Goal: Task Accomplishment & Management: Use online tool/utility

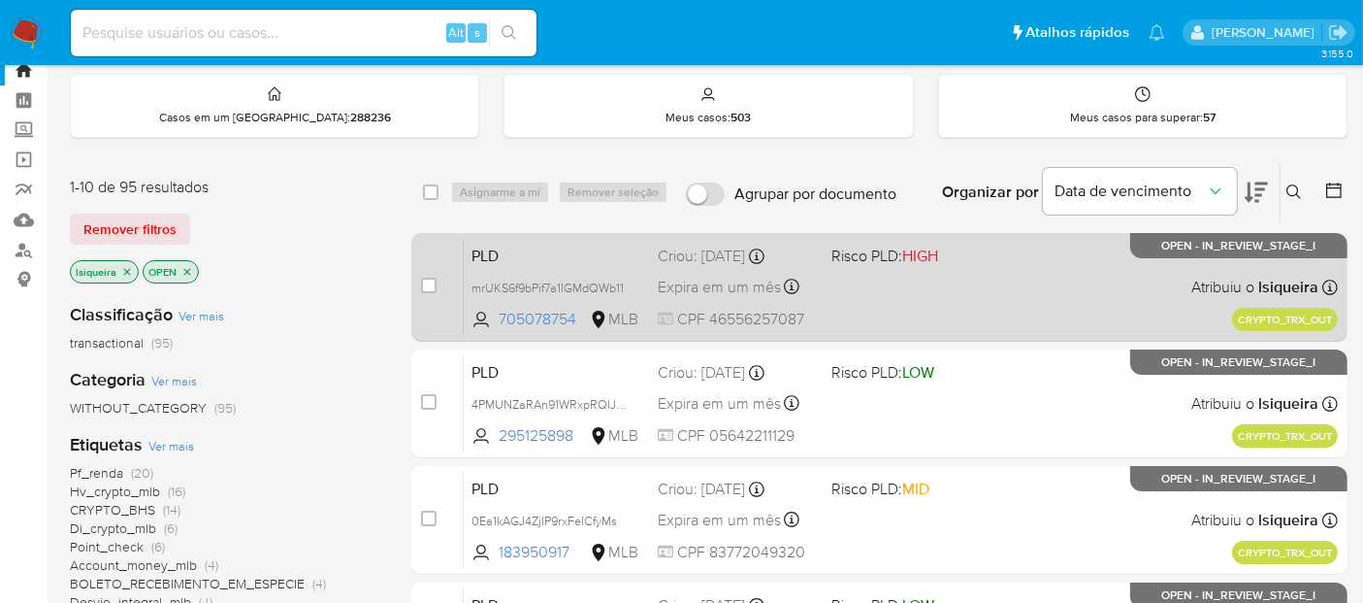
scroll to position [108, 0]
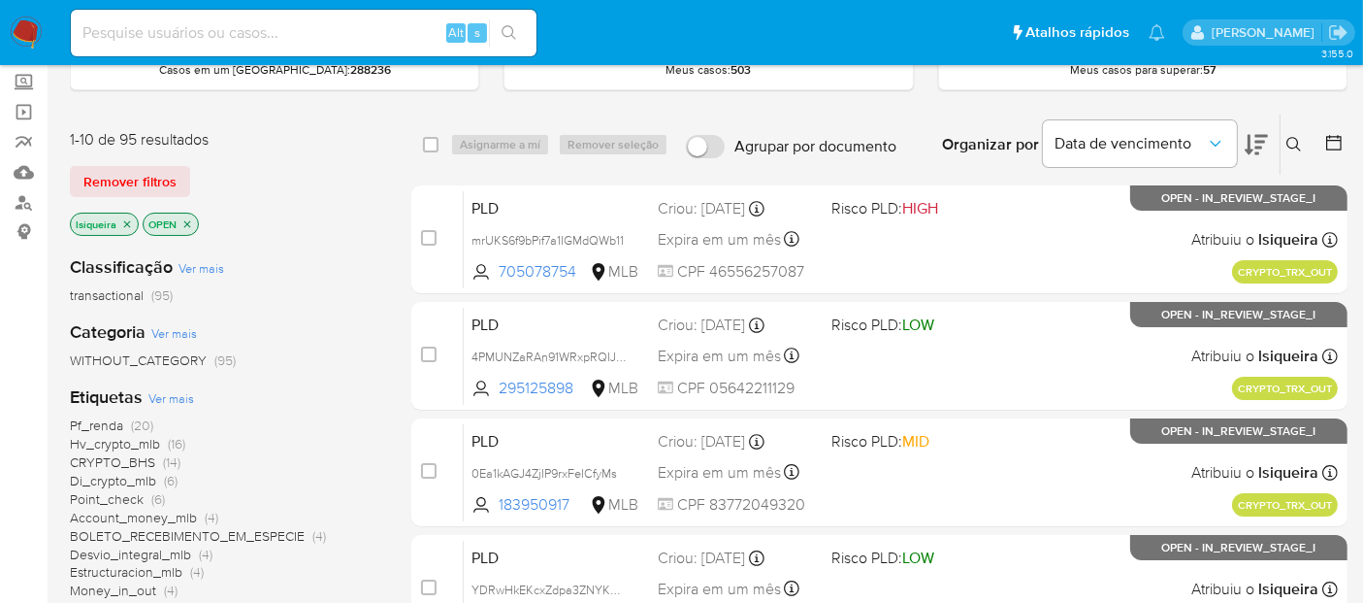
click at [1019, 169] on div "Organizar por Data de vencimento" at bounding box center [1103, 145] width 353 height 60
click at [1241, 144] on icon at bounding box center [1295, 145] width 16 height 16
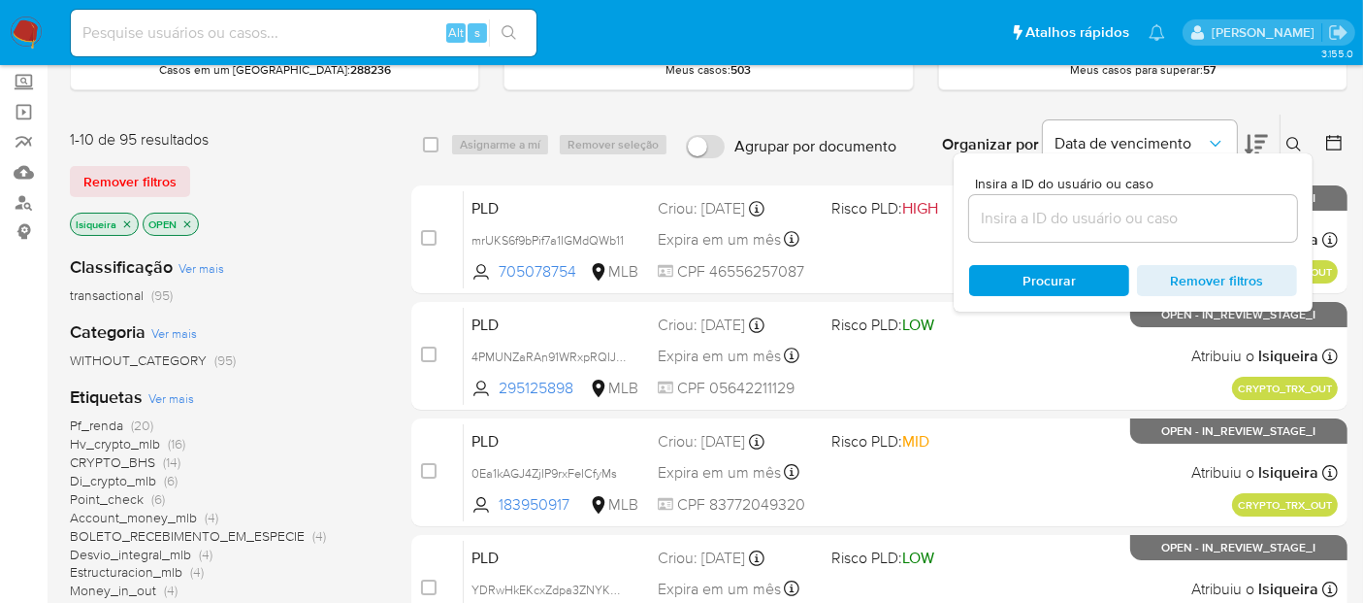
click at [1147, 197] on div at bounding box center [1133, 218] width 328 height 47
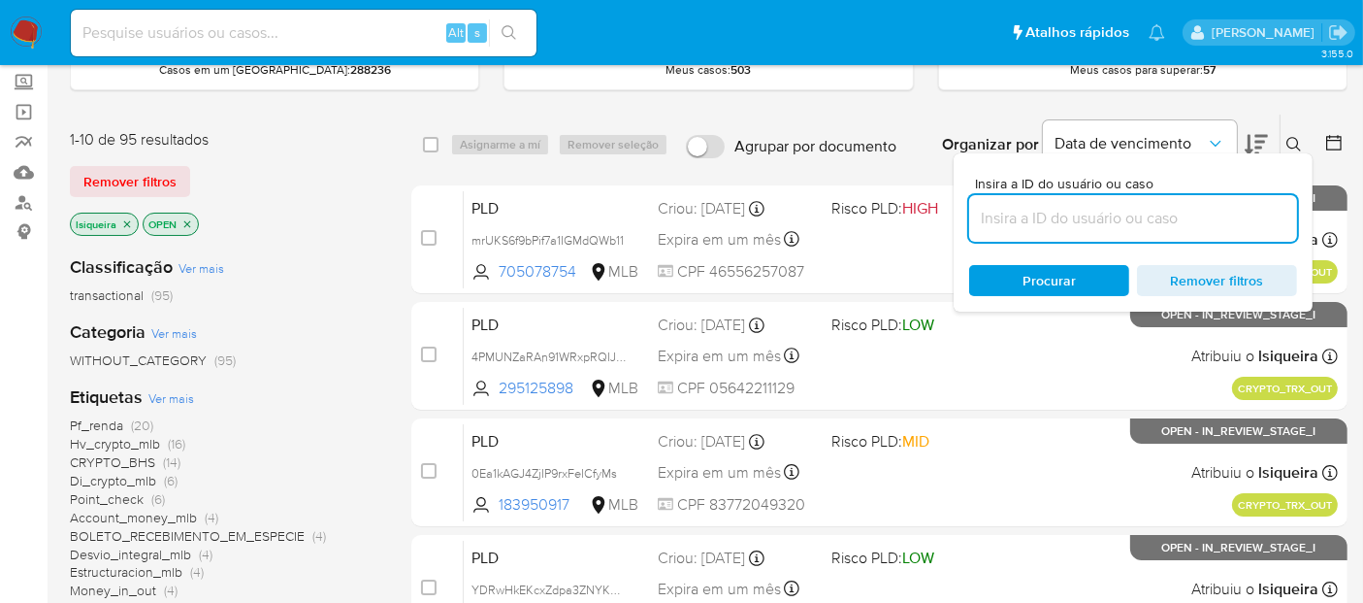
click at [1133, 223] on input at bounding box center [1133, 218] width 328 height 25
paste input "UQepz4XIEBgXLxG3LTyUQUAB"
type input "UQepz4XIEBgXLxG3LTyUQUAB"
click at [1226, 223] on input "UQepz4XIEBgXLxG3LTyUQUAB" at bounding box center [1133, 218] width 328 height 25
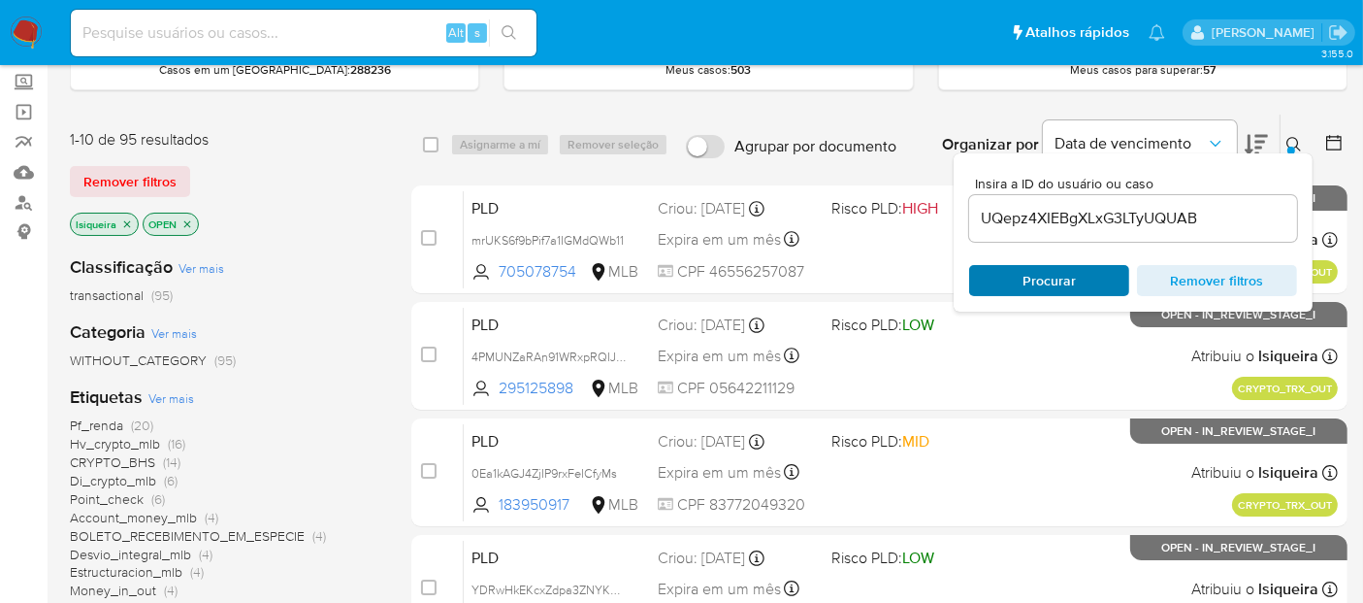
click at [1031, 276] on span "Procurar" at bounding box center [1049, 280] width 53 height 31
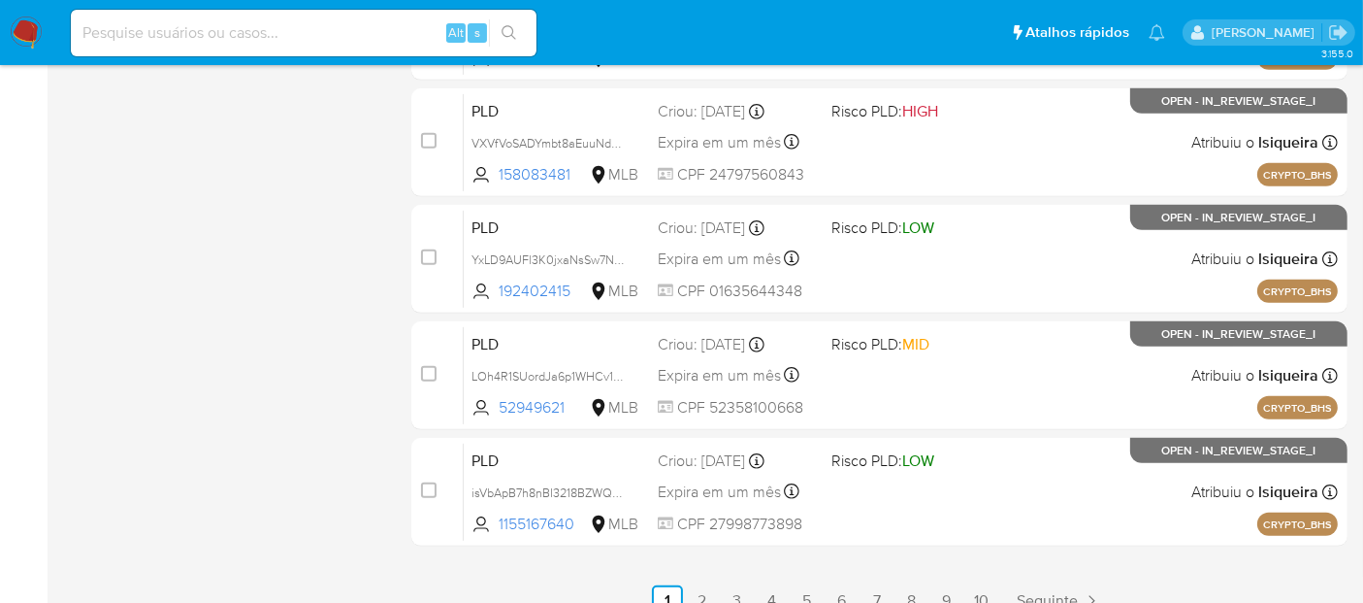
scroll to position [927, 0]
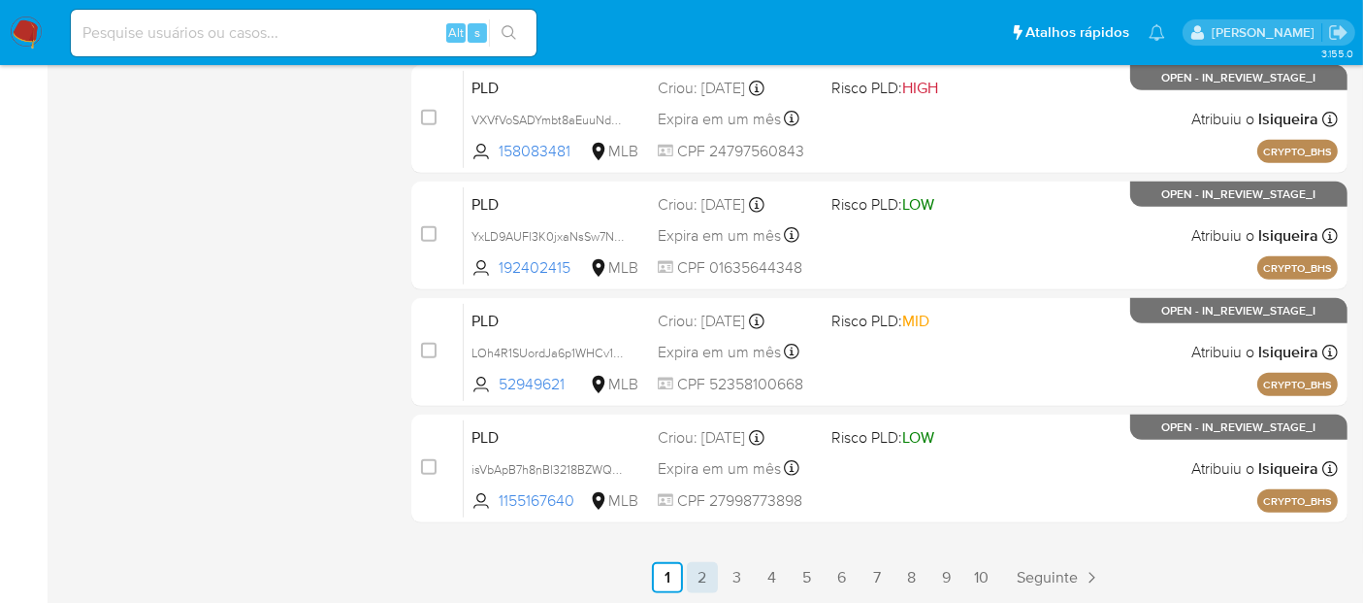
click at [717, 541] on link "2" at bounding box center [702, 577] width 31 height 31
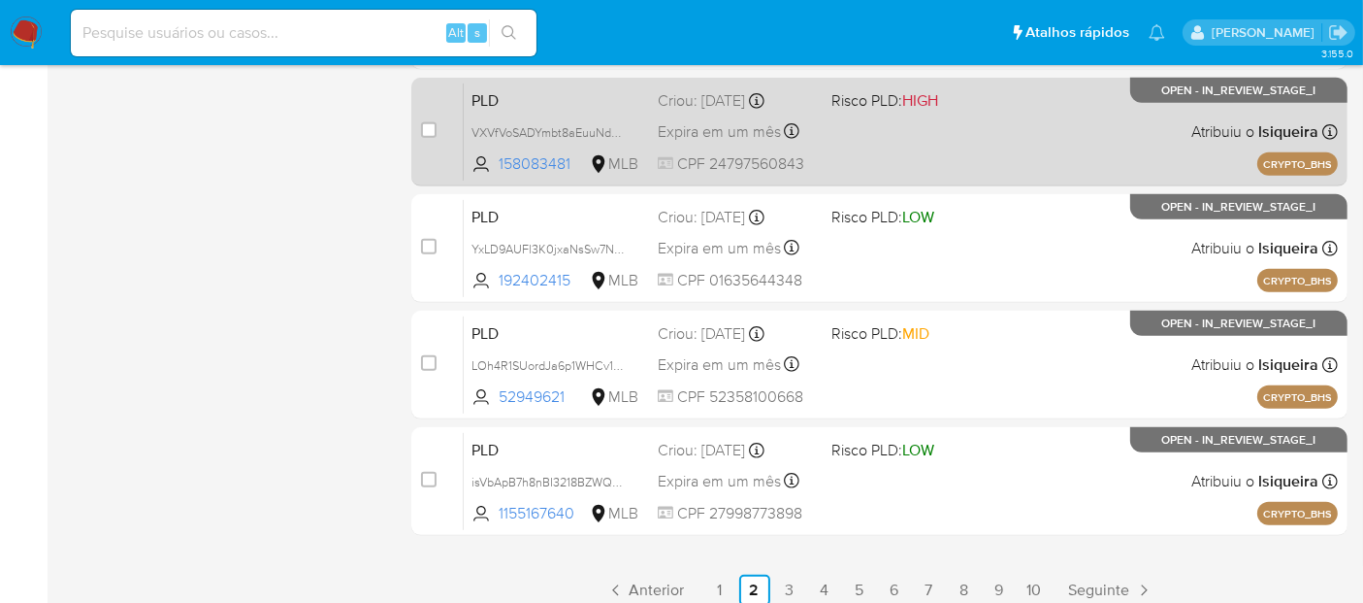
scroll to position [927, 0]
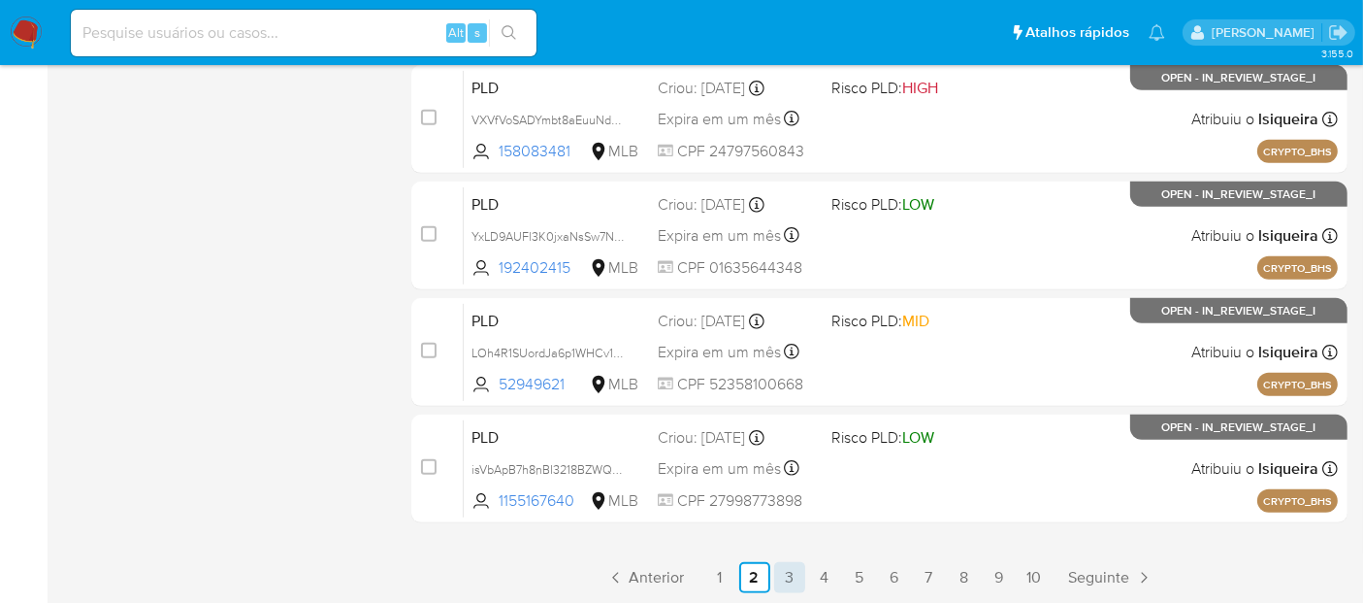
click at [786, 541] on link "3" at bounding box center [789, 577] width 31 height 31
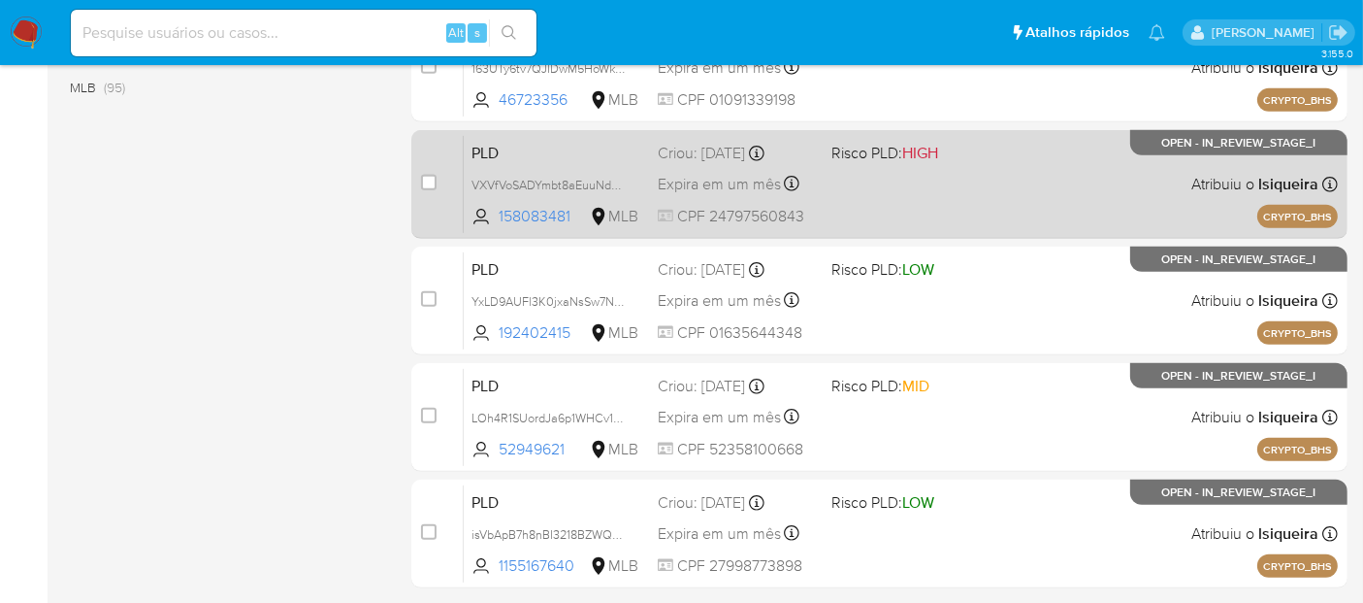
scroll to position [927, 0]
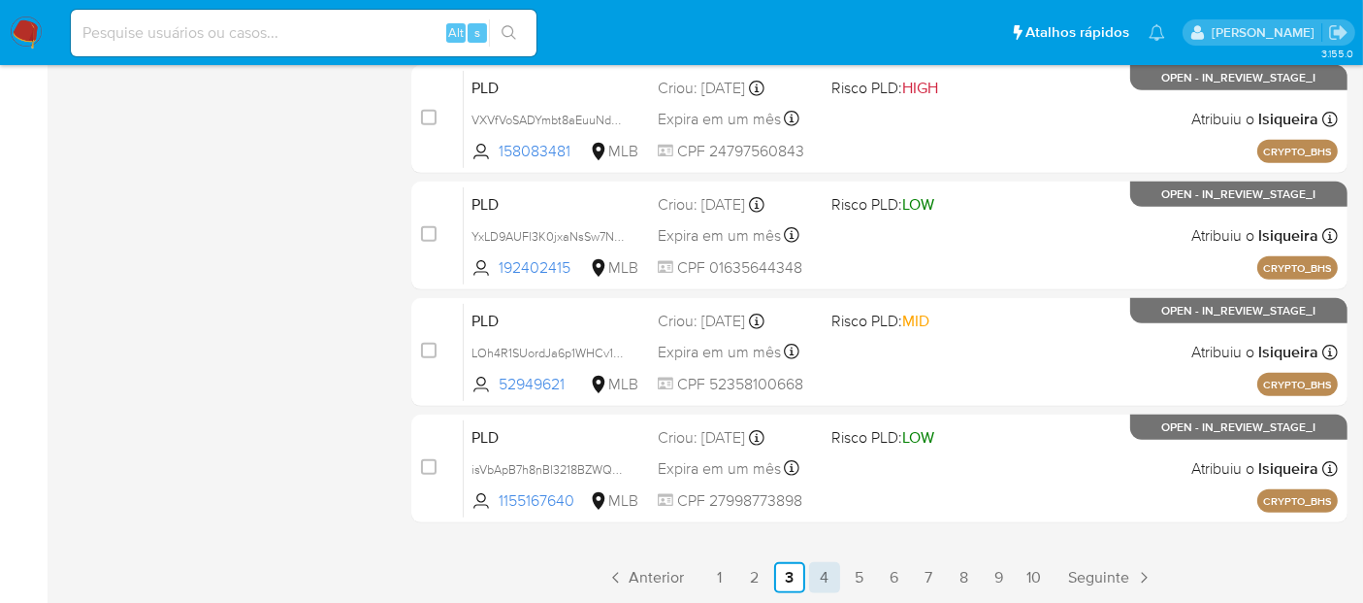
click at [824, 541] on link "4" at bounding box center [824, 577] width 31 height 31
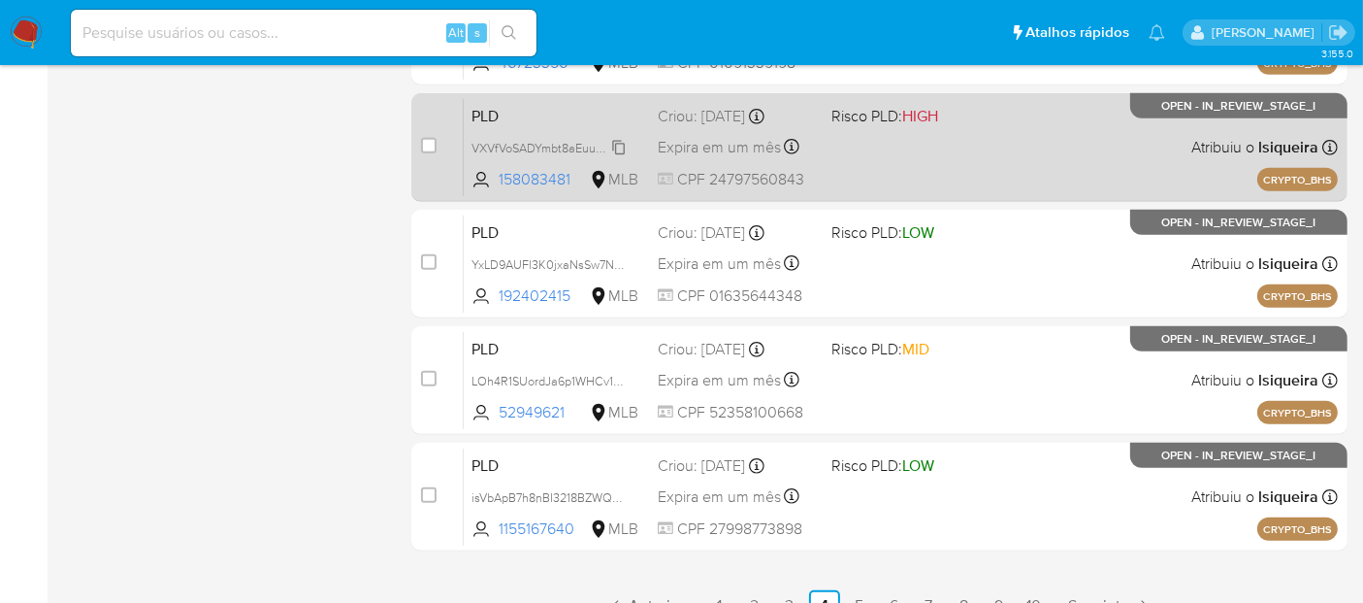
scroll to position [927, 0]
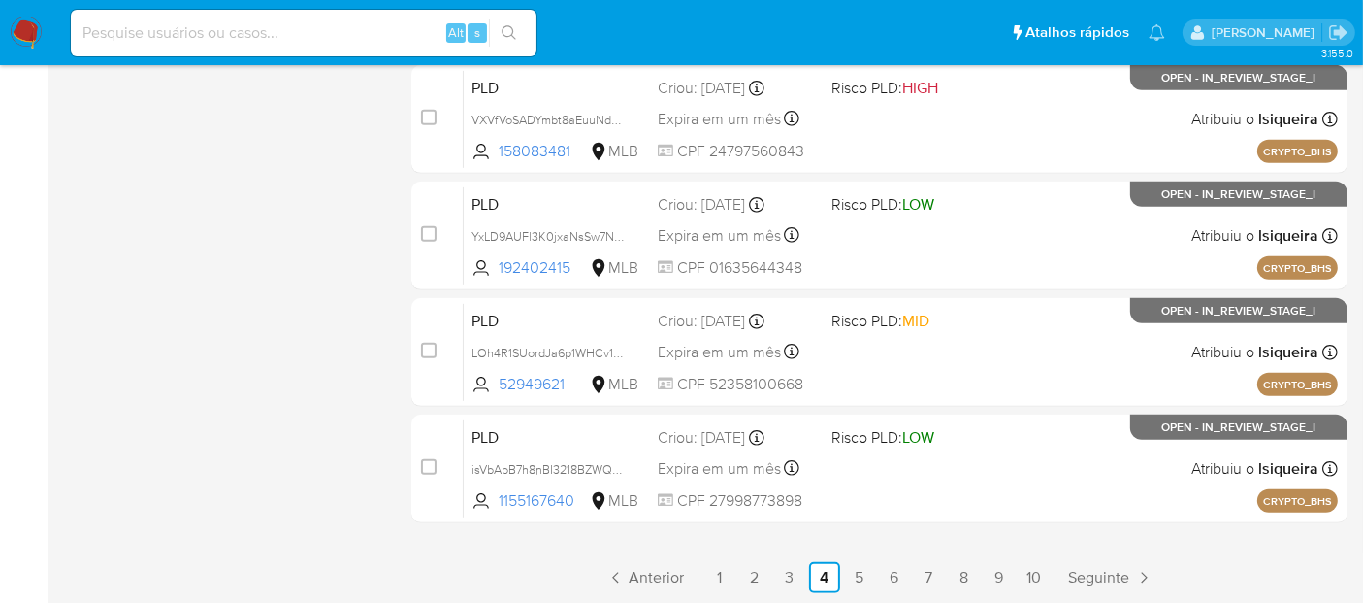
click at [26, 33] on img at bounding box center [26, 32] width 33 height 33
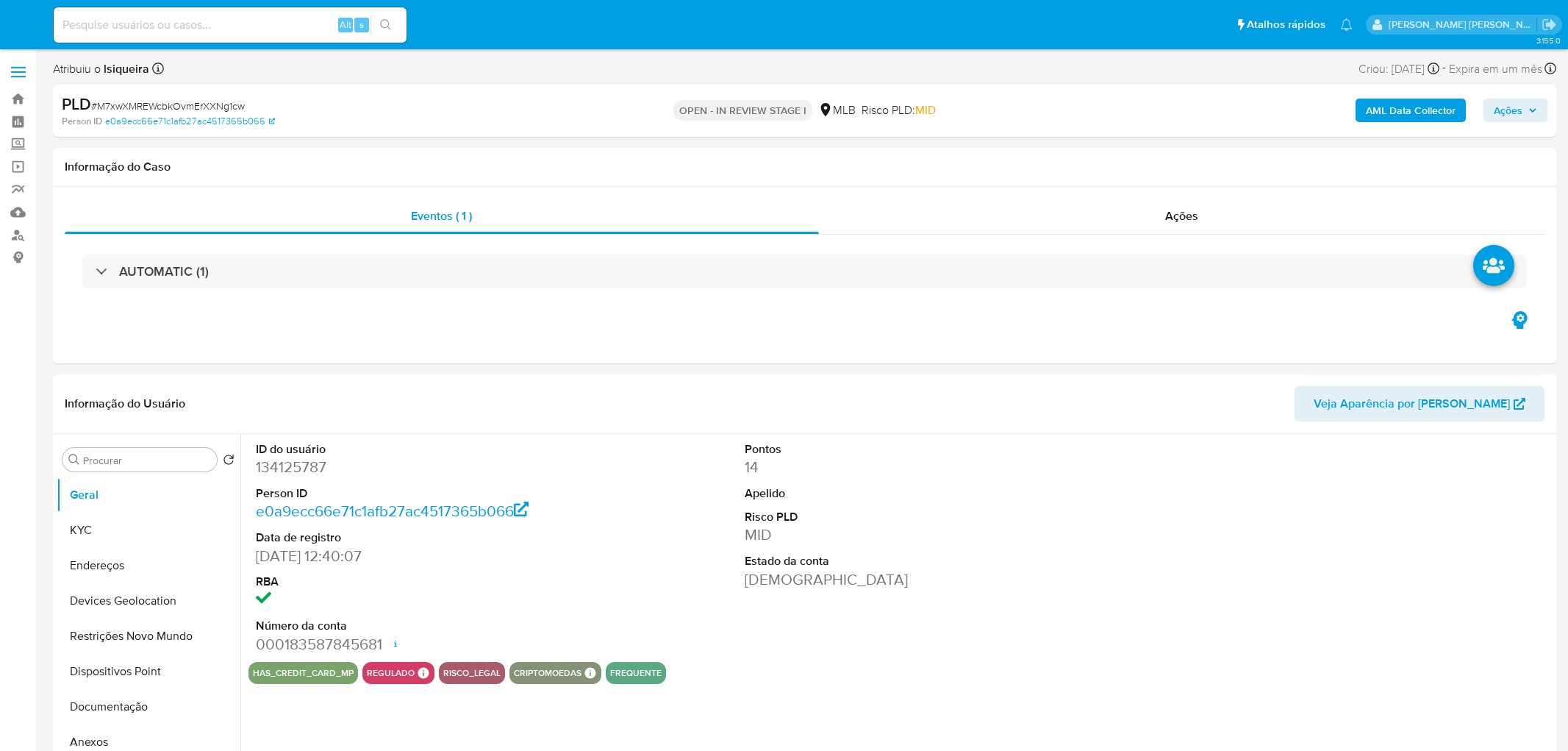
select select "10"
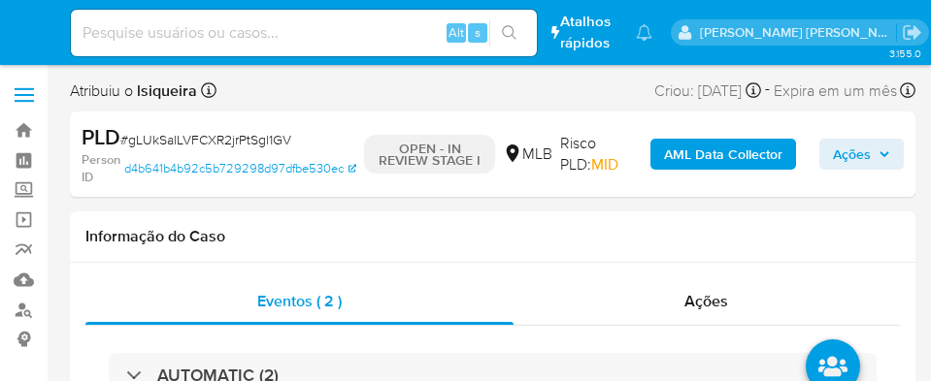
select select "10"
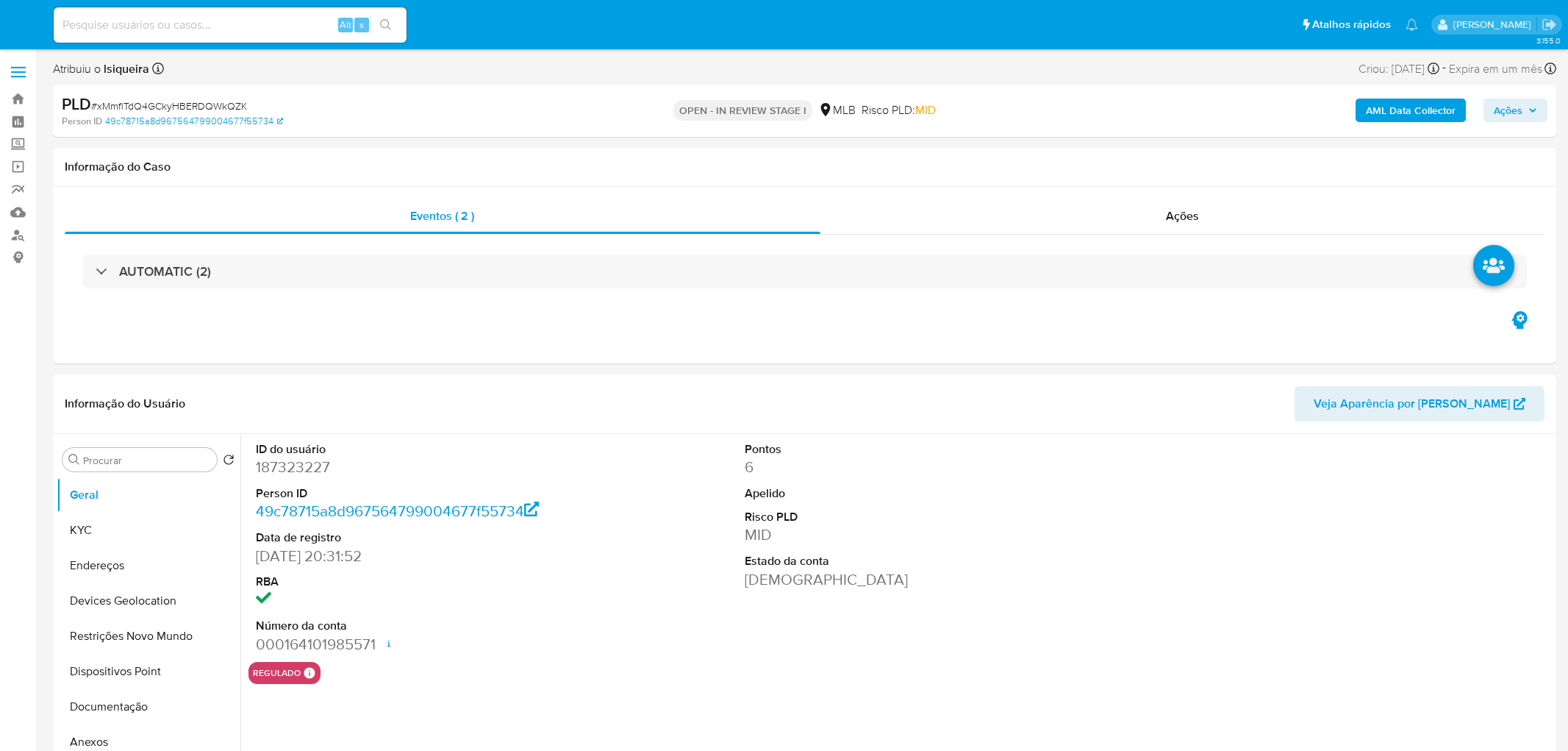
select select "10"
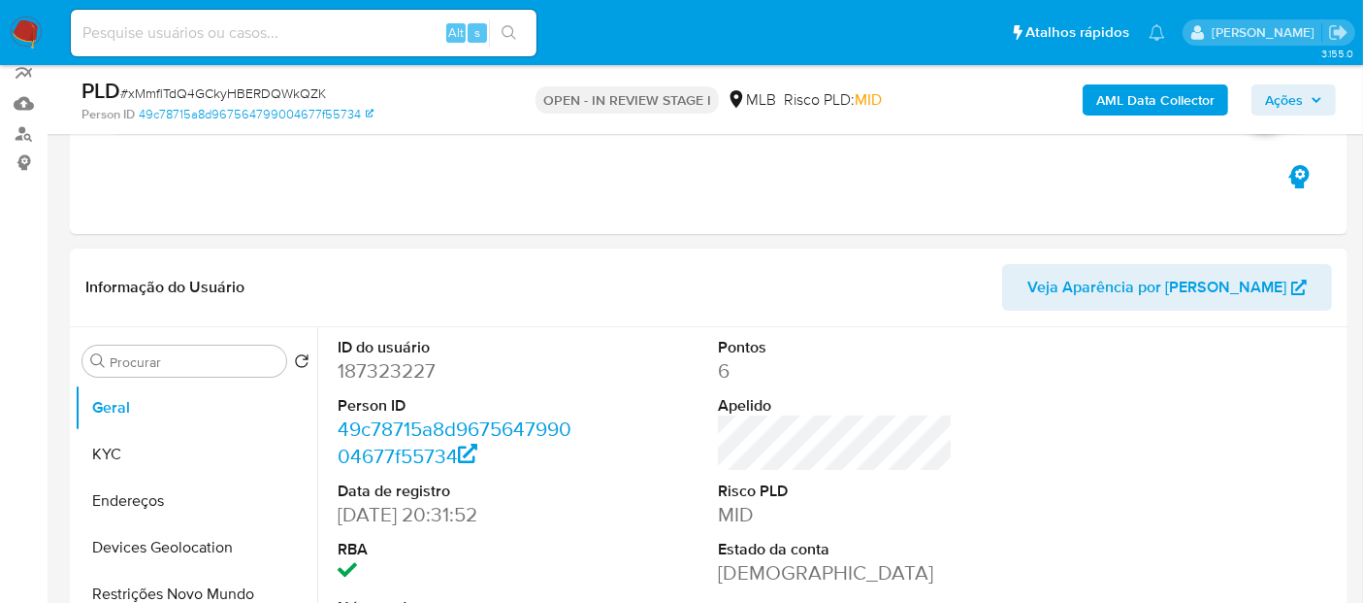
scroll to position [323, 0]
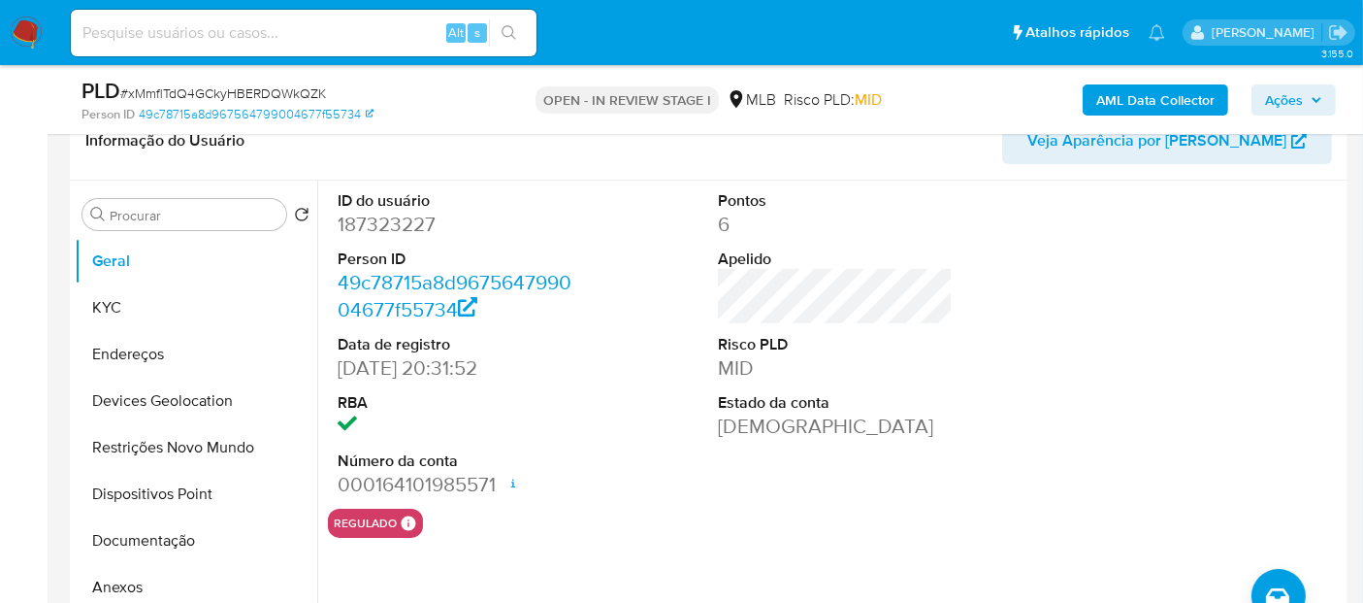
click at [600, 386] on div "ID do usuário 187323227 Person ID 49c78715a8d967564799004677f55734 Data de regi…" at bounding box center [835, 344] width 1015 height 328
click at [151, 320] on button "KYC" at bounding box center [188, 307] width 227 height 47
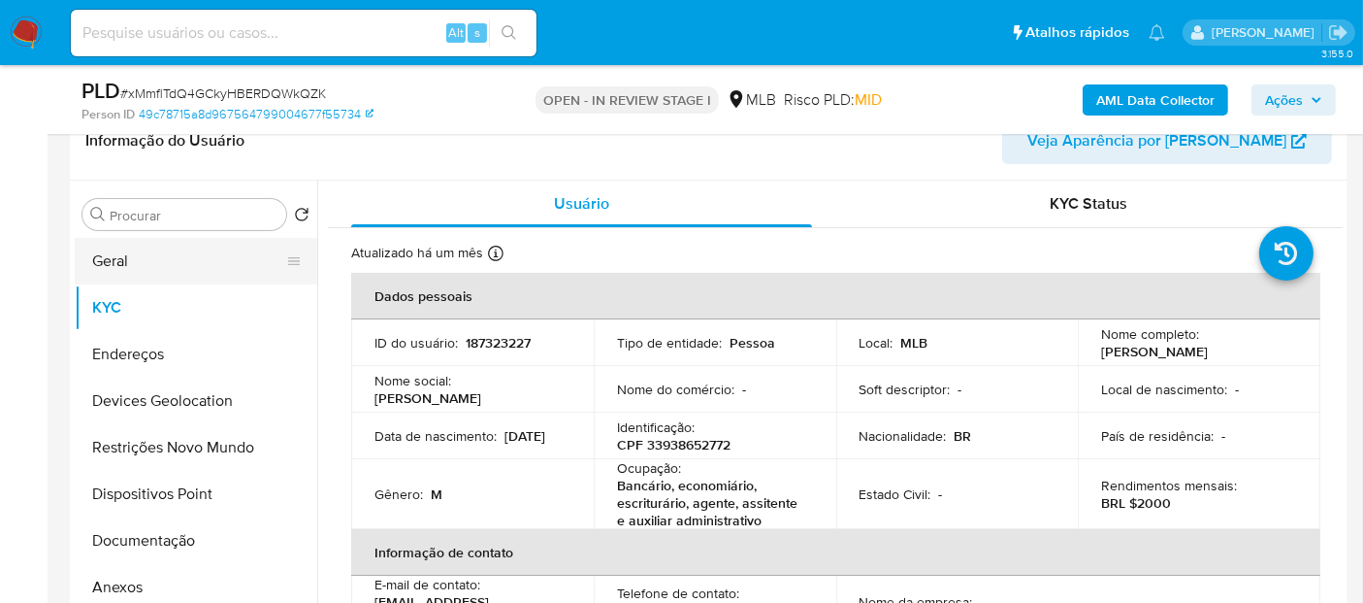
click at [150, 276] on button "Geral" at bounding box center [188, 261] width 227 height 47
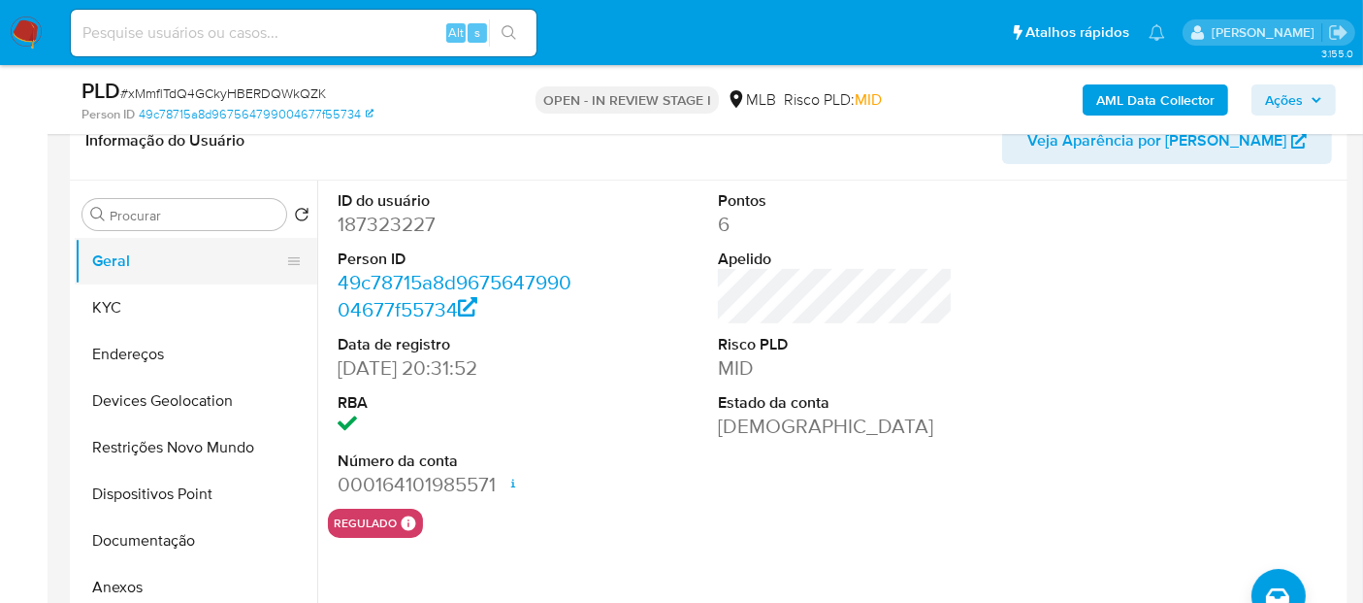
click at [75, 238] on button "Geral" at bounding box center [188, 261] width 227 height 47
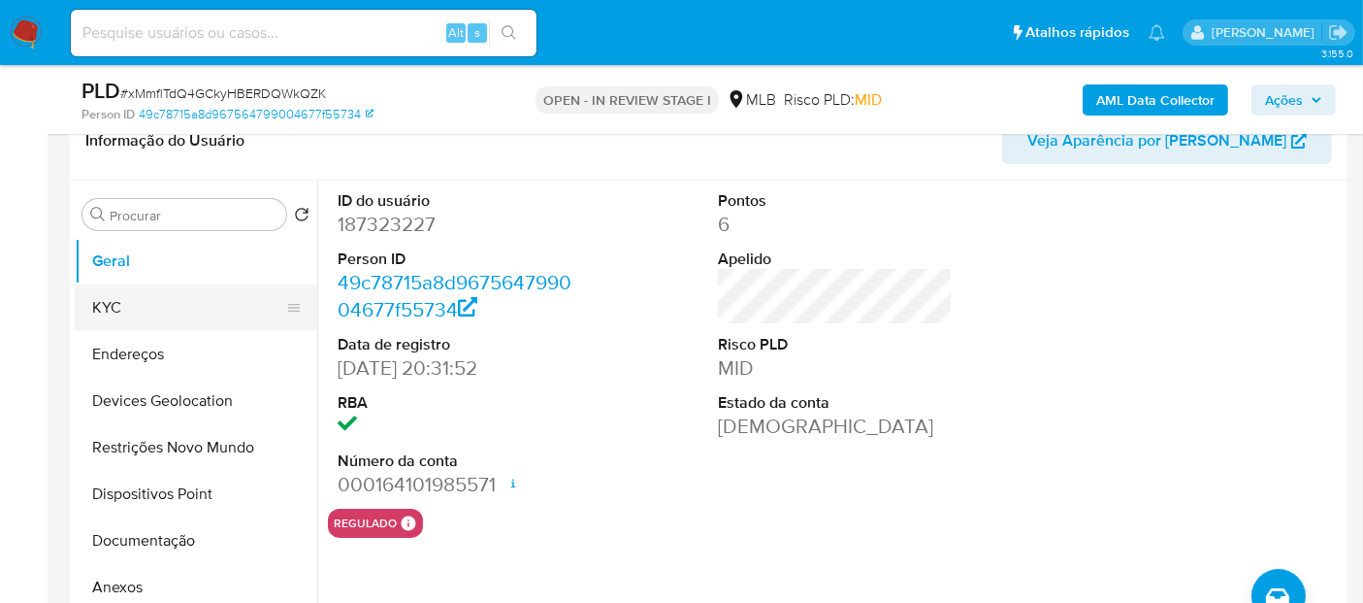
click at [188, 294] on button "KYC" at bounding box center [188, 307] width 227 height 47
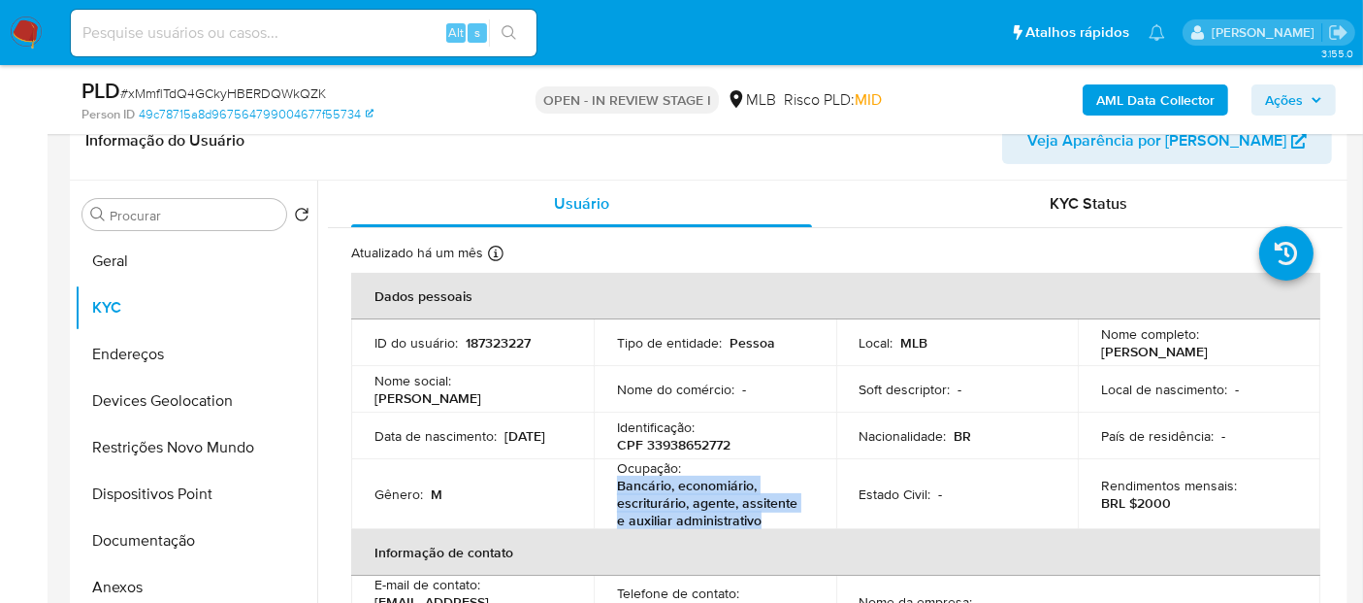
drag, startPoint x: 765, startPoint y: 523, endPoint x: 609, endPoint y: 488, distance: 159.1
click at [609, 488] on td "Ocupação : Bancário, economiário, escriturário, agente, assitente e auxiliar ad…" at bounding box center [715, 494] width 243 height 70
copy p "Bancário, economiário, escriturário, agente, assitente e auxiliar administrativo"
click at [200, 534] on button "Documentação" at bounding box center [188, 540] width 227 height 47
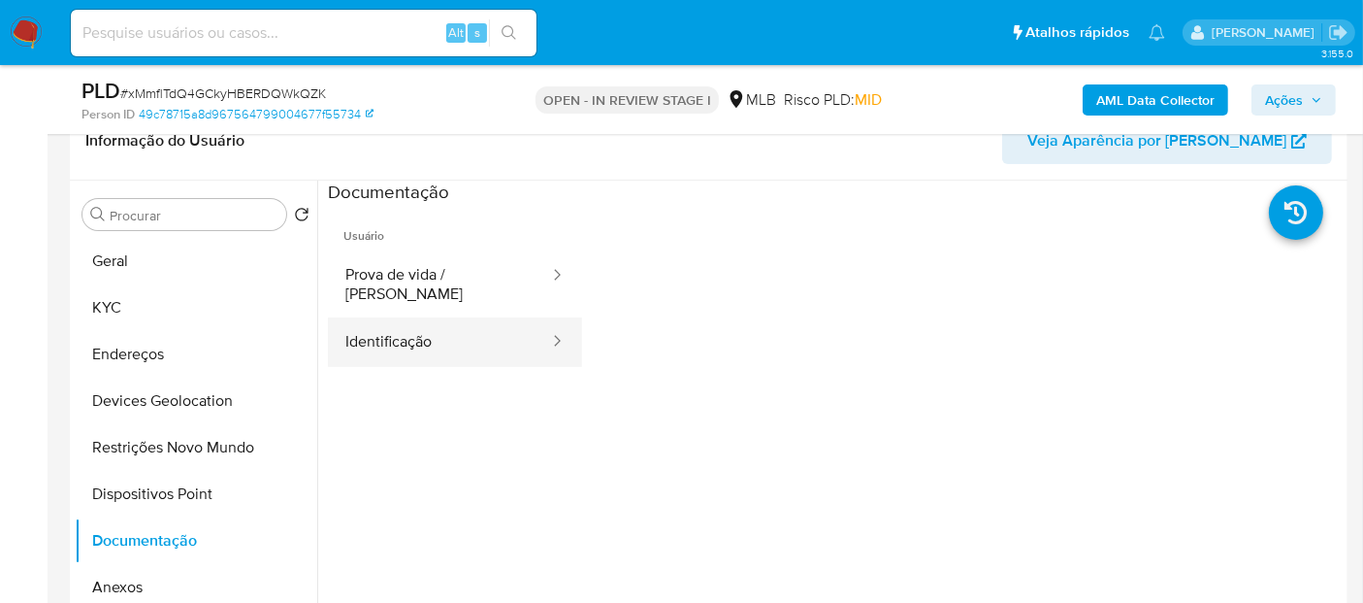
click at [421, 319] on button "Identificação" at bounding box center [439, 341] width 223 height 49
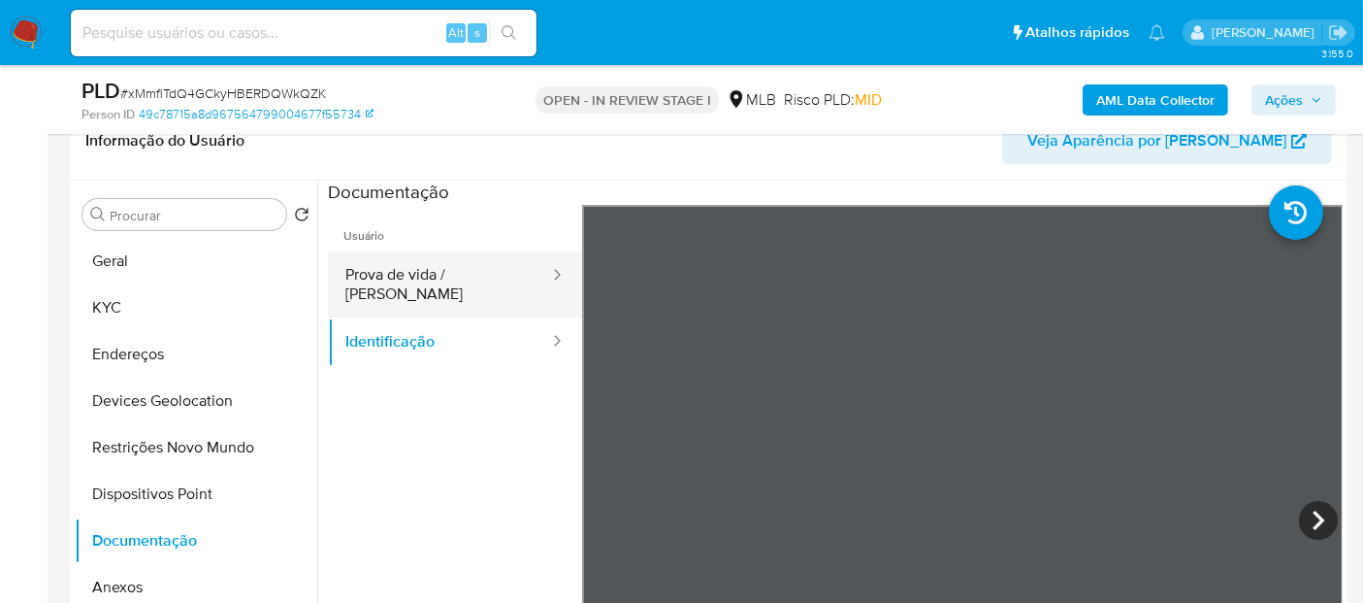
click at [482, 276] on button "Prova de vida / Selfie" at bounding box center [439, 284] width 223 height 66
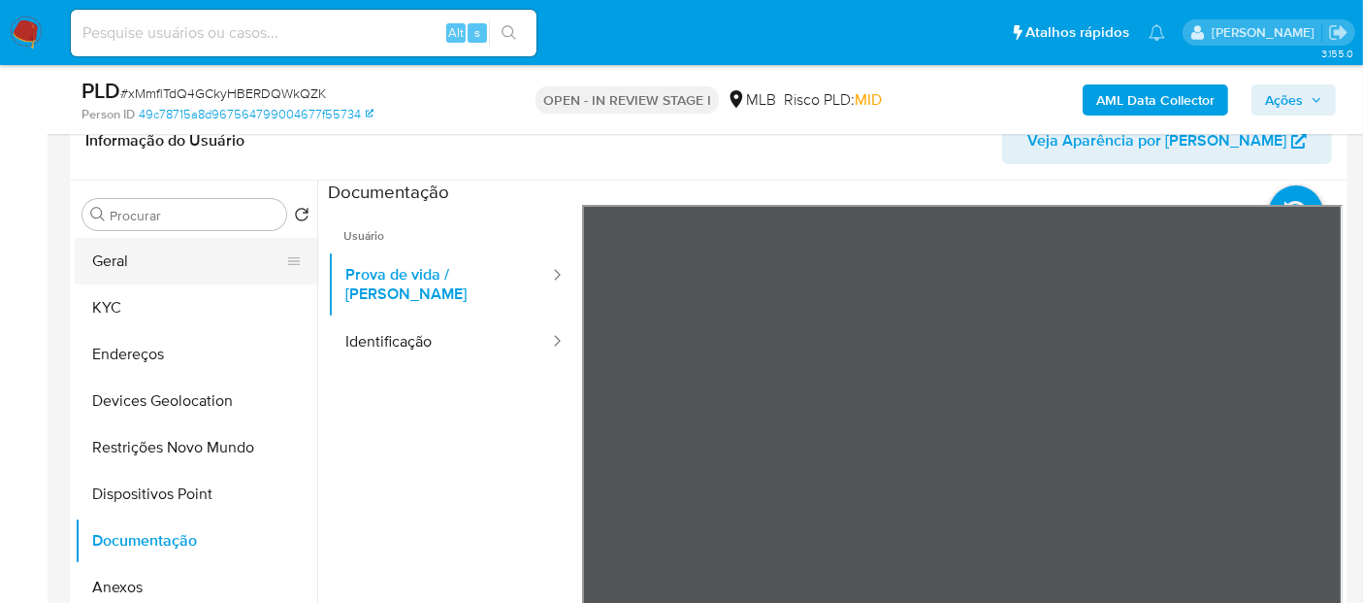
click at [123, 267] on button "Geral" at bounding box center [188, 261] width 227 height 47
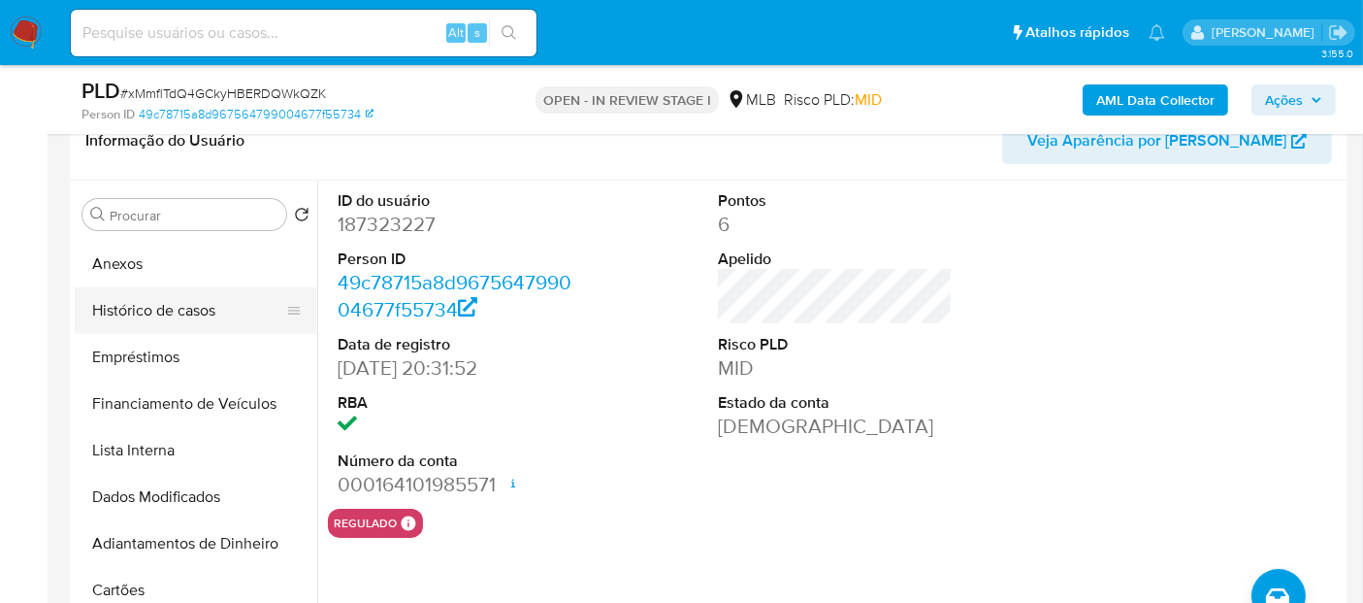
click at [176, 314] on button "Histórico de casos" at bounding box center [188, 310] width 227 height 47
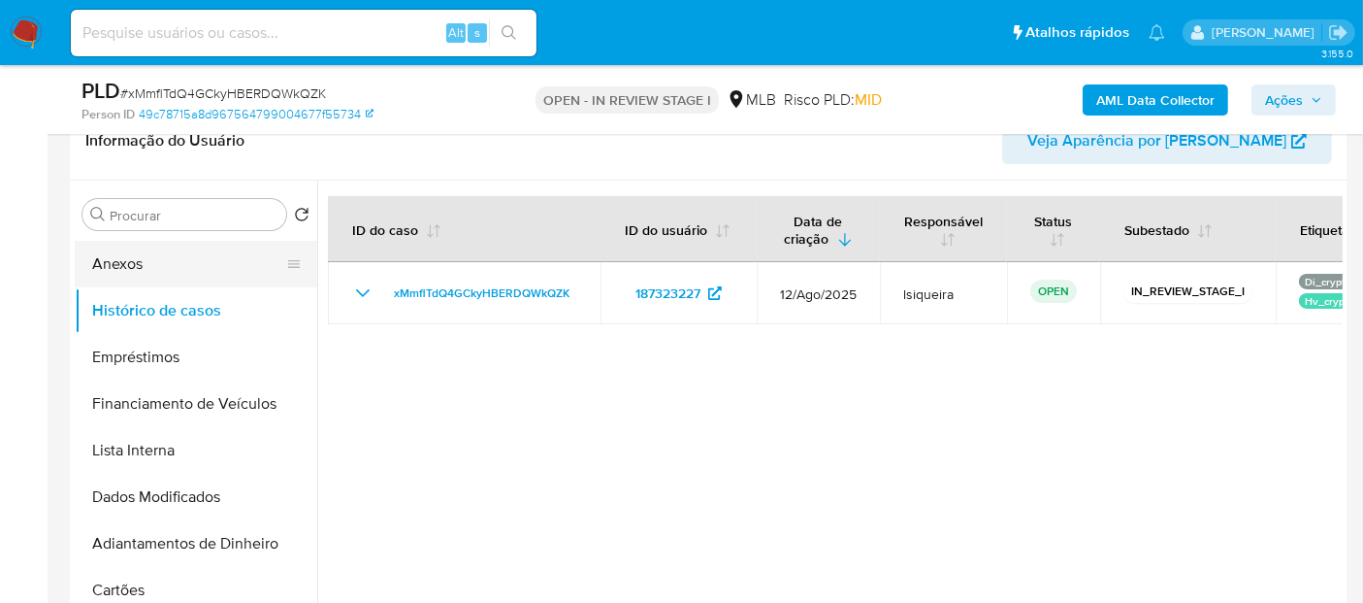
click at [169, 264] on button "Anexos" at bounding box center [188, 264] width 227 height 47
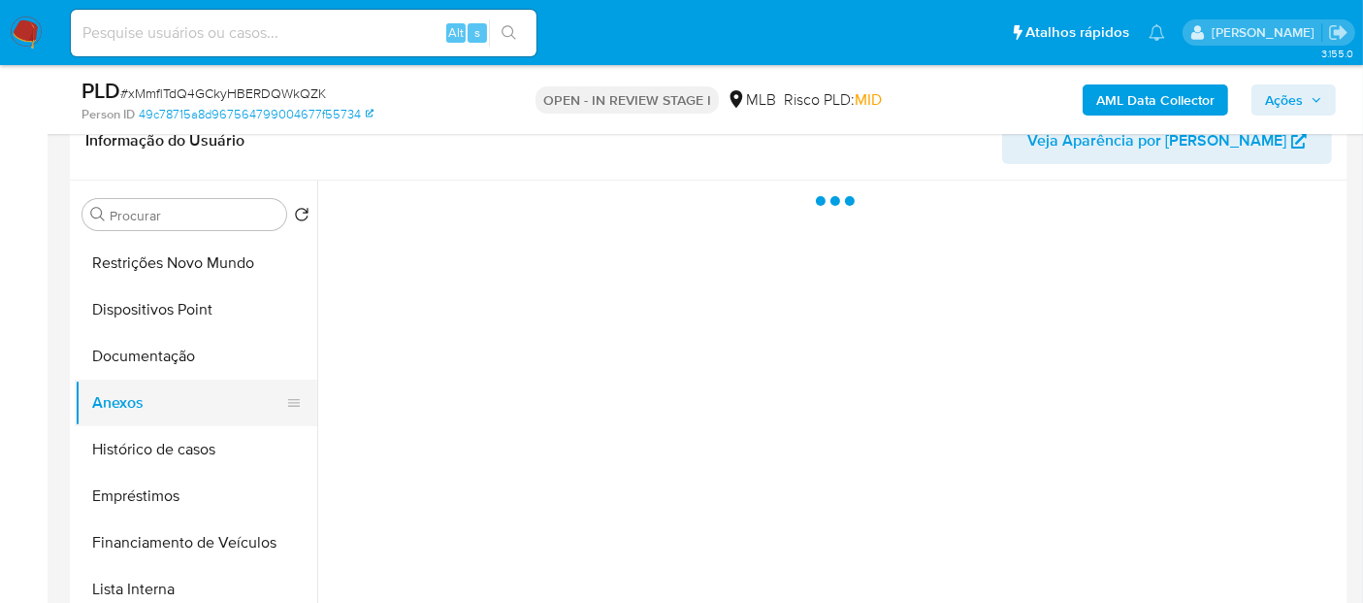
scroll to position [0, 0]
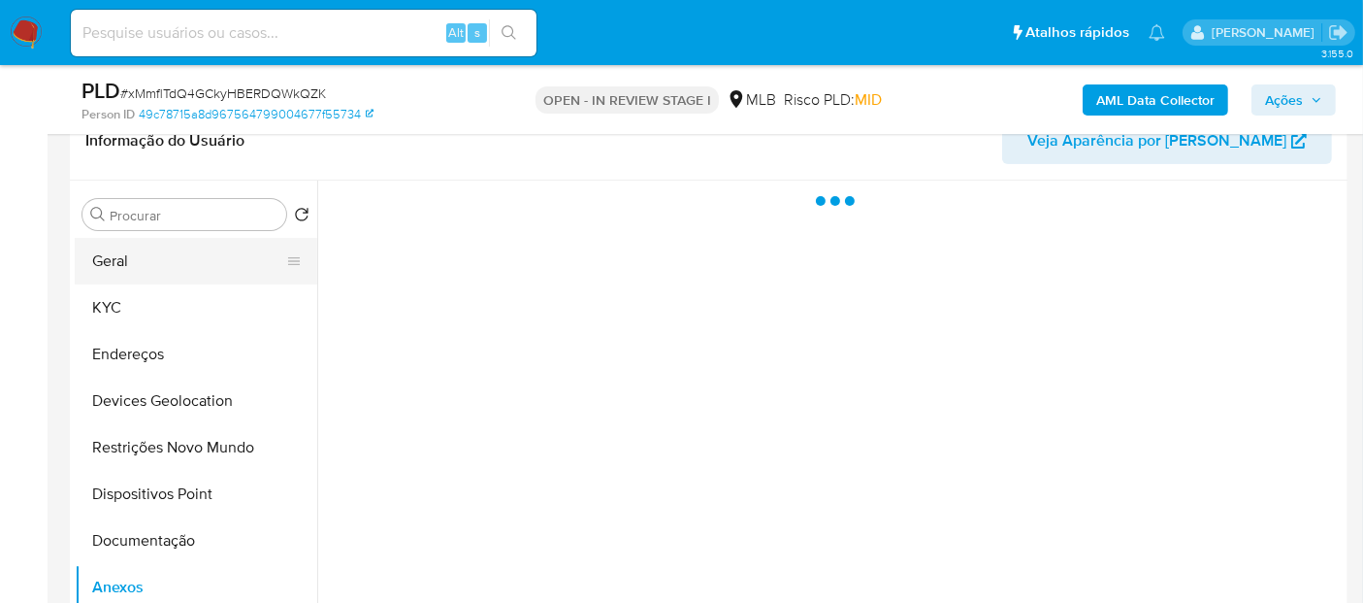
click at [157, 253] on button "Geral" at bounding box center [188, 261] width 227 height 47
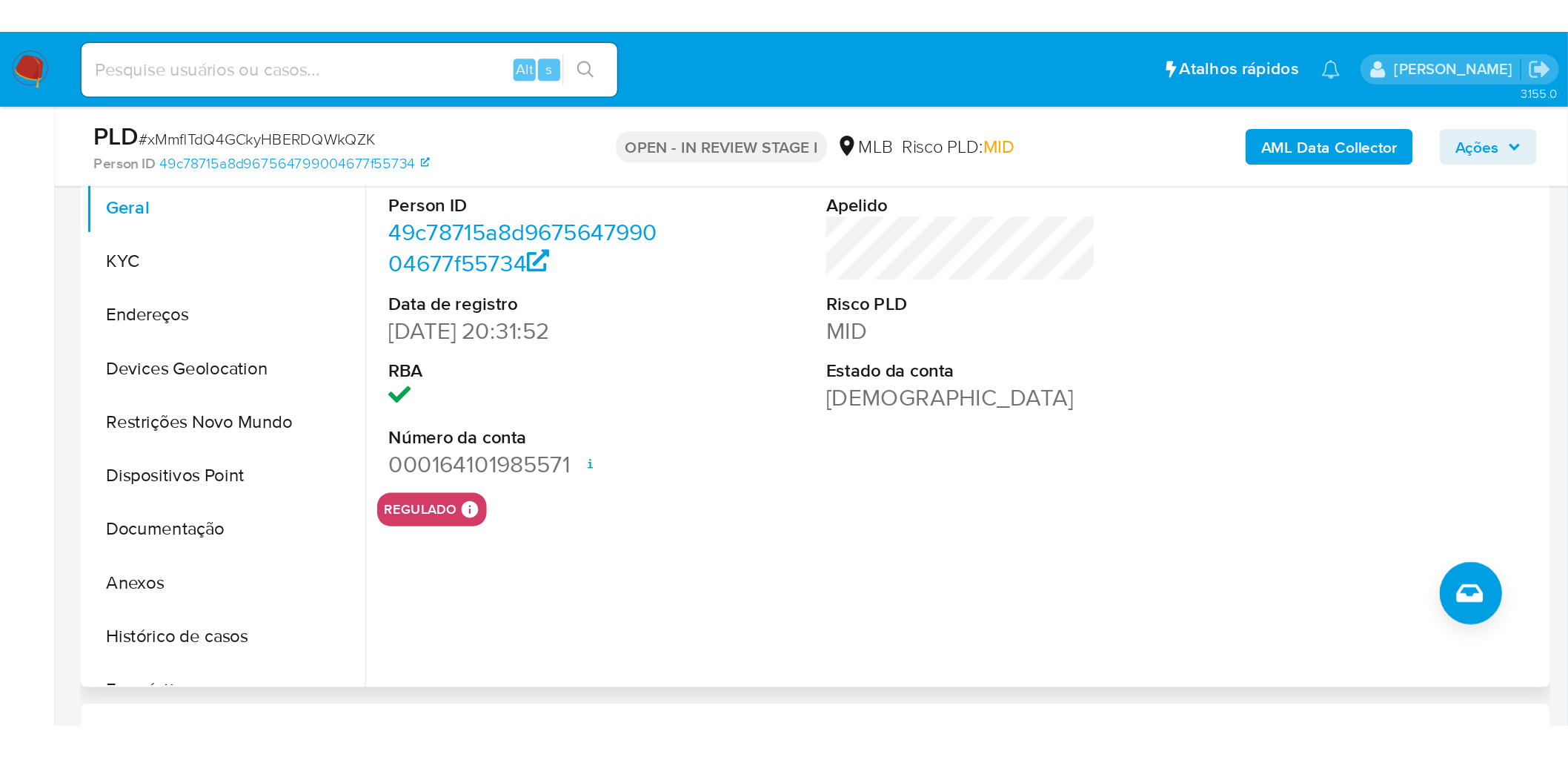
scroll to position [329, 0]
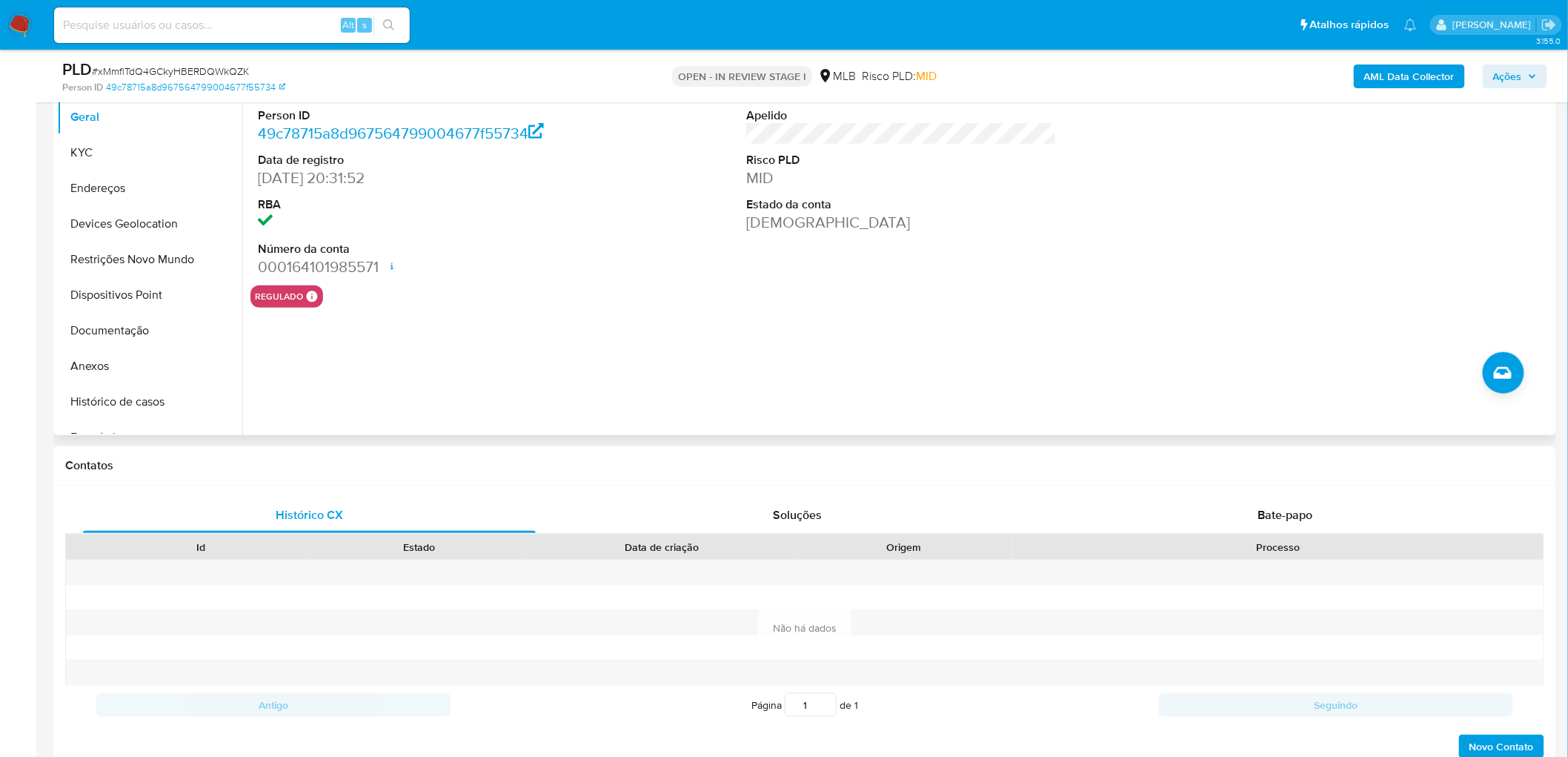
drag, startPoint x: 157, startPoint y: 121, endPoint x: 363, endPoint y: 213, distance: 225.6
click at [157, 123] on button "Geral" at bounding box center [150, 117] width 186 height 36
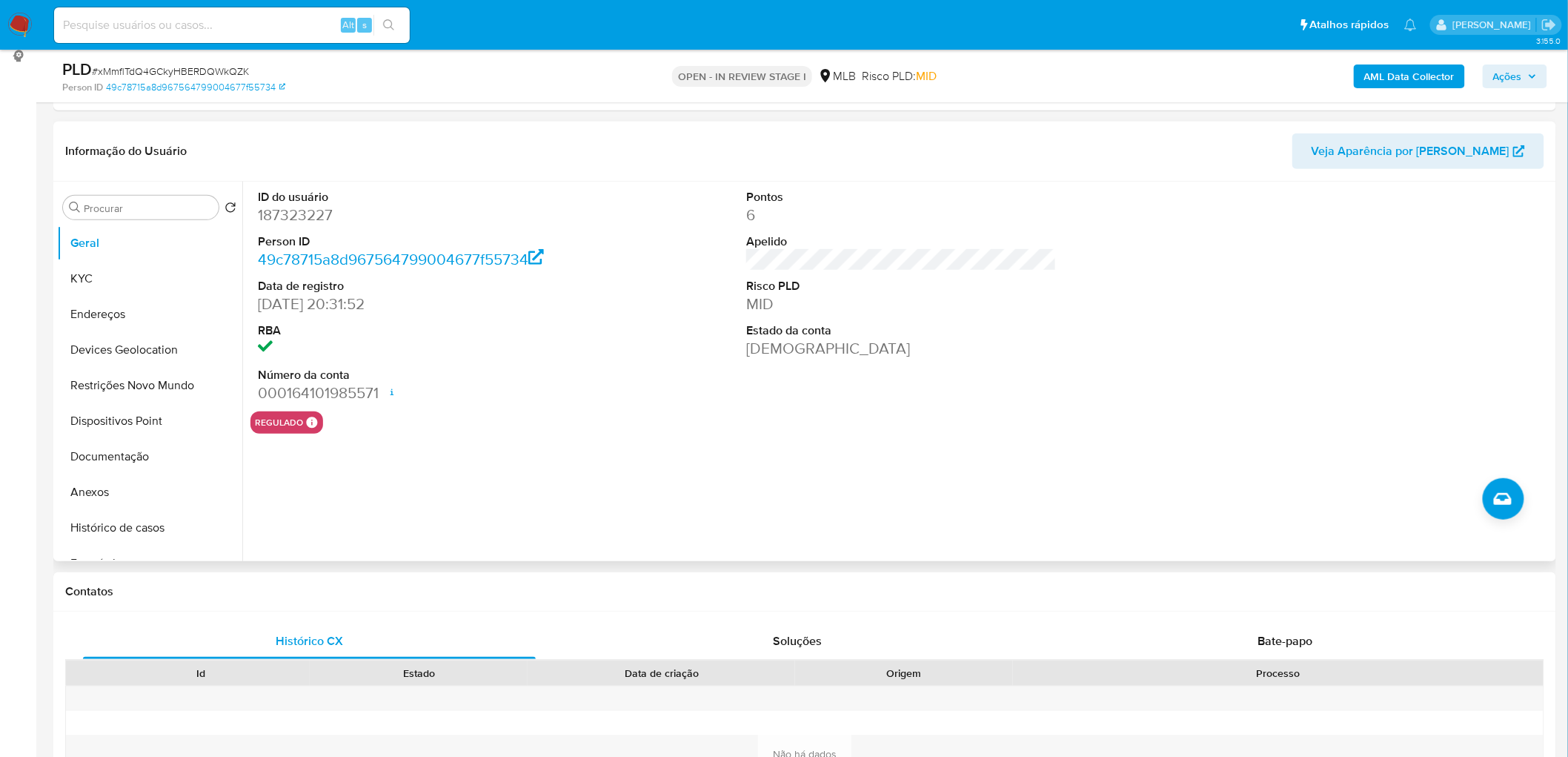
scroll to position [247, 0]
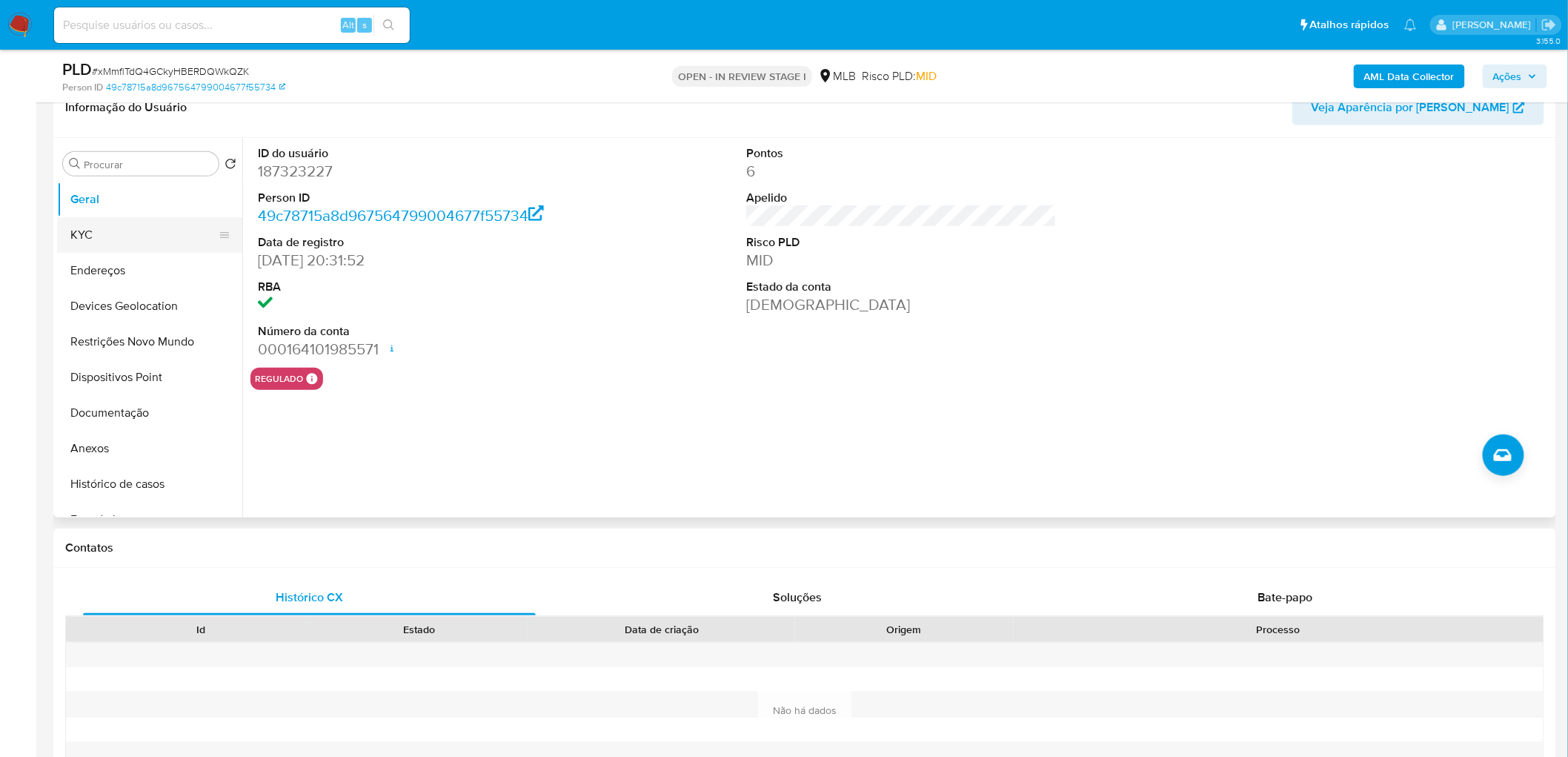
click at [107, 238] on button "KYC" at bounding box center [144, 235] width 173 height 36
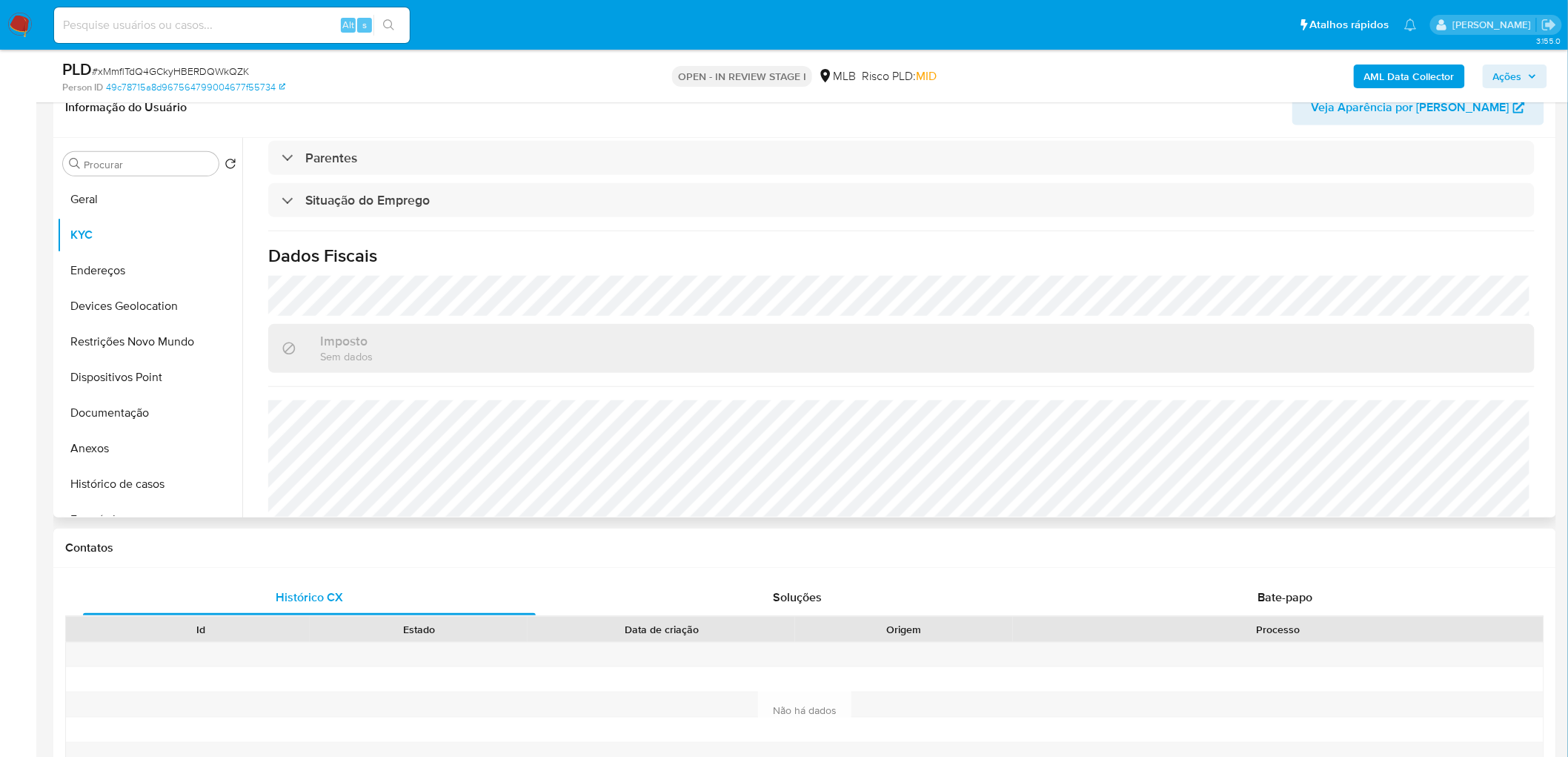
scroll to position [621, 0]
drag, startPoint x: 99, startPoint y: 267, endPoint x: 66, endPoint y: 287, distance: 38.6
click at [99, 267] on button "Endereços" at bounding box center [144, 270] width 173 height 36
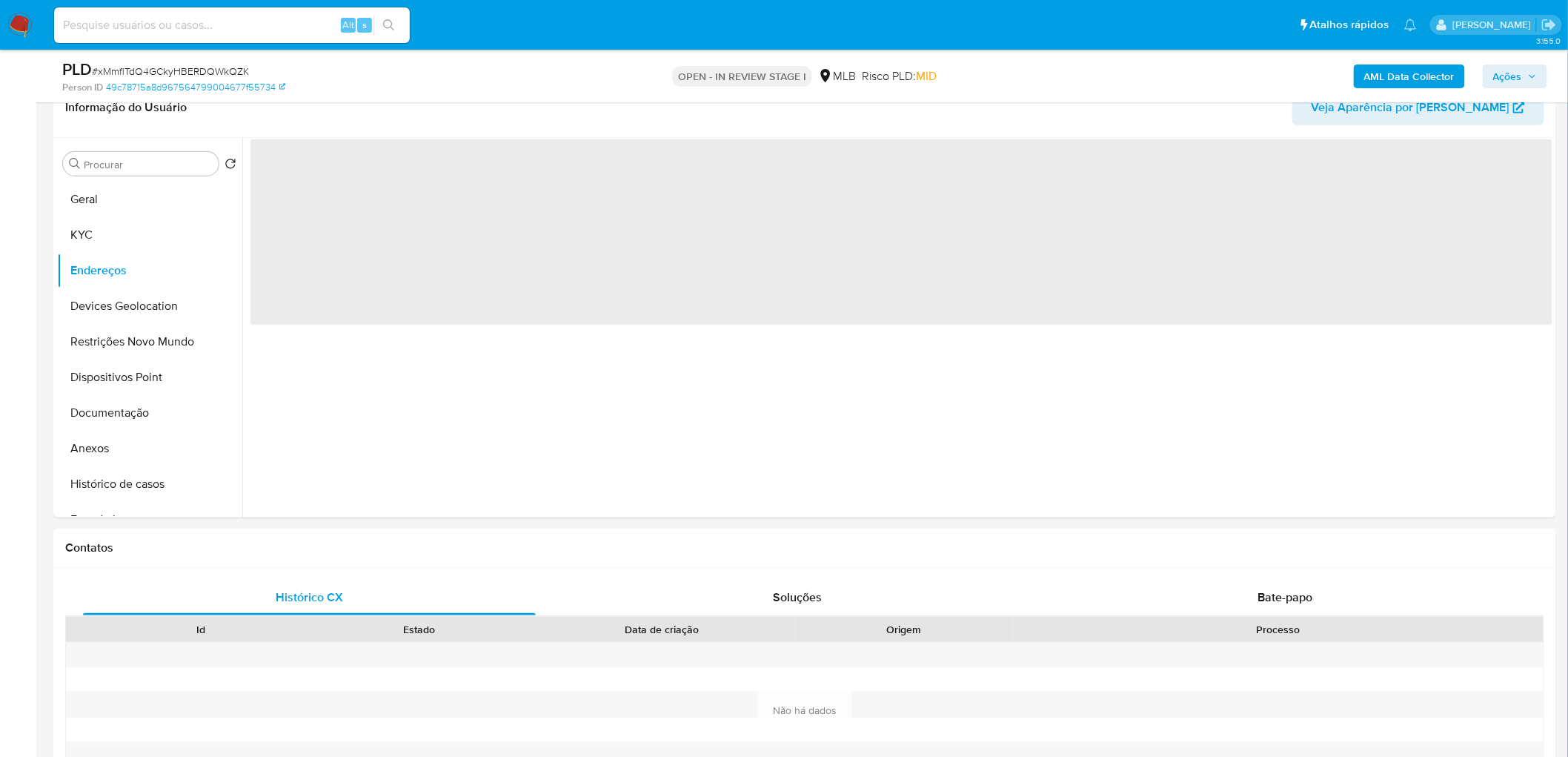
scroll to position [0, 0]
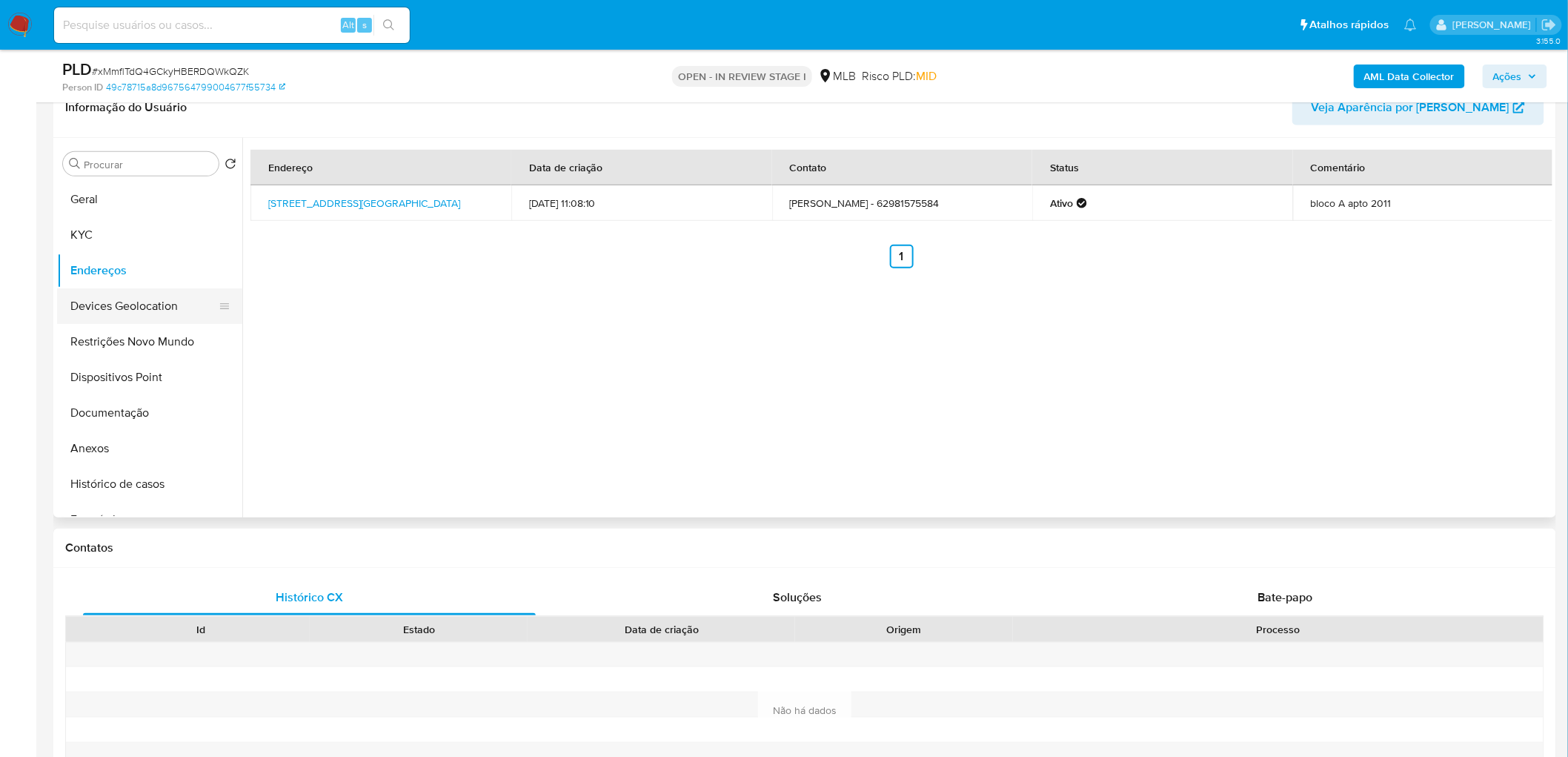
click at [105, 315] on button "Devices Geolocation" at bounding box center [144, 306] width 173 height 36
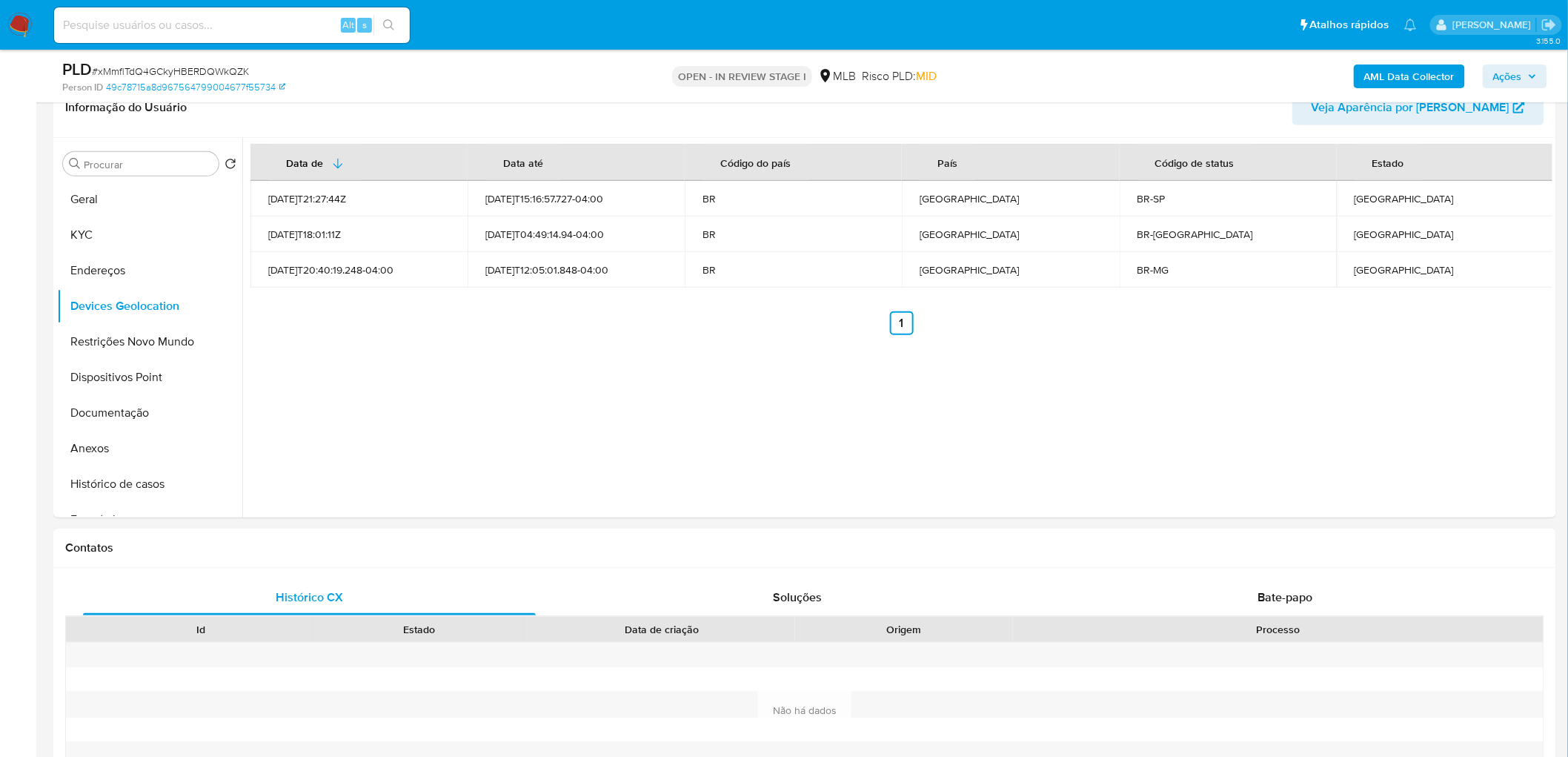
click at [160, 341] on button "Restrições Novo Mundo" at bounding box center [150, 341] width 186 height 36
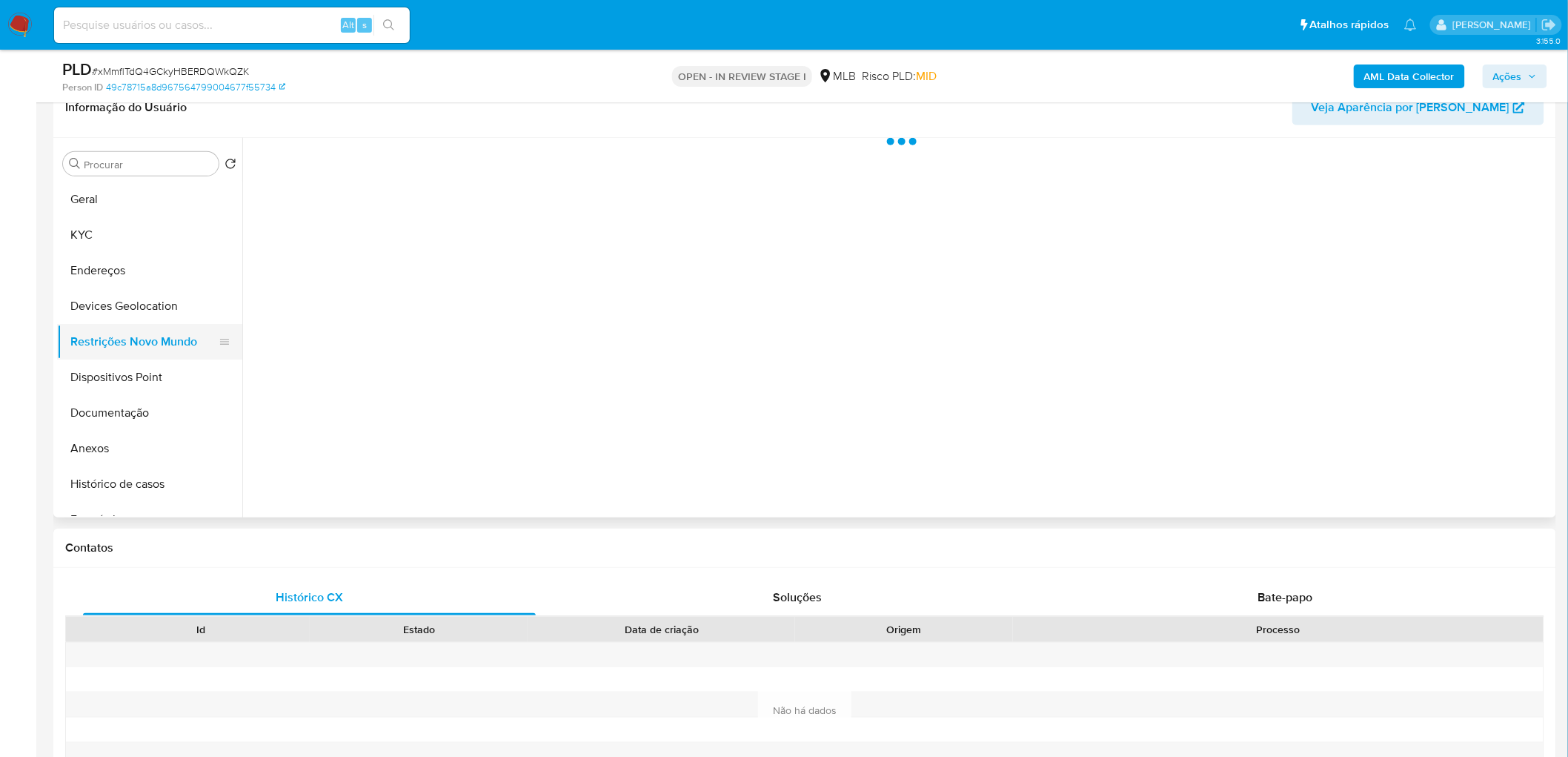
click at [160, 341] on button "Restrições Novo Mundo" at bounding box center [144, 341] width 173 height 36
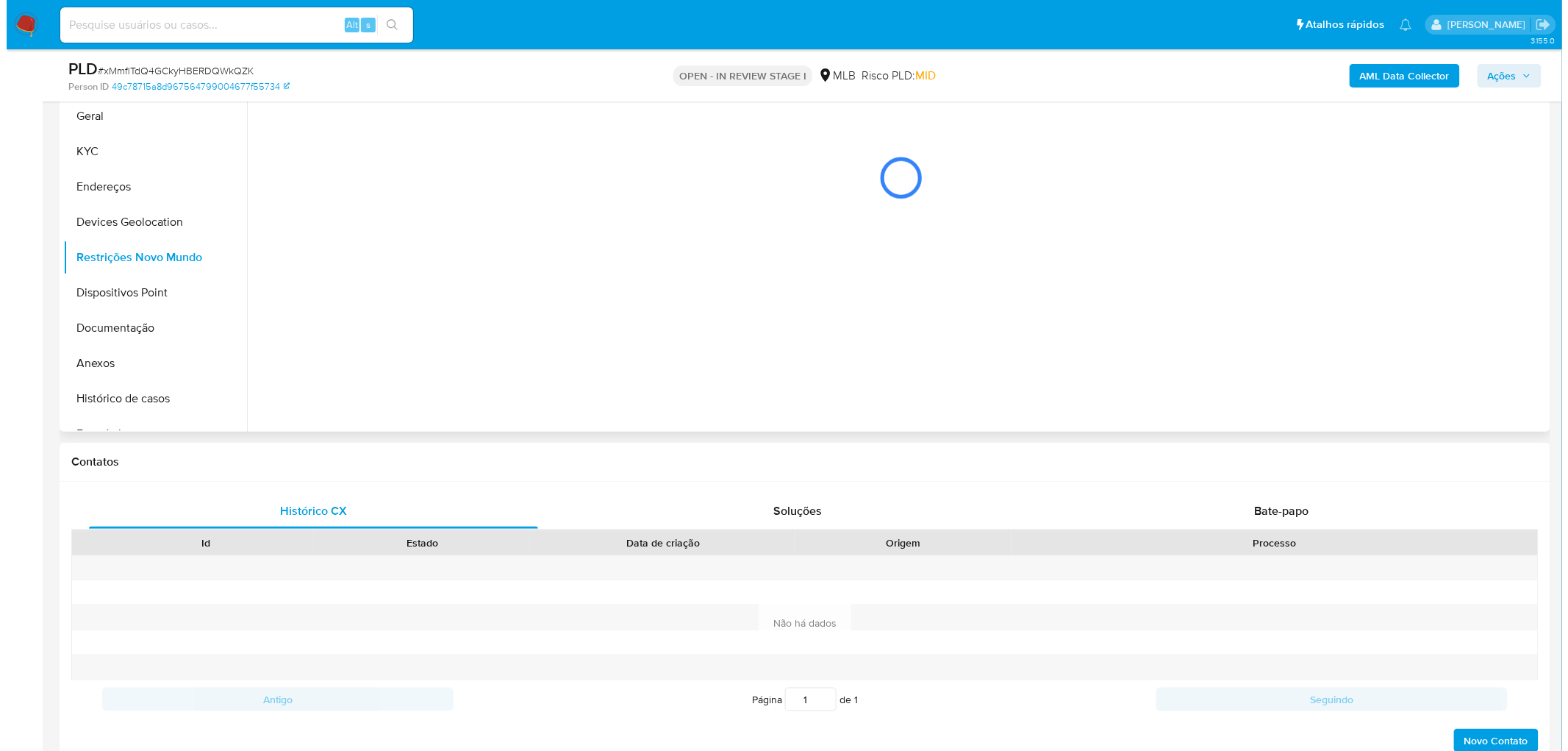
scroll to position [245, 0]
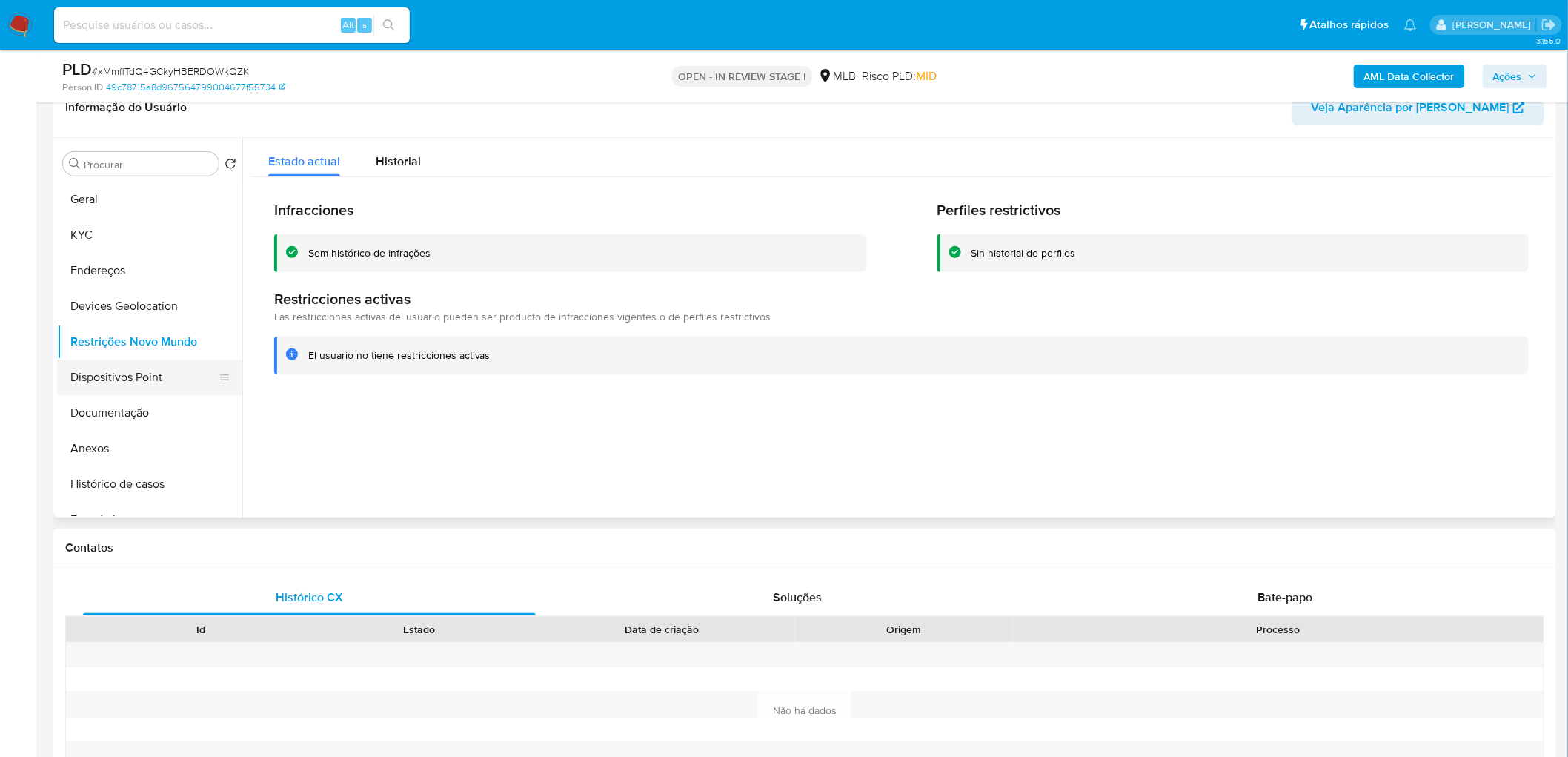
click at [154, 384] on button "Dispositivos Point" at bounding box center [144, 377] width 173 height 36
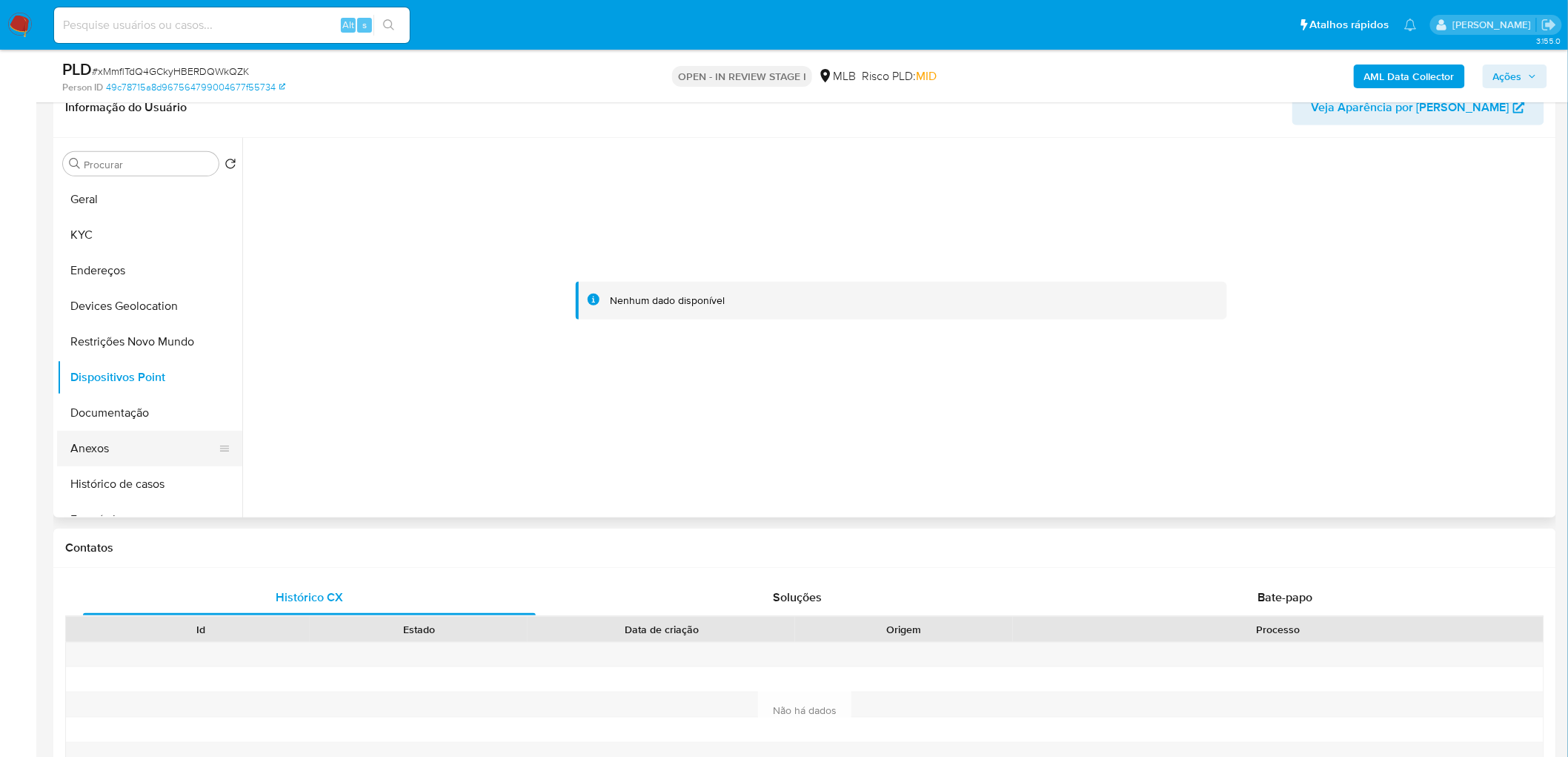
click at [92, 445] on button "Anexos" at bounding box center [144, 448] width 173 height 36
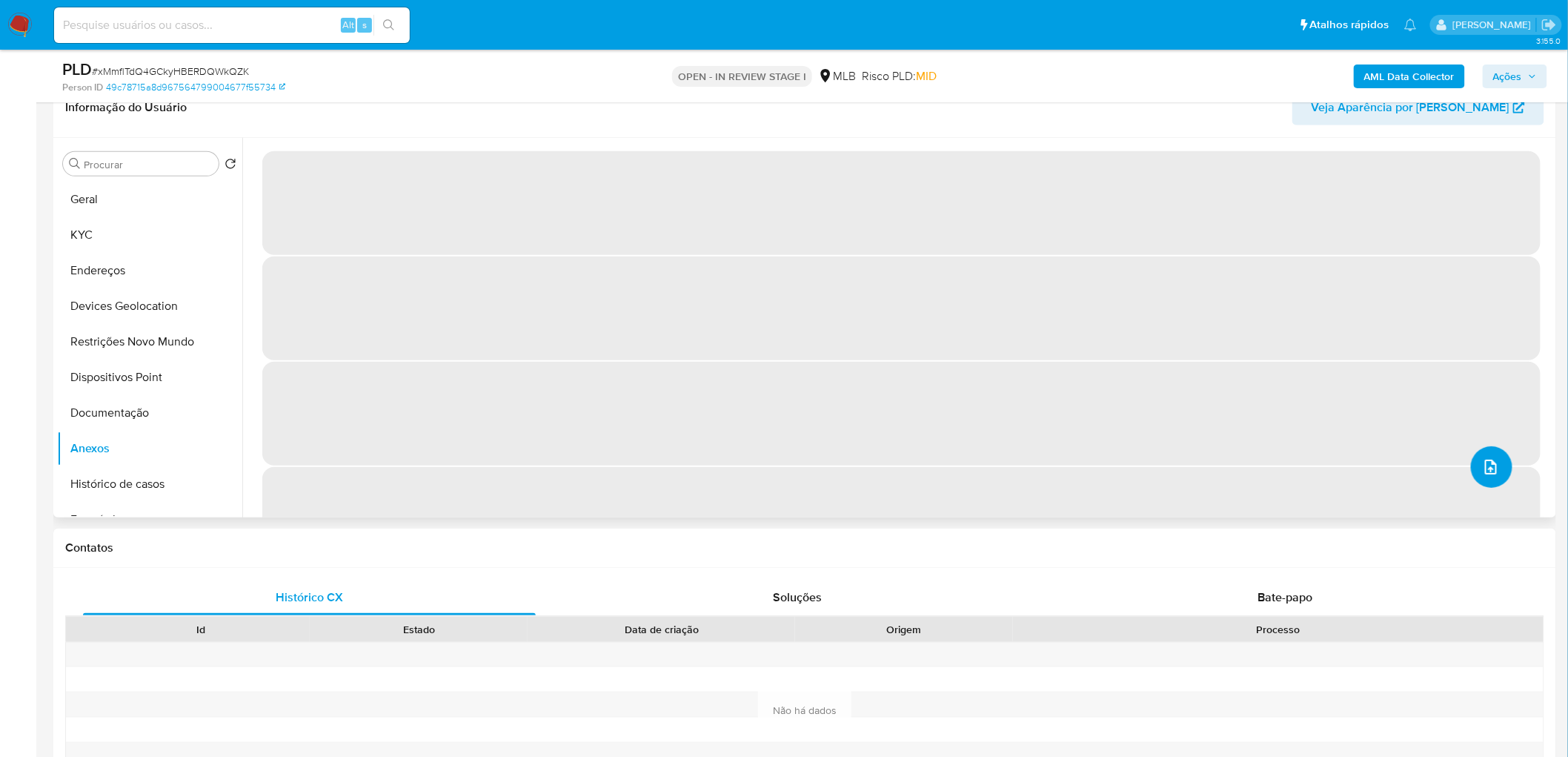
click at [1485, 470] on icon "upload-file" at bounding box center [1491, 467] width 18 height 18
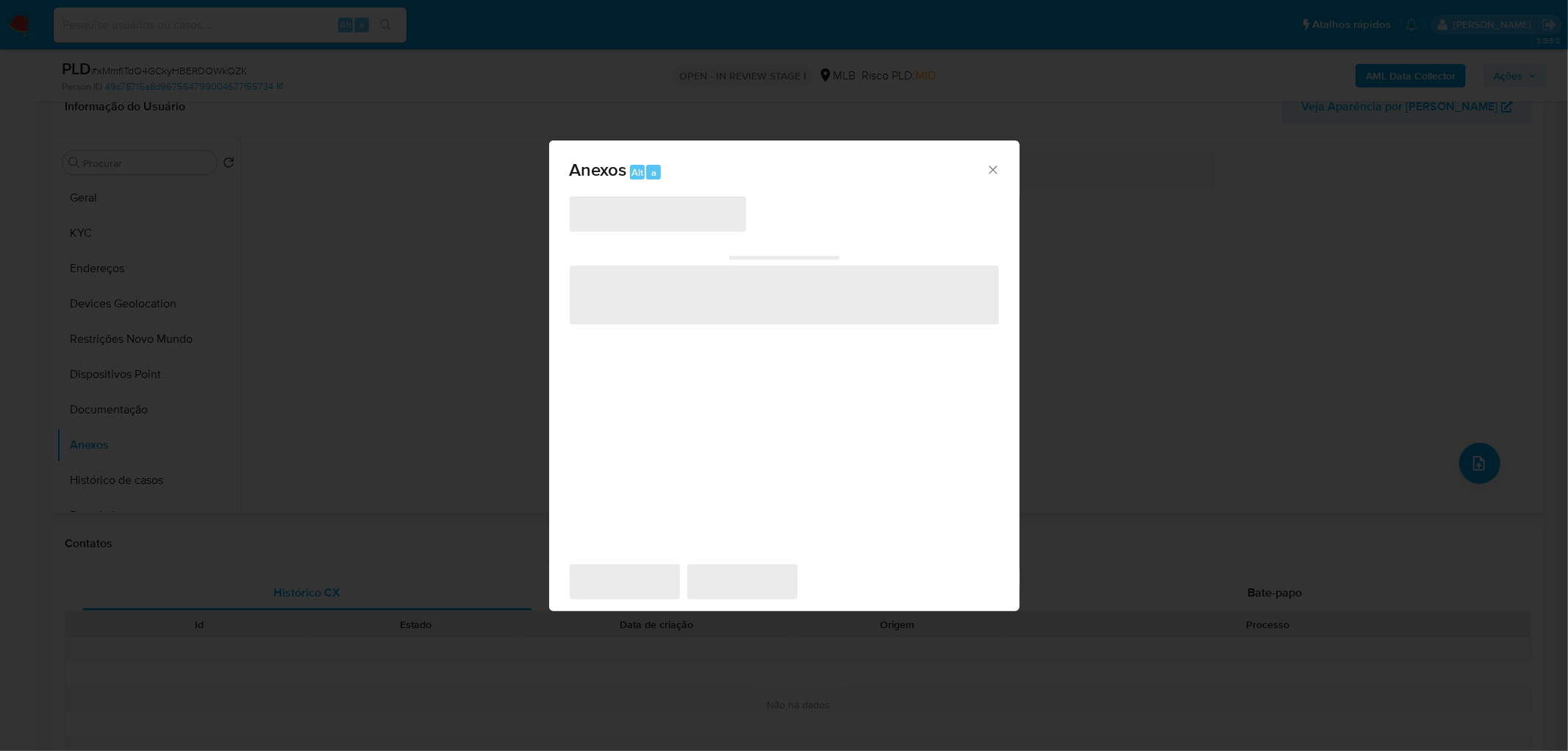
click at [725, 227] on span "‌" at bounding box center [657, 214] width 176 height 36
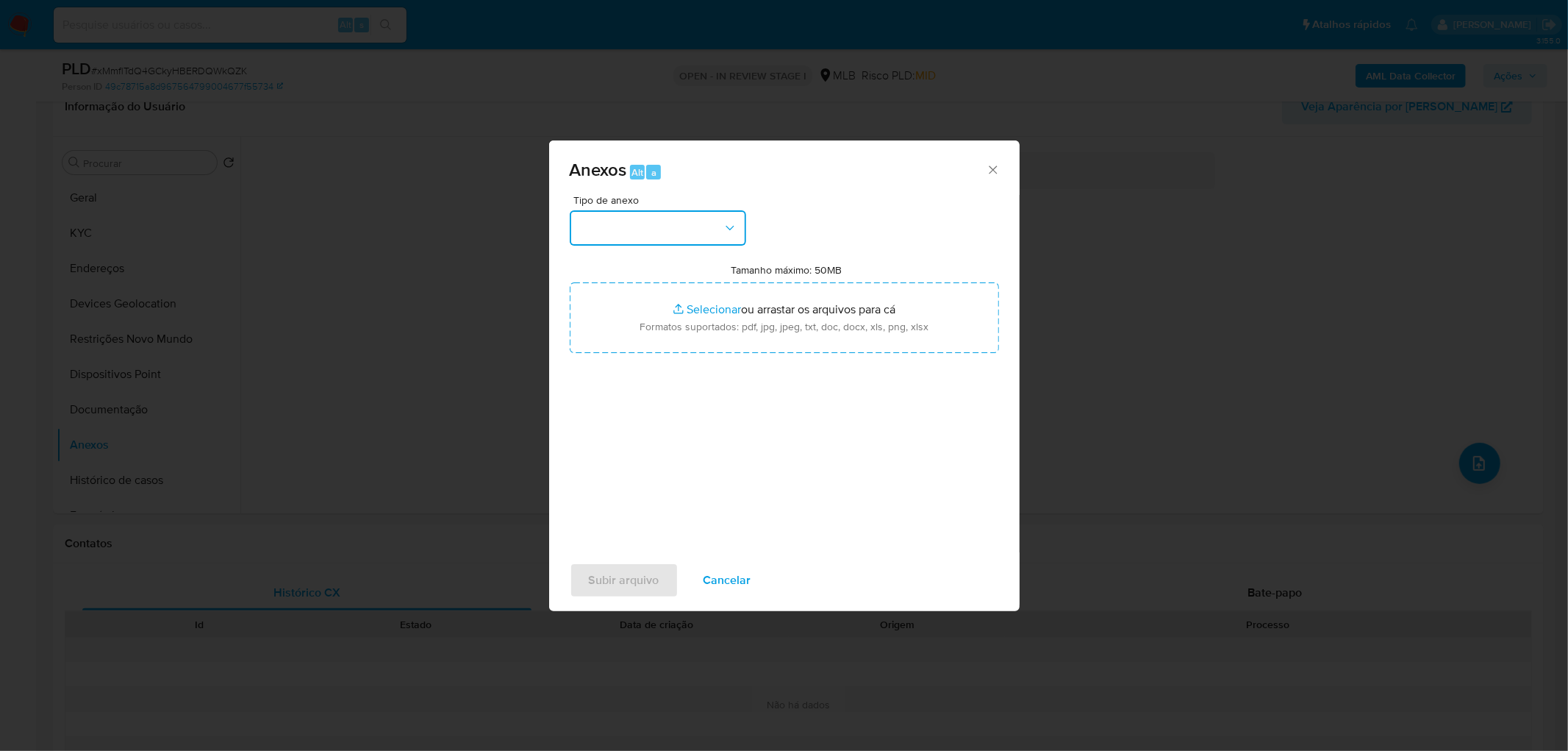
click at [725, 227] on icon "button" at bounding box center [729, 227] width 14 height 14
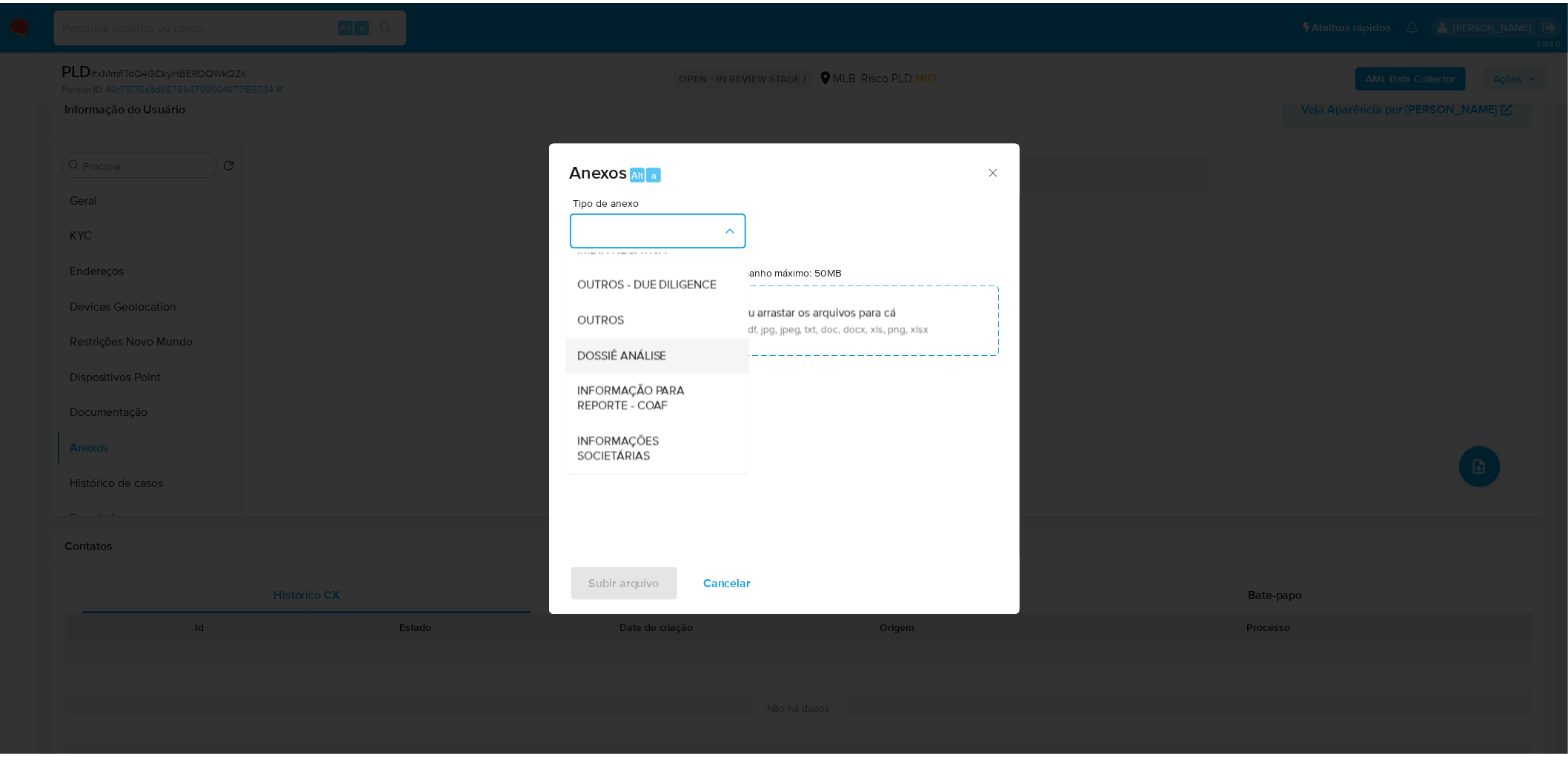
scroll to position [228, 0]
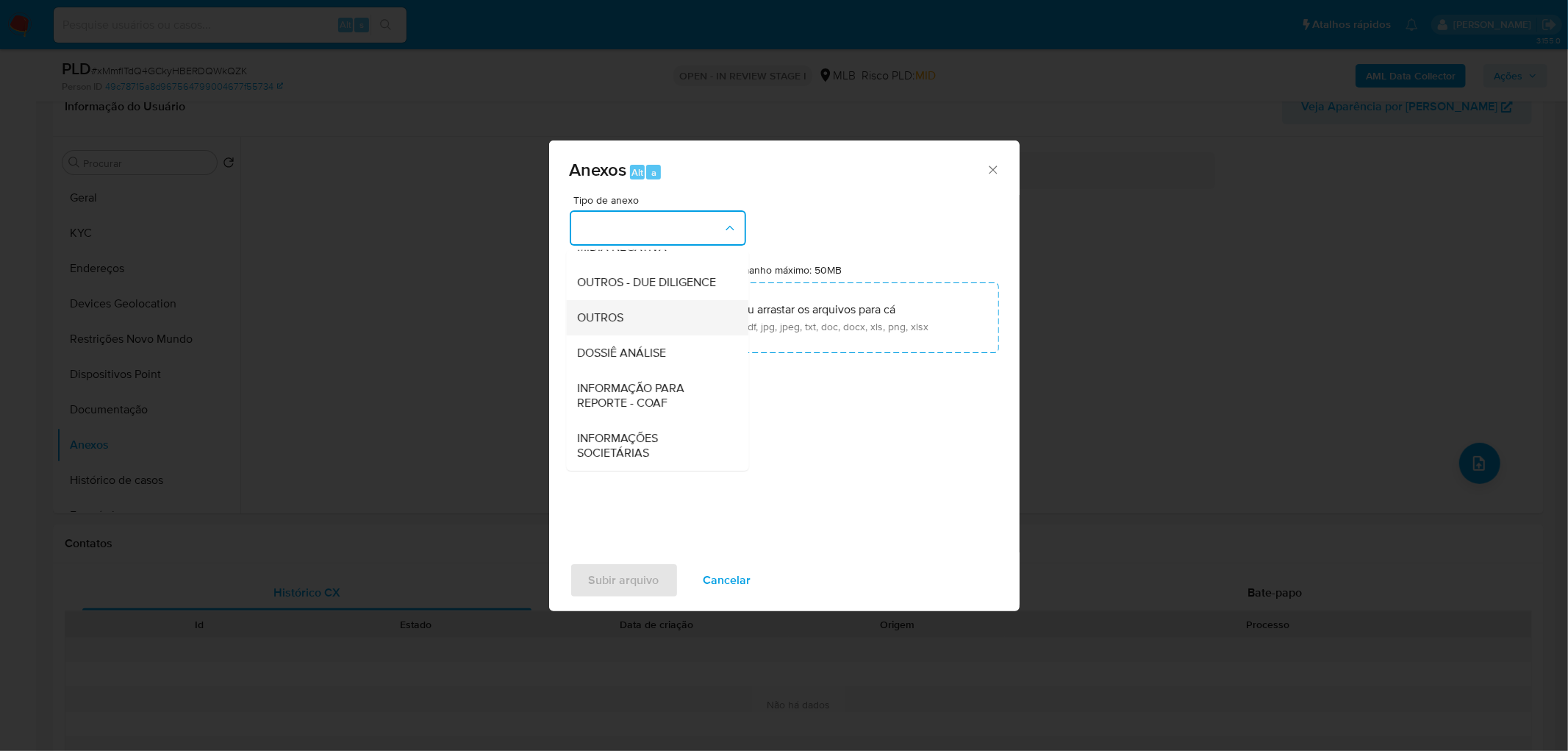
click at [641, 318] on div "OUTROS" at bounding box center [653, 318] width 150 height 36
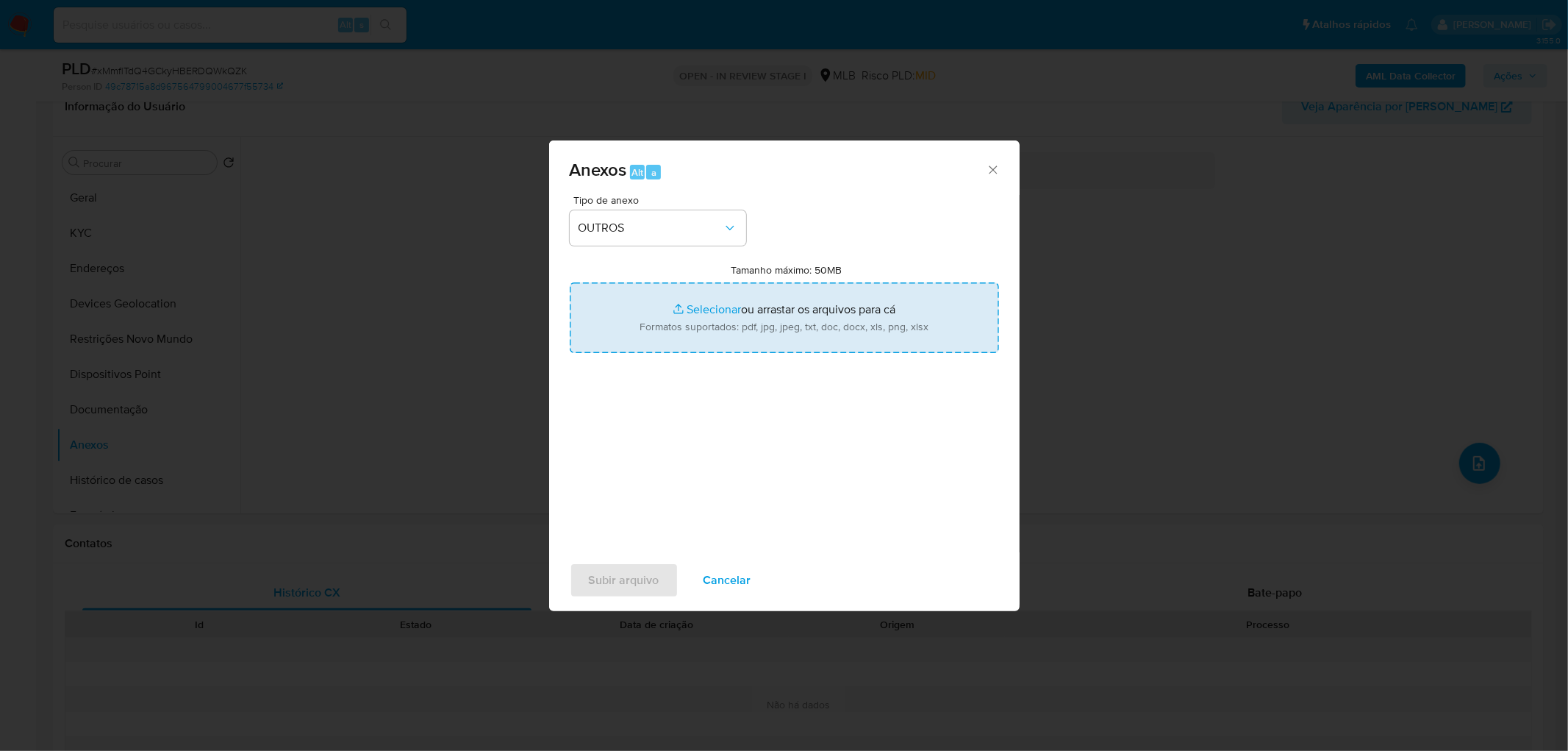
click at [758, 314] on input "Tamanho máximo: 50MB Selecionar arquivos" at bounding box center [784, 318] width 429 height 70
type input "C:\fakepath\Mulan 187323227_2025_08_21_17_18_30.xlsx"
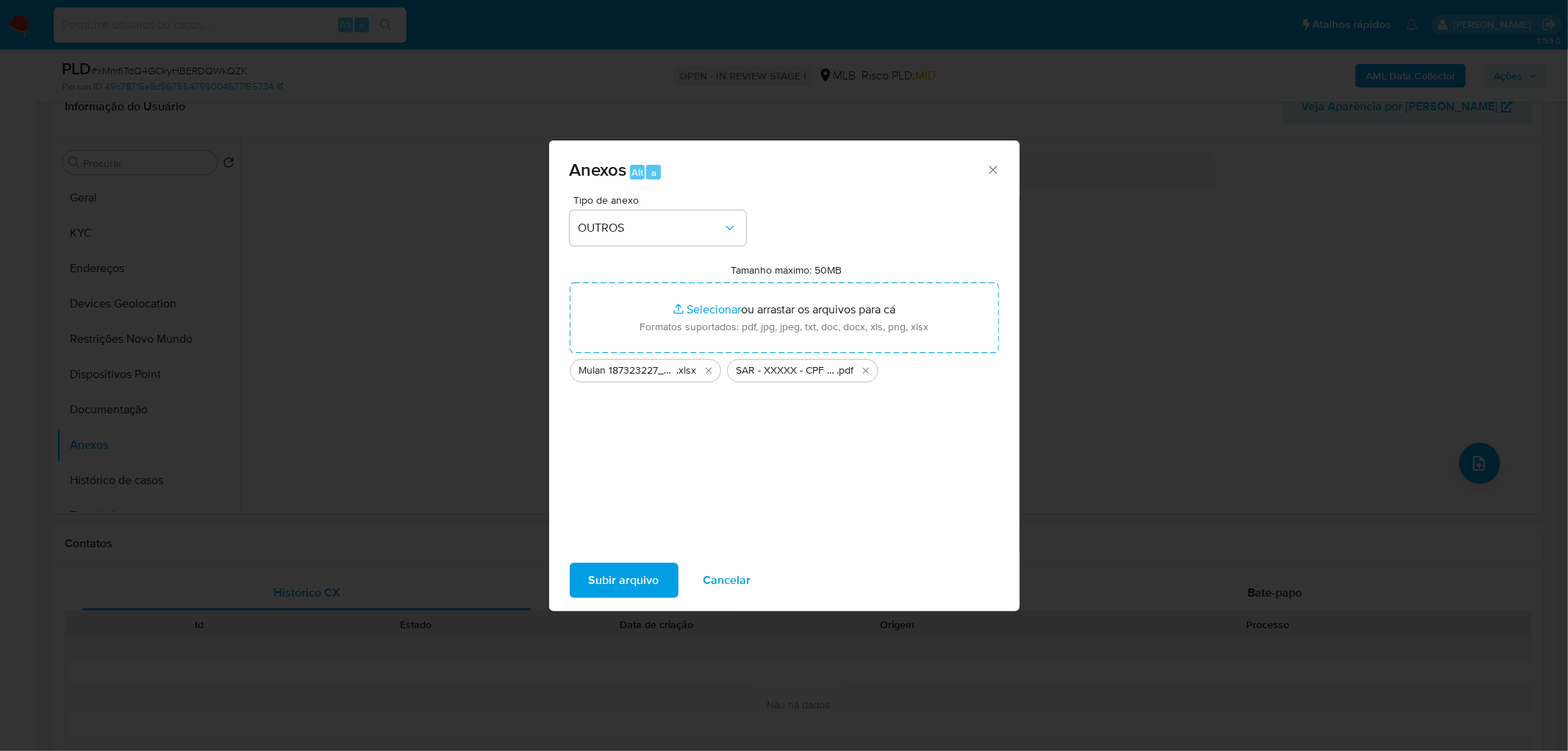
click at [633, 584] on span "Subir arquivo" at bounding box center [623, 580] width 70 height 33
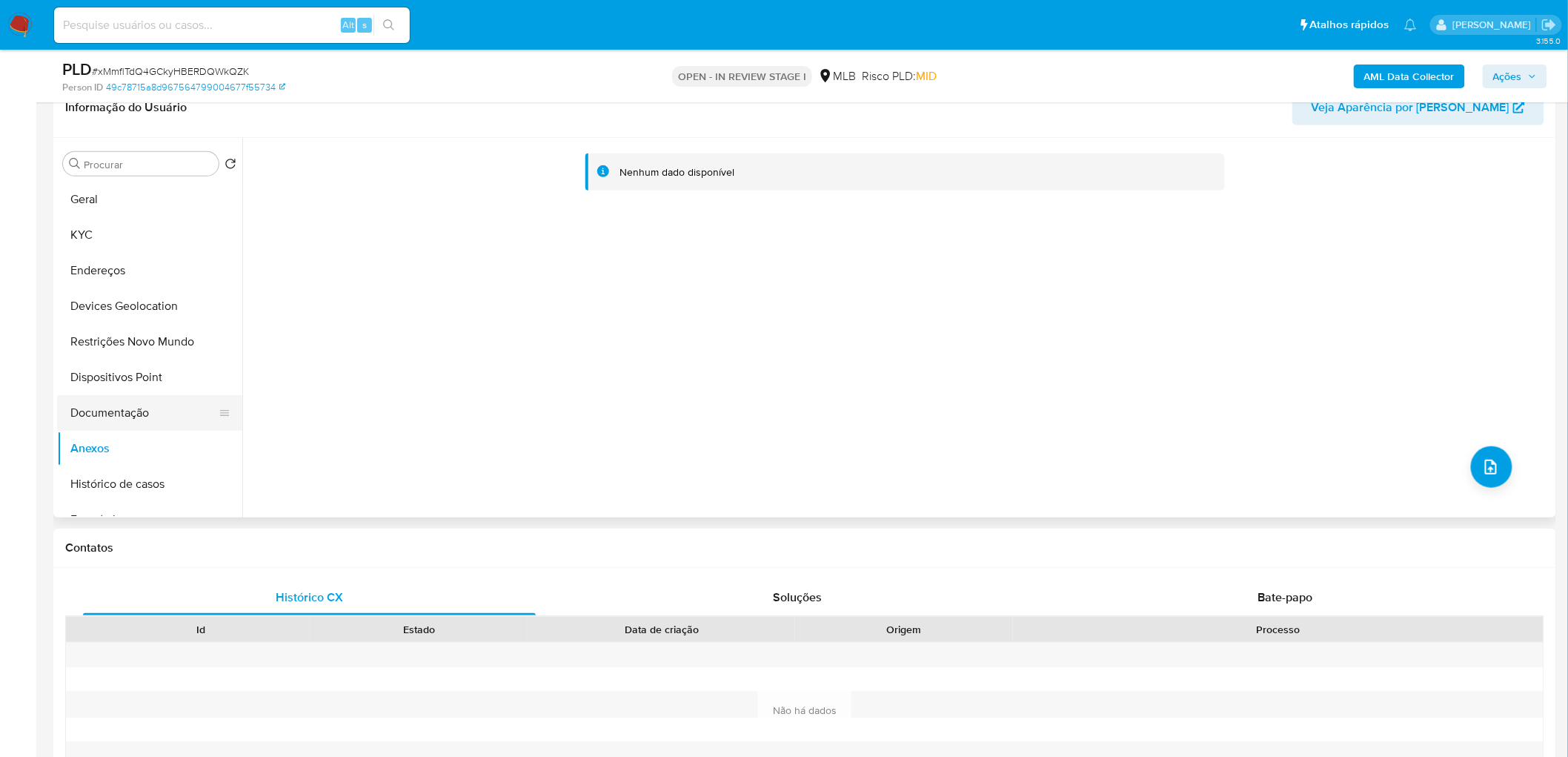
click at [88, 425] on button "Documentação" at bounding box center [144, 412] width 173 height 36
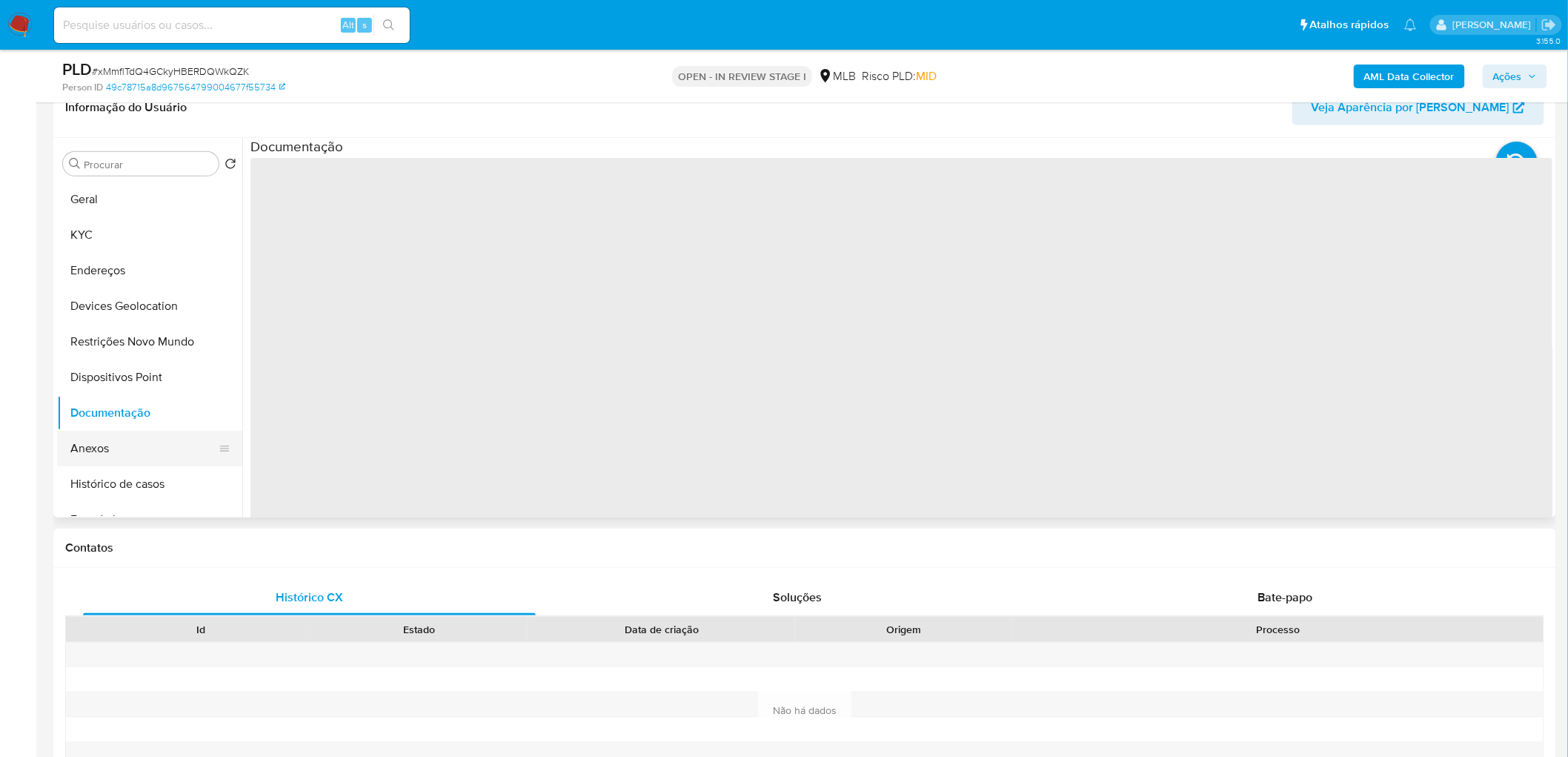
click at [88, 447] on button "Anexos" at bounding box center [144, 448] width 173 height 36
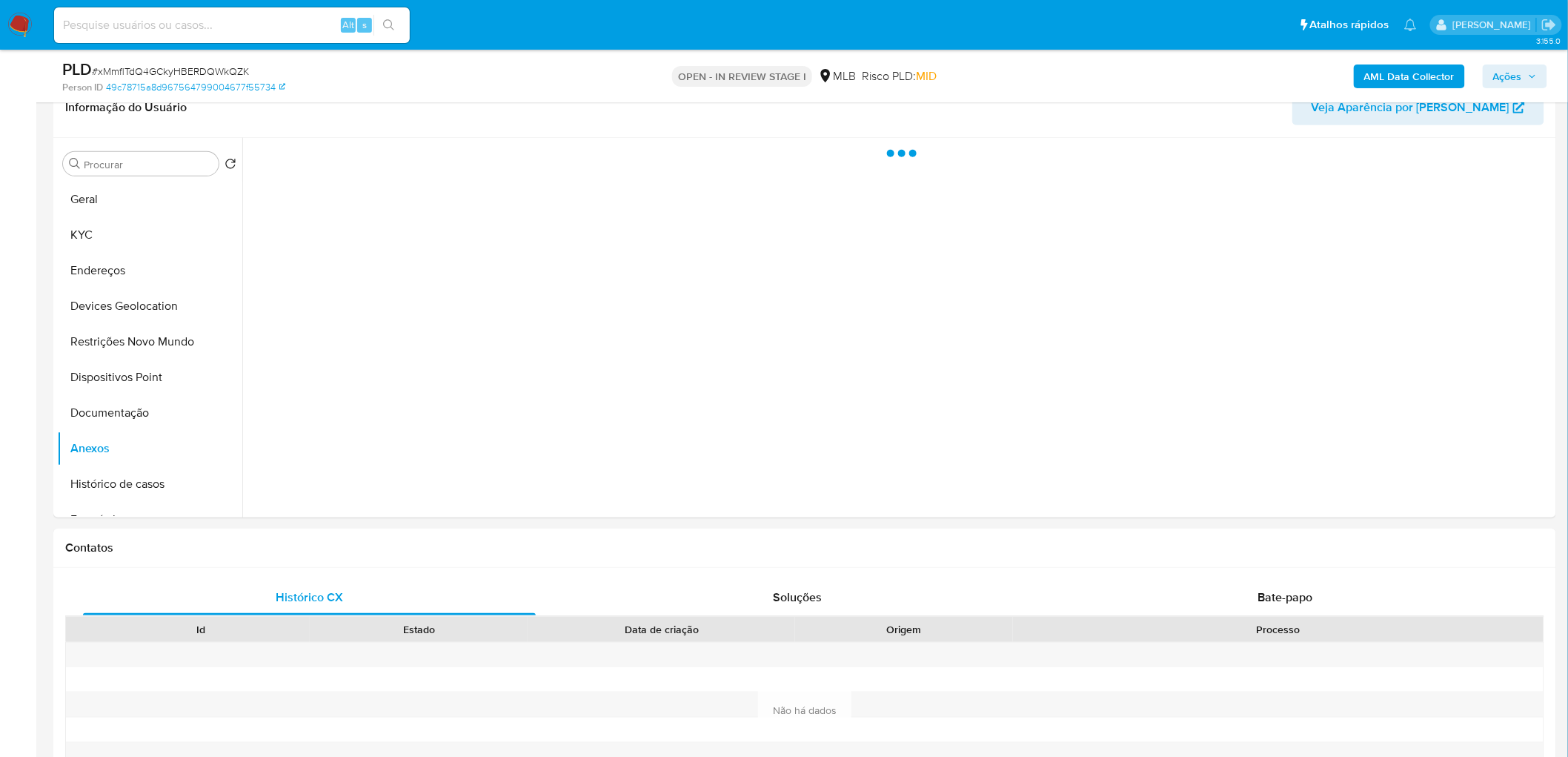
click at [1512, 76] on span "Ações" at bounding box center [1508, 76] width 29 height 24
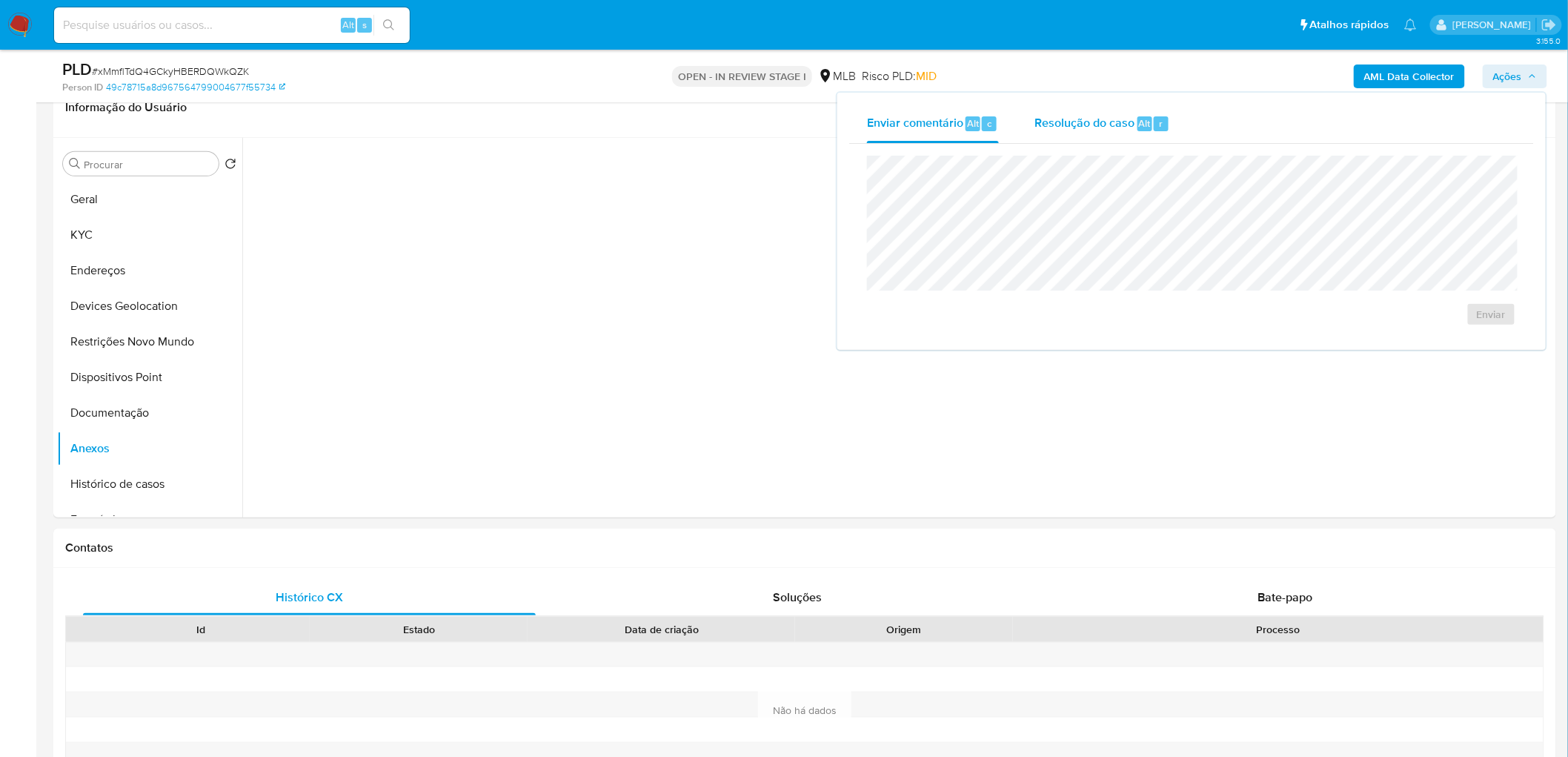
click at [1139, 121] on span "Alt" at bounding box center [1145, 123] width 12 height 14
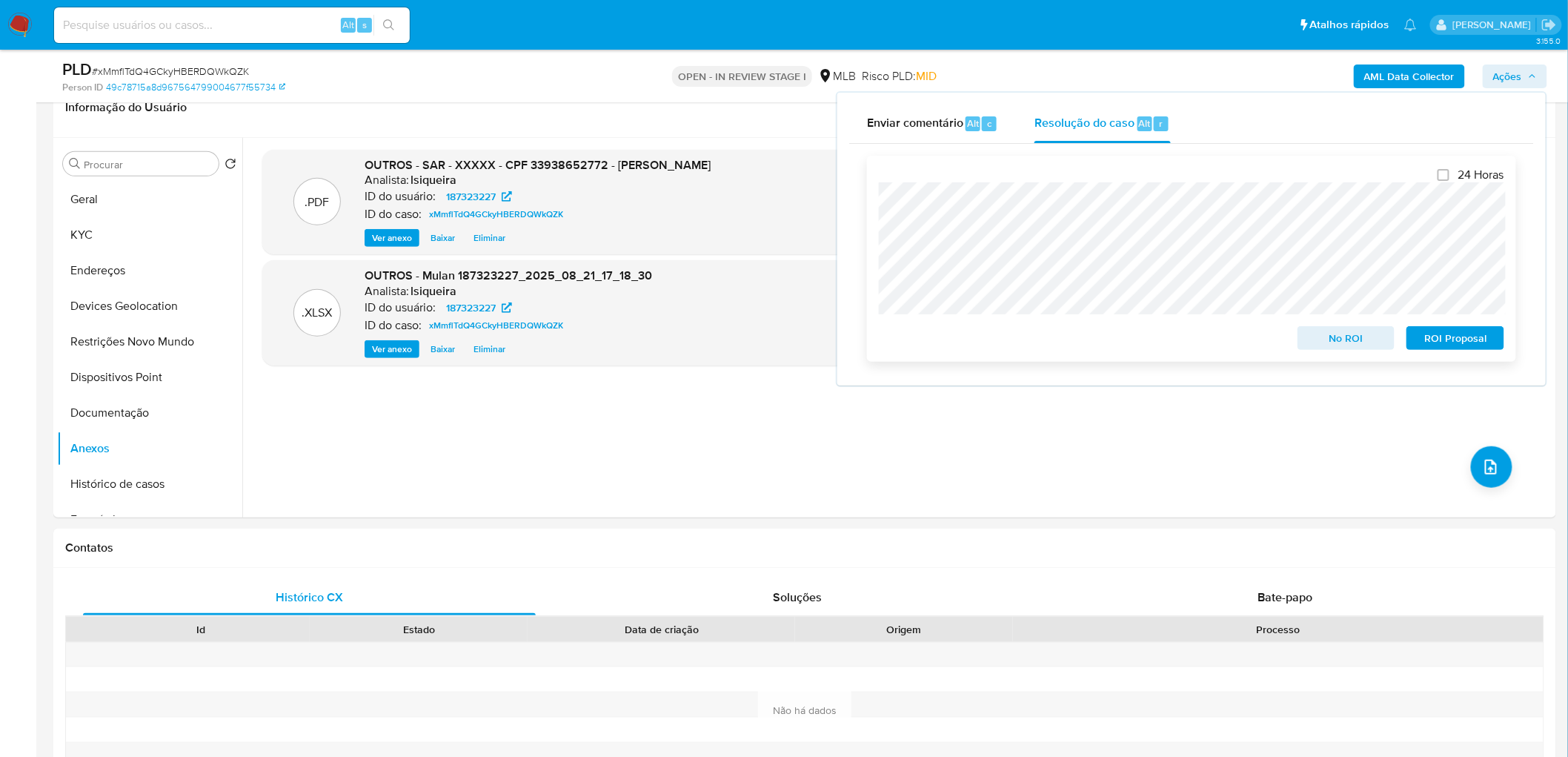
click at [1470, 337] on span "ROI Proposal" at bounding box center [1455, 338] width 77 height 21
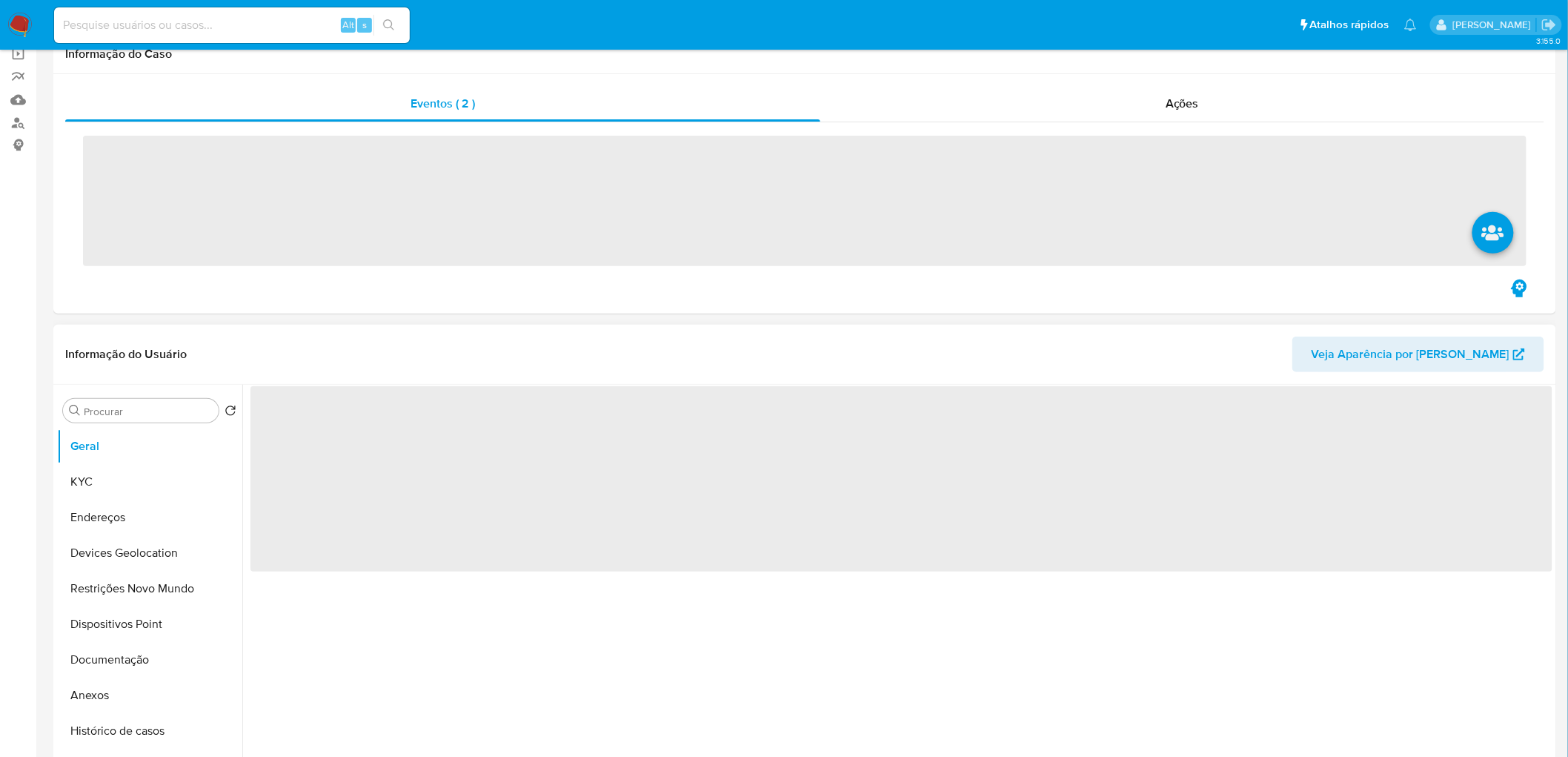
scroll to position [164, 0]
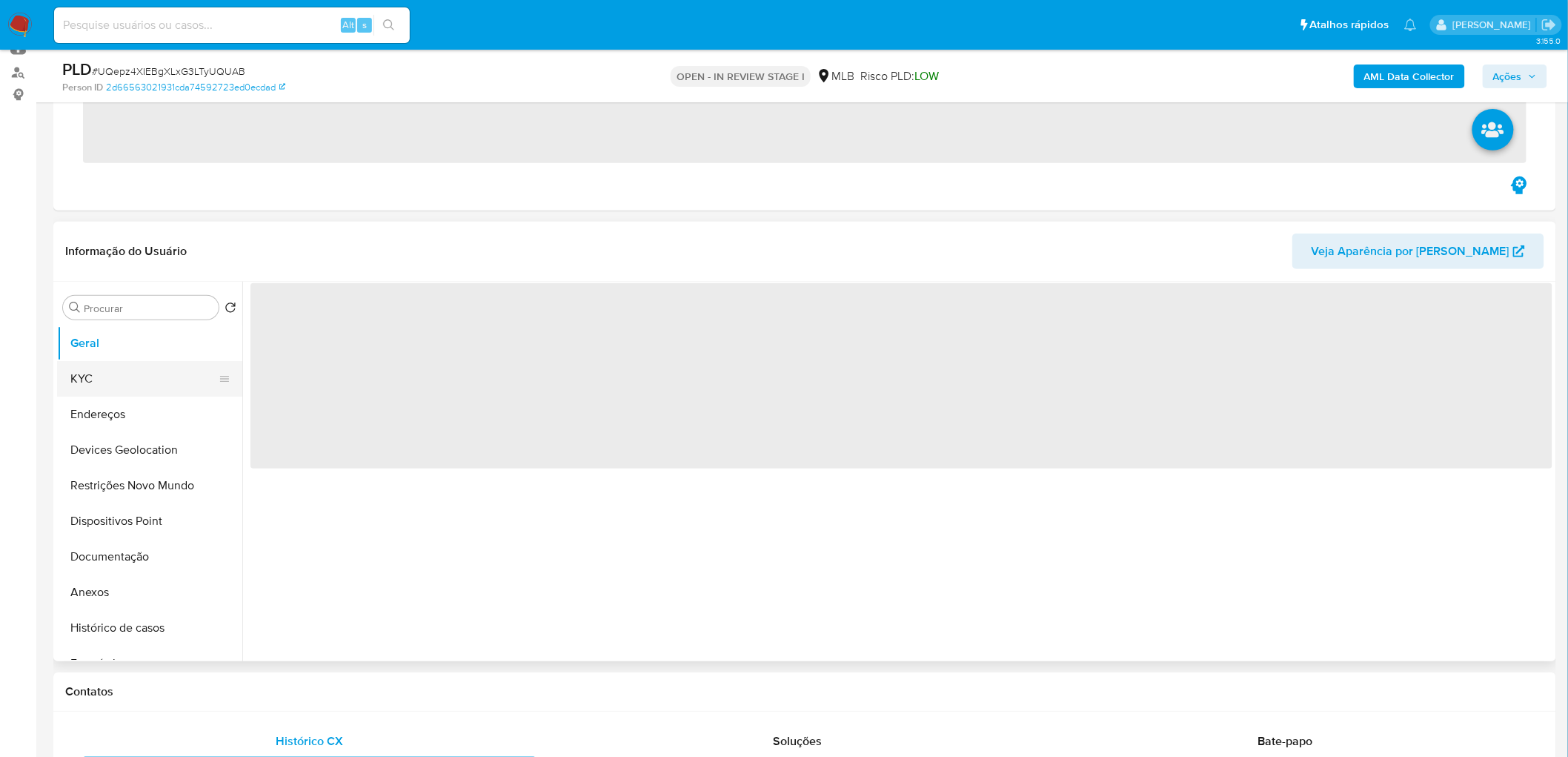
click at [94, 380] on button "KYC" at bounding box center [144, 379] width 173 height 36
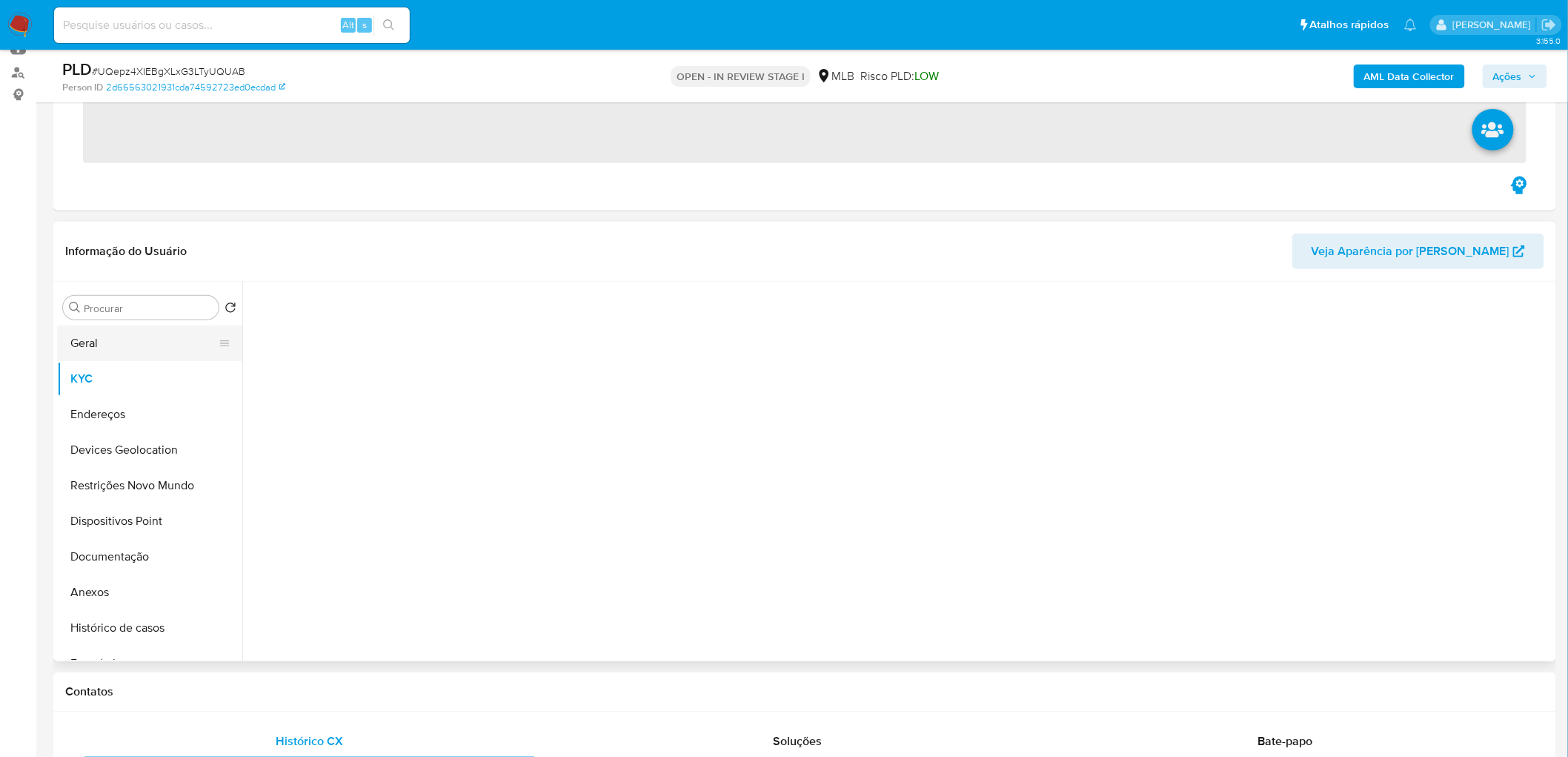
click at [91, 357] on button "Geral" at bounding box center [144, 343] width 173 height 36
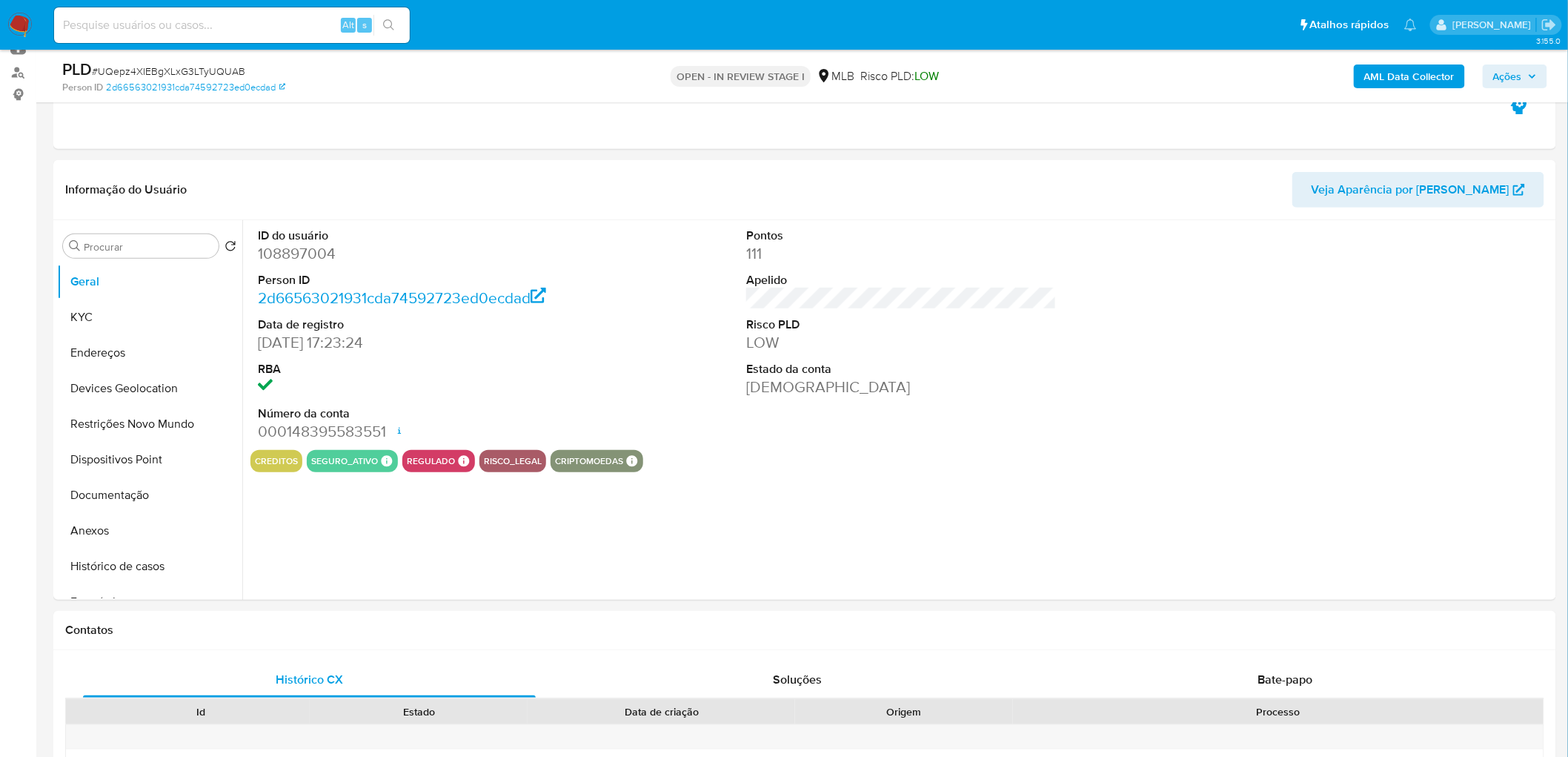
select select "10"
click at [1130, 423] on div "ID do usuário 108897004 Person ID 2d66563021931cda74592723ed0ecdad Data de regi…" at bounding box center [901, 335] width 1302 height 230
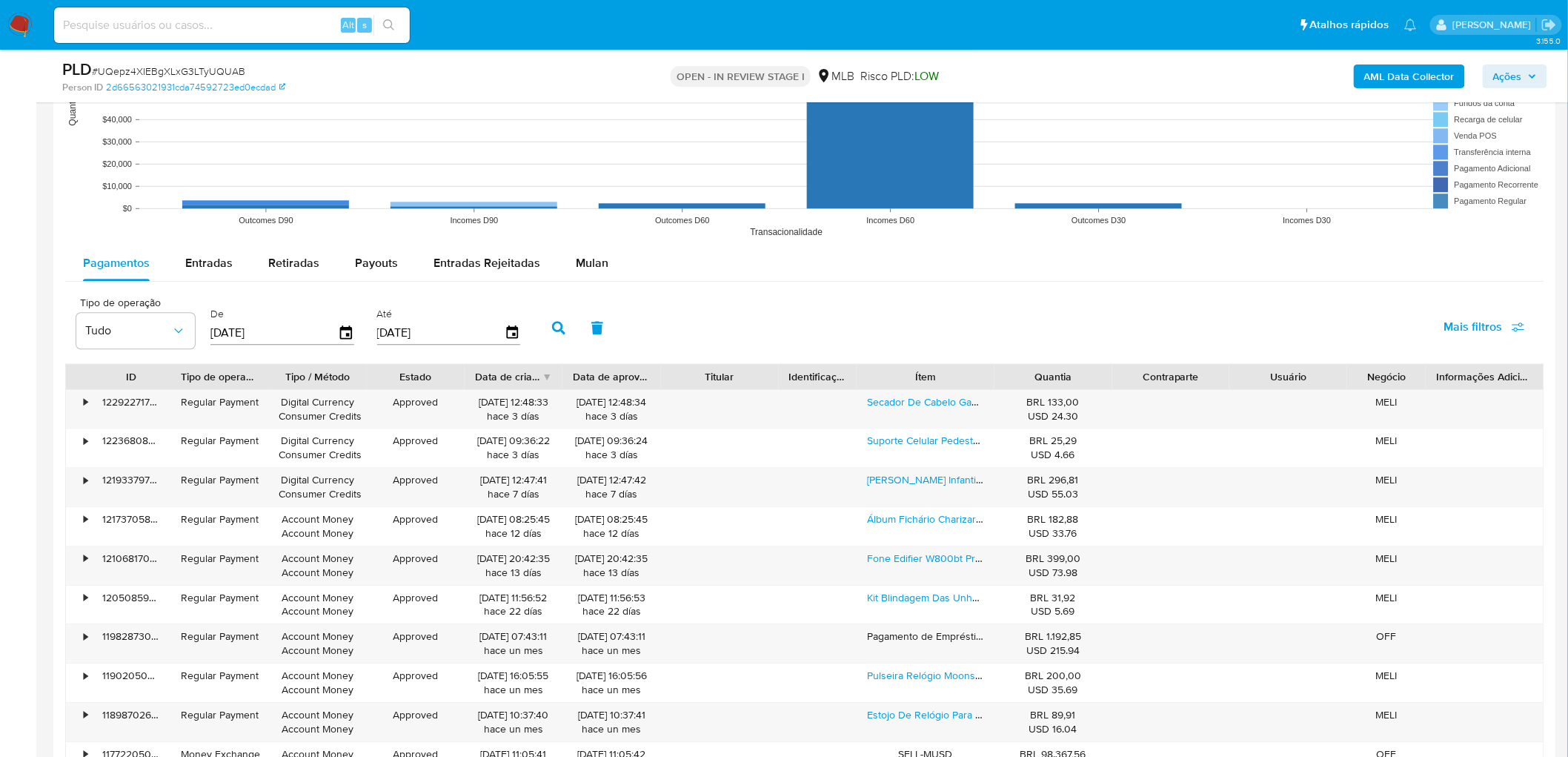
scroll to position [1483, 0]
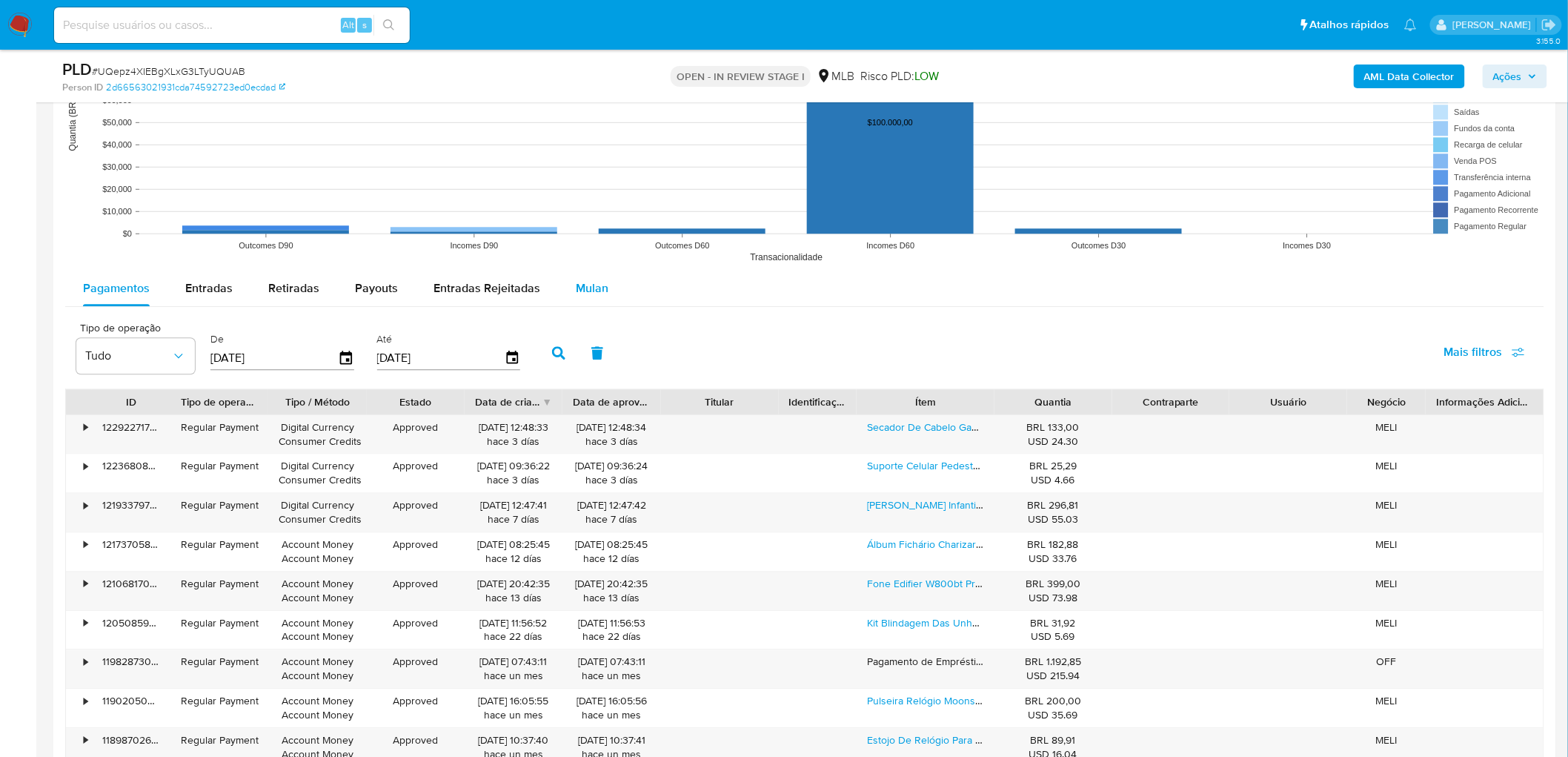
click at [576, 299] on div "Mulan" at bounding box center [592, 288] width 33 height 36
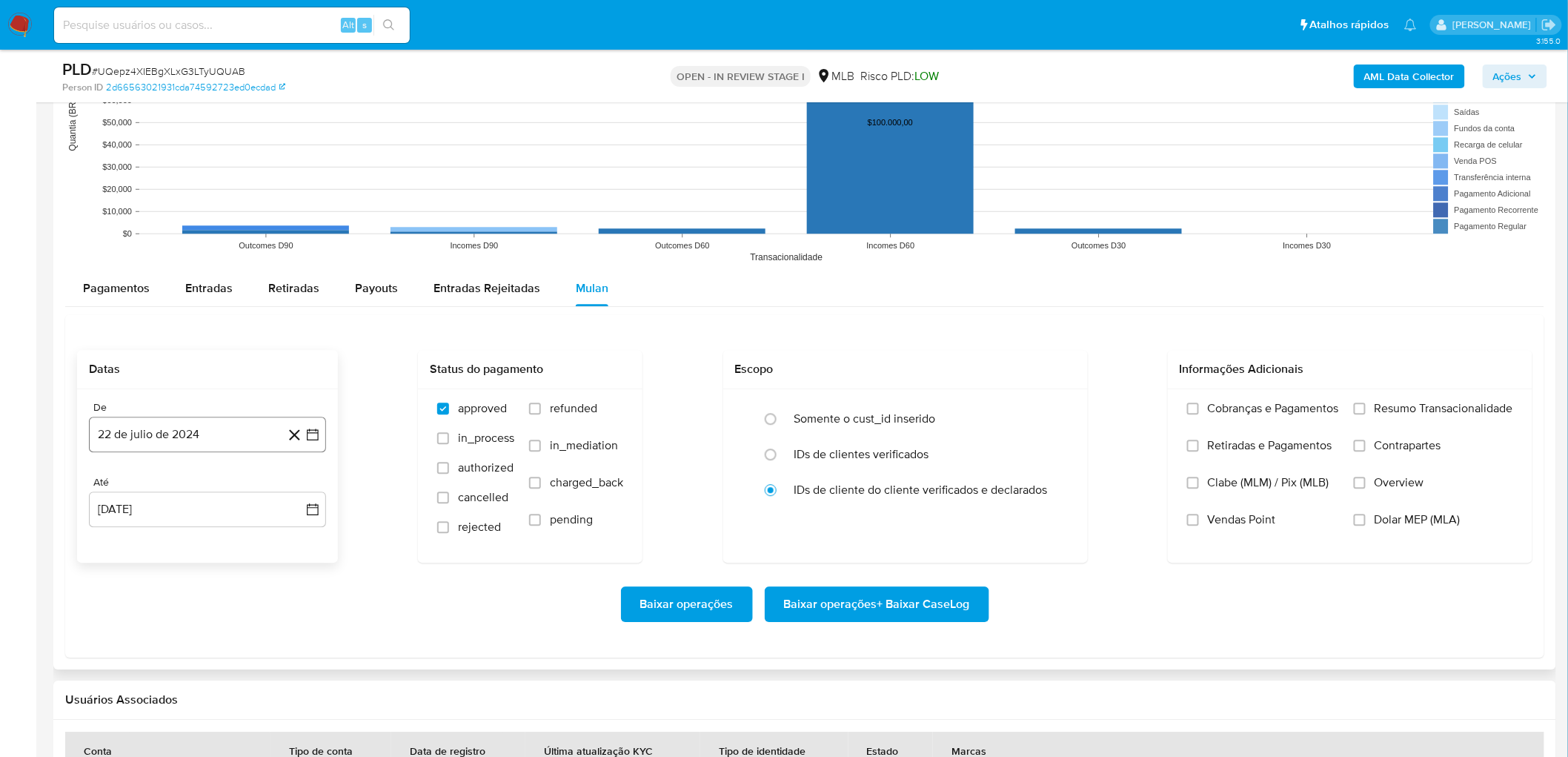
click at [209, 443] on button "22 de julio de 2024" at bounding box center [207, 434] width 238 height 36
click at [202, 490] on span "julio 2024" at bounding box center [200, 487] width 56 height 15
click at [298, 491] on icon "Año siguiente" at bounding box center [299, 488] width 6 height 11
click at [129, 624] on button "jul" at bounding box center [144, 624] width 41 height 24
click at [149, 539] on button "1" at bounding box center [148, 542] width 24 height 24
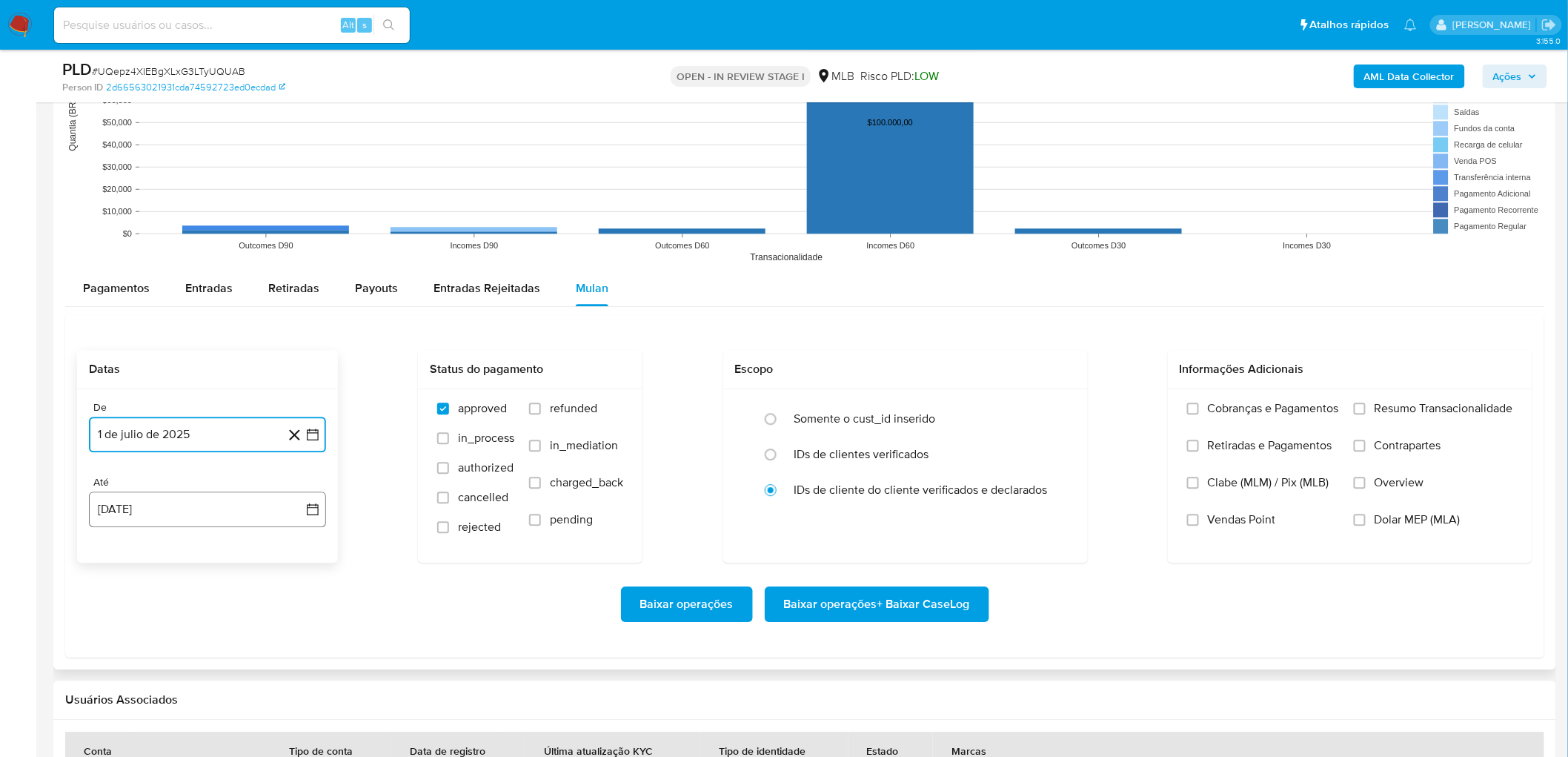
click at [184, 510] on button "22 de agosto de 2025" at bounding box center [207, 509] width 238 height 36
click at [184, 429] on button "20" at bounding box center [177, 426] width 24 height 24
click at [1449, 404] on span "Resumo Transacionalidade" at bounding box center [1444, 408] width 138 height 15
click at [1366, 404] on input "Resumo Transacionalidade" at bounding box center [1360, 409] width 12 height 12
click at [1224, 517] on span "Vendas Point" at bounding box center [1242, 519] width 68 height 15
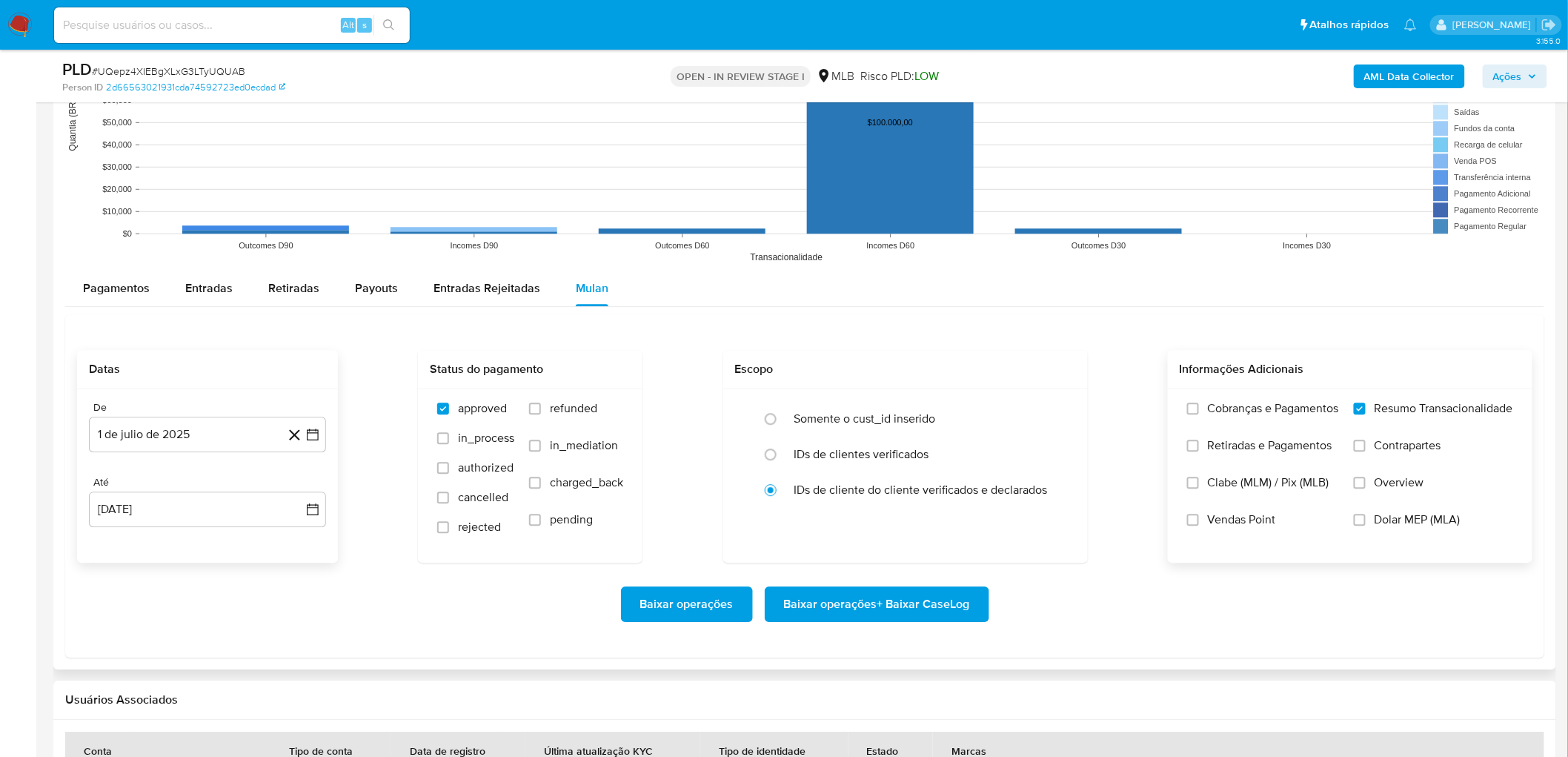
click at [1199, 517] on input "Vendas Point" at bounding box center [1193, 519] width 12 height 12
click at [916, 602] on span "Baixar operações + Baixar CaseLog" at bounding box center [878, 603] width 186 height 33
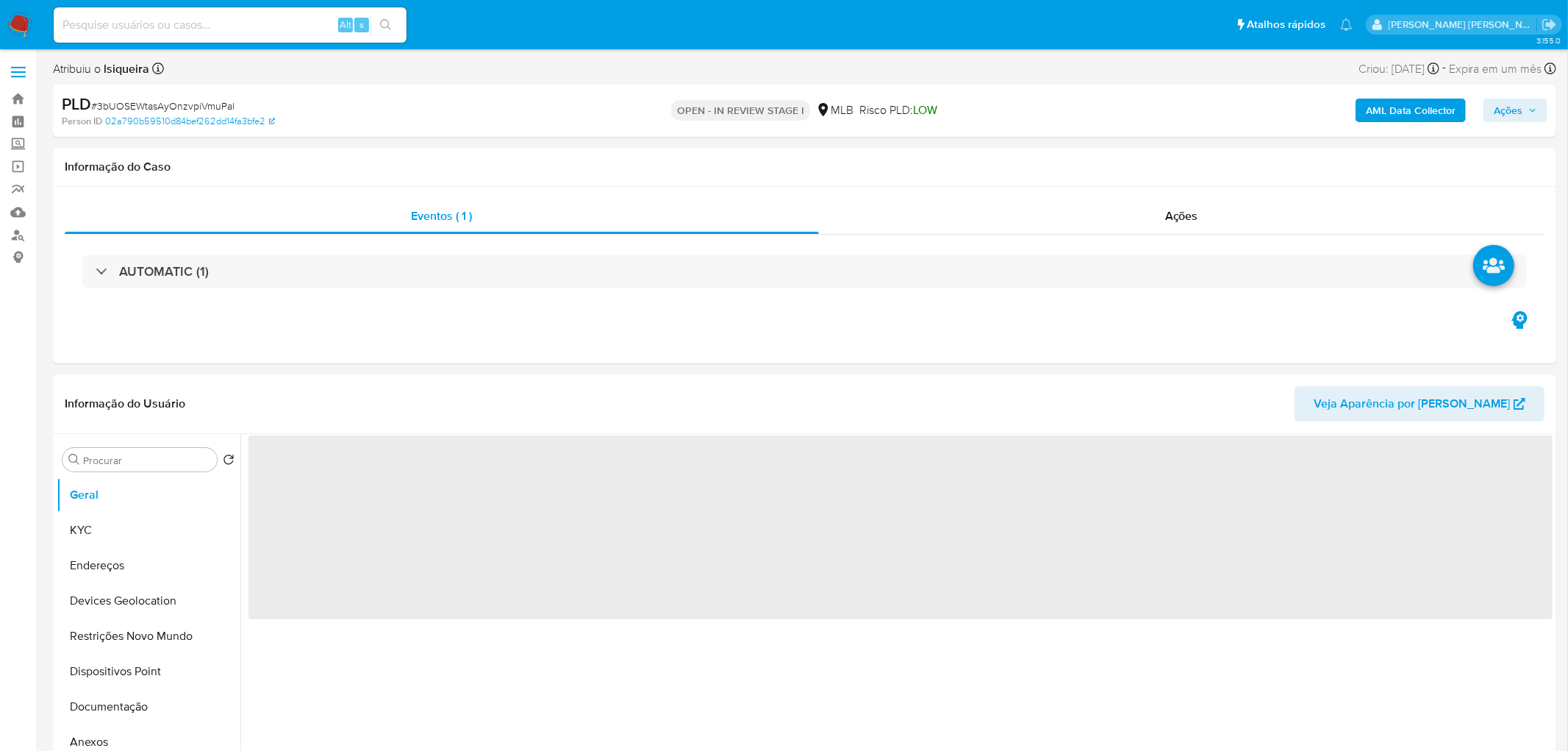
select select "10"
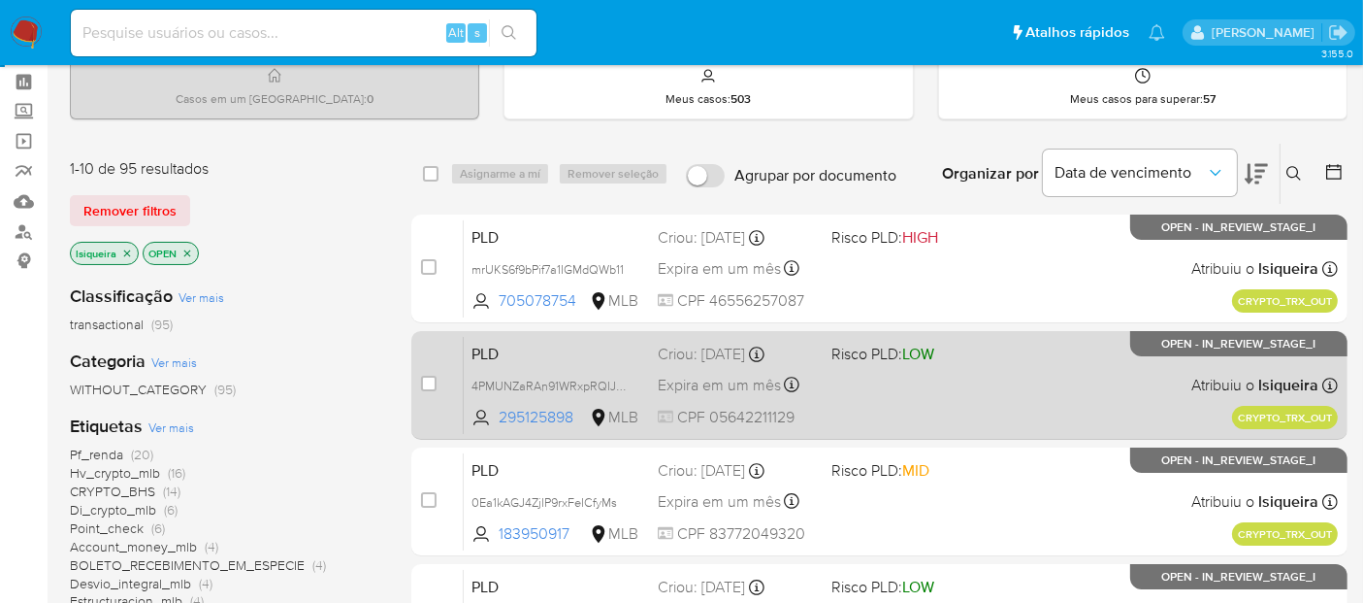
scroll to position [108, 0]
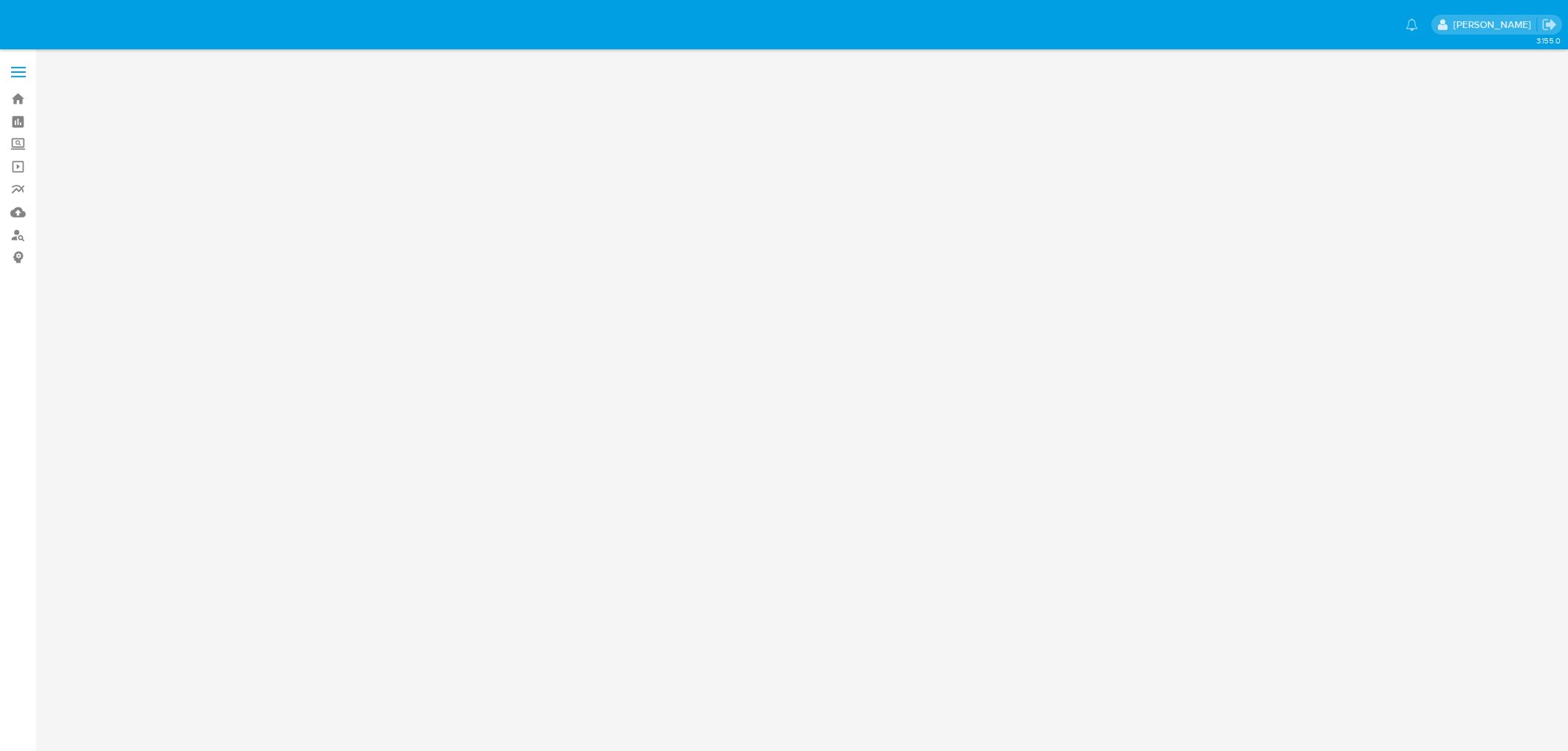
select select "10"
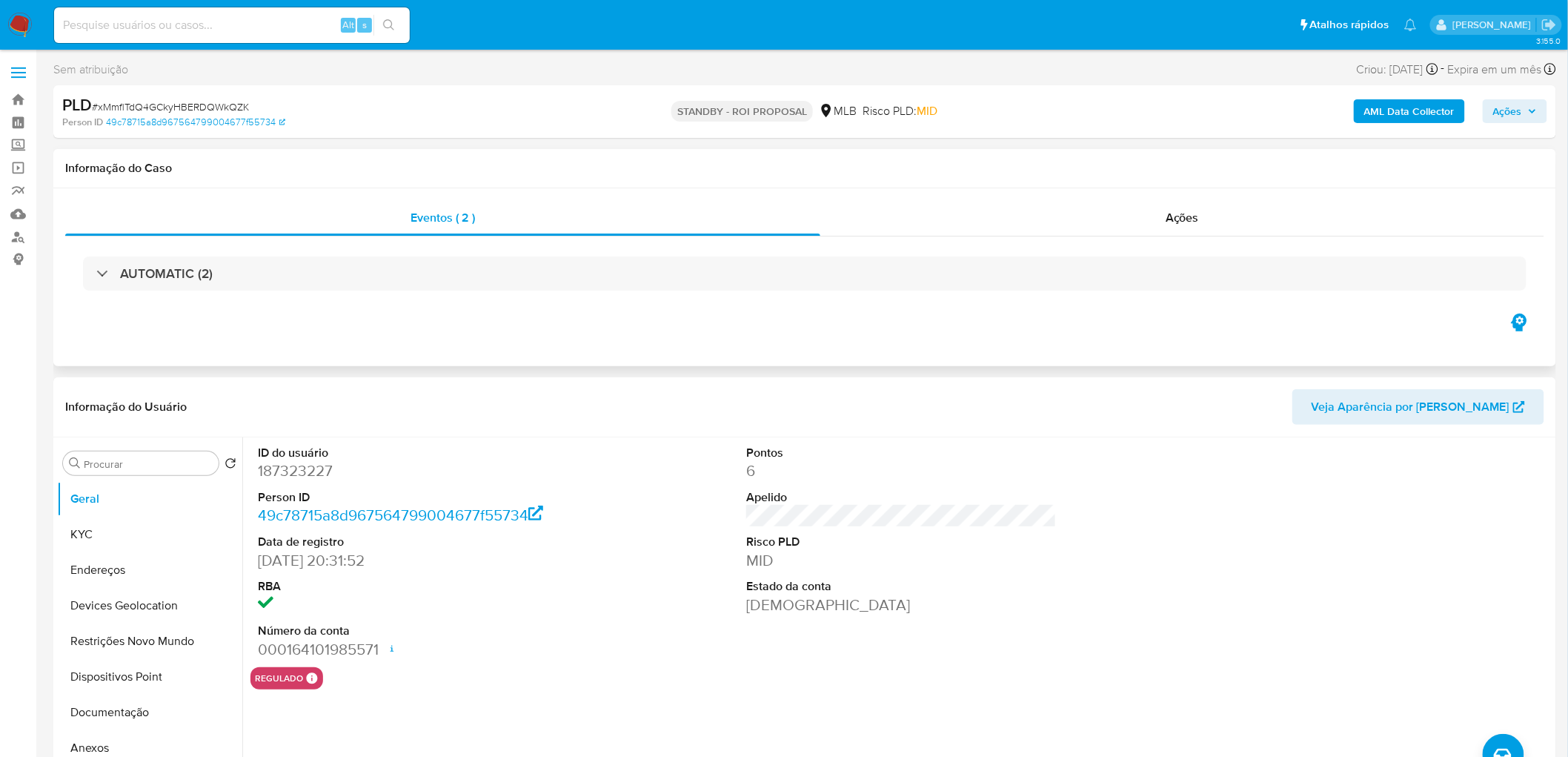
click at [1158, 238] on div "AUTOMATIC (2)" at bounding box center [804, 273] width 1479 height 74
click at [1162, 215] on div "Ações" at bounding box center [1182, 218] width 724 height 36
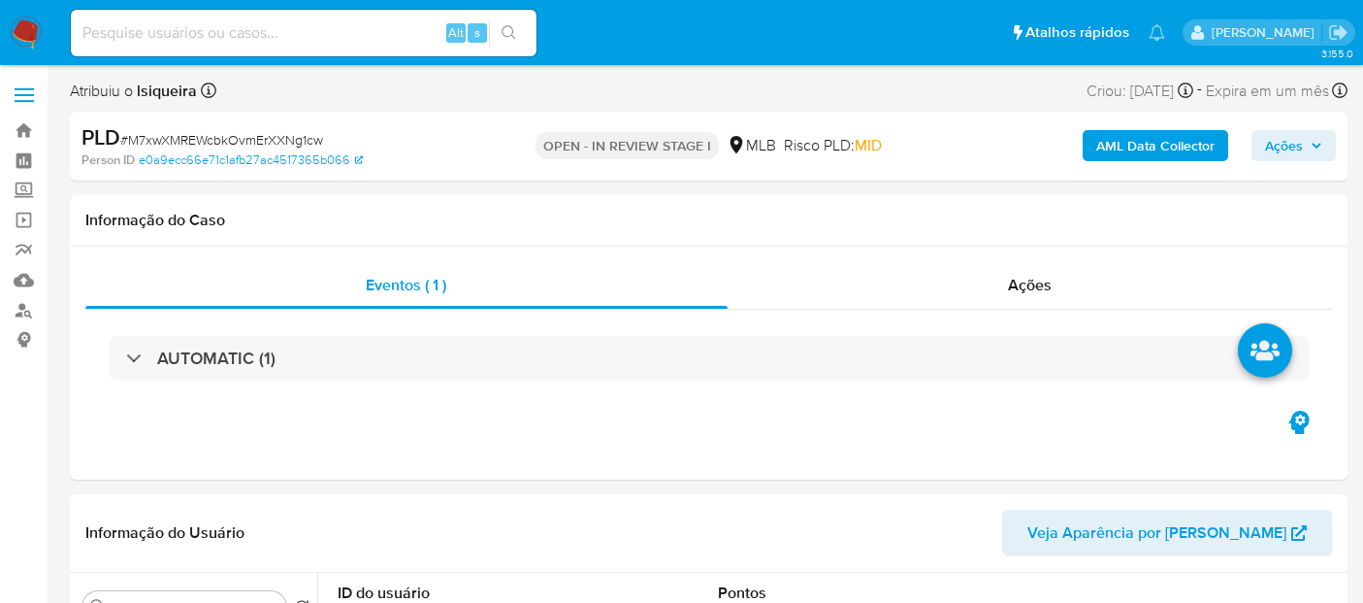
select select "10"
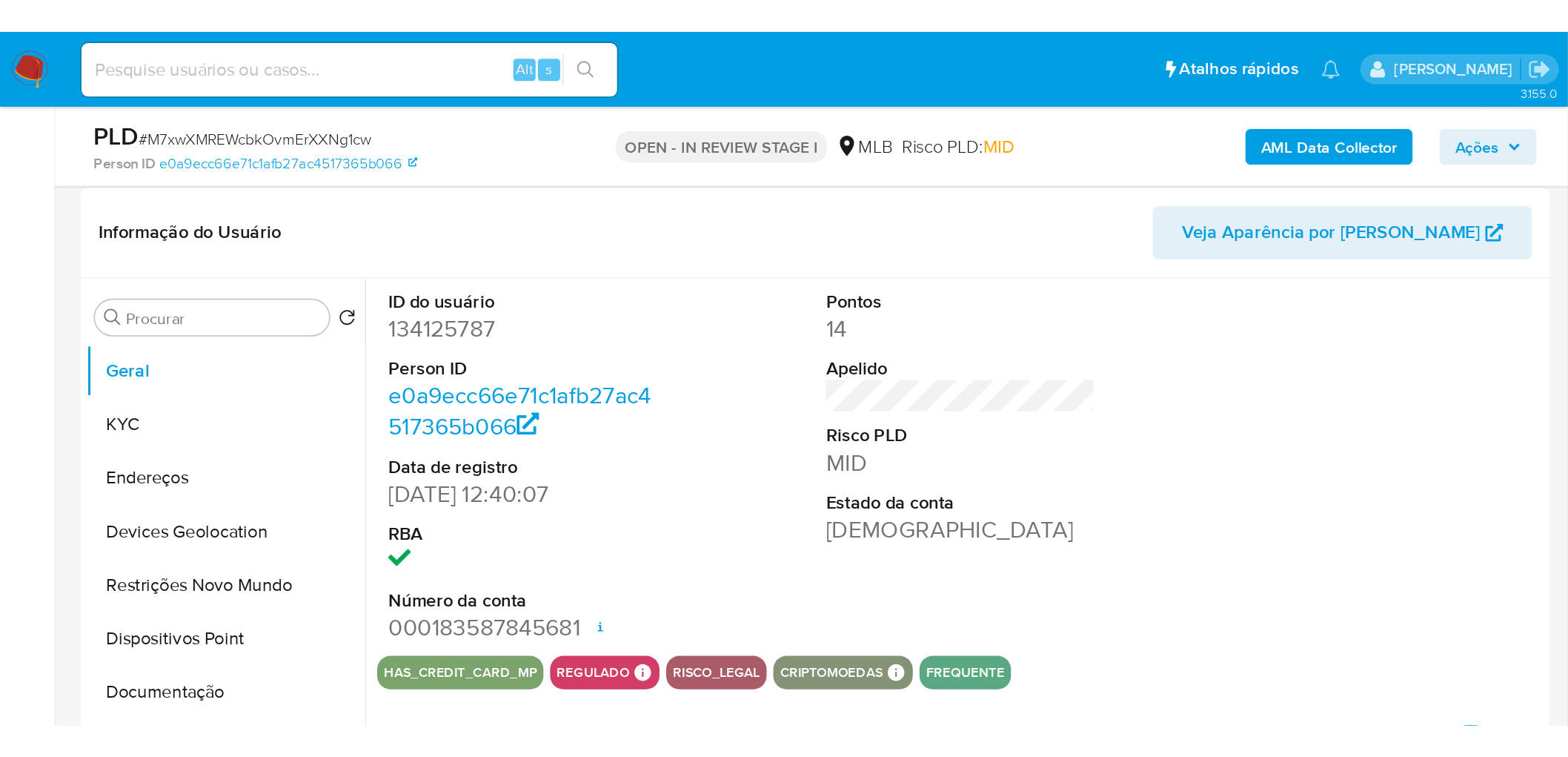
scroll to position [247, 0]
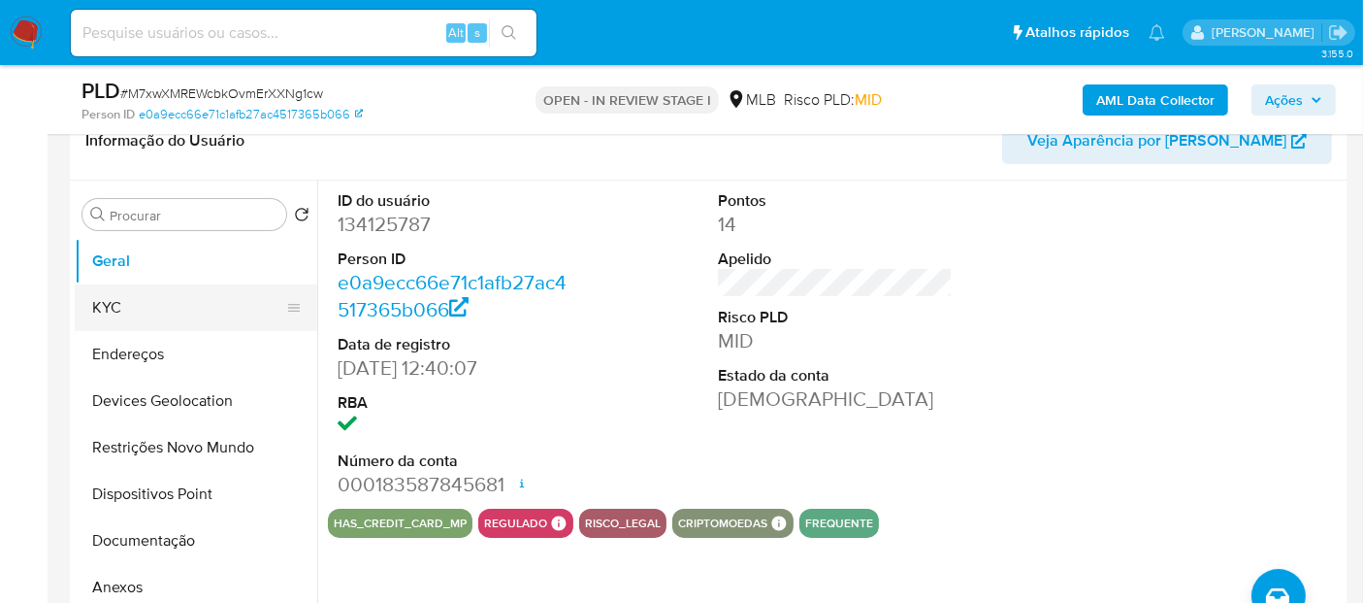
drag, startPoint x: 114, startPoint y: 300, endPoint x: 129, endPoint y: 299, distance: 15.6
click at [114, 301] on button "KYC" at bounding box center [188, 307] width 227 height 47
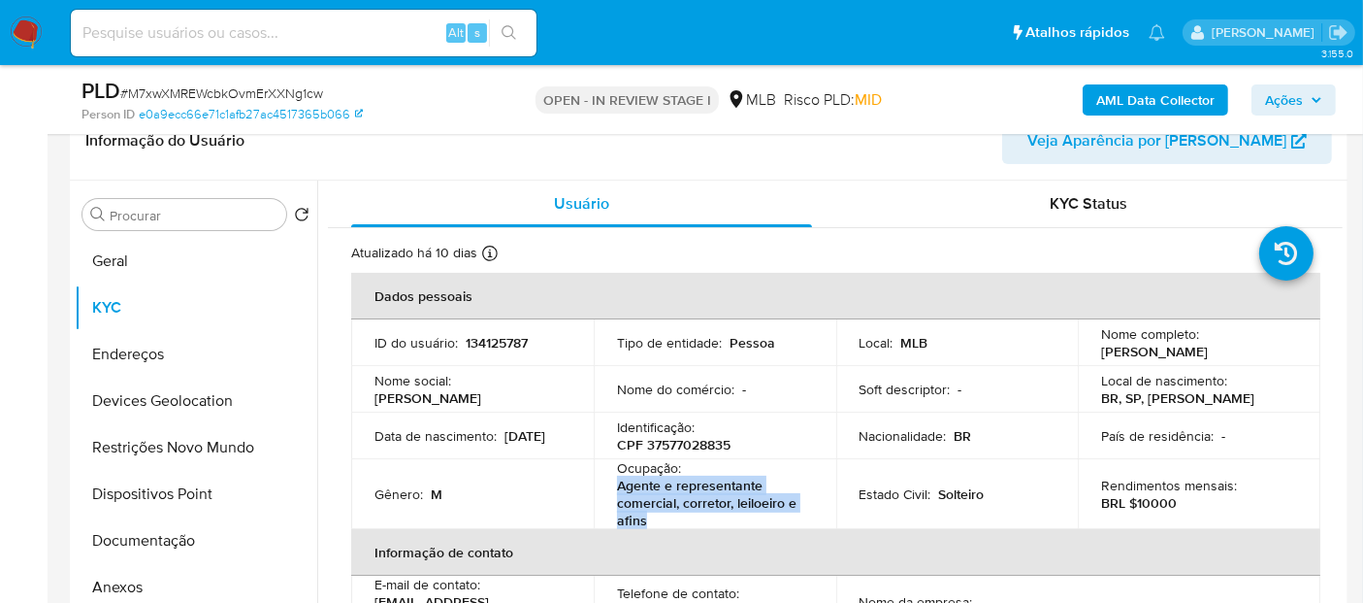
drag, startPoint x: 660, startPoint y: 519, endPoint x: 617, endPoint y: 485, distance: 54.6
click at [617, 485] on p "Agente e representante comercial, corretor, leiloeiro e afins" at bounding box center [711, 502] width 188 height 52
copy p "Agente e representante comercial, corretor, leiloeiro e afins"
click at [166, 543] on button "Documentação" at bounding box center [188, 540] width 227 height 47
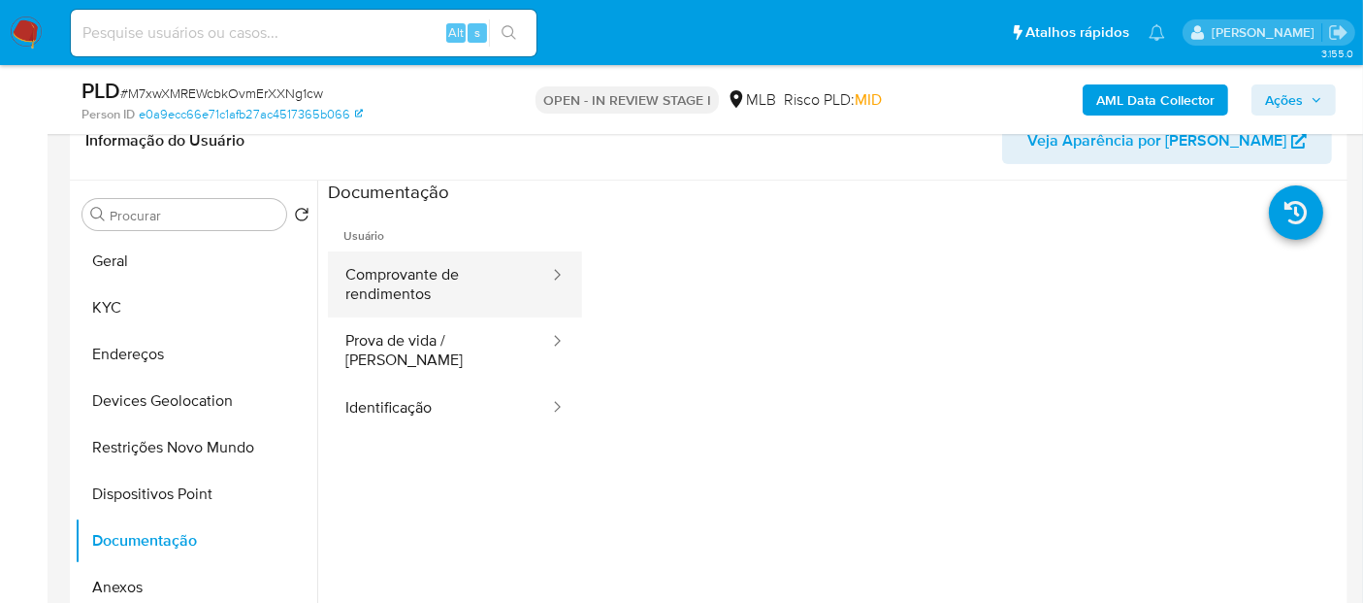
click at [484, 253] on button "Comprovante de rendimentos" at bounding box center [439, 284] width 223 height 66
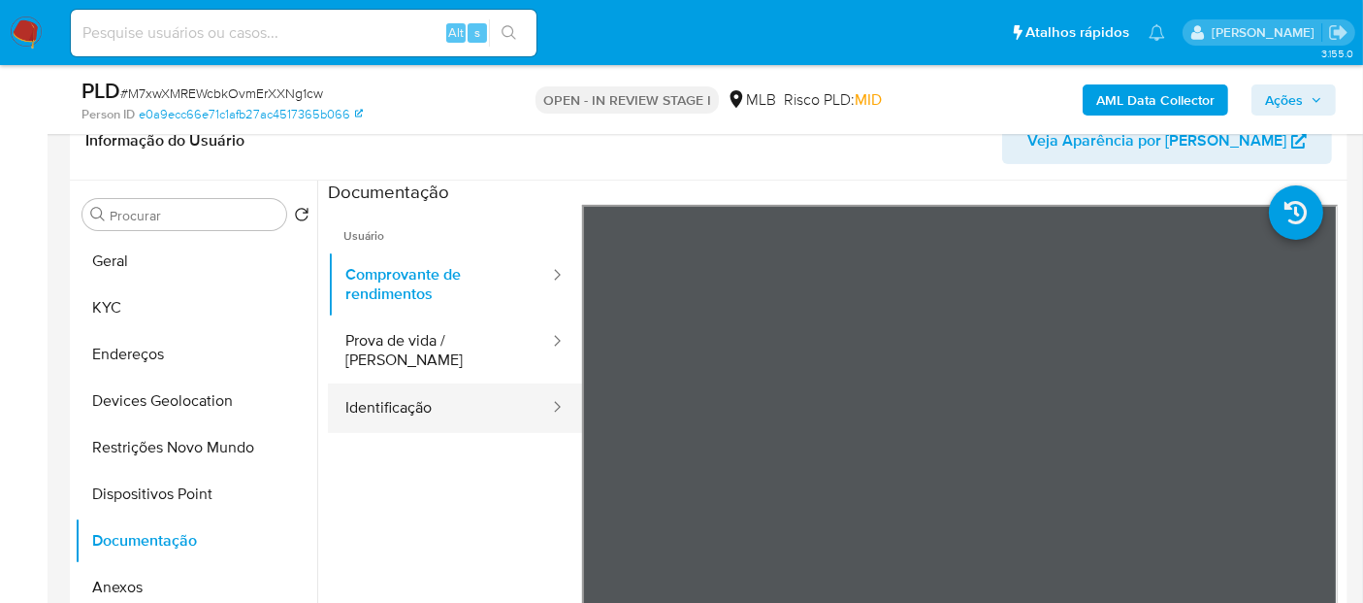
click at [408, 392] on button "Identificação" at bounding box center [439, 407] width 223 height 49
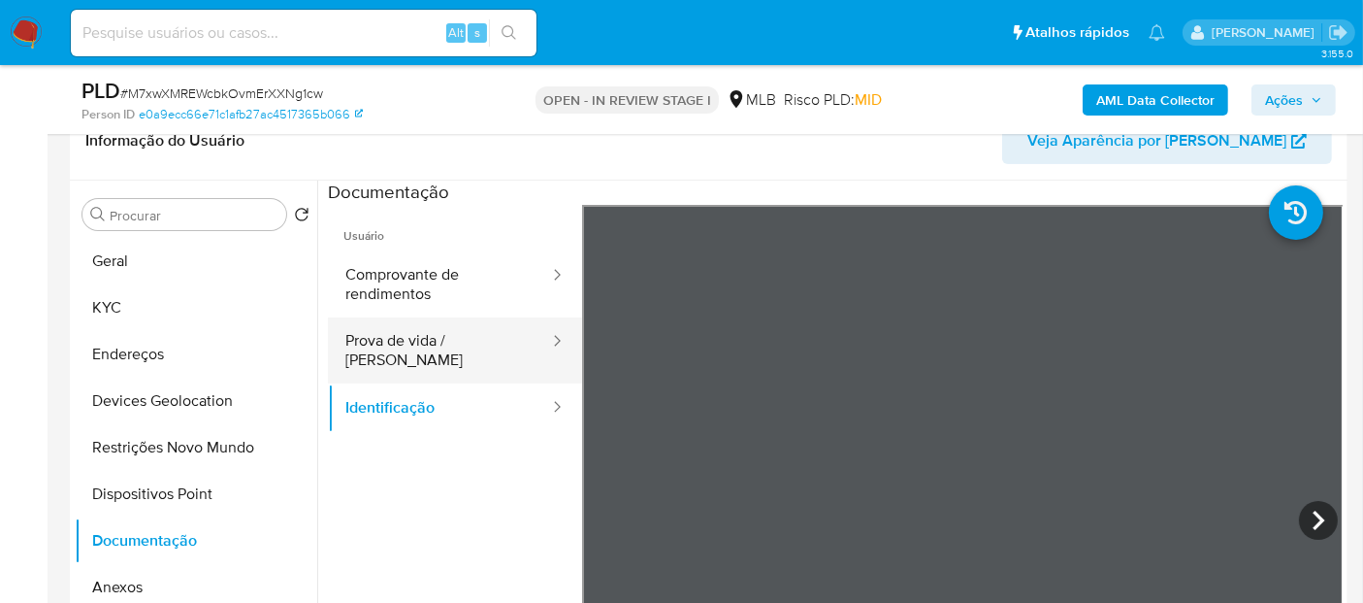
click at [462, 340] on button "Prova de vida / [PERSON_NAME]" at bounding box center [439, 350] width 223 height 66
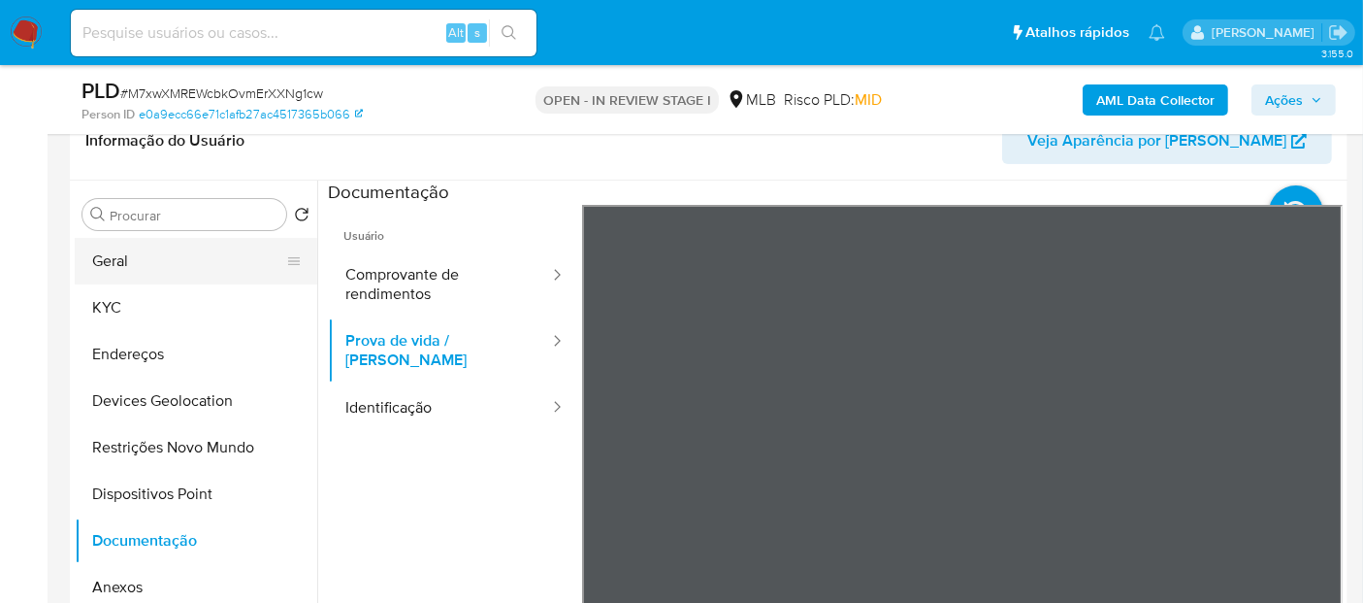
click at [196, 260] on button "Geral" at bounding box center [188, 261] width 227 height 47
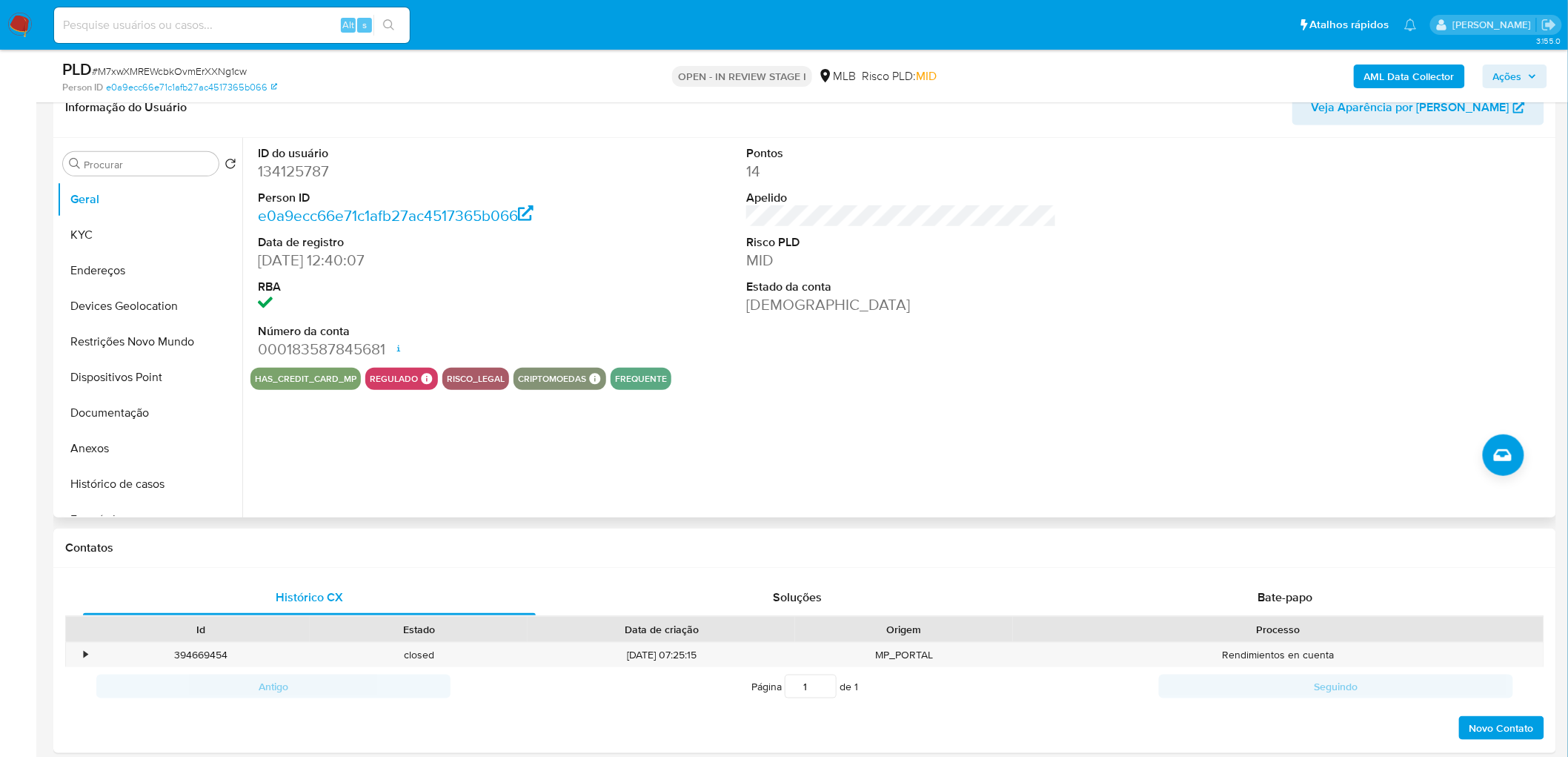
click at [878, 422] on div "ID do usuário 134125787 Person ID e0a9ecc66e71c1afb27ac4517365b066 Data de regi…" at bounding box center [897, 327] width 1311 height 380
click at [121, 238] on button "KYC" at bounding box center [144, 235] width 173 height 36
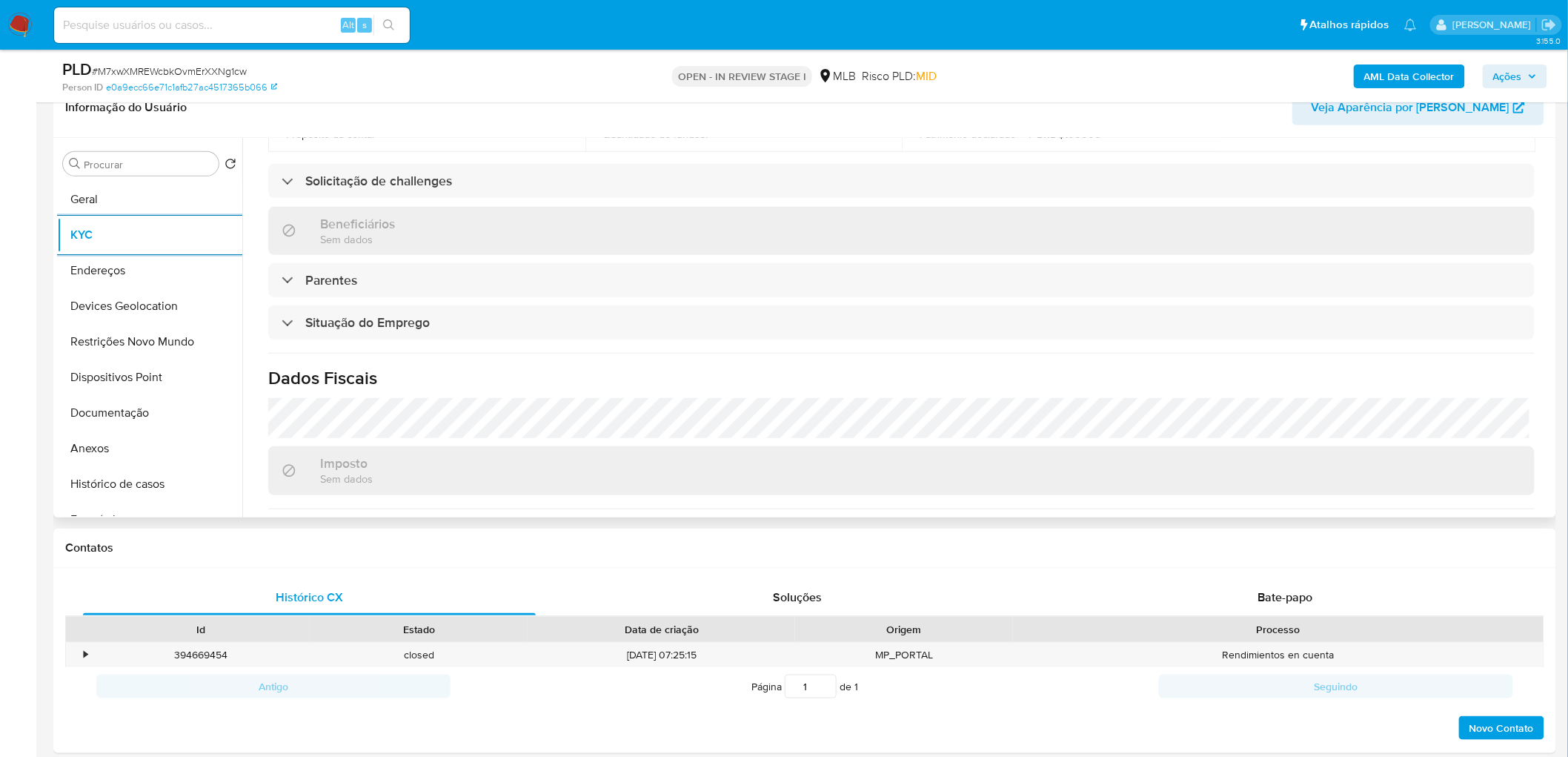
scroll to position [621, 0]
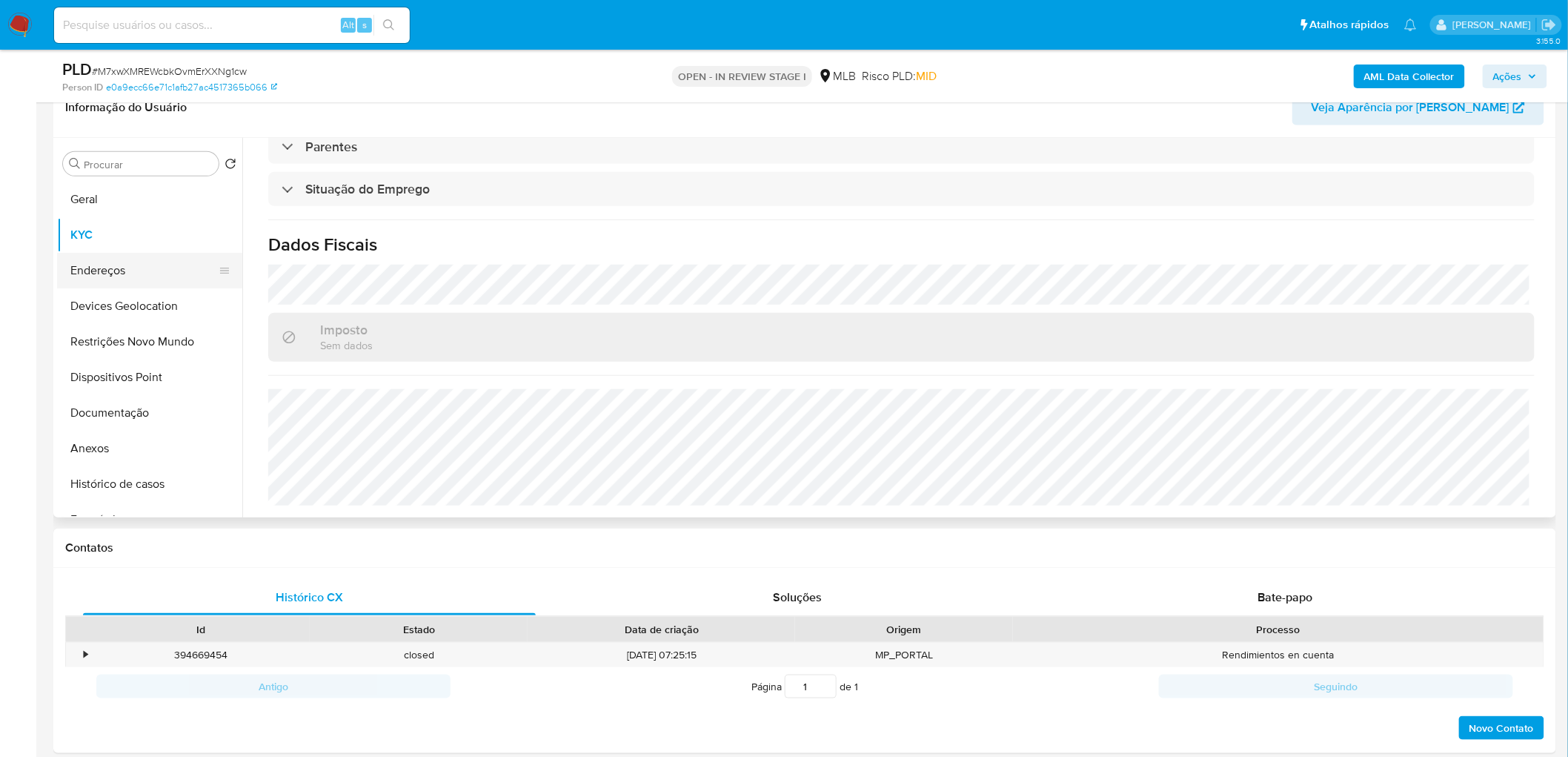
click at [122, 276] on button "Endereços" at bounding box center [144, 270] width 173 height 36
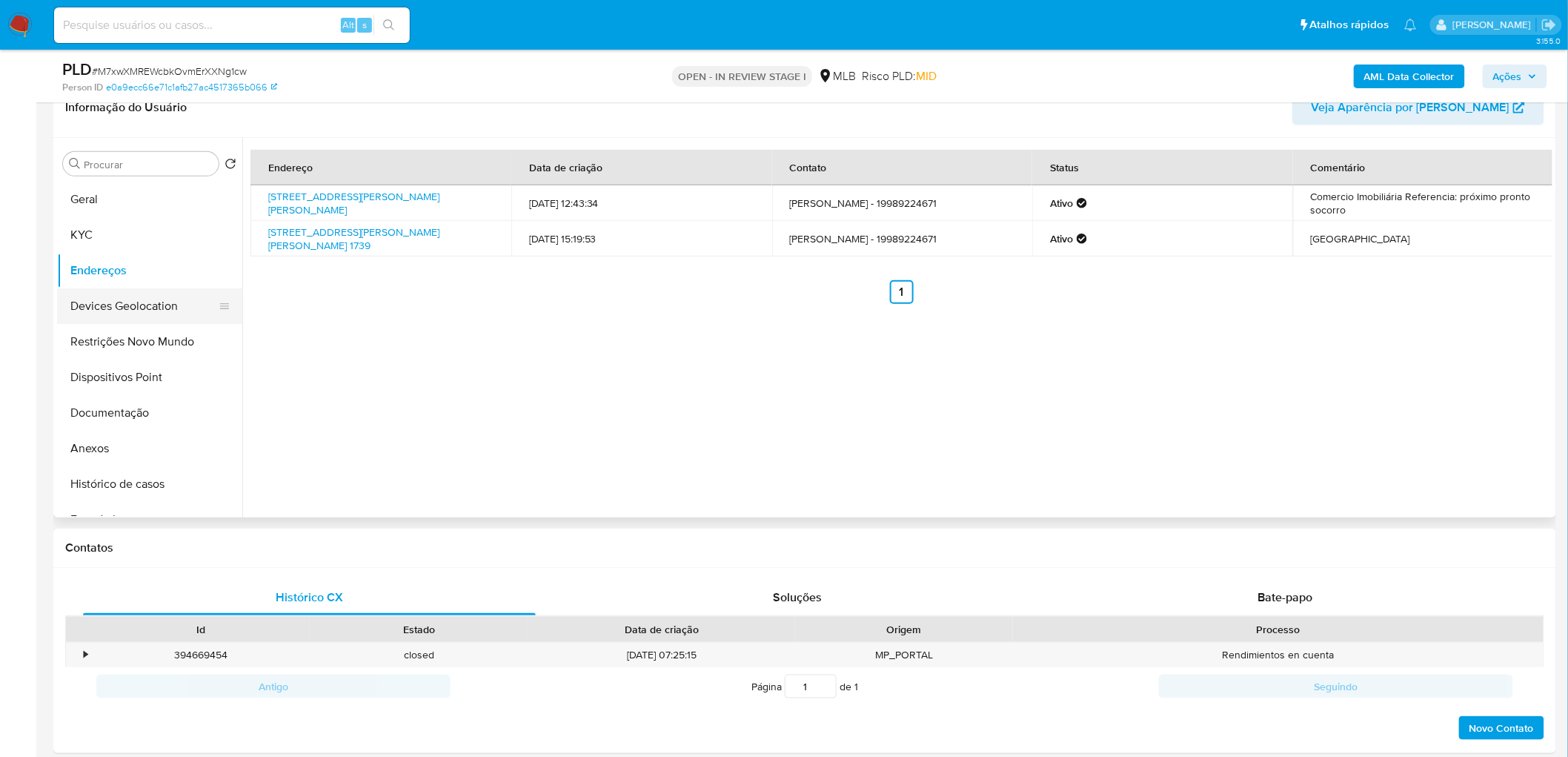
click at [97, 312] on button "Devices Geolocation" at bounding box center [144, 306] width 173 height 36
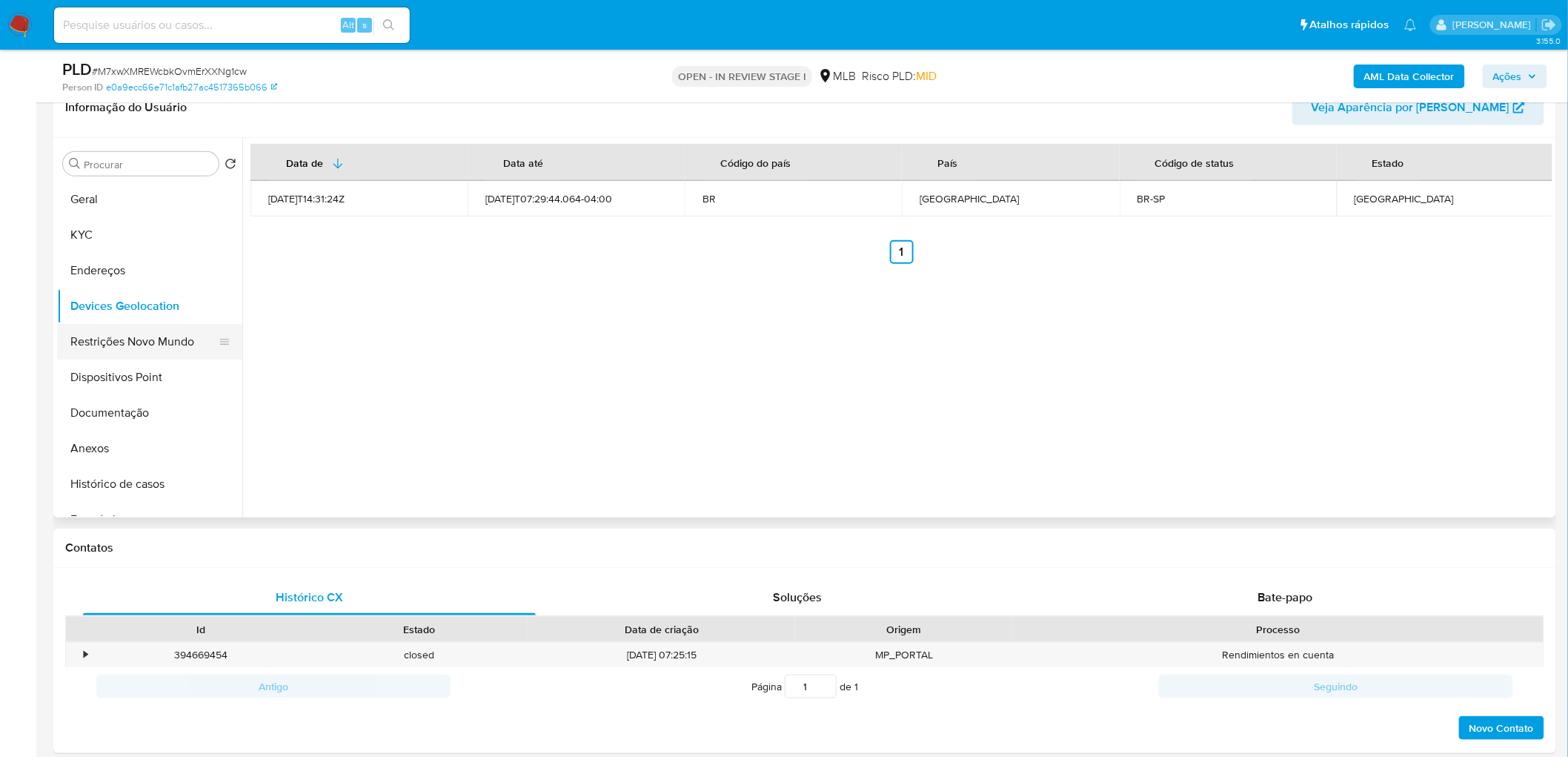
click at [121, 342] on button "Restrições Novo Mundo" at bounding box center [144, 341] width 173 height 36
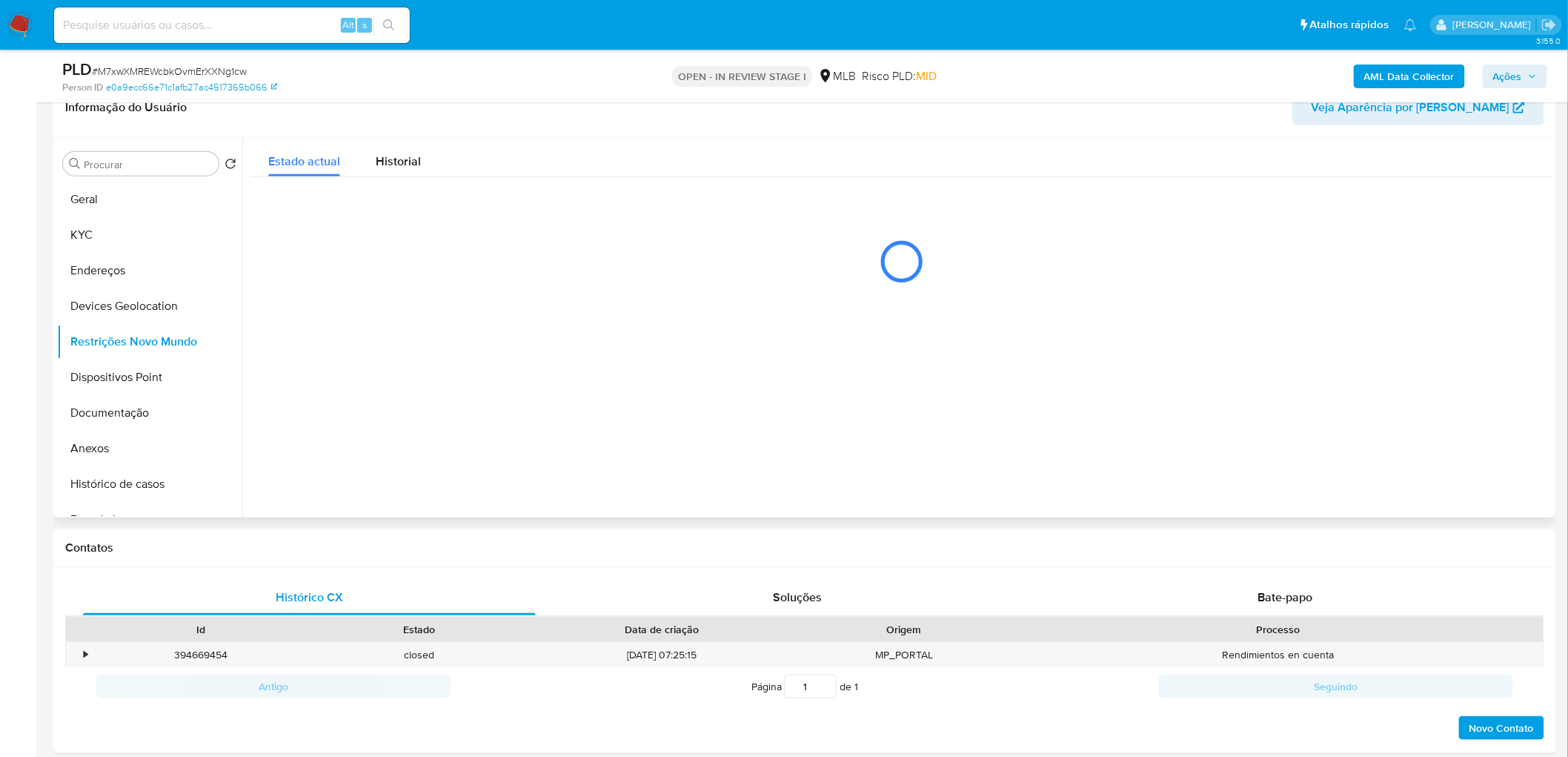
scroll to position [164, 0]
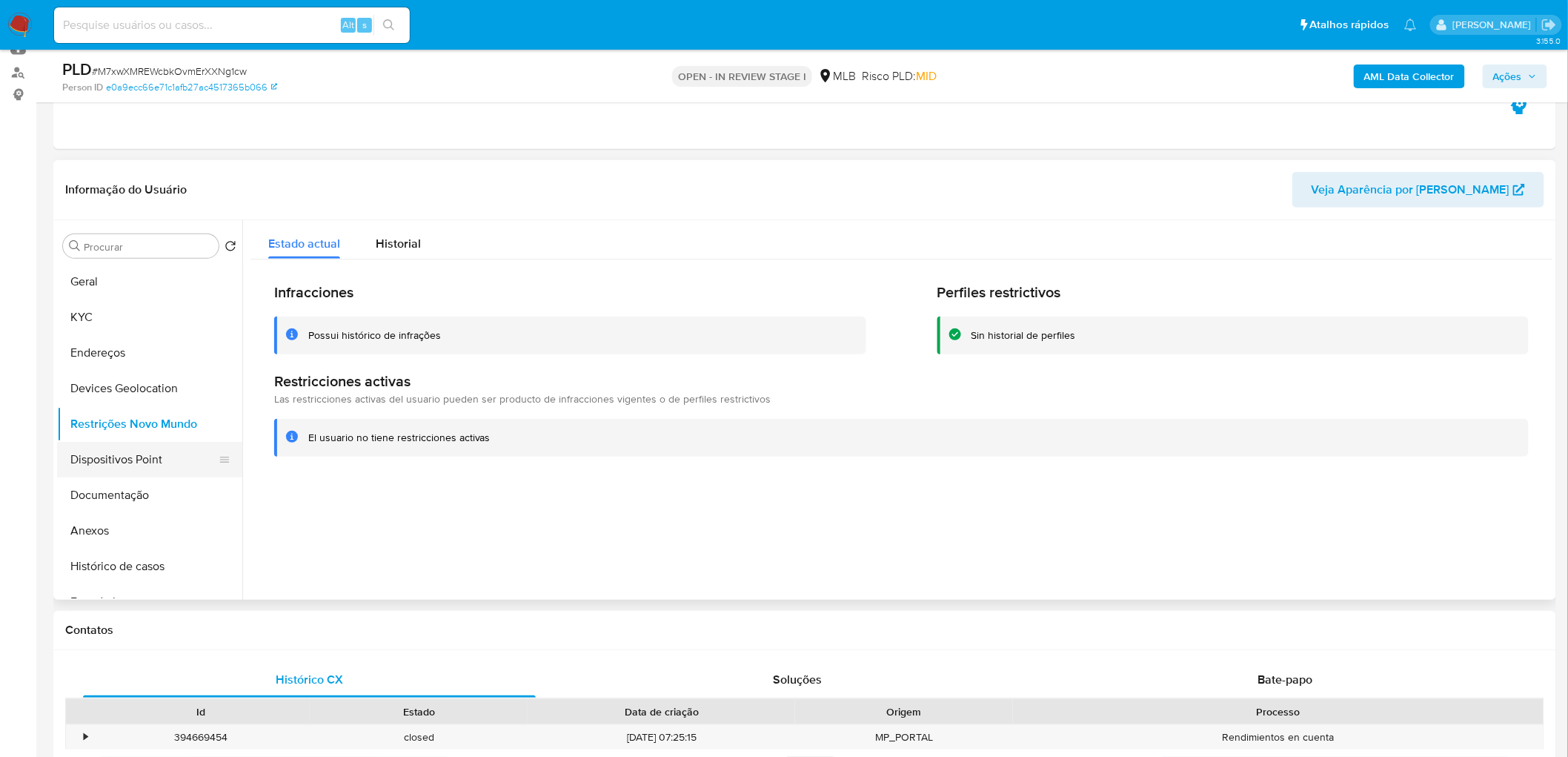
click at [134, 458] on button "Dispositivos Point" at bounding box center [144, 459] width 173 height 36
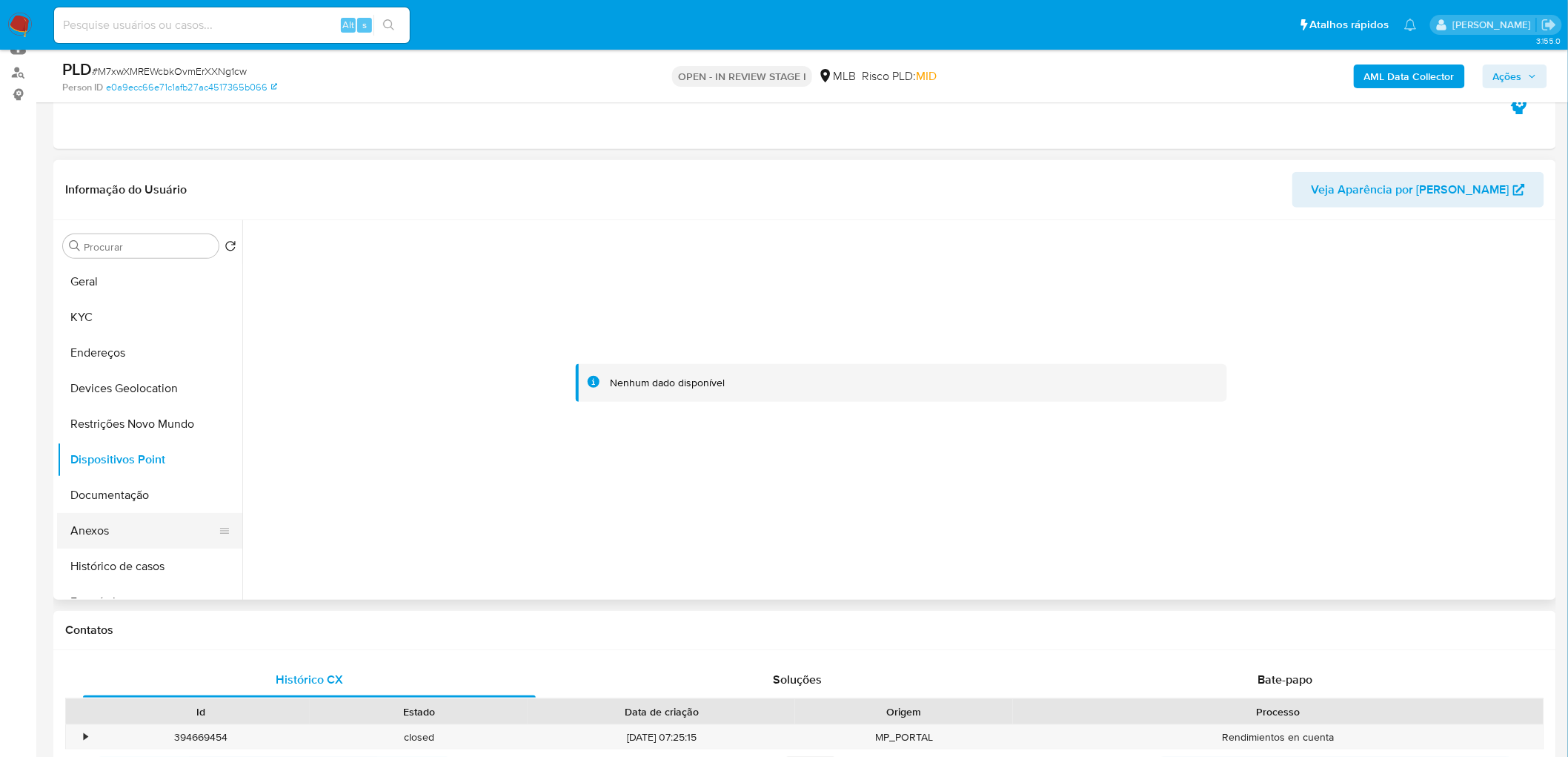
click at [105, 460] on button "Anexos" at bounding box center [144, 530] width 173 height 36
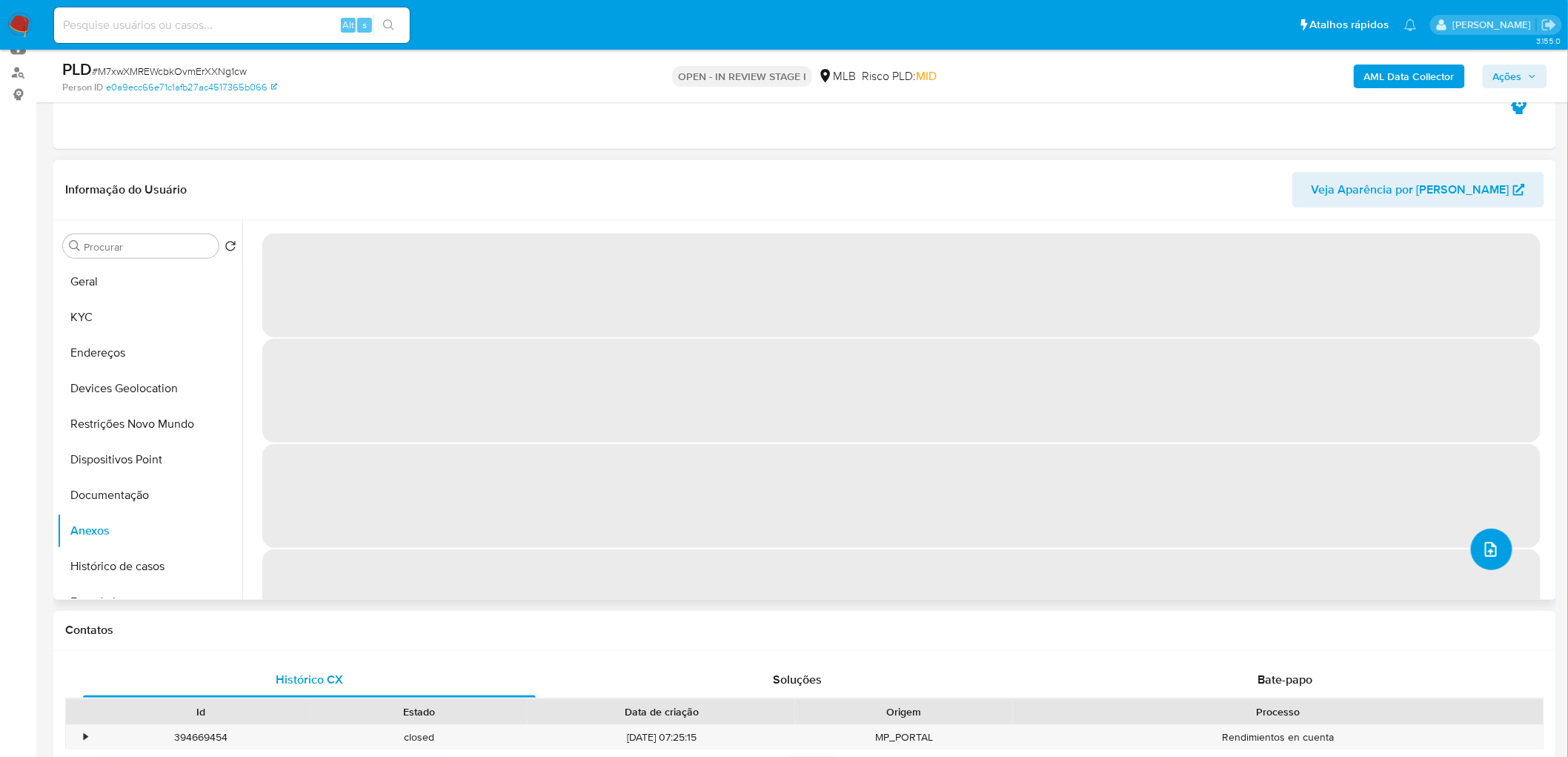
click at [1040, 460] on icon "upload-file" at bounding box center [1491, 548] width 18 height 18
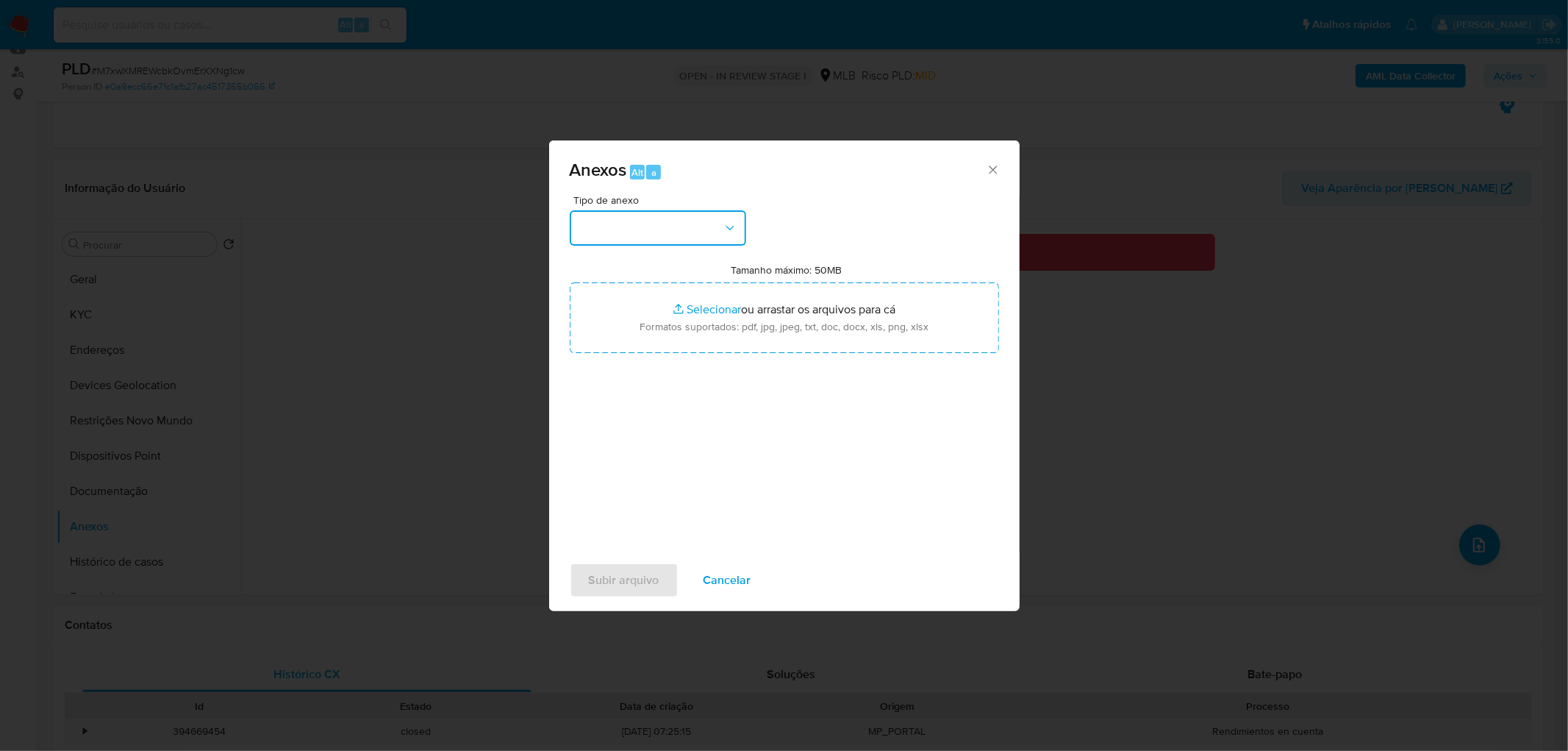
click at [729, 221] on icon "button" at bounding box center [729, 227] width 14 height 14
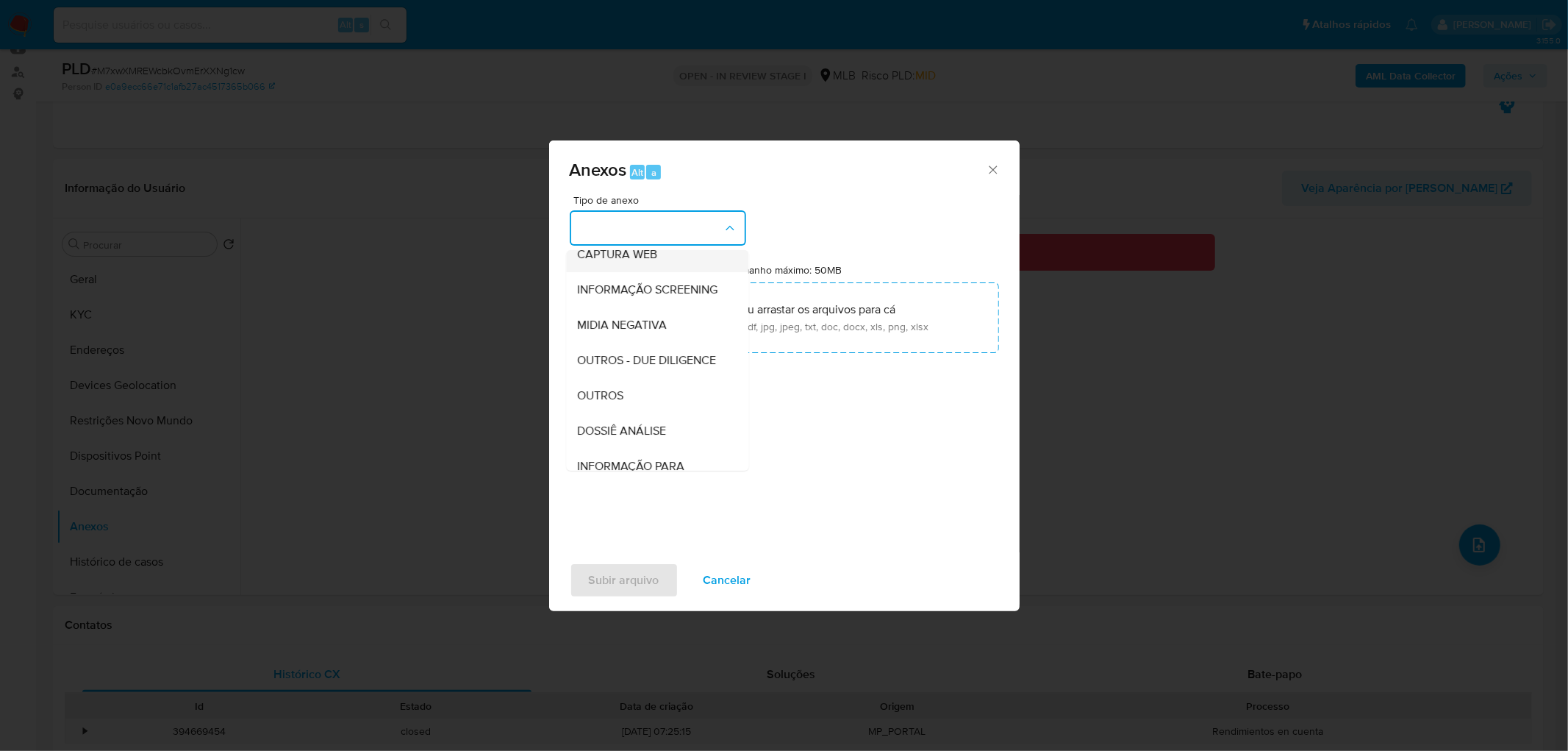
scroll to position [226, 0]
click at [638, 318] on div "OUTROS" at bounding box center [653, 318] width 150 height 36
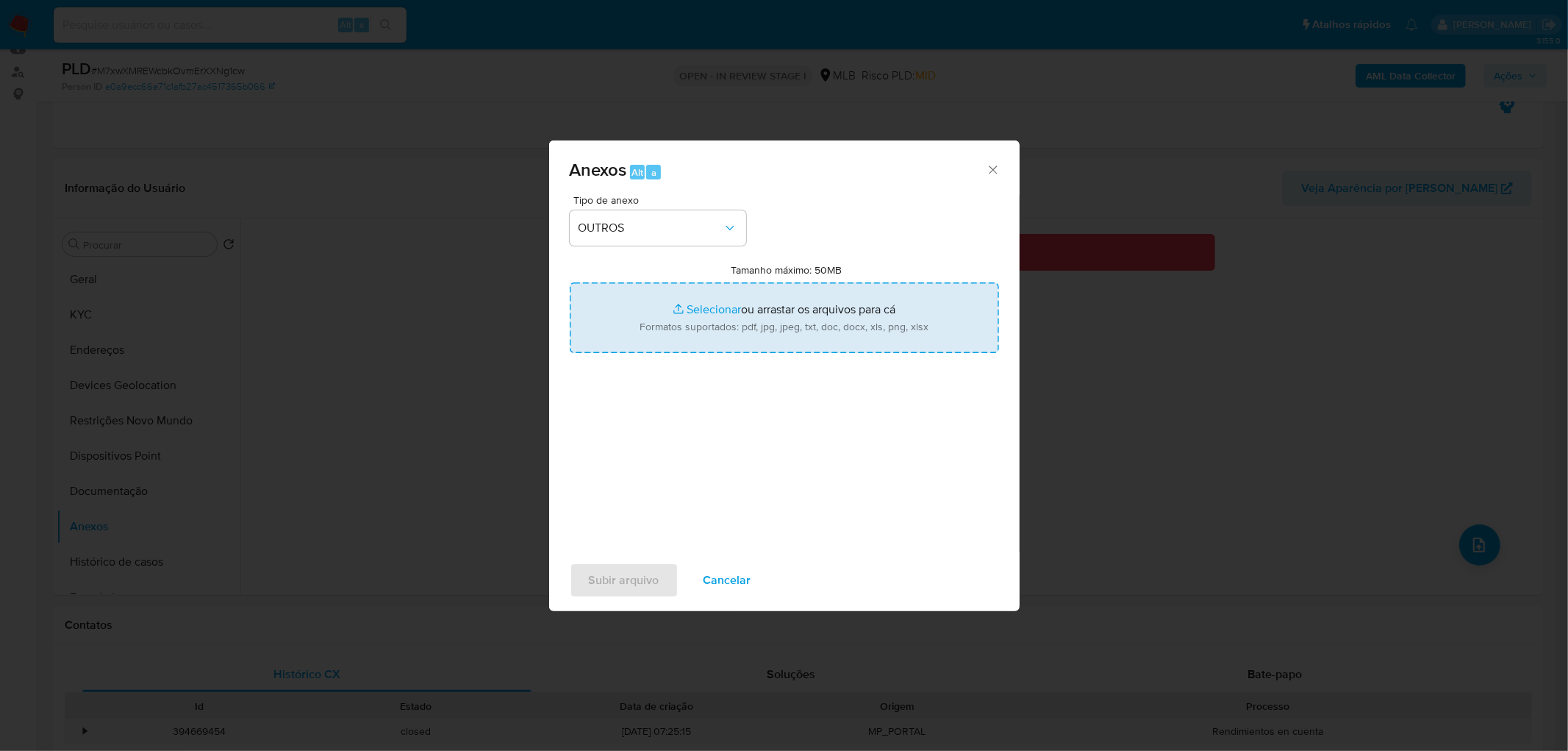
click at [726, 309] on input "Tamanho máximo: 50MB Selecionar arquivos" at bounding box center [784, 318] width 429 height 70
type input "C:\fakepath\Mulan 134125787_2025_08_21_17_20_07.xlsx"
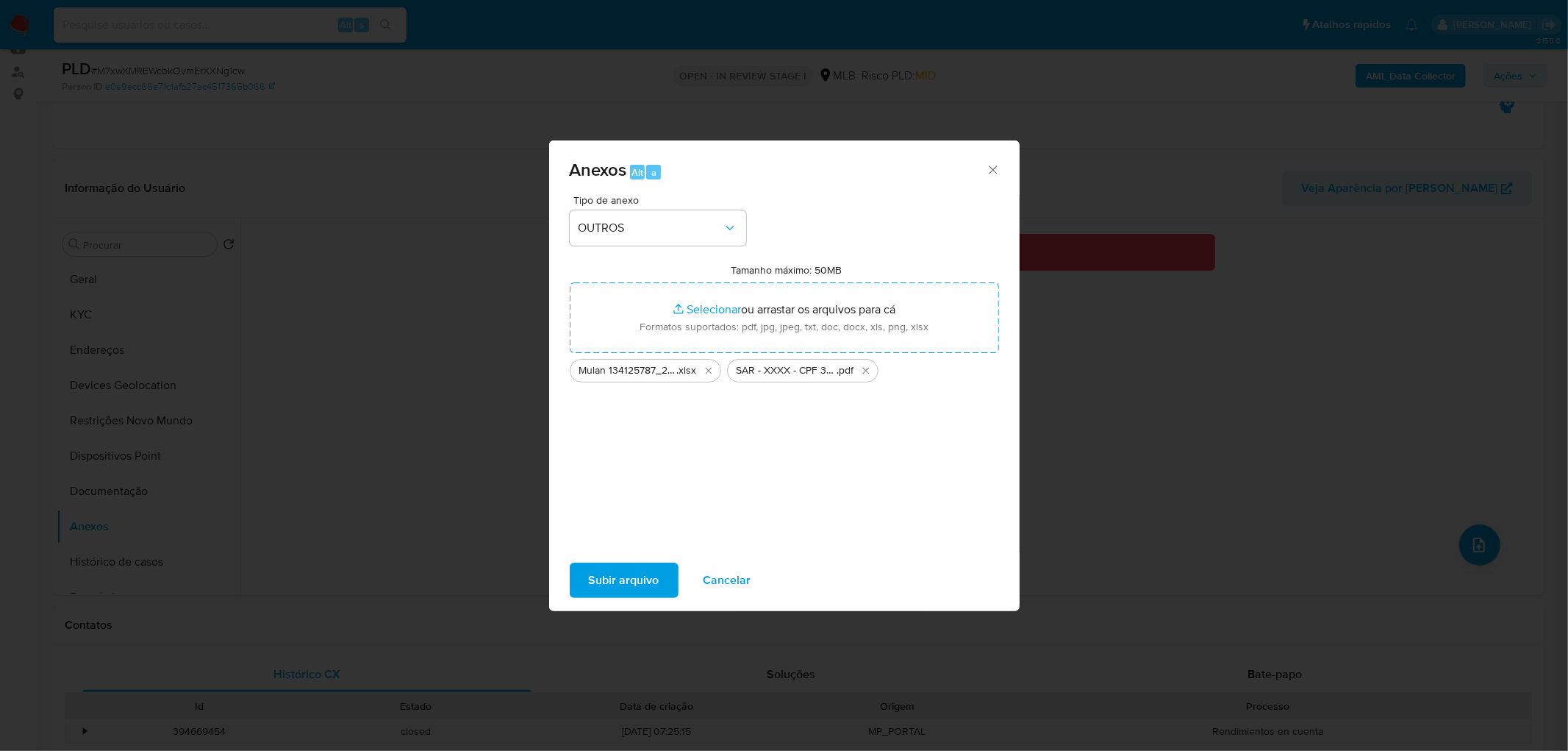
click at [620, 456] on span "Subir arquivo" at bounding box center [623, 580] width 70 height 33
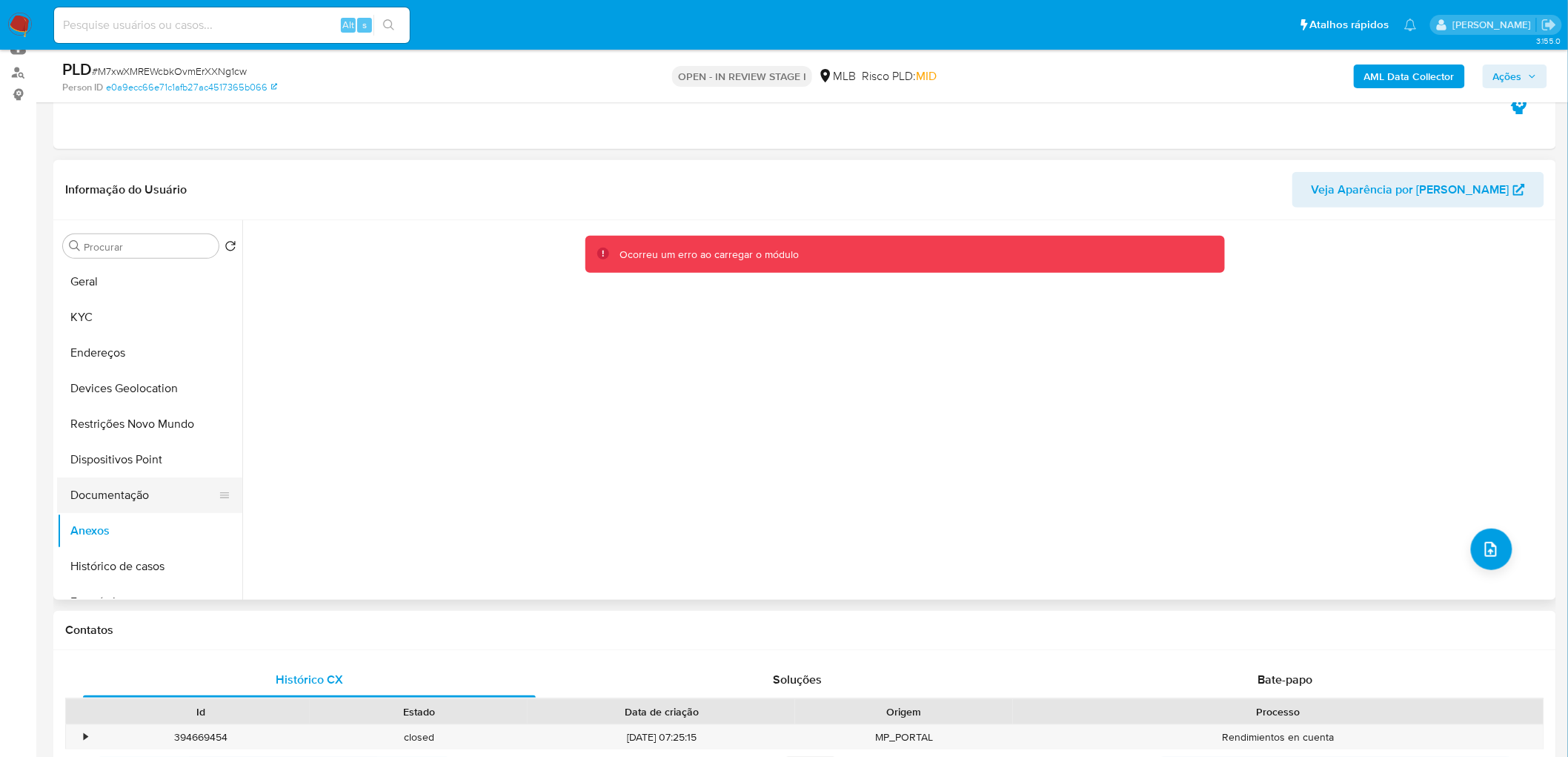
click at [156, 460] on button "Documentação" at bounding box center [144, 495] width 173 height 36
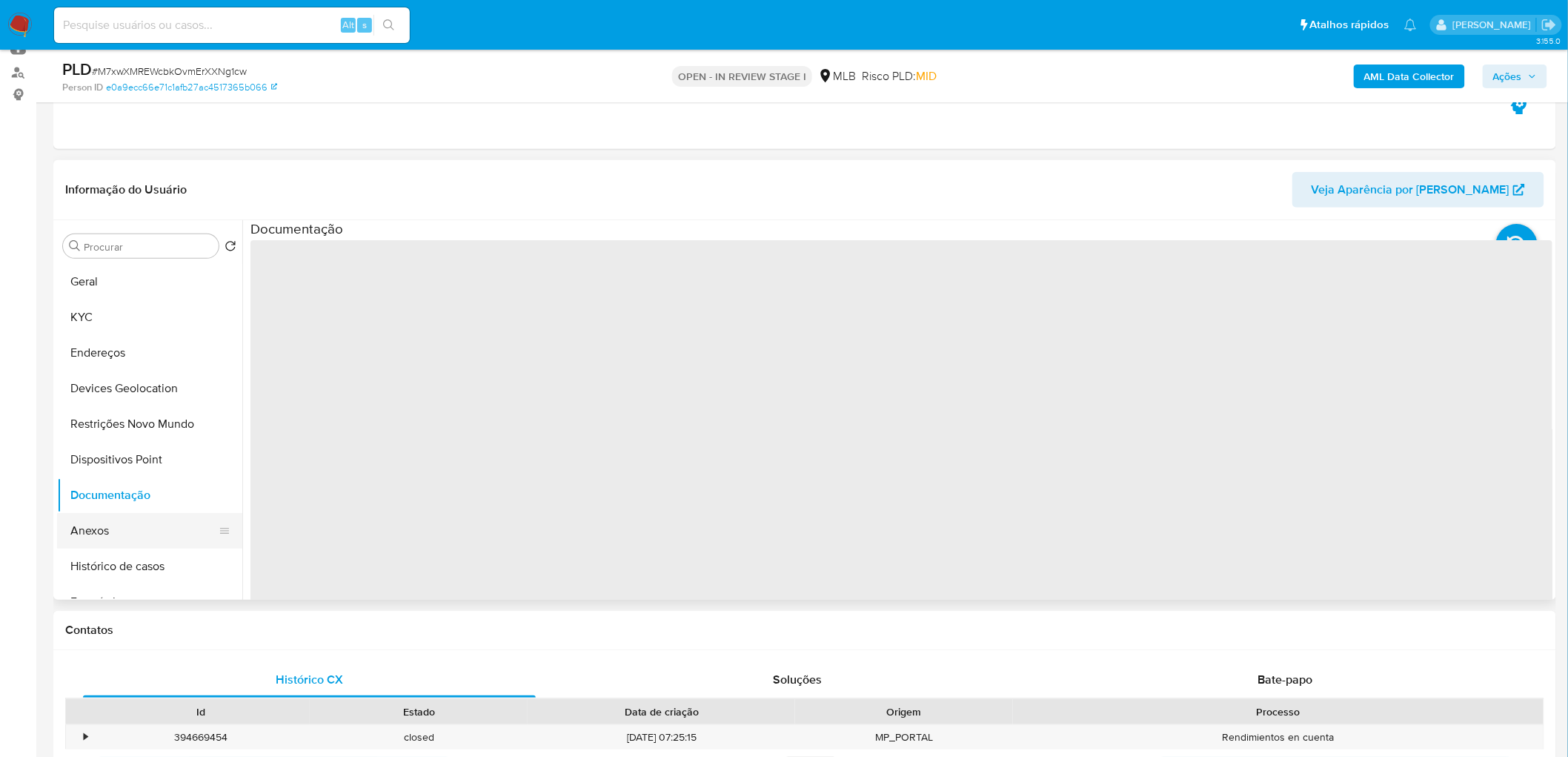
click at [114, 460] on button "Anexos" at bounding box center [144, 530] width 173 height 36
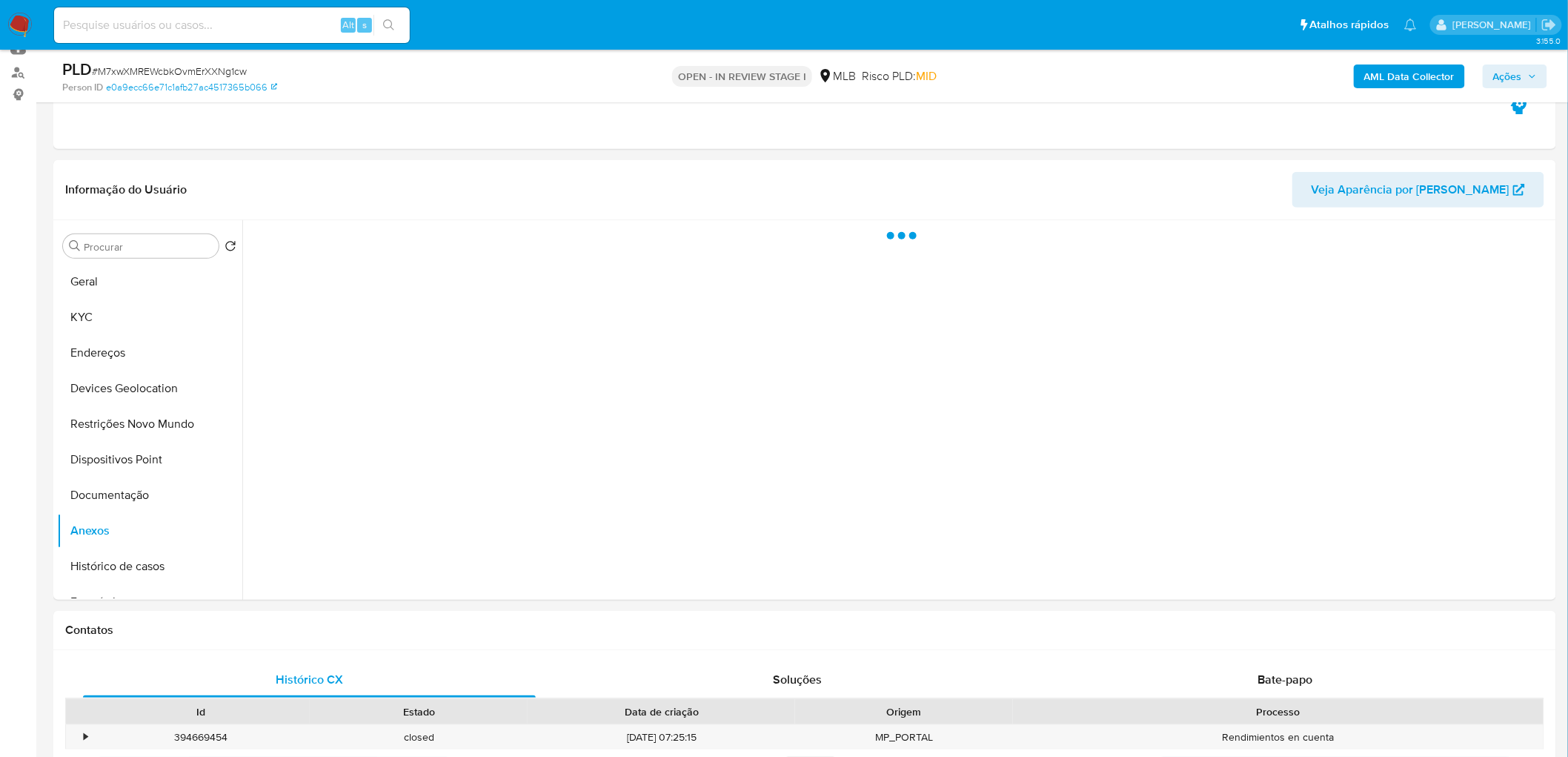
click at [1040, 77] on span "Ações" at bounding box center [1508, 76] width 29 height 24
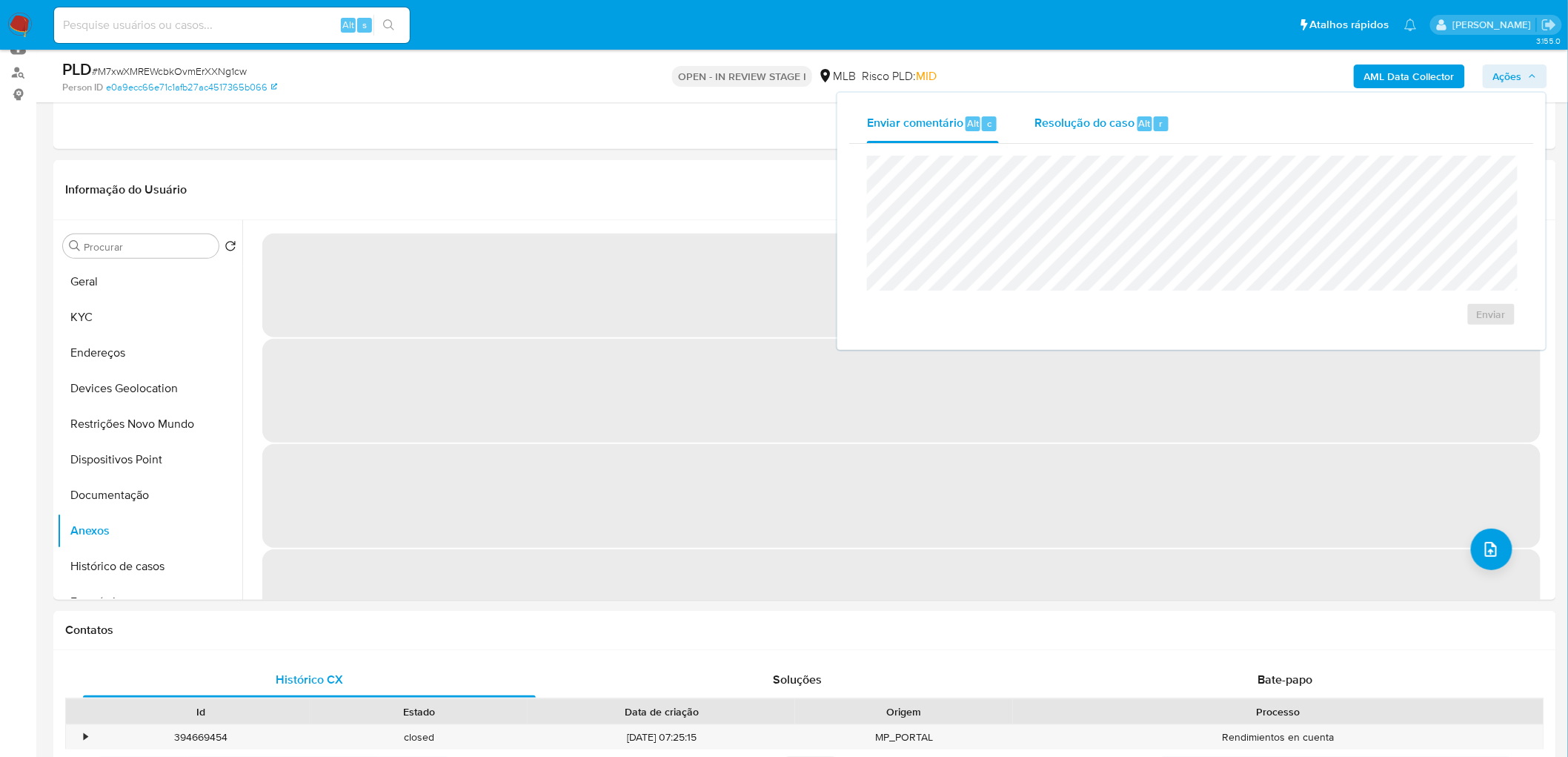
click at [1040, 126] on div "Resolução do caso Alt r" at bounding box center [1103, 124] width 136 height 38
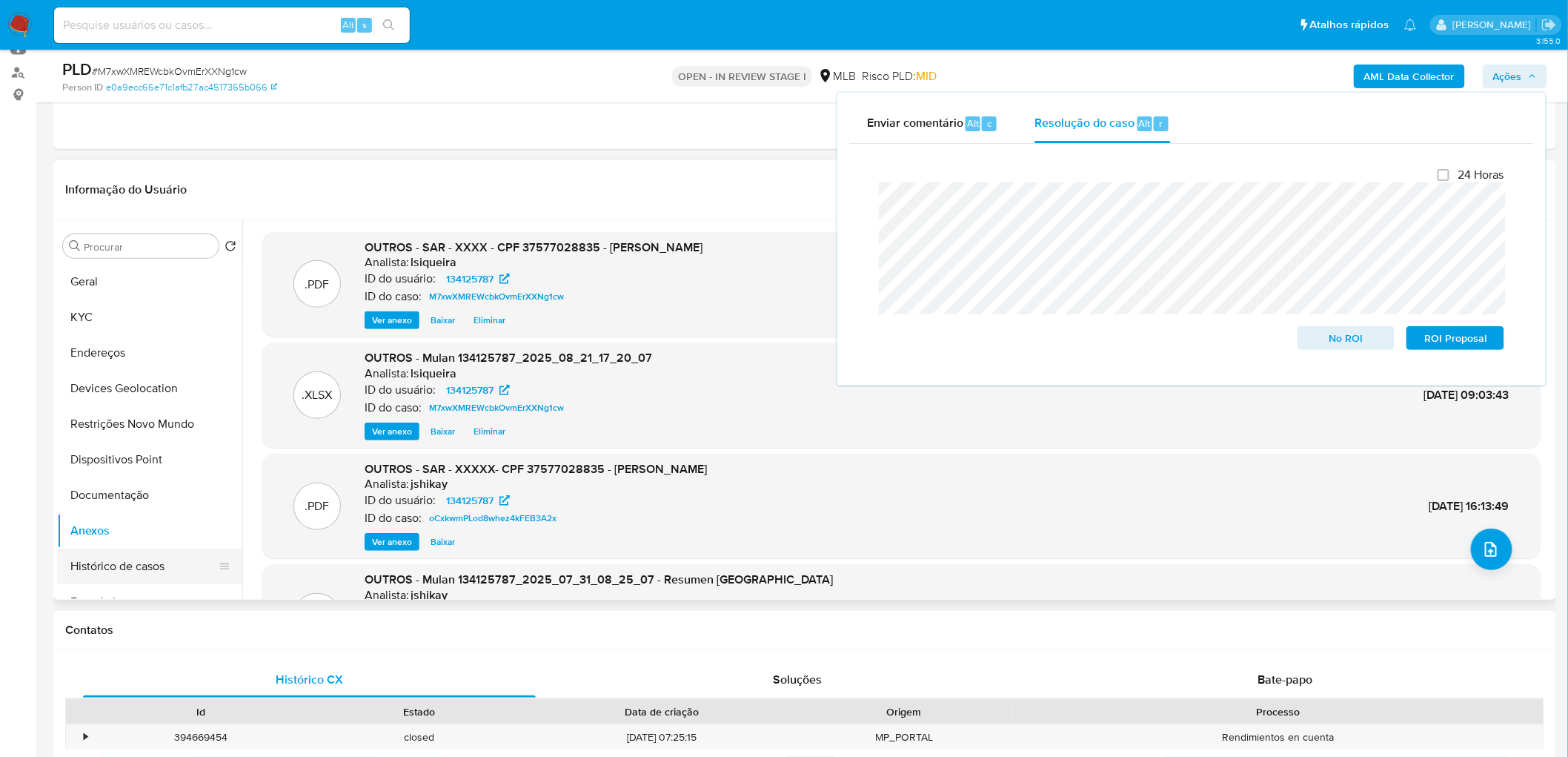
click at [136, 460] on button "Histórico de casos" at bounding box center [144, 566] width 173 height 36
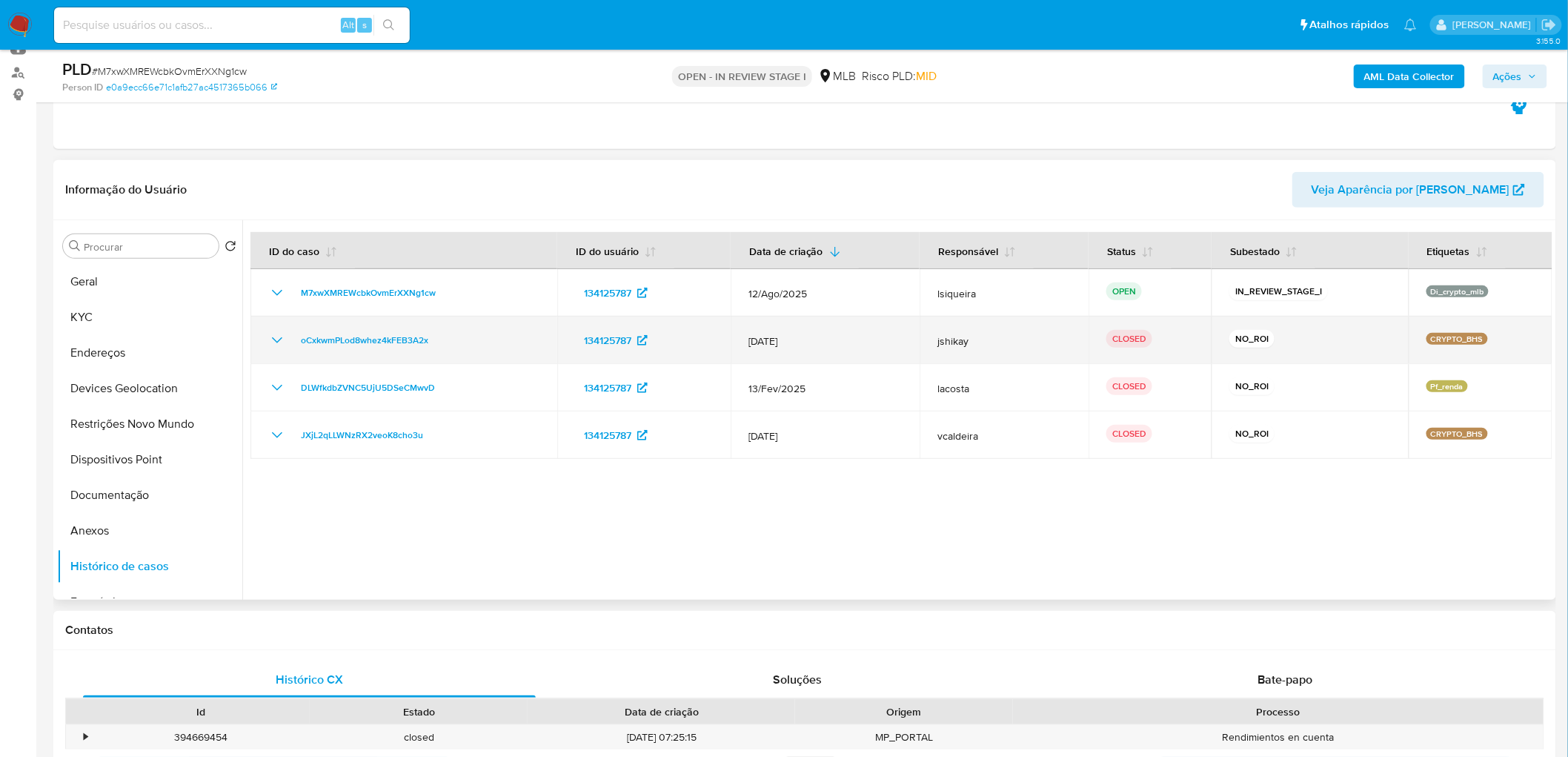
click at [278, 345] on icon "Mostrar/Ocultar" at bounding box center [276, 340] width 18 height 18
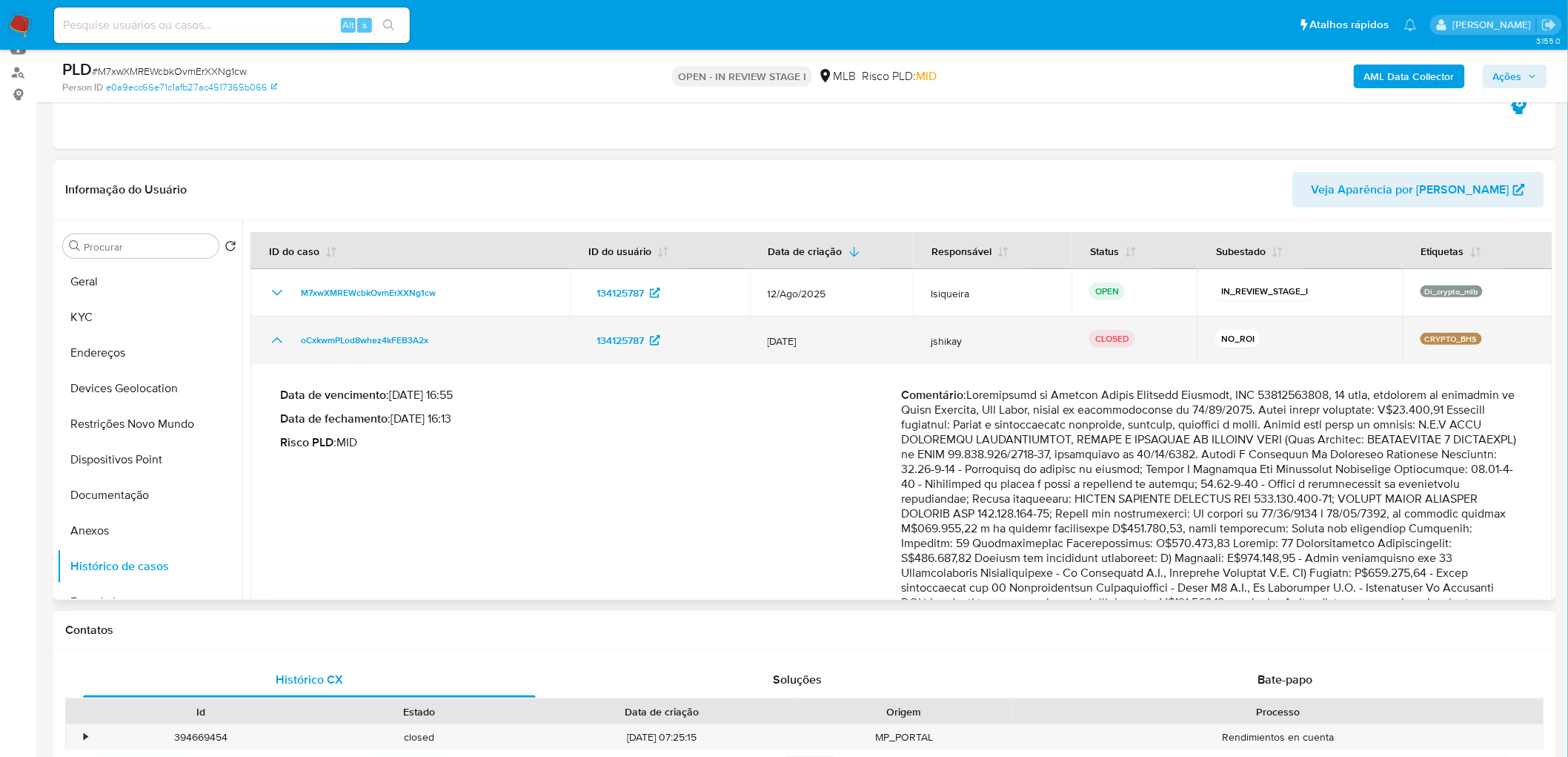
click at [274, 342] on icon "Mostrar/Ocultar" at bounding box center [276, 340] width 18 height 18
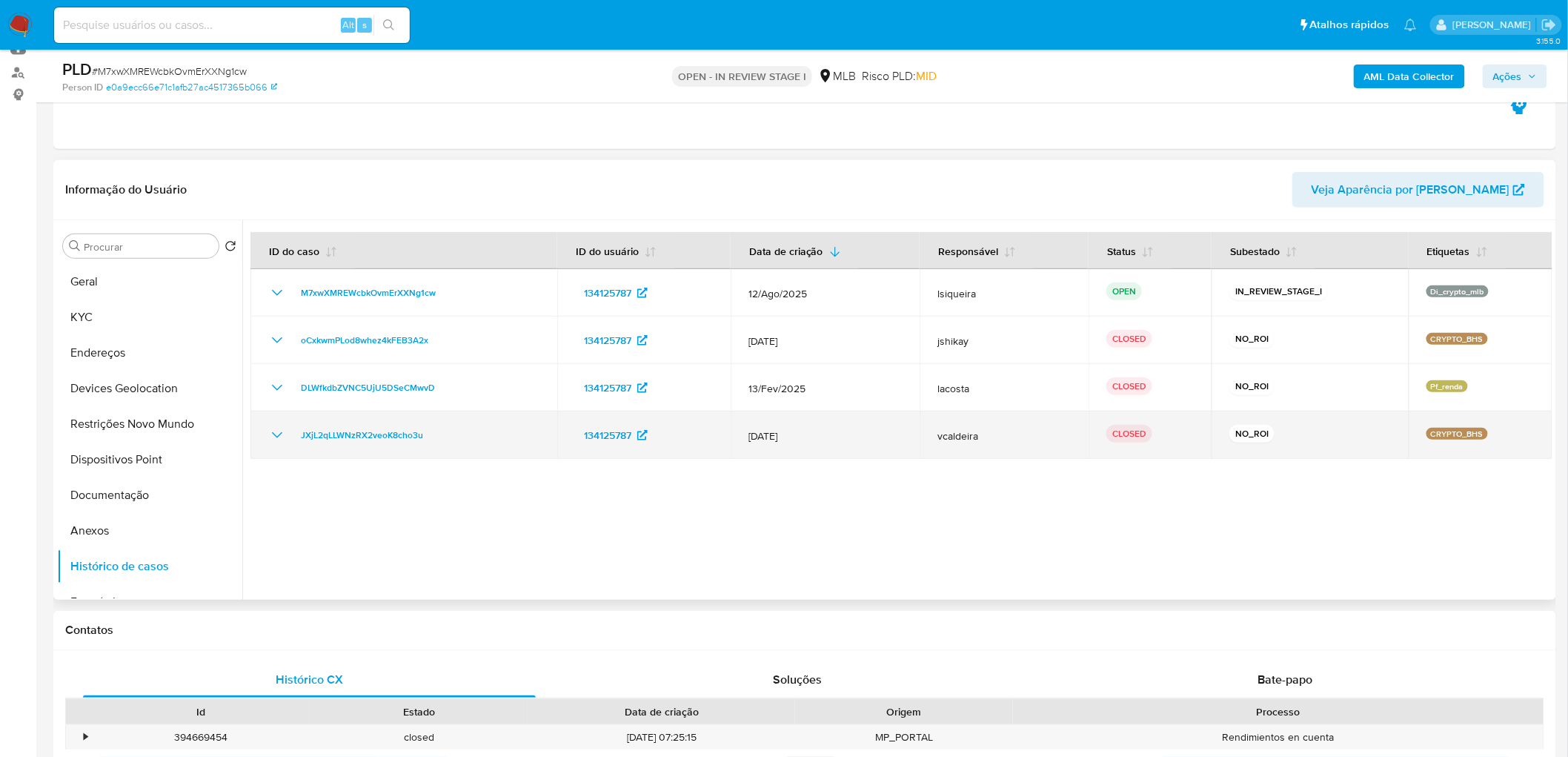
click at [270, 434] on icon "Mostrar/Ocultar" at bounding box center [276, 435] width 18 height 18
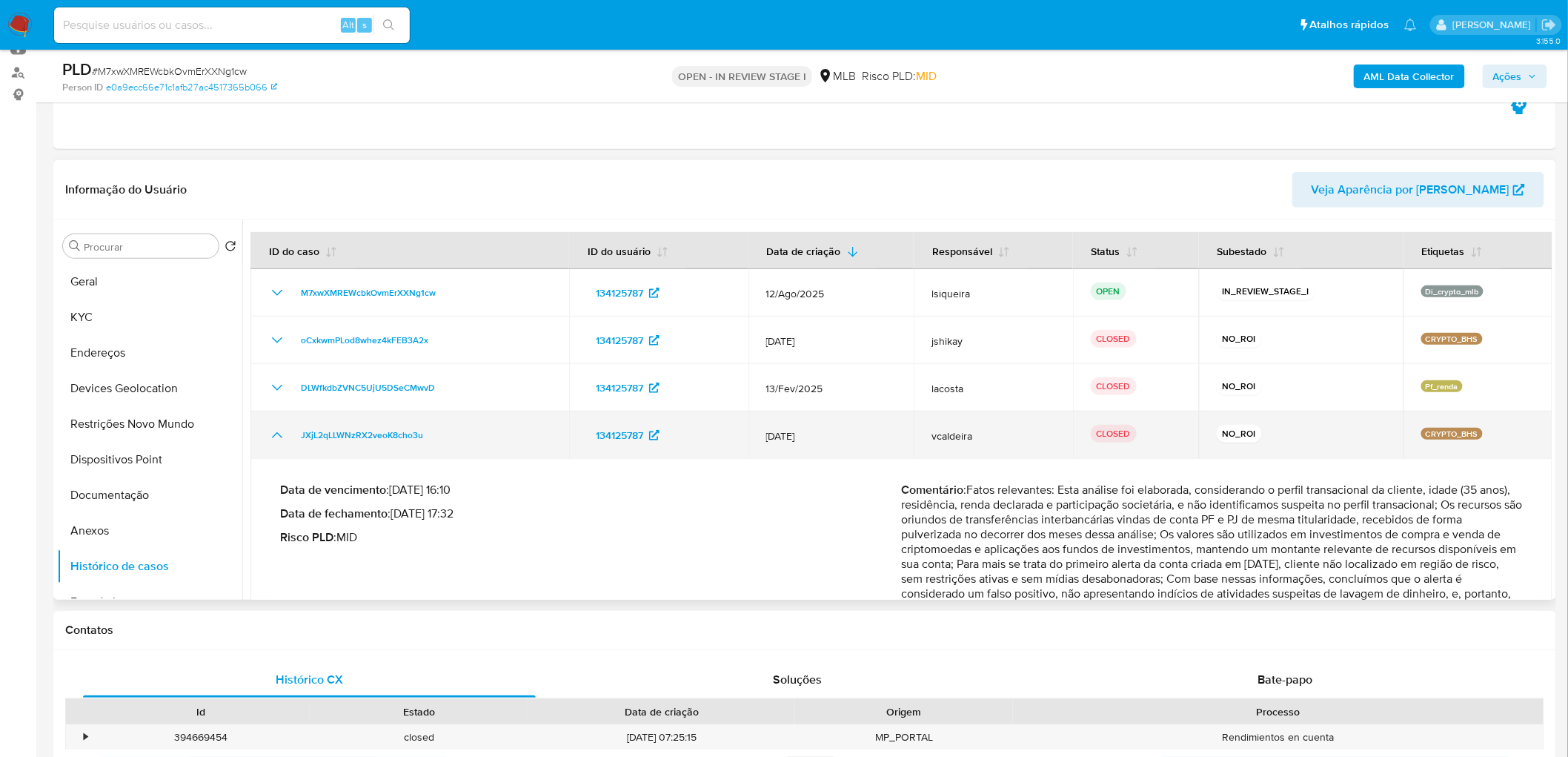
click at [270, 434] on icon "Mostrar/Ocultar" at bounding box center [276, 435] width 18 height 18
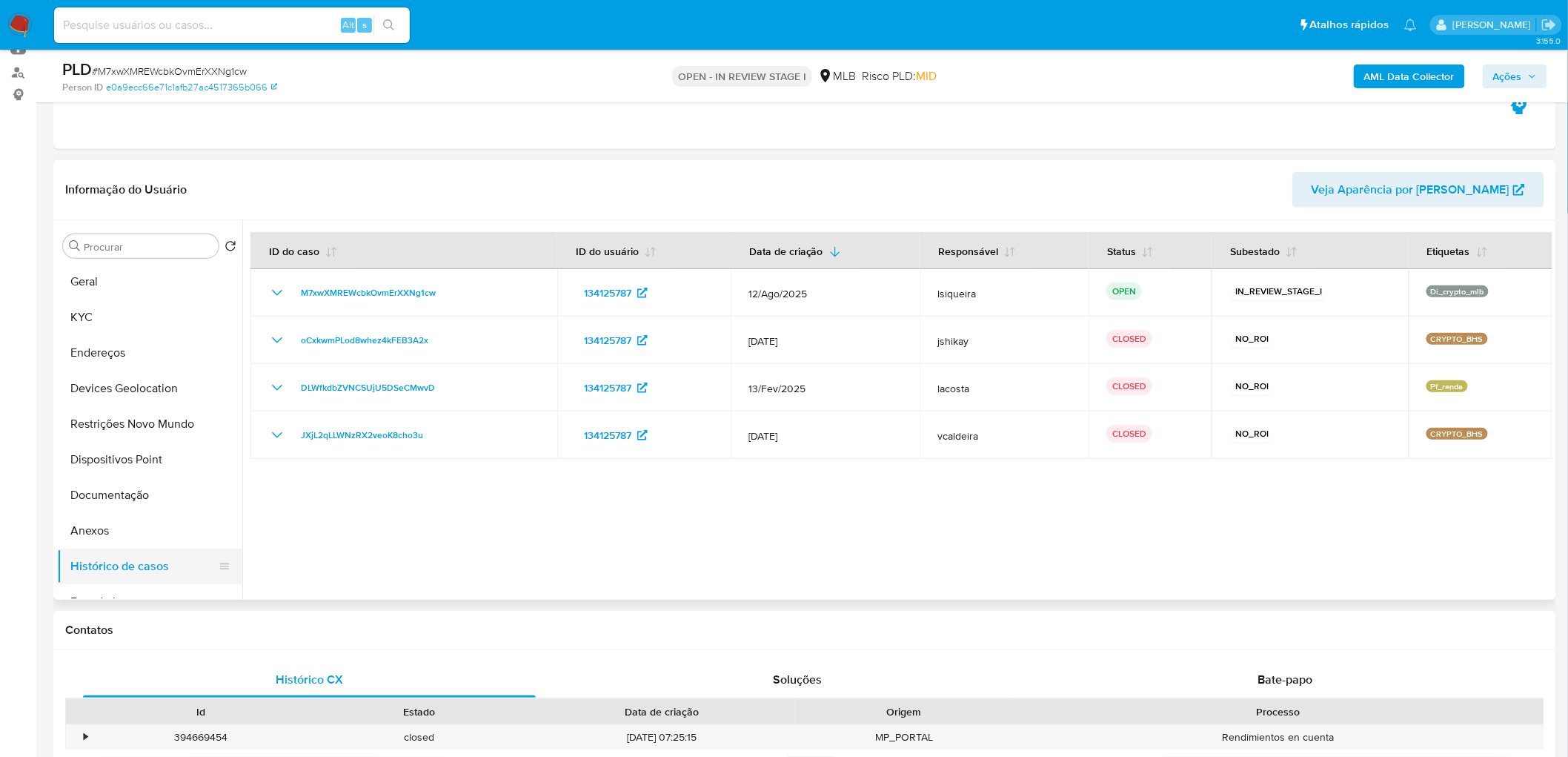
click at [120, 460] on button "Histórico de casos" at bounding box center [144, 566] width 173 height 36
click at [120, 460] on button "Anexos" at bounding box center [144, 530] width 173 height 36
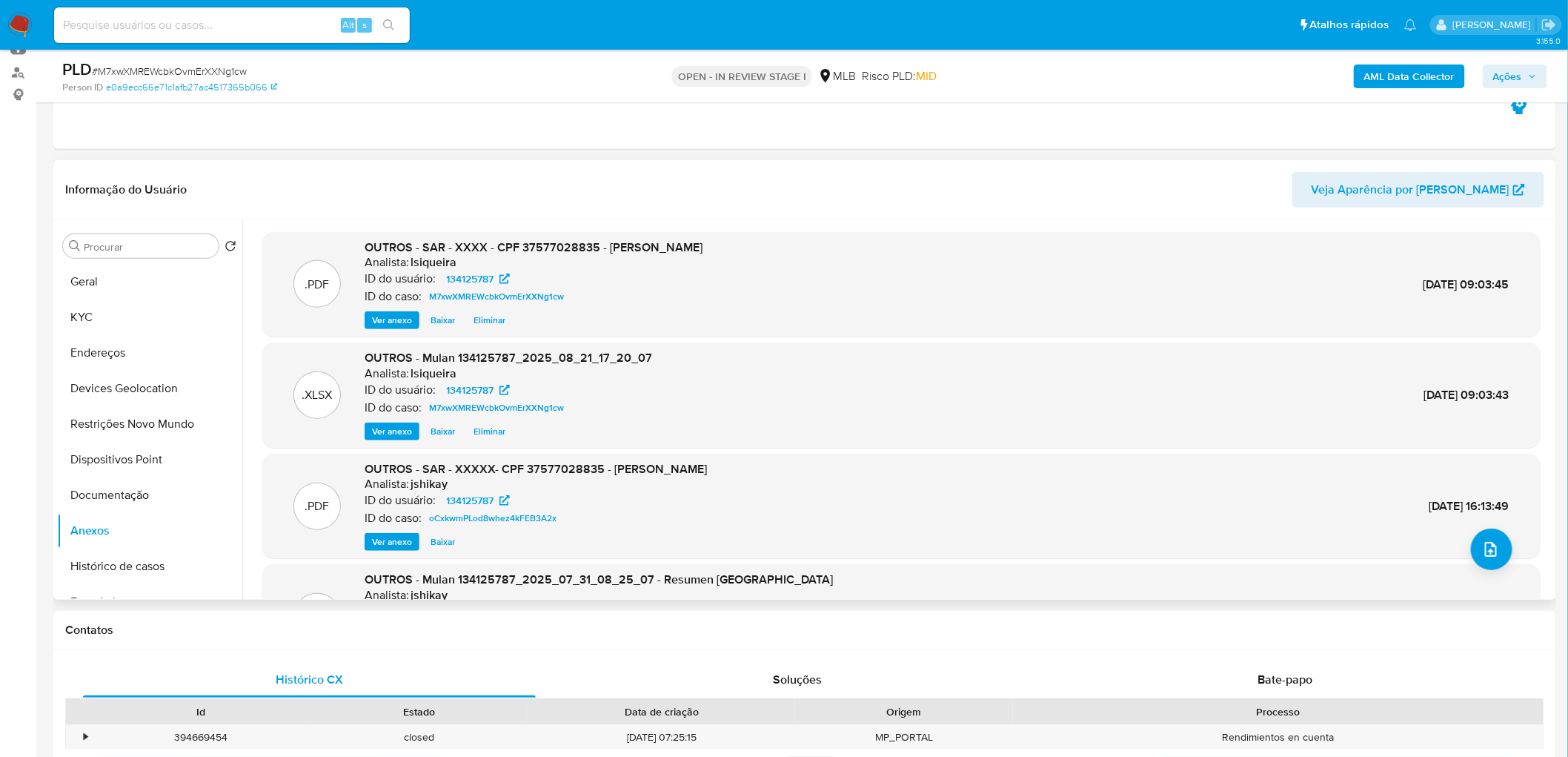
click at [400, 460] on span "Ver anexo" at bounding box center [392, 542] width 40 height 15
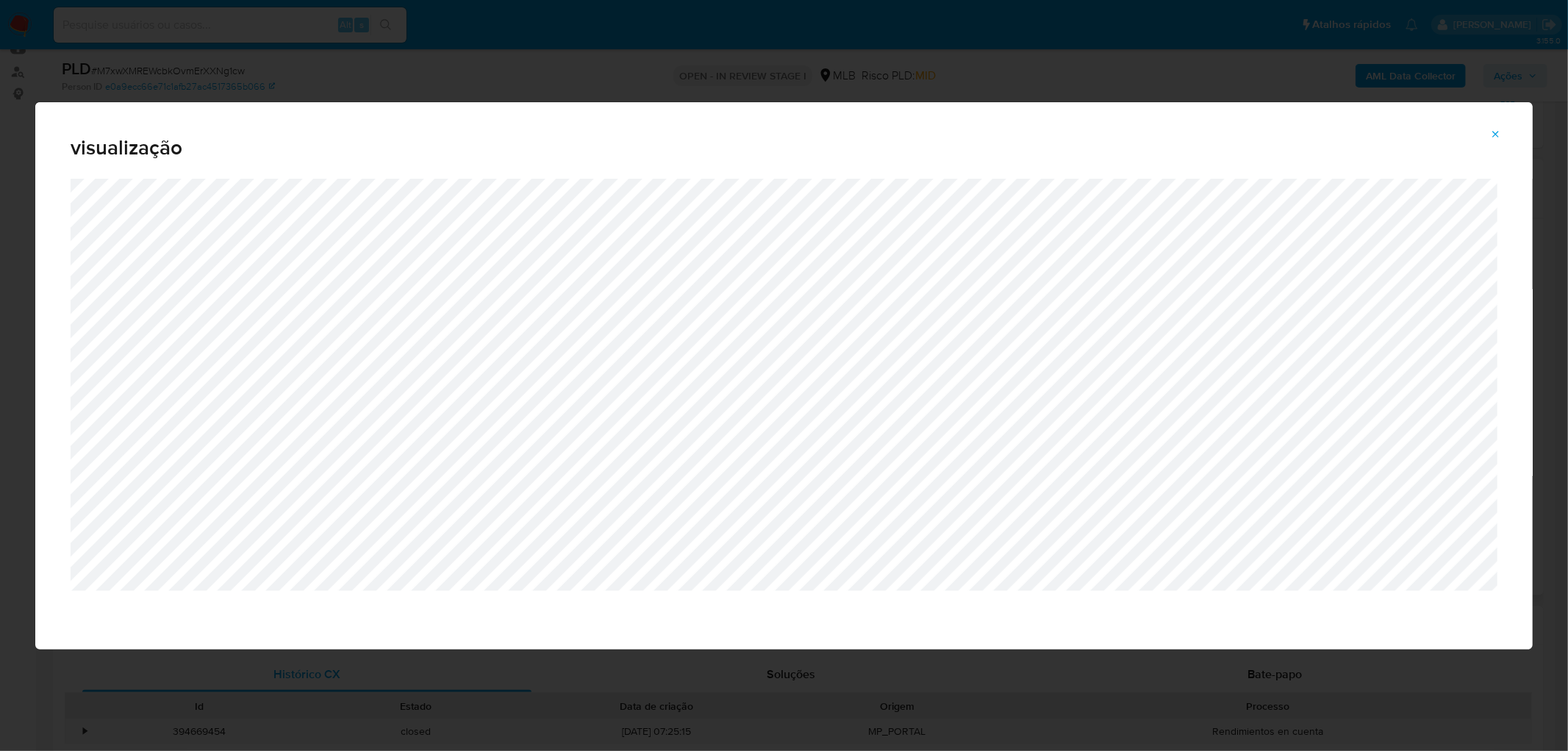
click at [1032, 133] on icon "Attachment preview" at bounding box center [1496, 134] width 7 height 7
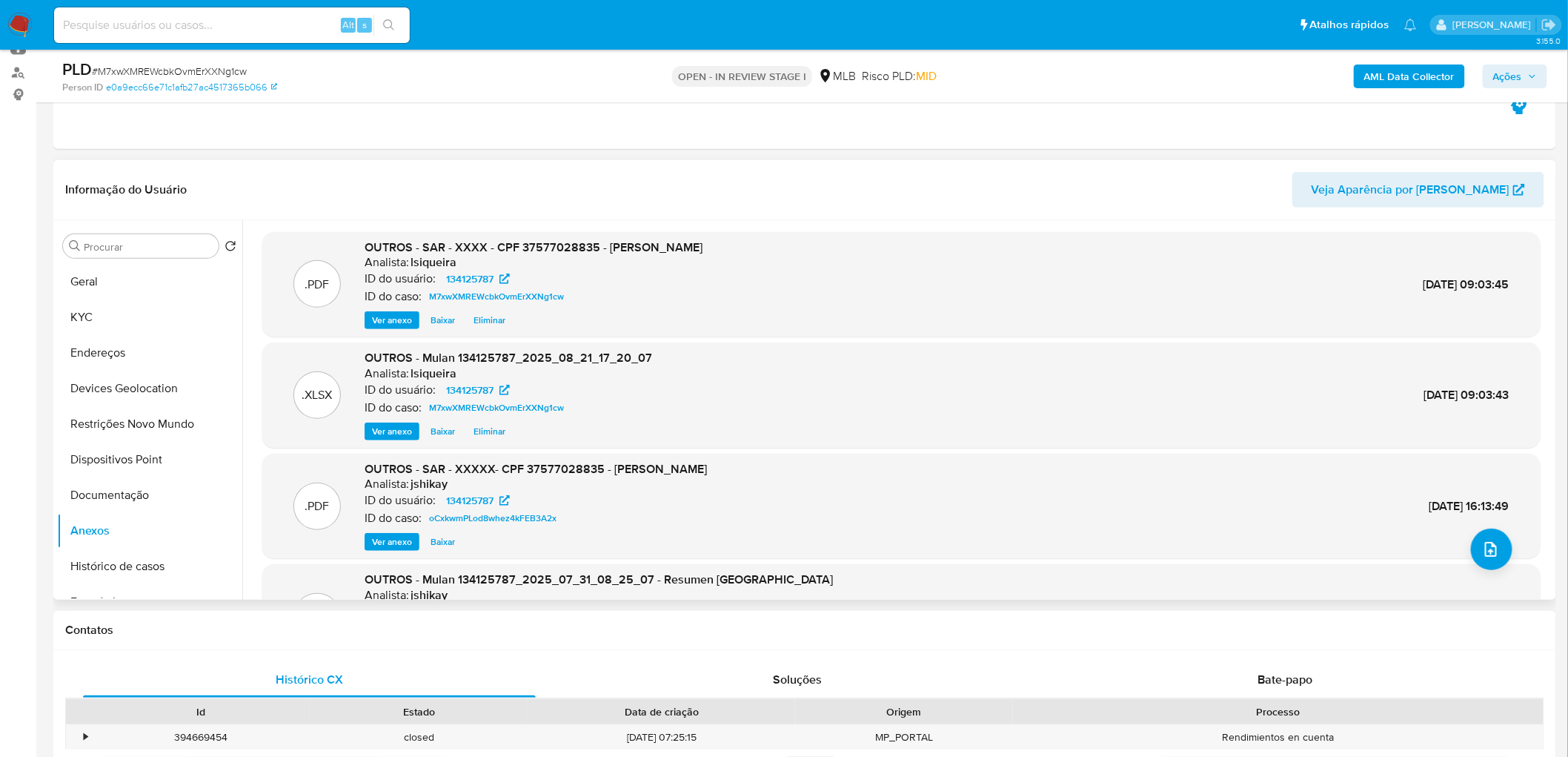
click at [485, 319] on span "Eliminar" at bounding box center [490, 319] width 32 height 15
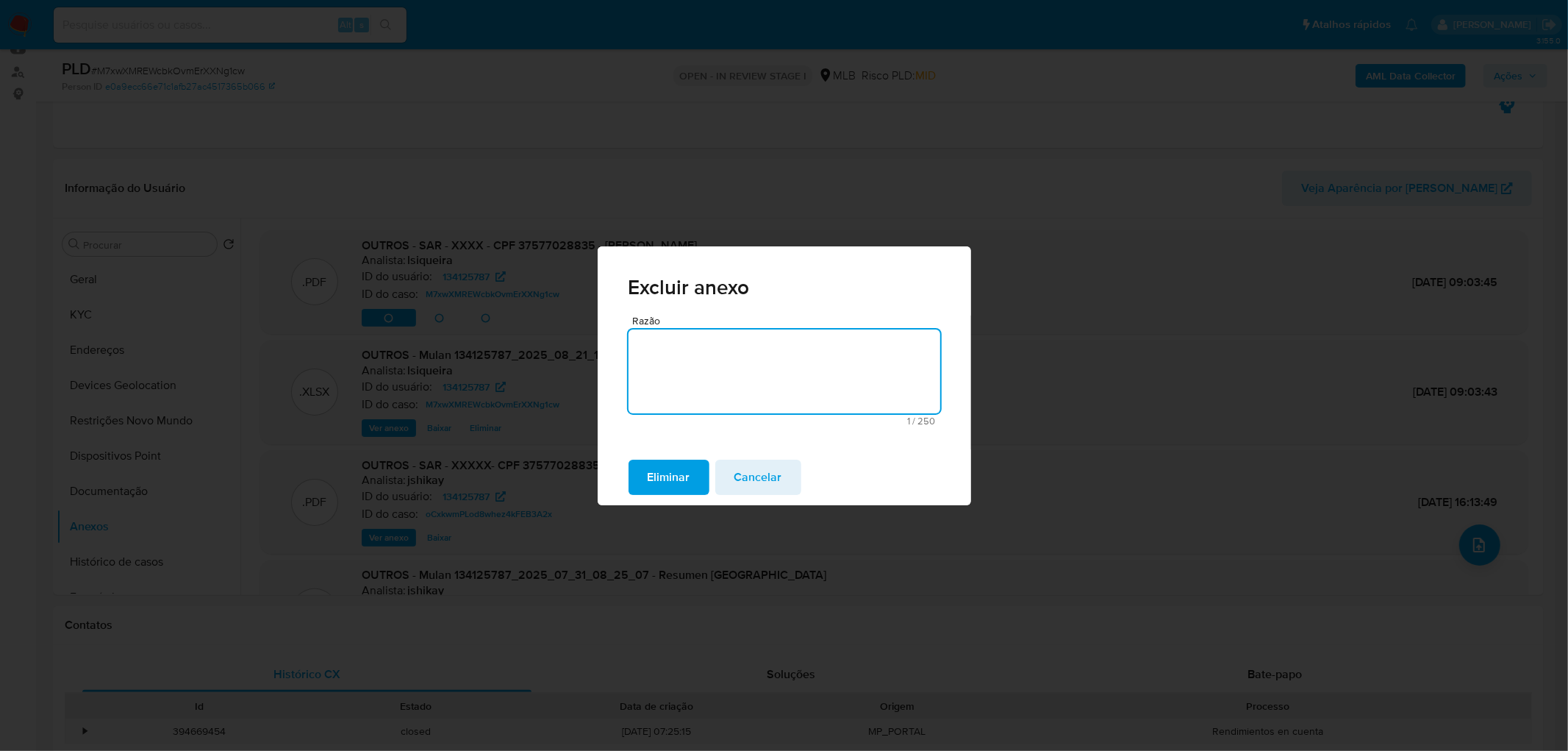
click at [664, 456] on span "Eliminar" at bounding box center [669, 477] width 42 height 33
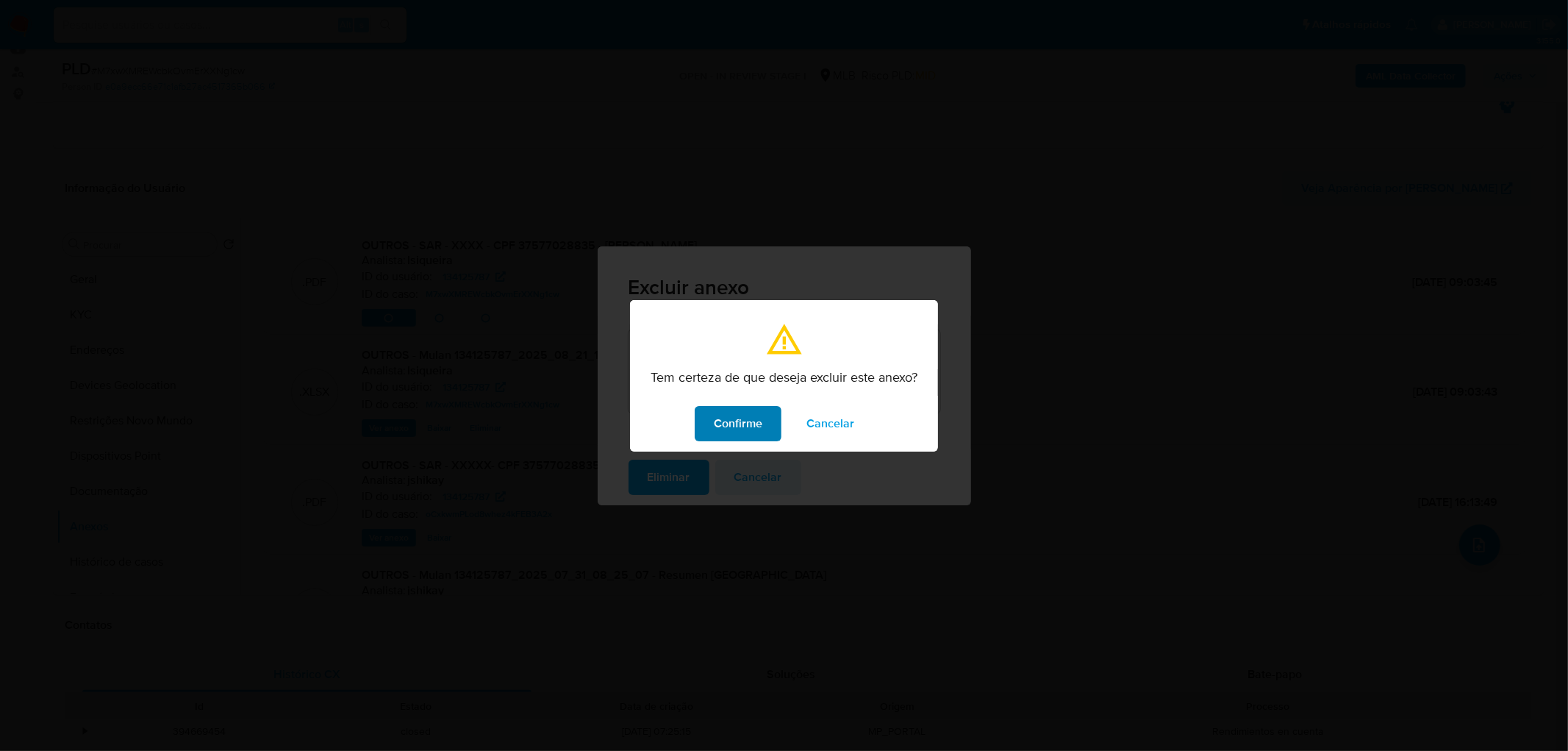
click at [726, 424] on span "Confirme" at bounding box center [738, 424] width 48 height 33
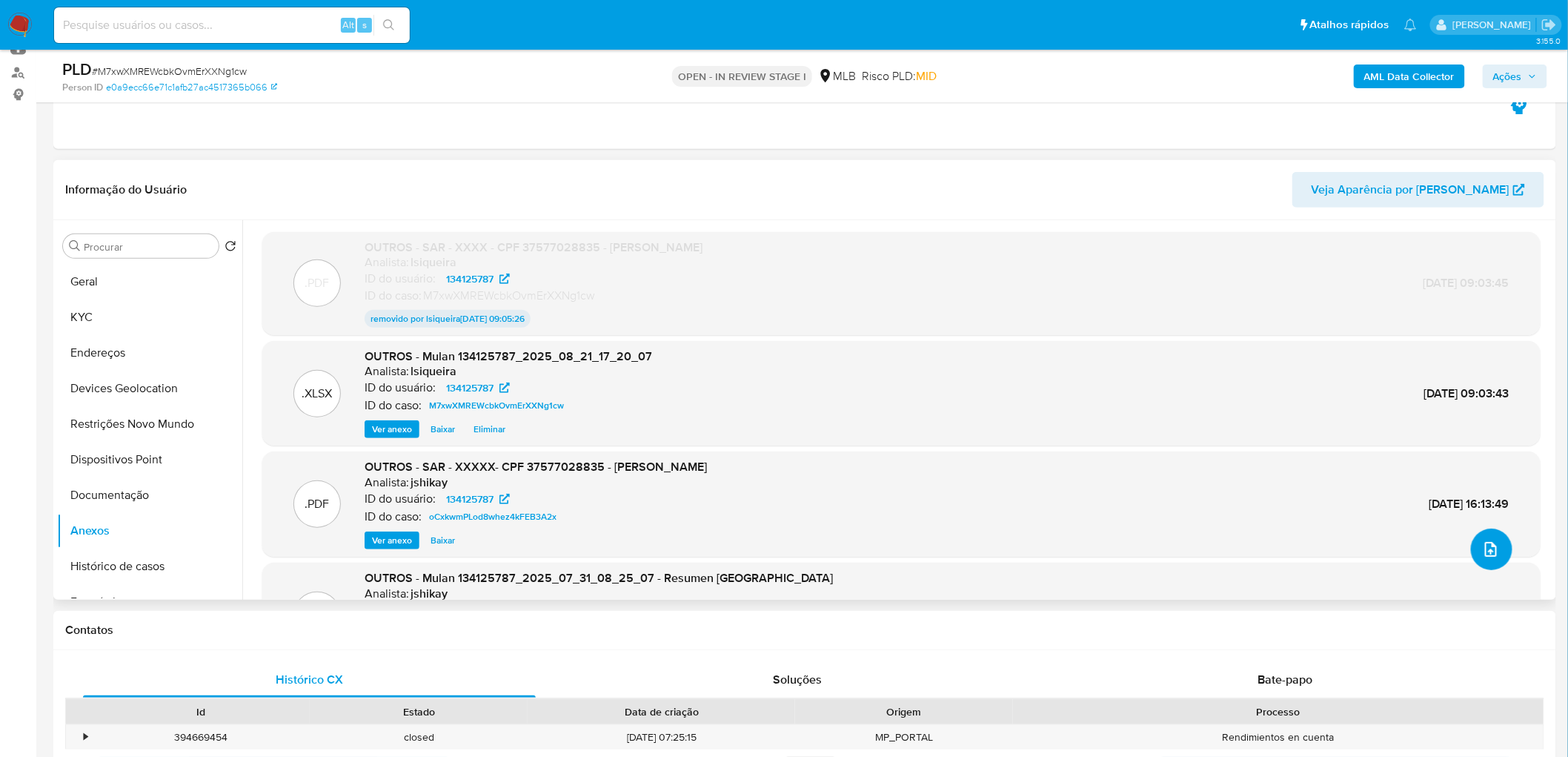
click at [1040, 460] on icon "upload-file" at bounding box center [1491, 548] width 18 height 18
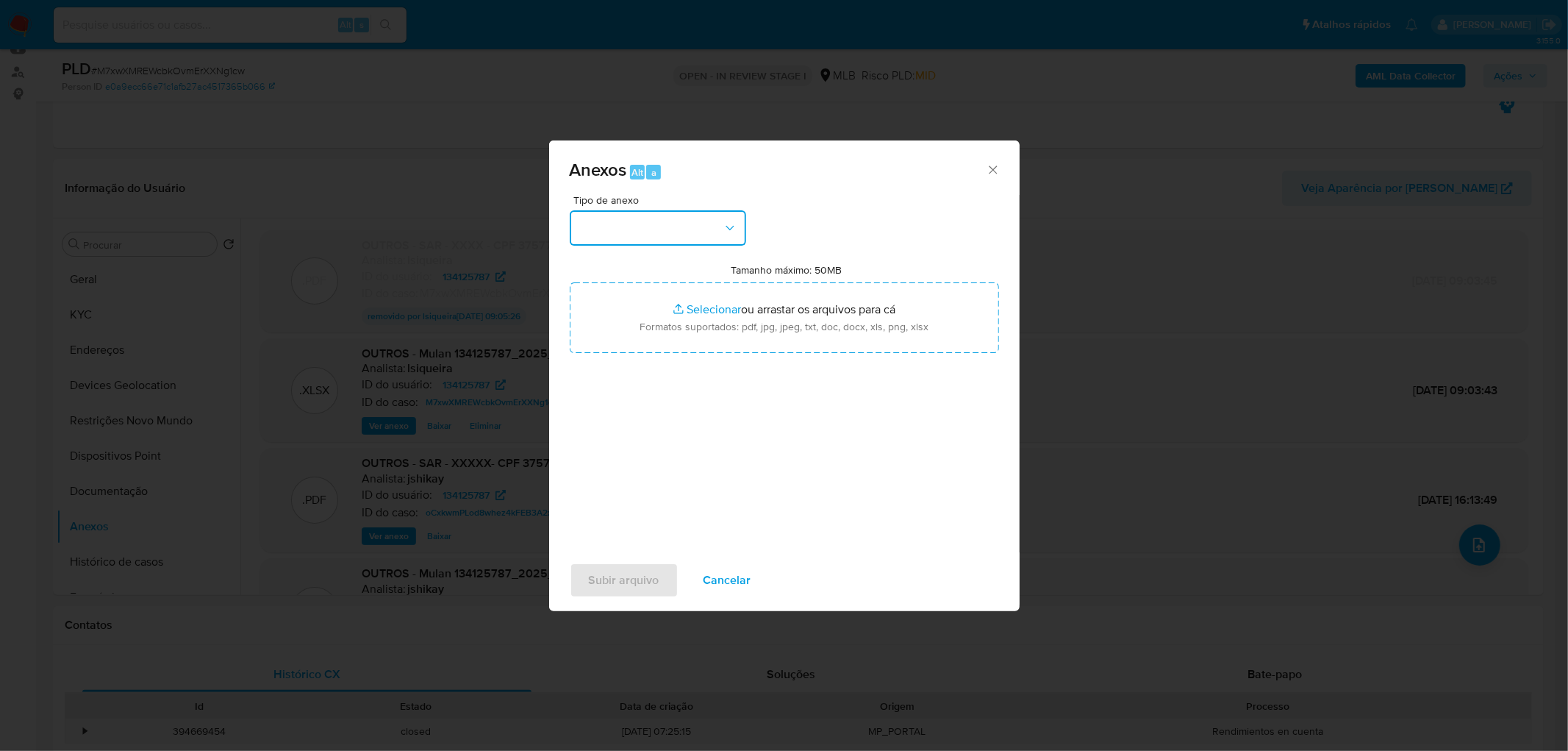
click at [669, 224] on button "button" at bounding box center [657, 228] width 176 height 36
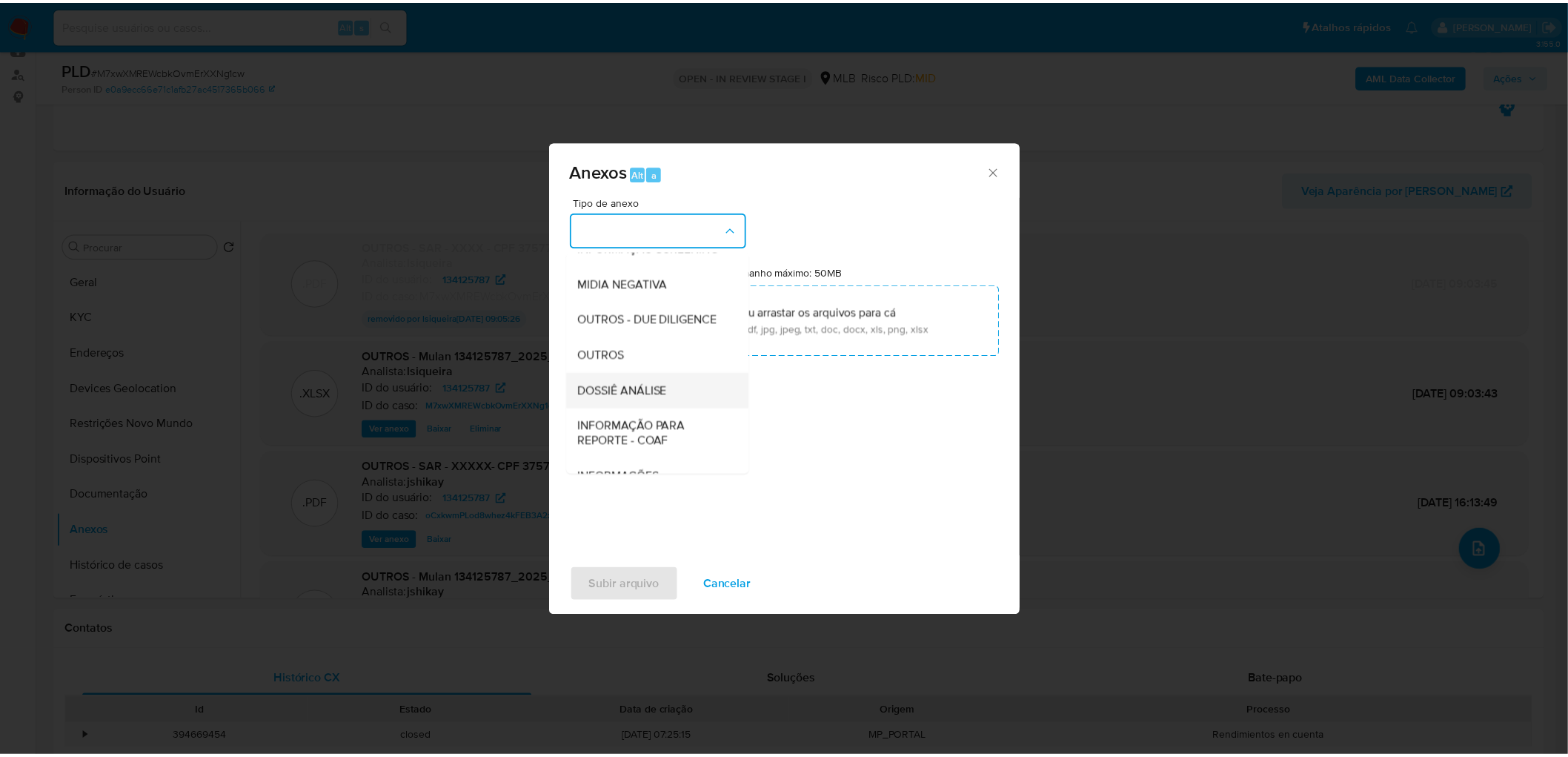
scroll to position [164, 0]
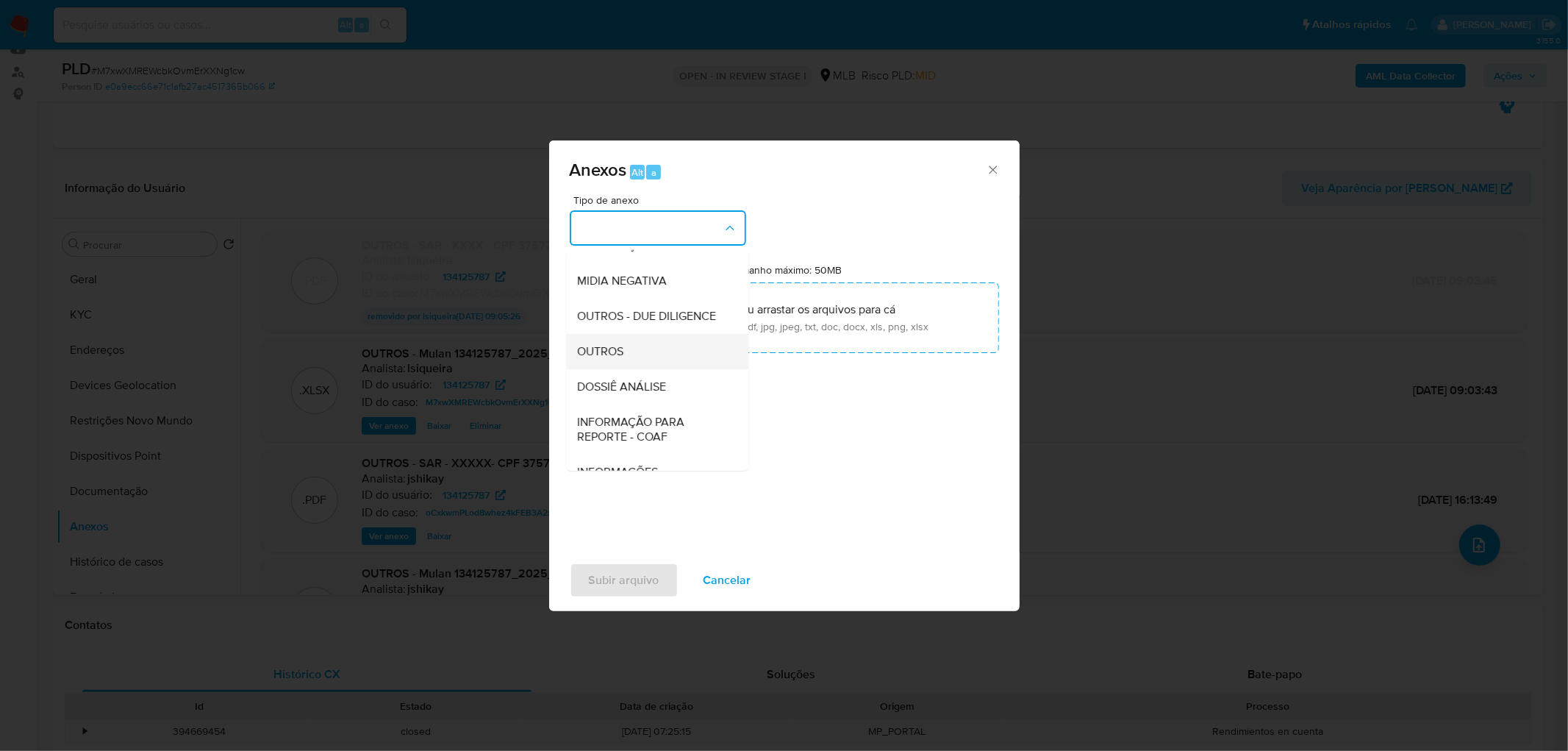
click at [628, 369] on div "OUTROS" at bounding box center [653, 352] width 150 height 36
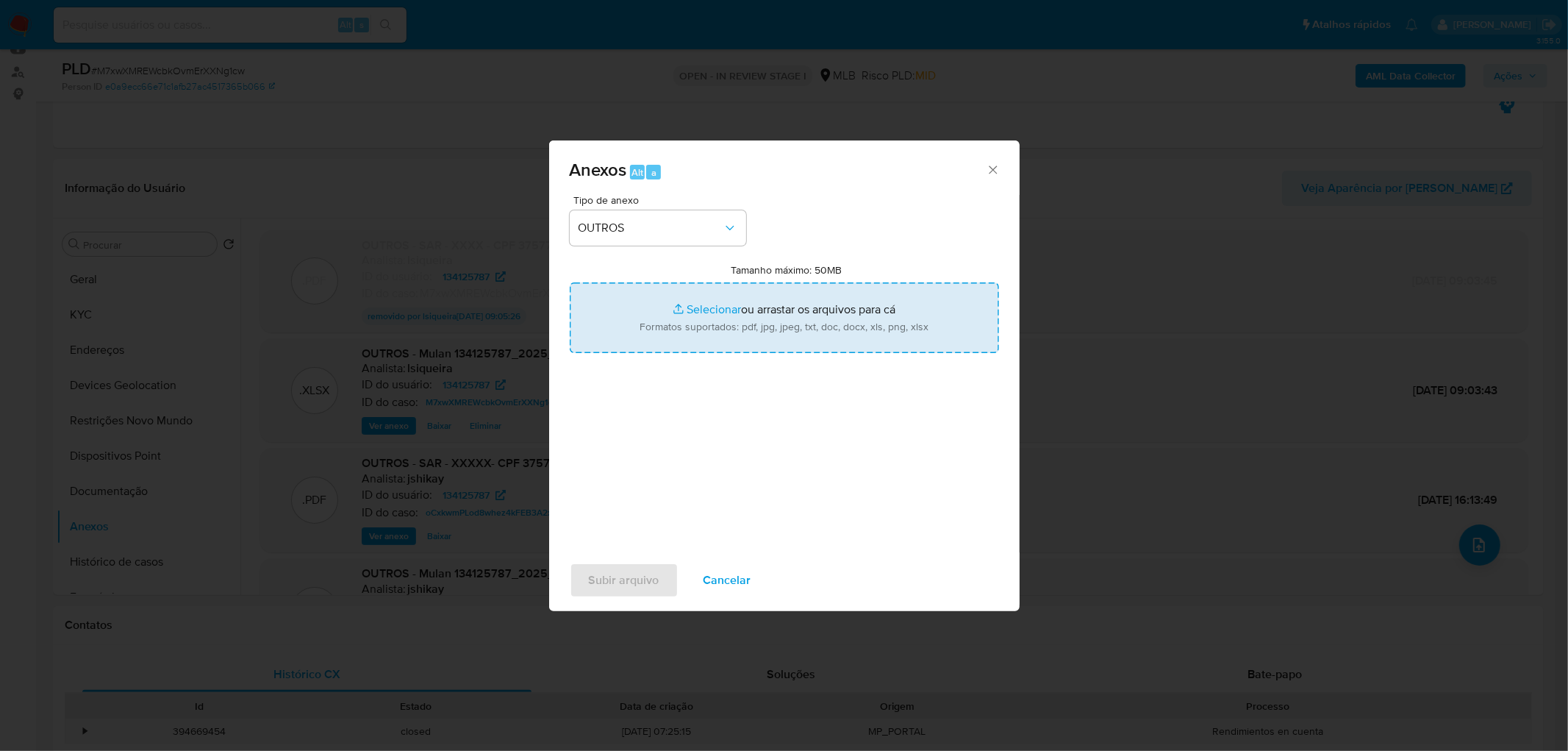
click at [709, 327] on input "Tamanho máximo: 50MB Selecionar arquivos" at bounding box center [784, 318] width 429 height 70
type input "C:\fakepath\ID- 134125787- CPF 37577028835 - OTAVIO GUIDOTTI PINHEIRO.pdf"
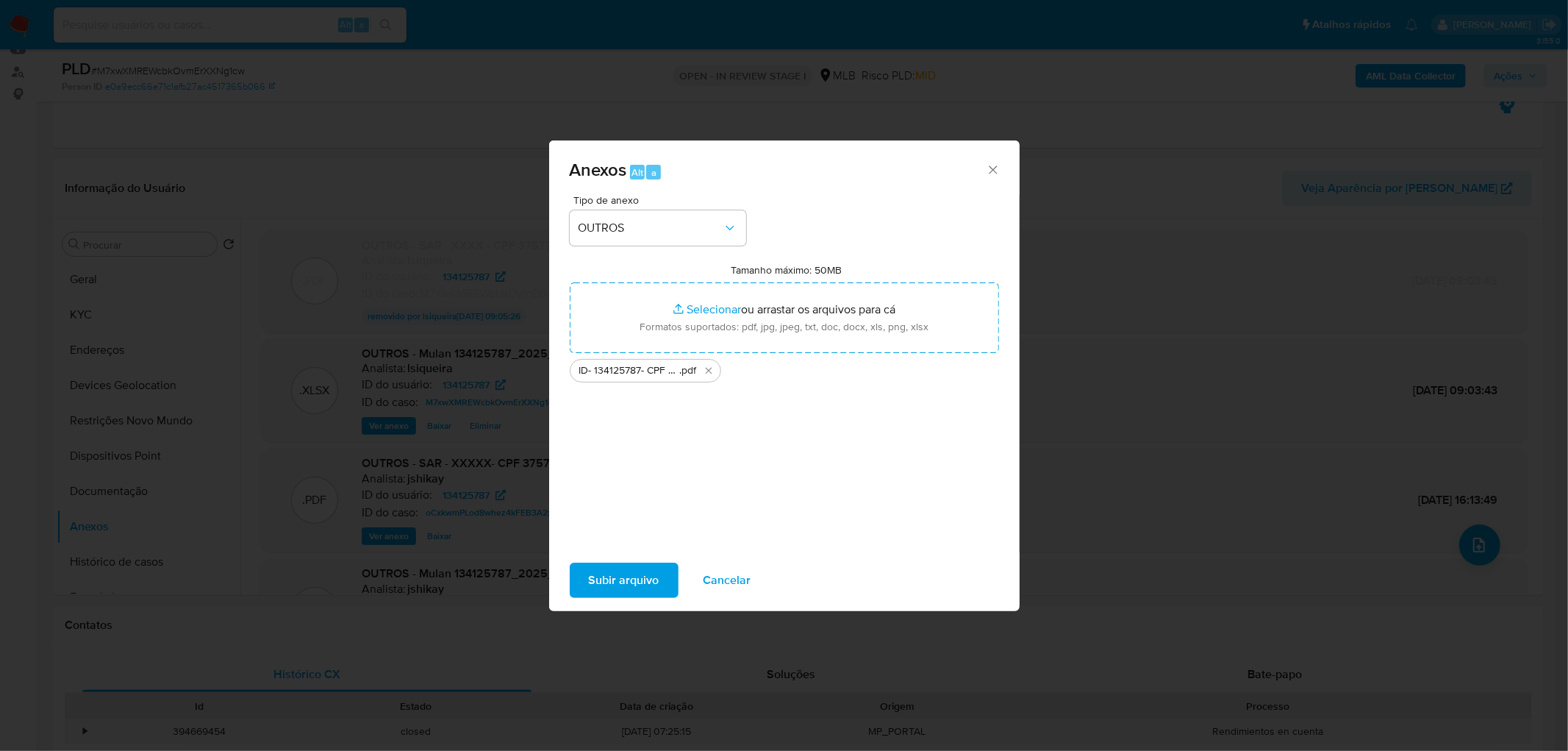
click at [630, 456] on span "Subir arquivo" at bounding box center [623, 580] width 70 height 33
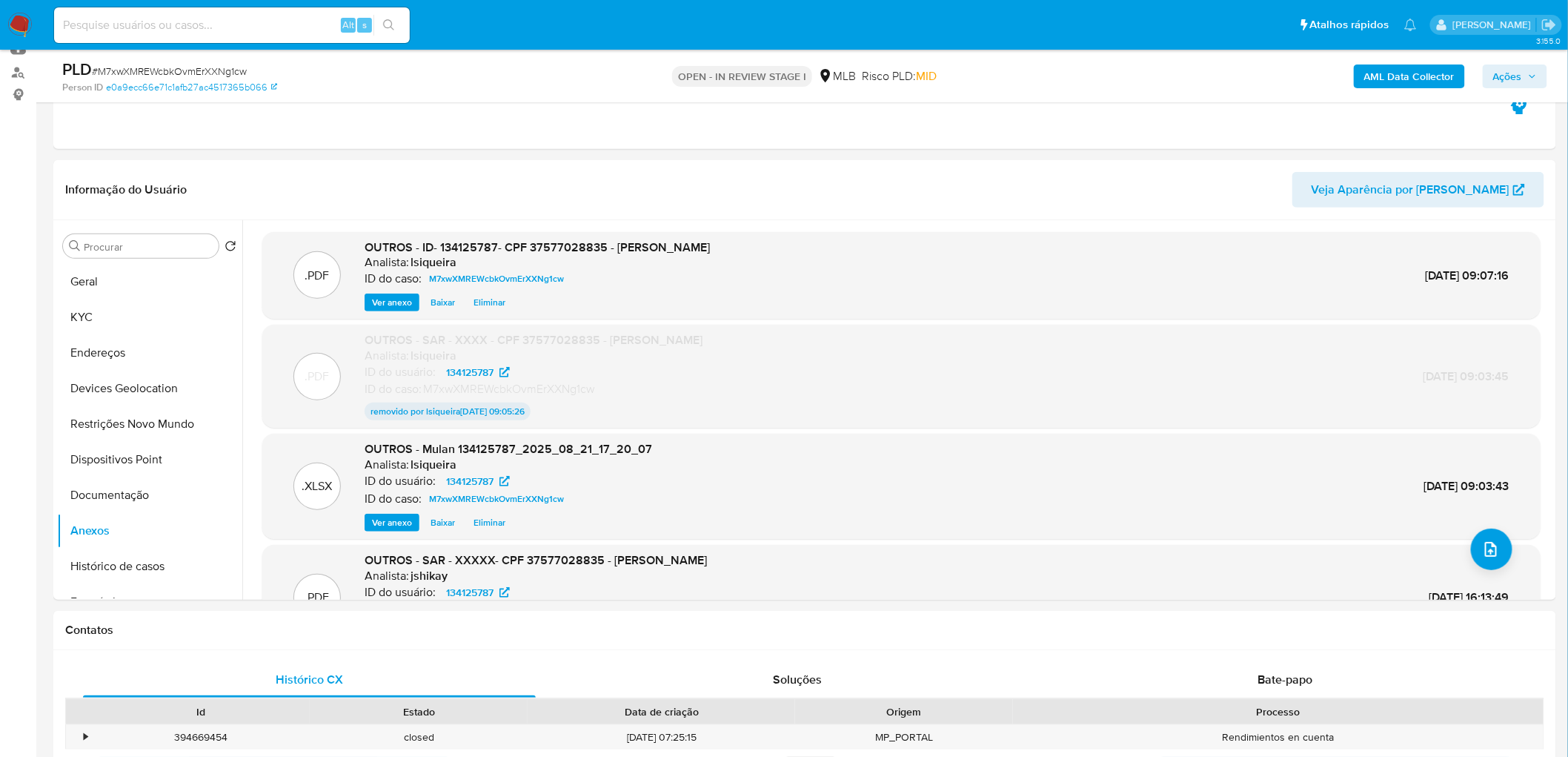
click at [1040, 70] on span "Ações" at bounding box center [1515, 76] width 44 height 21
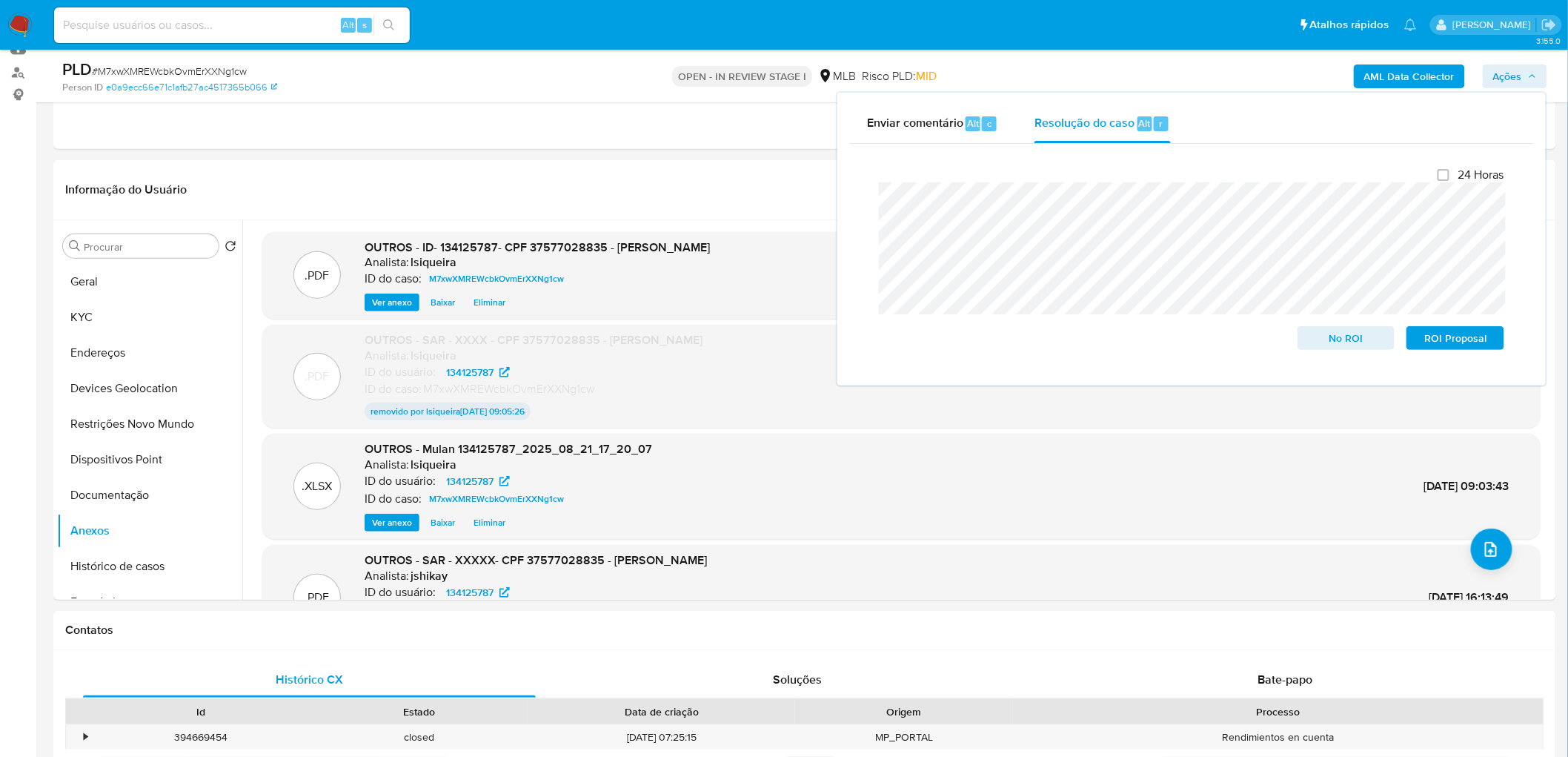
click at [812, 93] on div "PLD # M7xwXMREWcbkOvmErXXNg1cw Person ID e0a9ecc66e71c1afb27ac4517365b066 OPEN …" at bounding box center [805, 76] width 1503 height 53
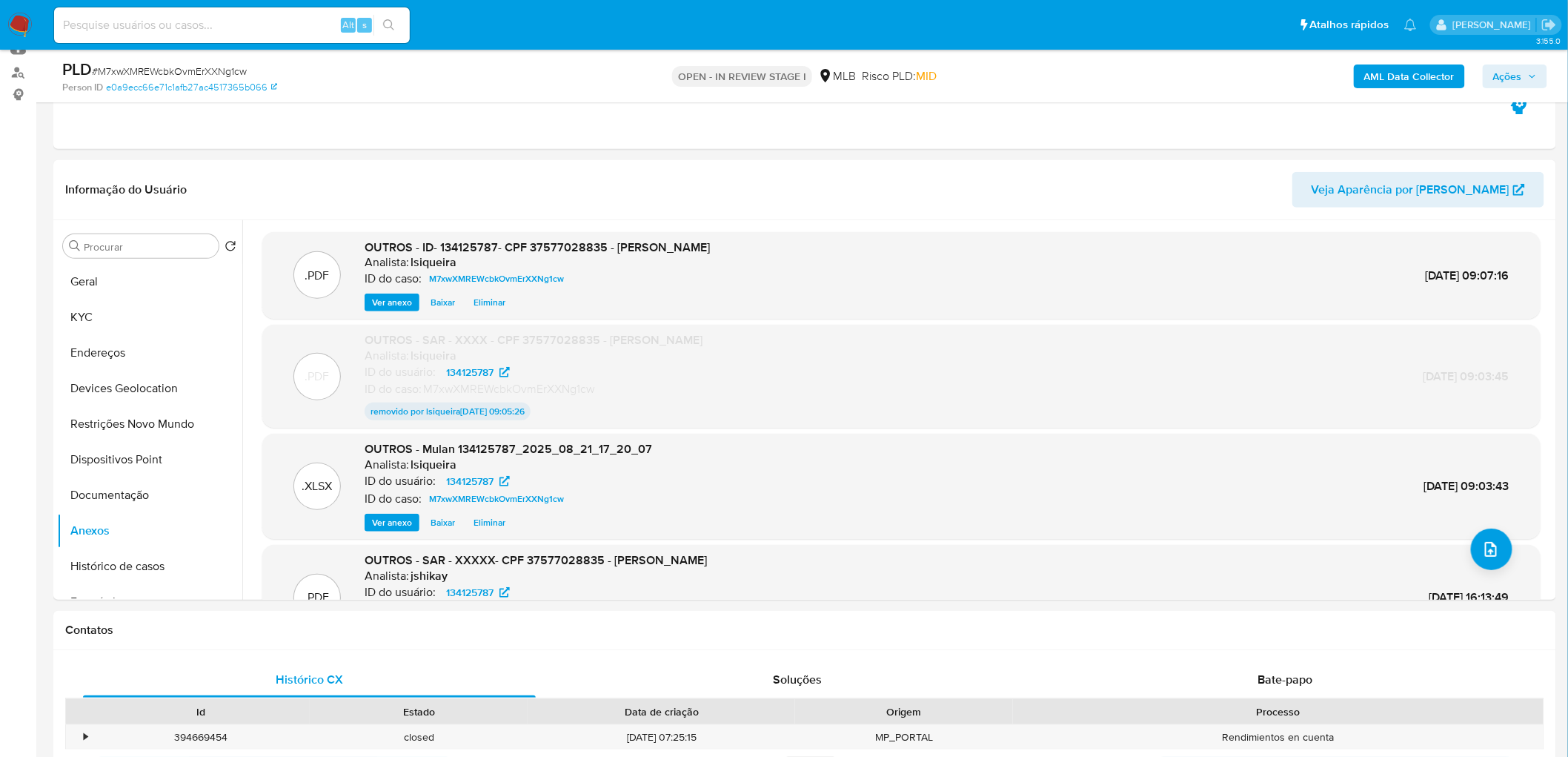
click at [1040, 77] on span "Ações" at bounding box center [1508, 76] width 29 height 24
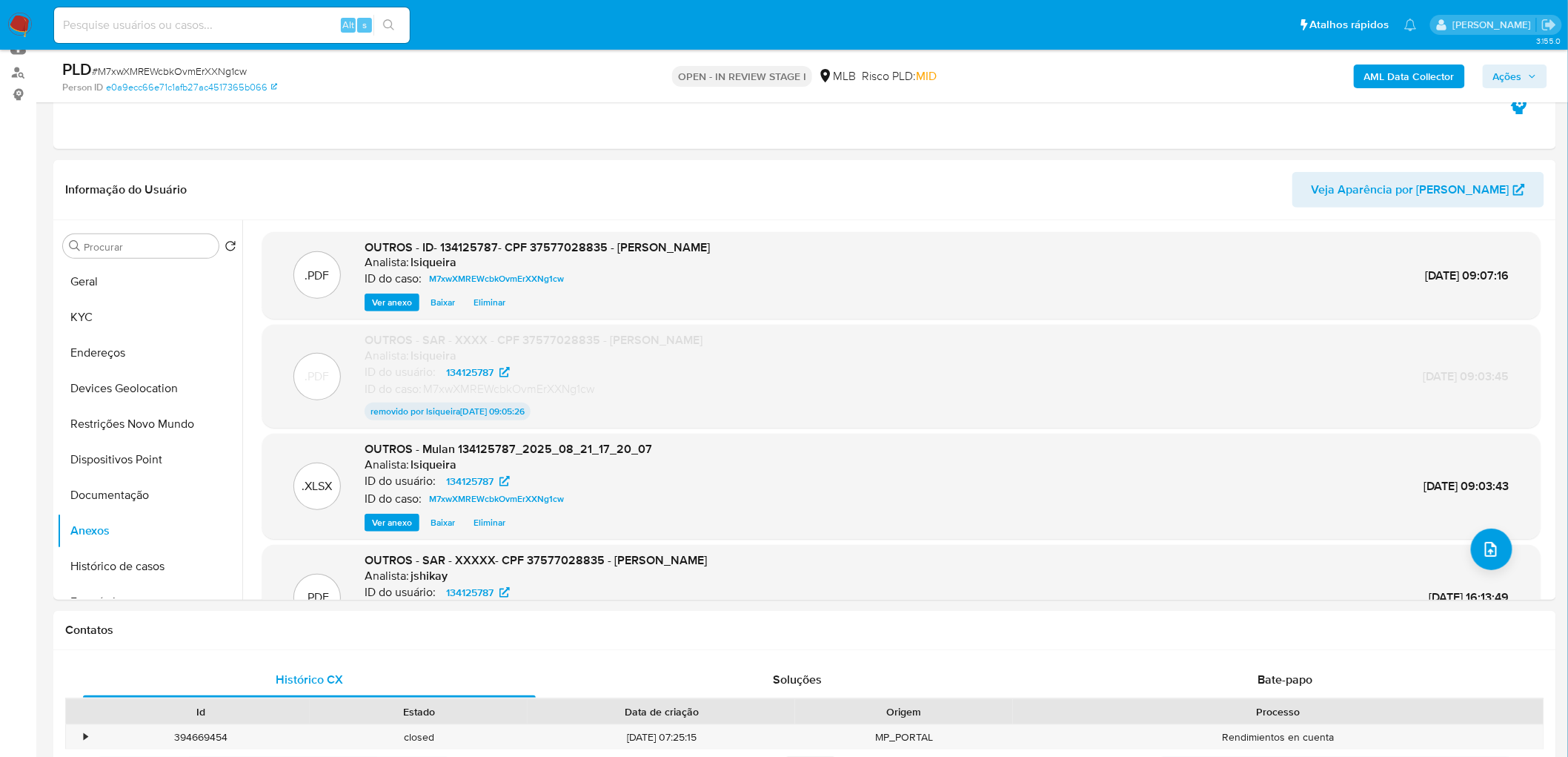
click at [1040, 70] on span "Ações" at bounding box center [1508, 76] width 29 height 24
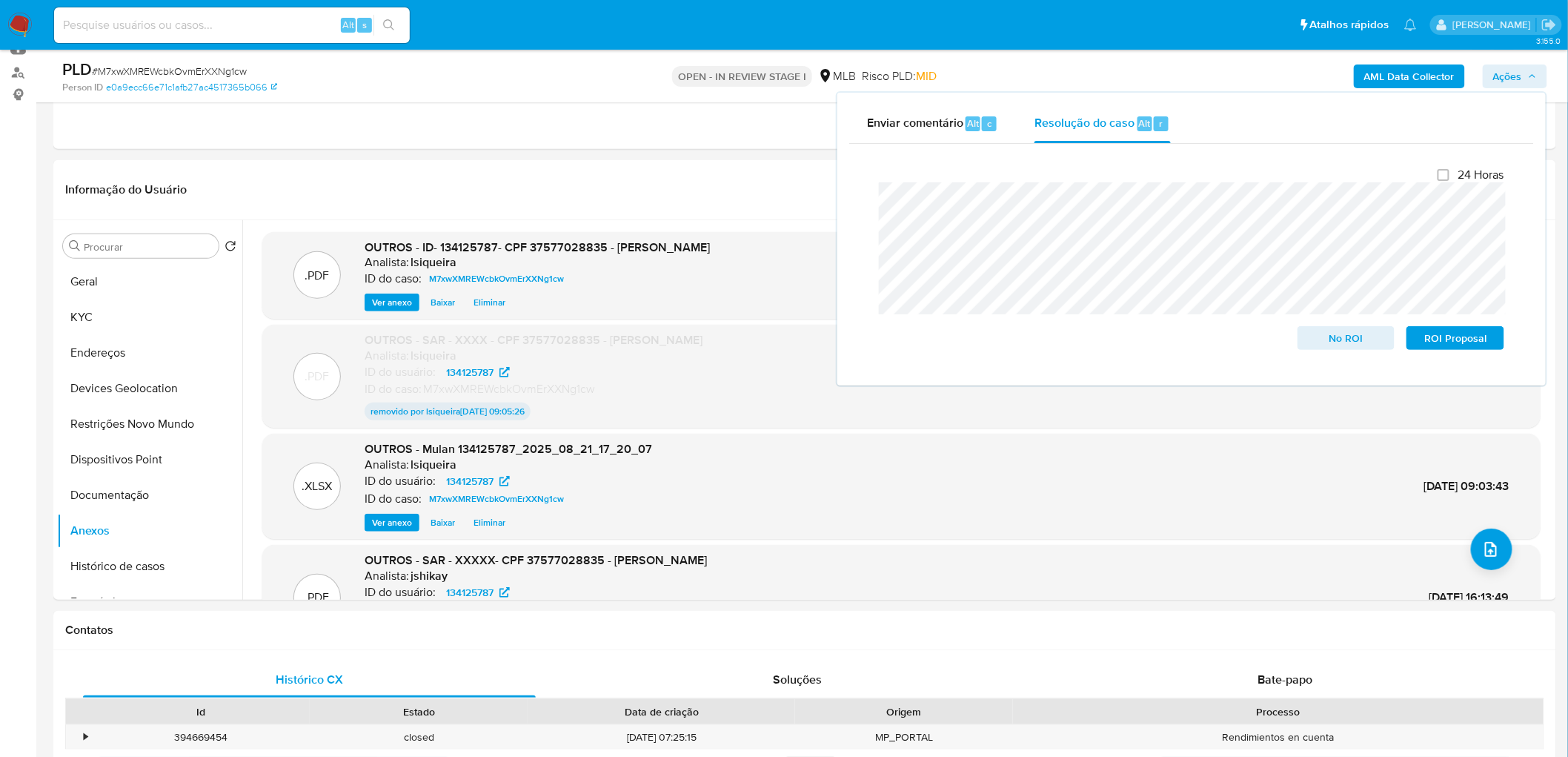
click at [842, 196] on div "Enviar comentário Alt c Resolução do caso Alt r Fechamento do caso 24 Horas No …" at bounding box center [1191, 238] width 709 height 293
click at [1040, 338] on span "No ROI" at bounding box center [1347, 338] width 77 height 21
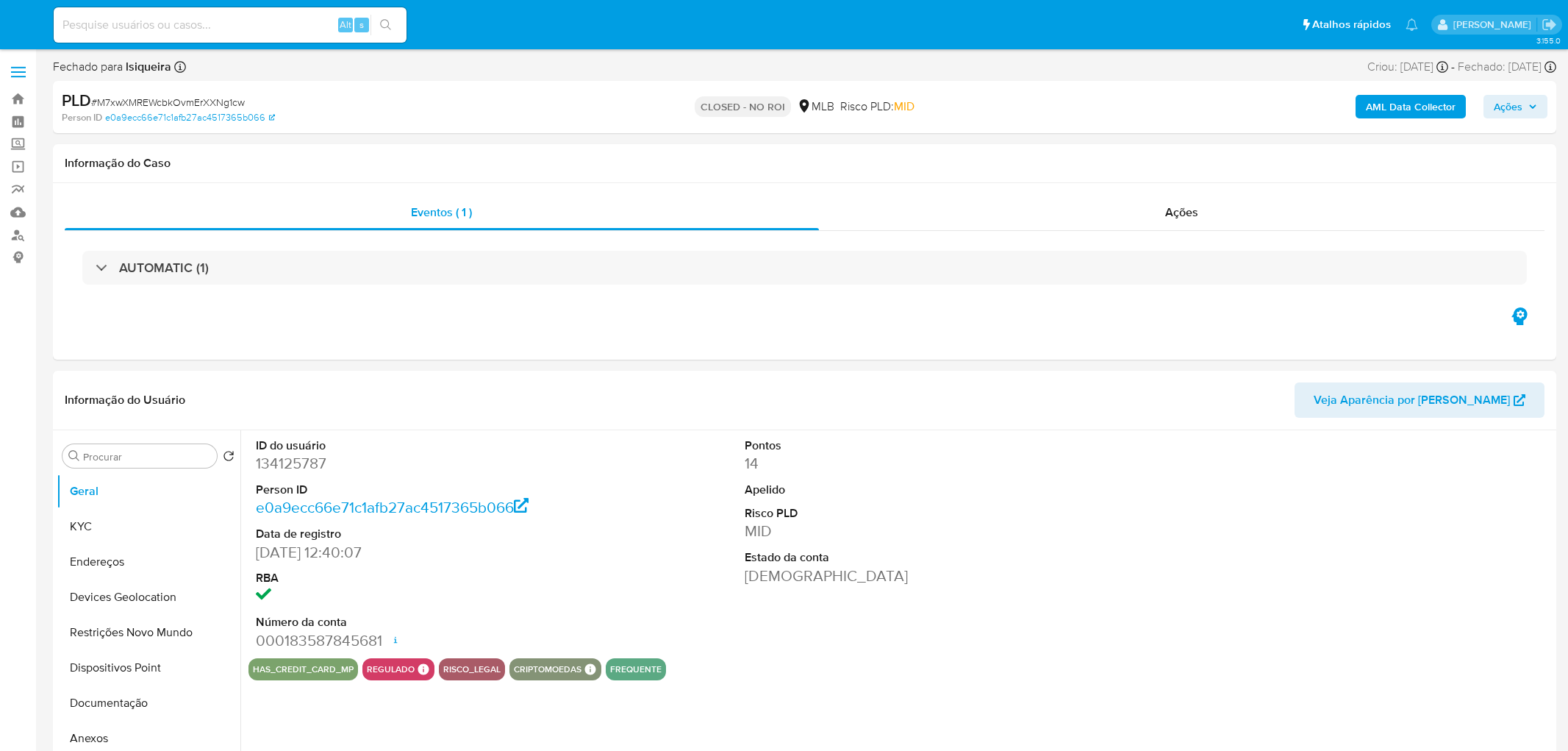
select select "10"
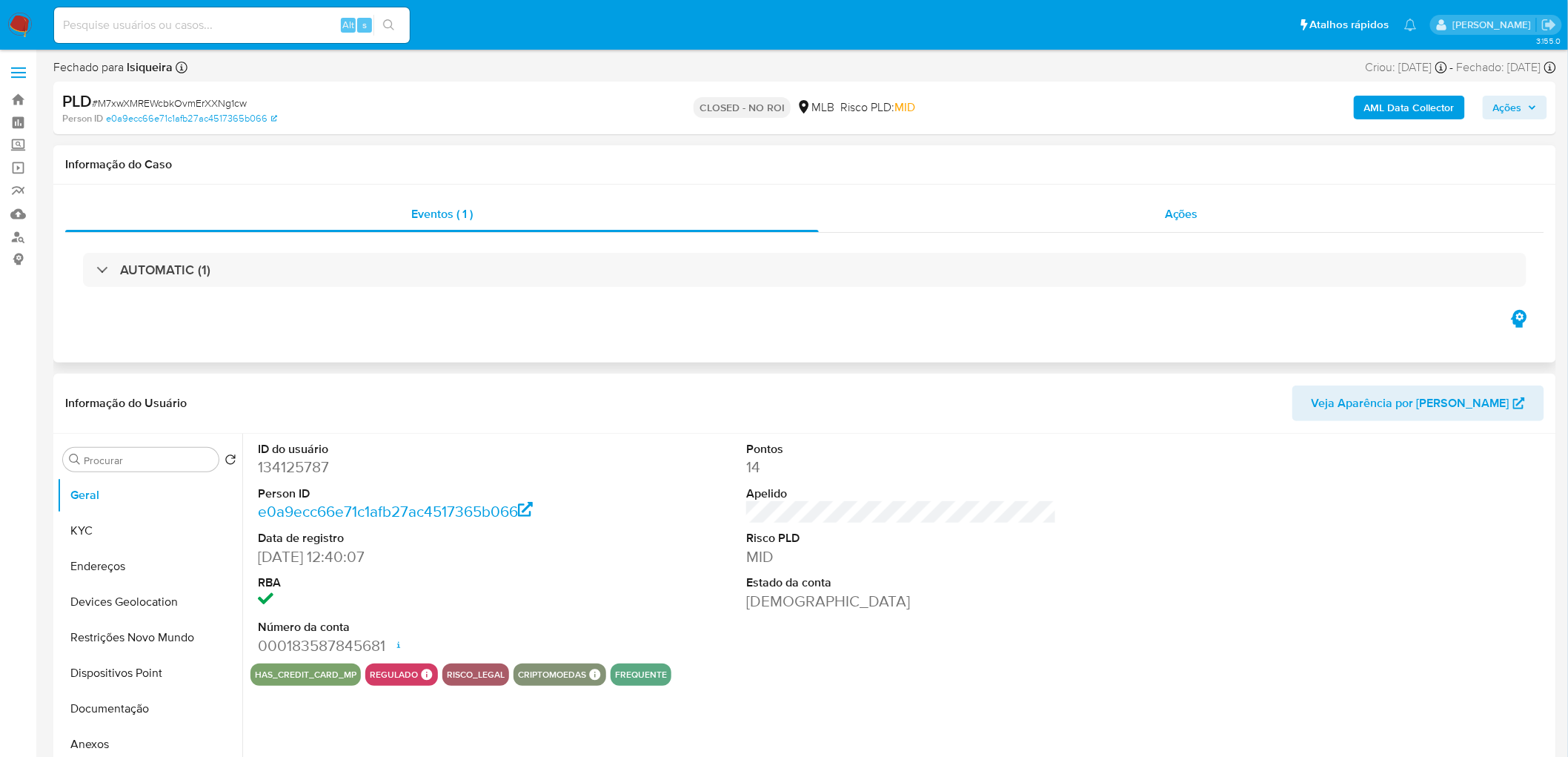
click at [1199, 213] on div "Ações" at bounding box center [1182, 214] width 726 height 36
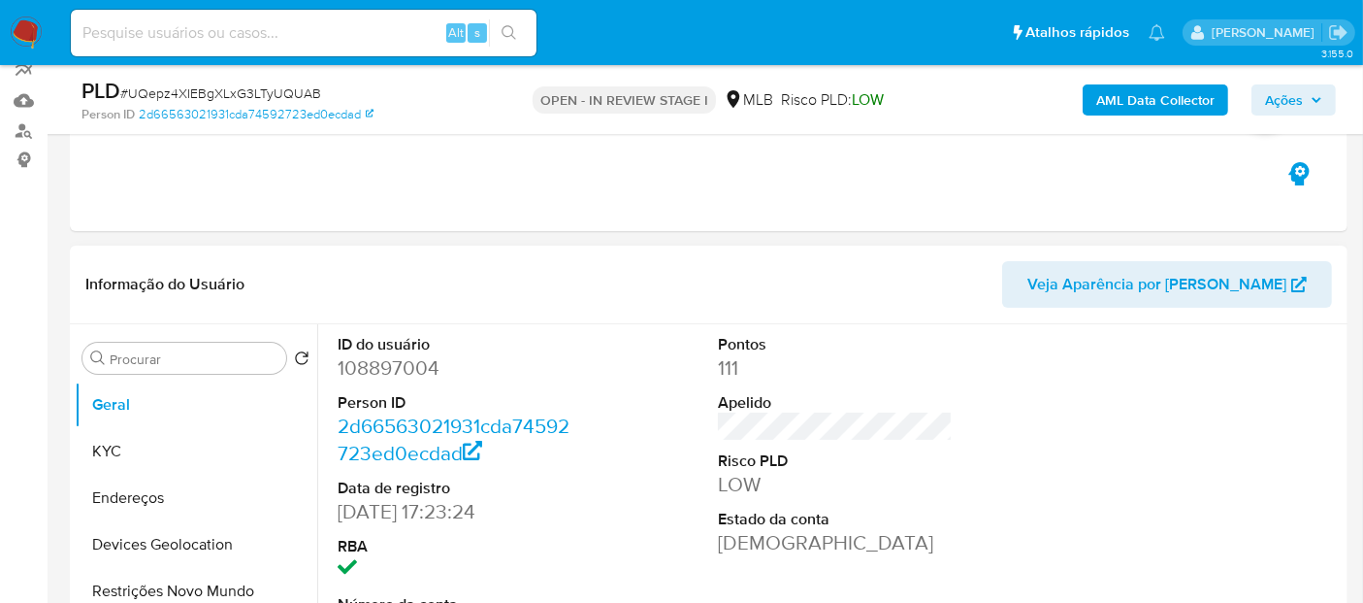
scroll to position [285, 0]
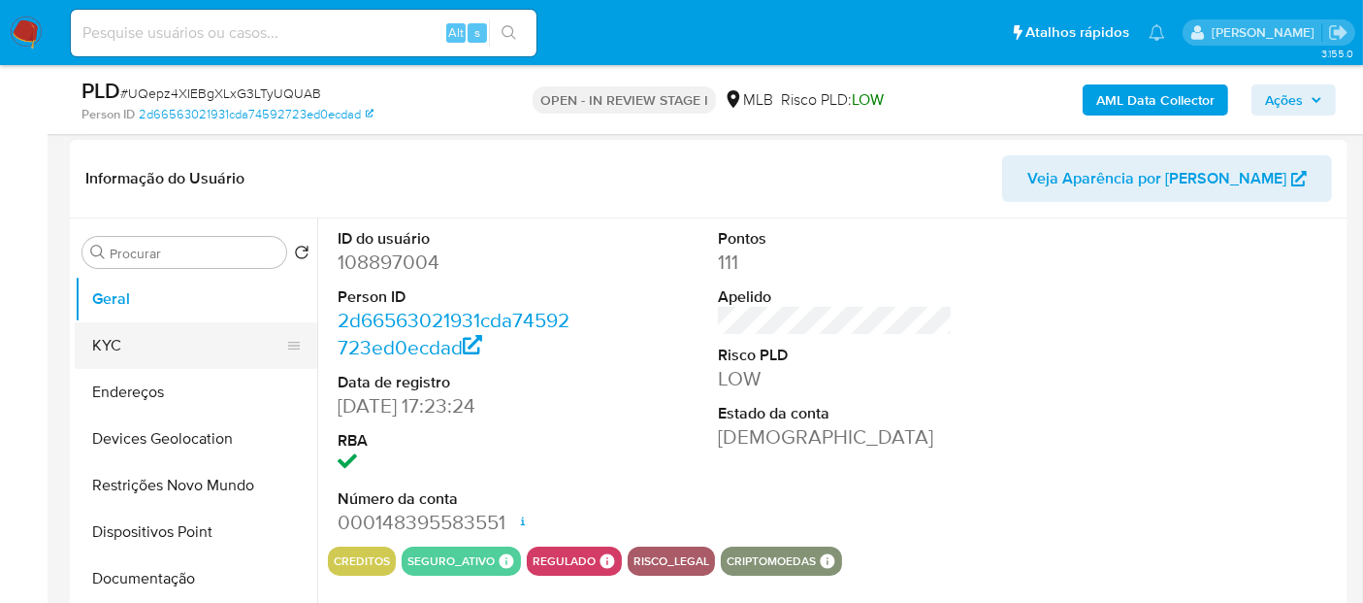
click at [120, 347] on button "KYC" at bounding box center [188, 345] width 227 height 47
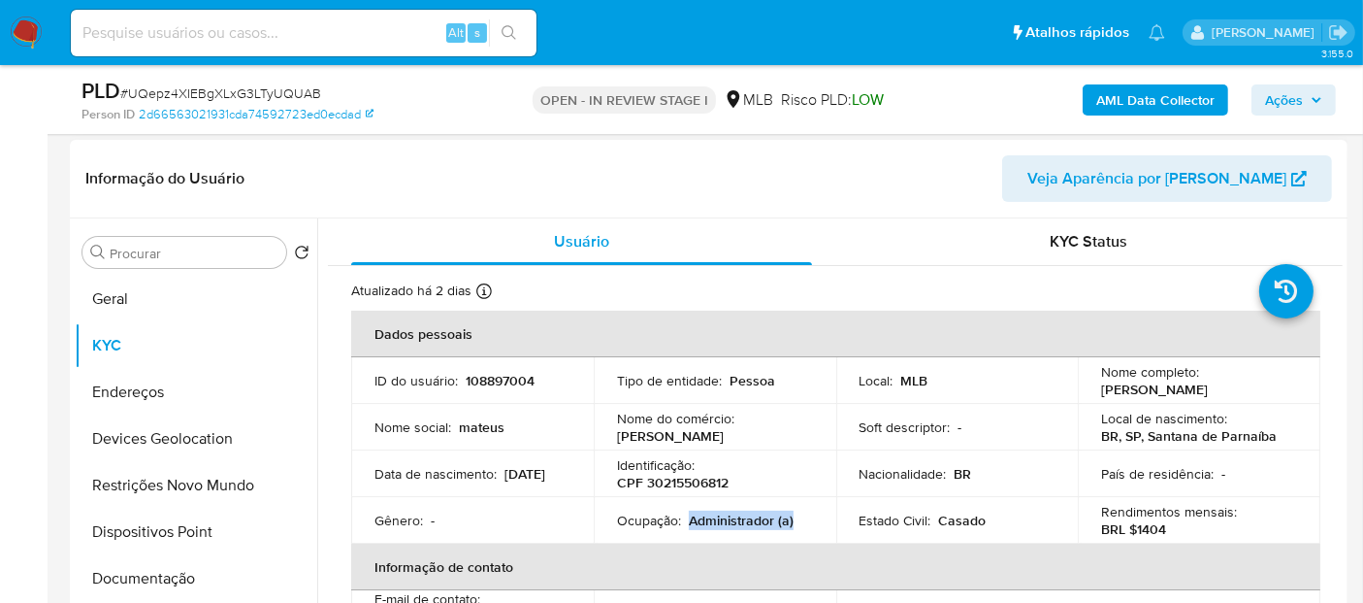
drag, startPoint x: 736, startPoint y: 510, endPoint x: 701, endPoint y: 507, distance: 35.1
click at [701, 507] on td "Ocupação : Administrador (a)" at bounding box center [715, 520] width 243 height 47
copy p "Administrador (a)"
click at [158, 309] on button "Geral" at bounding box center [188, 299] width 227 height 47
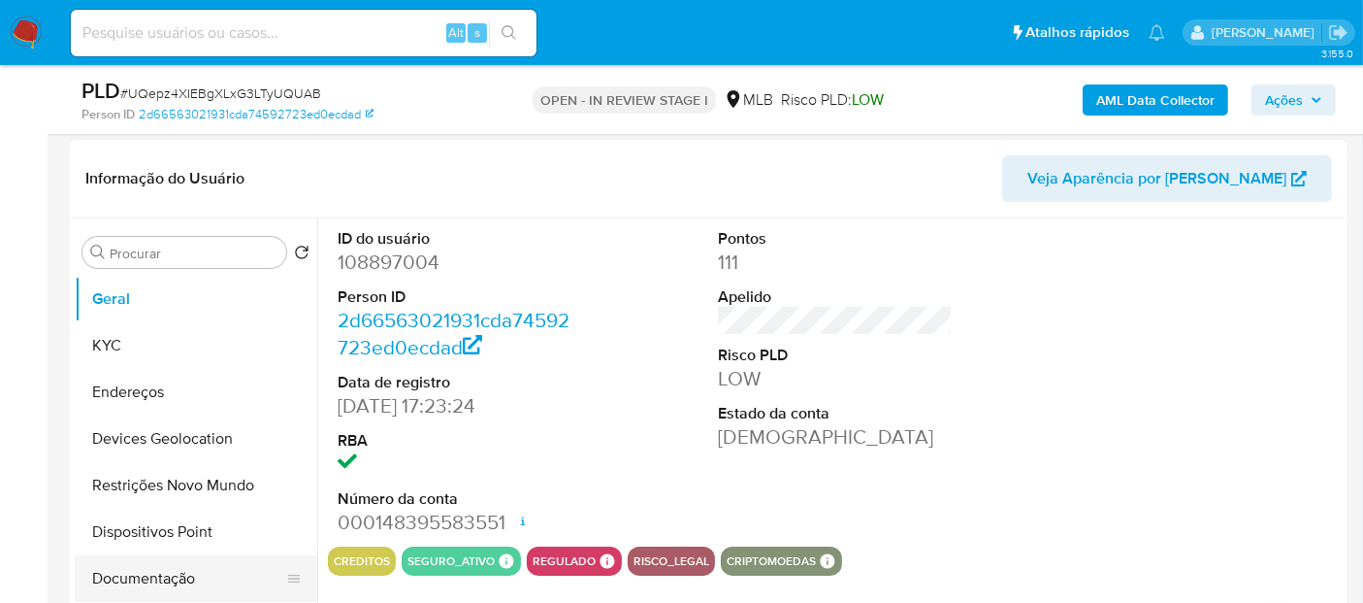
click at [155, 570] on button "Documentação" at bounding box center [188, 578] width 227 height 47
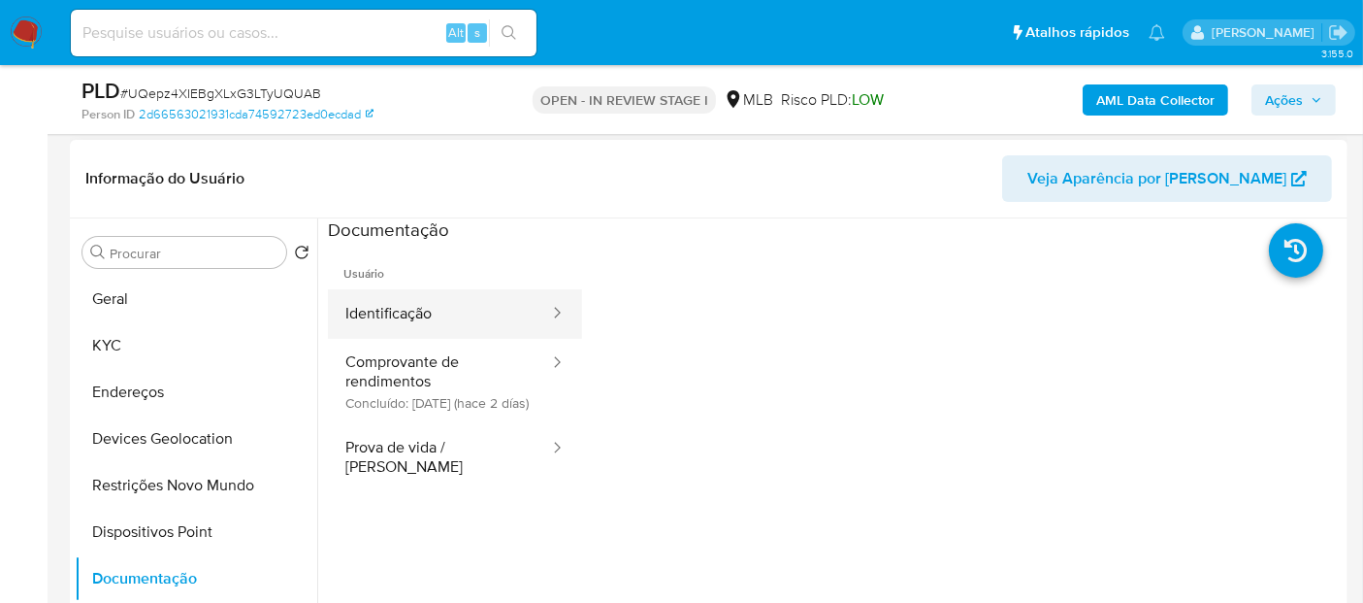
click at [451, 337] on button "Identificação" at bounding box center [439, 313] width 223 height 49
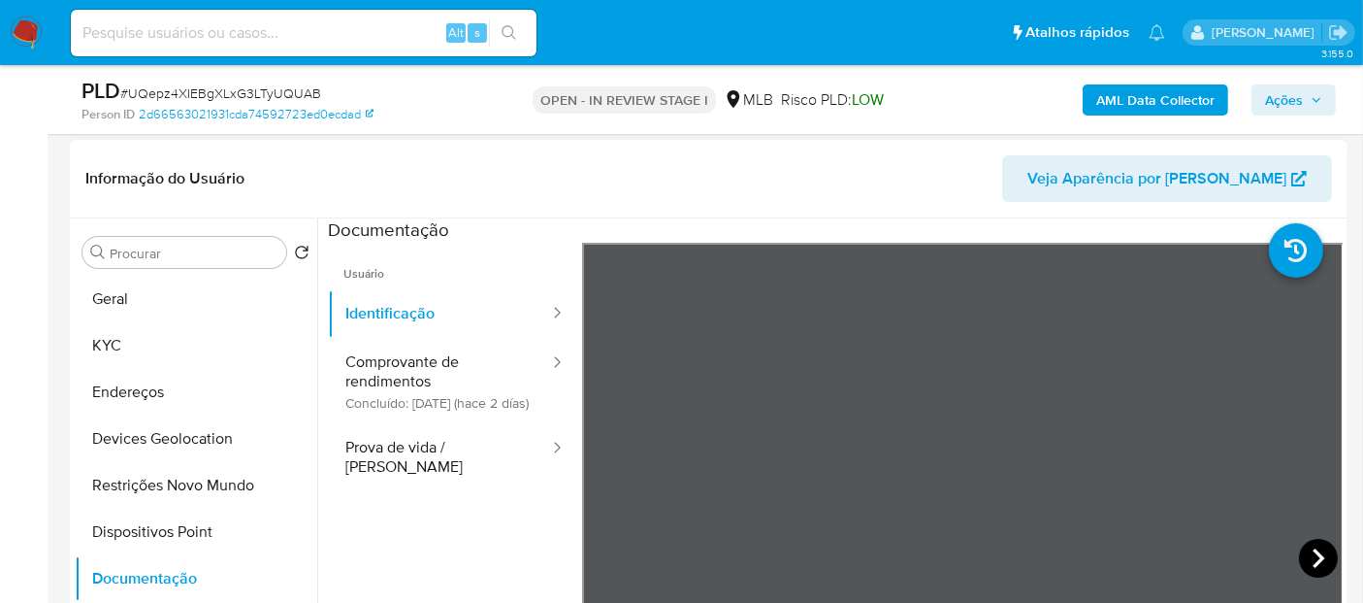
click at [1305, 548] on icon at bounding box center [1318, 558] width 39 height 39
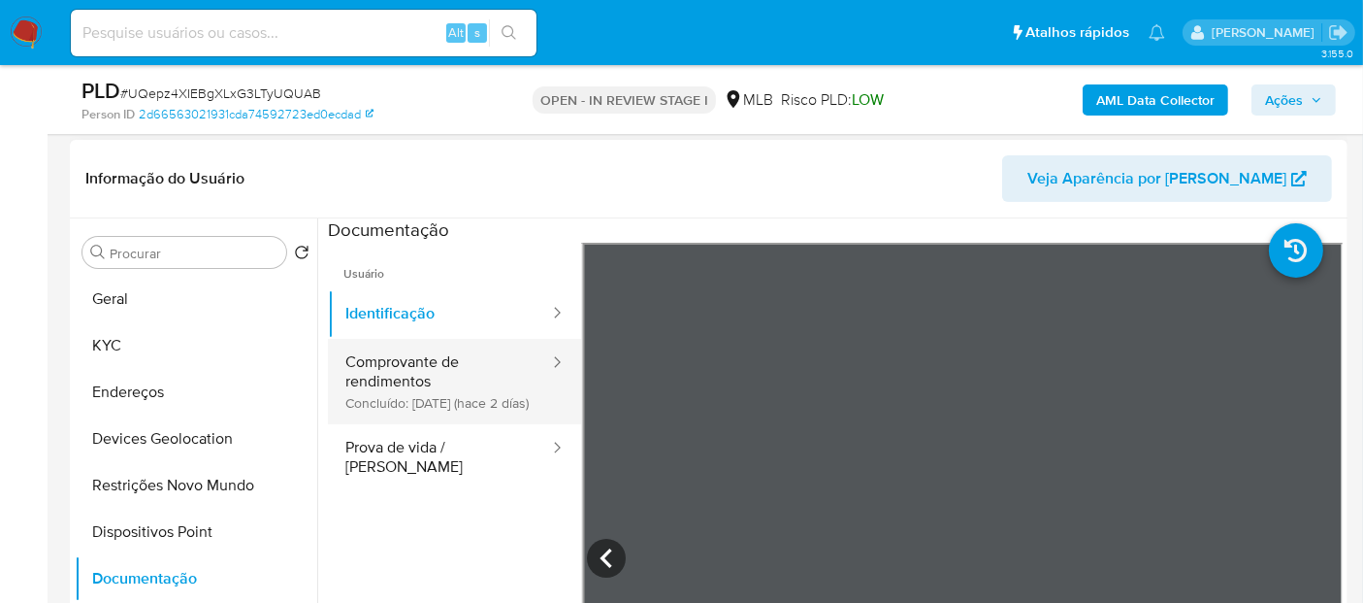
click at [461, 389] on button "Comprovante de rendimentos Concluído: [DATE] (hace 2 días)" at bounding box center [439, 381] width 223 height 85
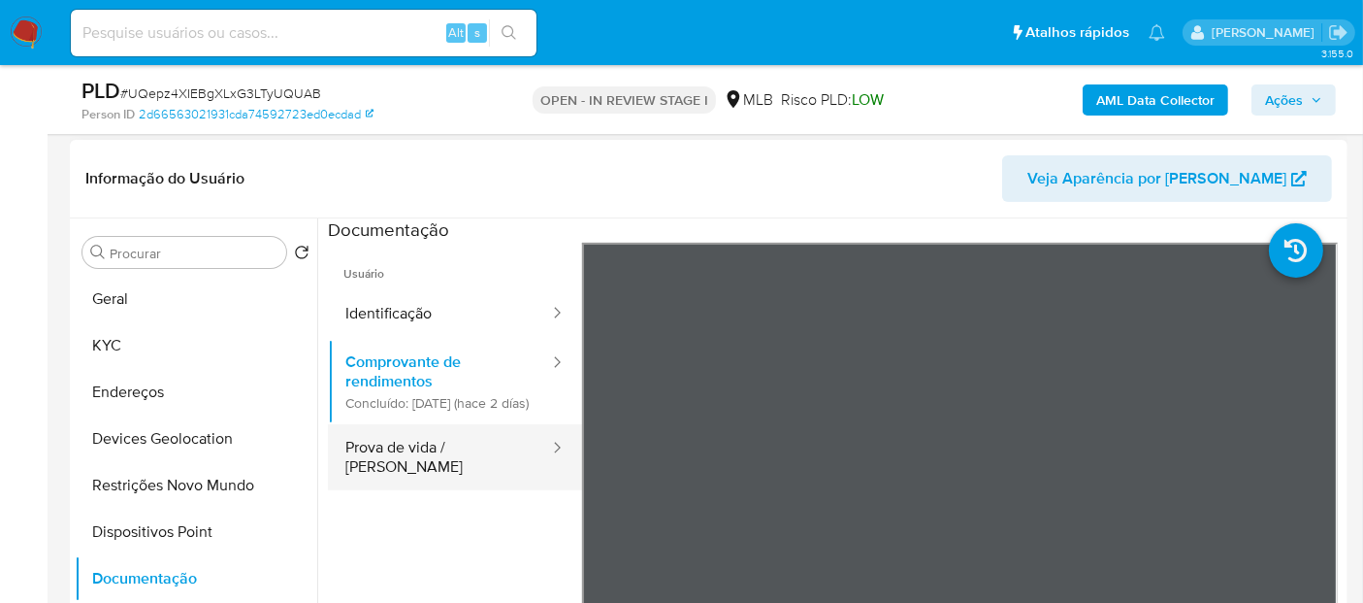
click at [449, 458] on button "Prova de vida / [PERSON_NAME]" at bounding box center [439, 457] width 223 height 66
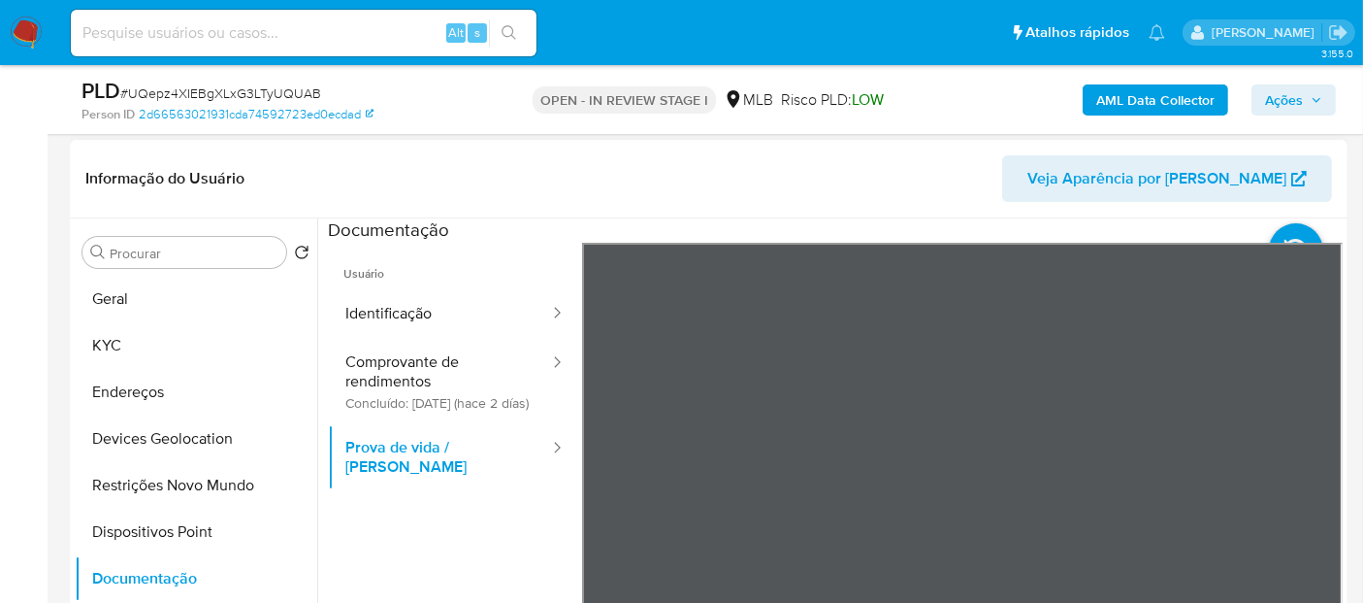
click at [411, 278] on span "Usuário" at bounding box center [455, 266] width 254 height 47
click at [405, 312] on button "Identificação" at bounding box center [439, 313] width 223 height 49
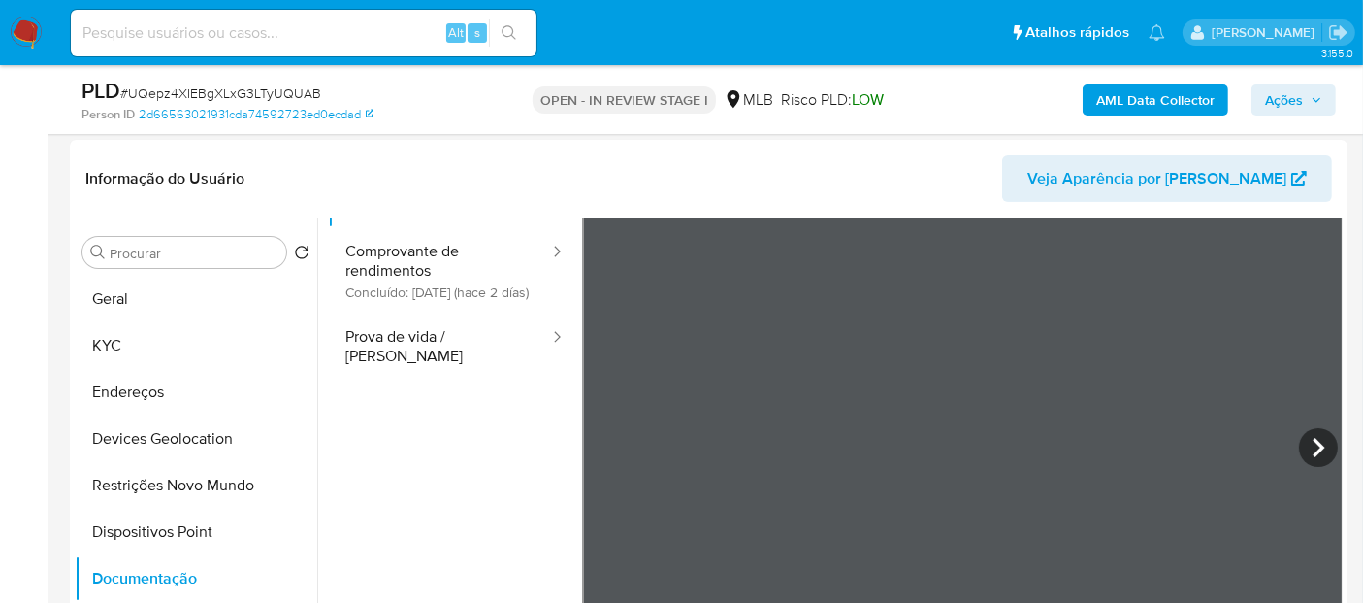
scroll to position [163, 0]
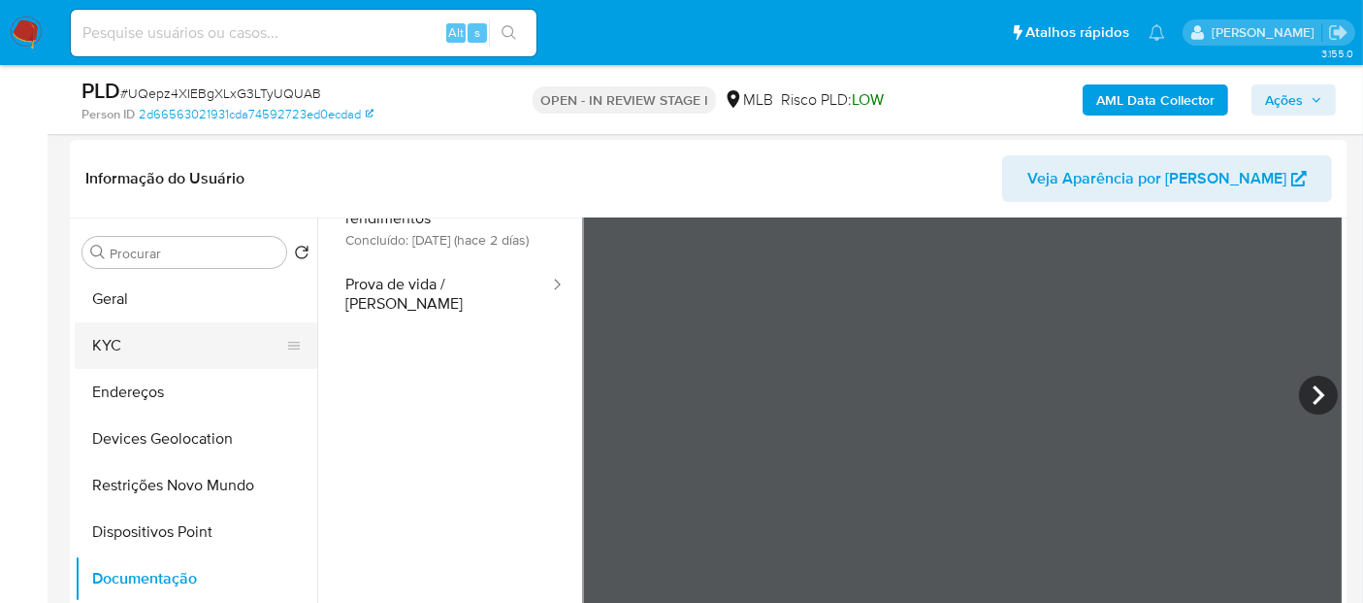
click at [180, 331] on button "KYC" at bounding box center [188, 345] width 227 height 47
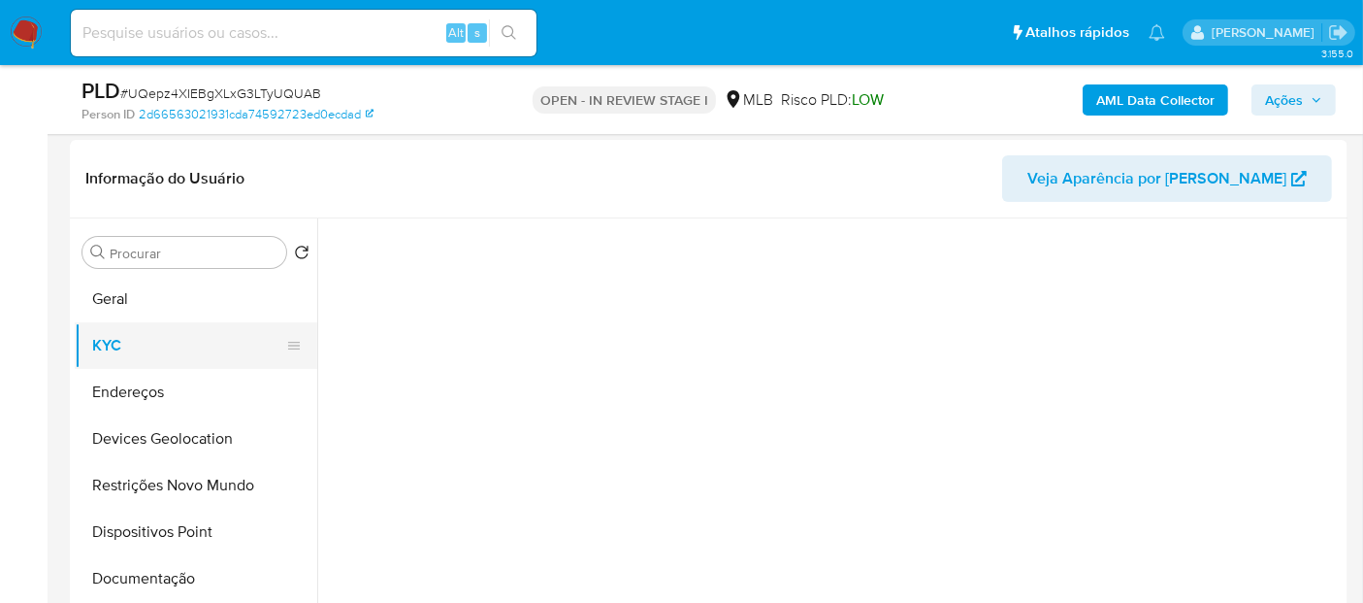
scroll to position [0, 0]
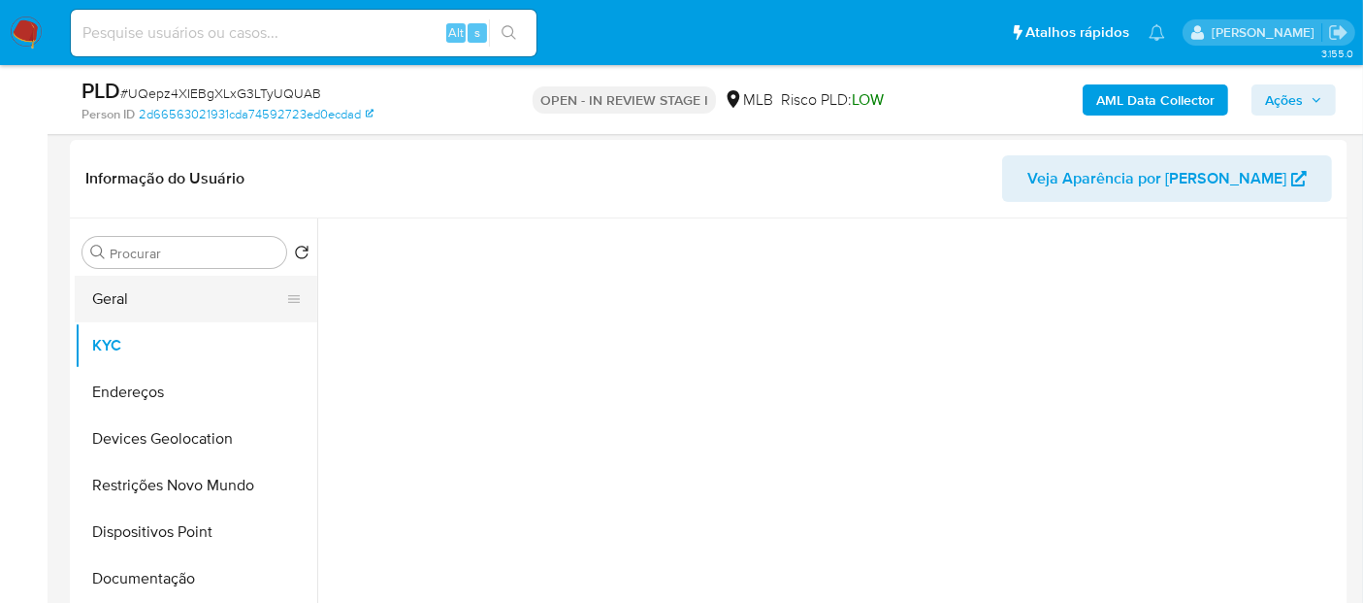
click at [188, 295] on button "Geral" at bounding box center [188, 299] width 227 height 47
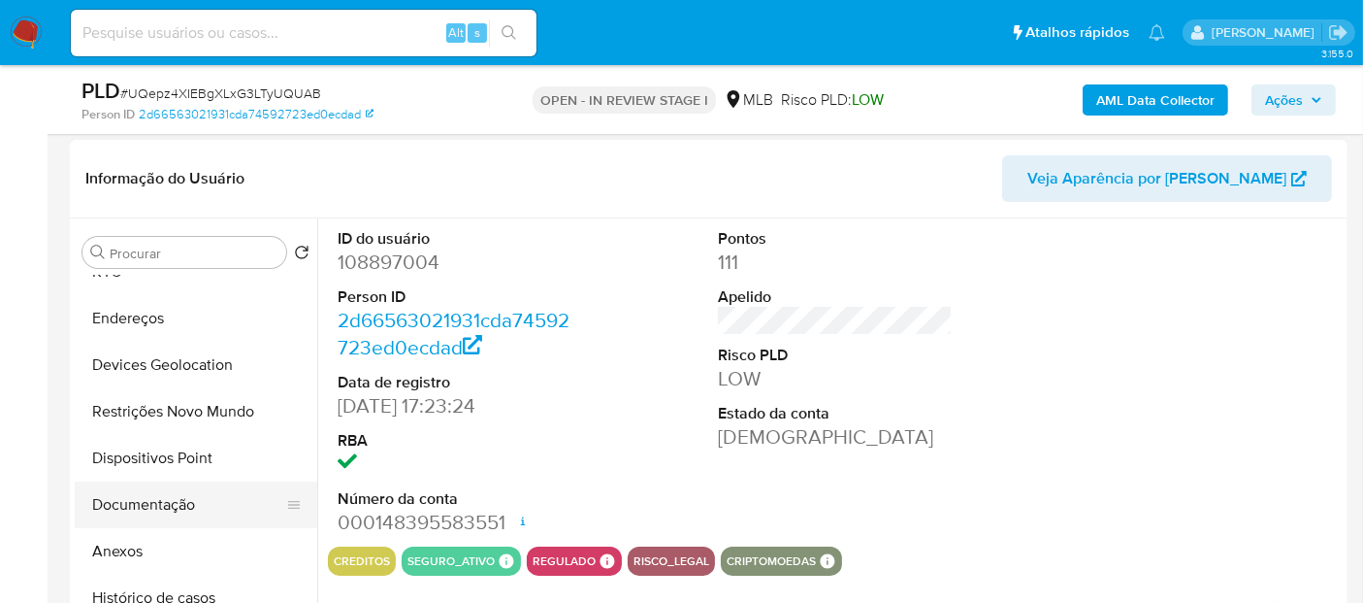
scroll to position [108, 0]
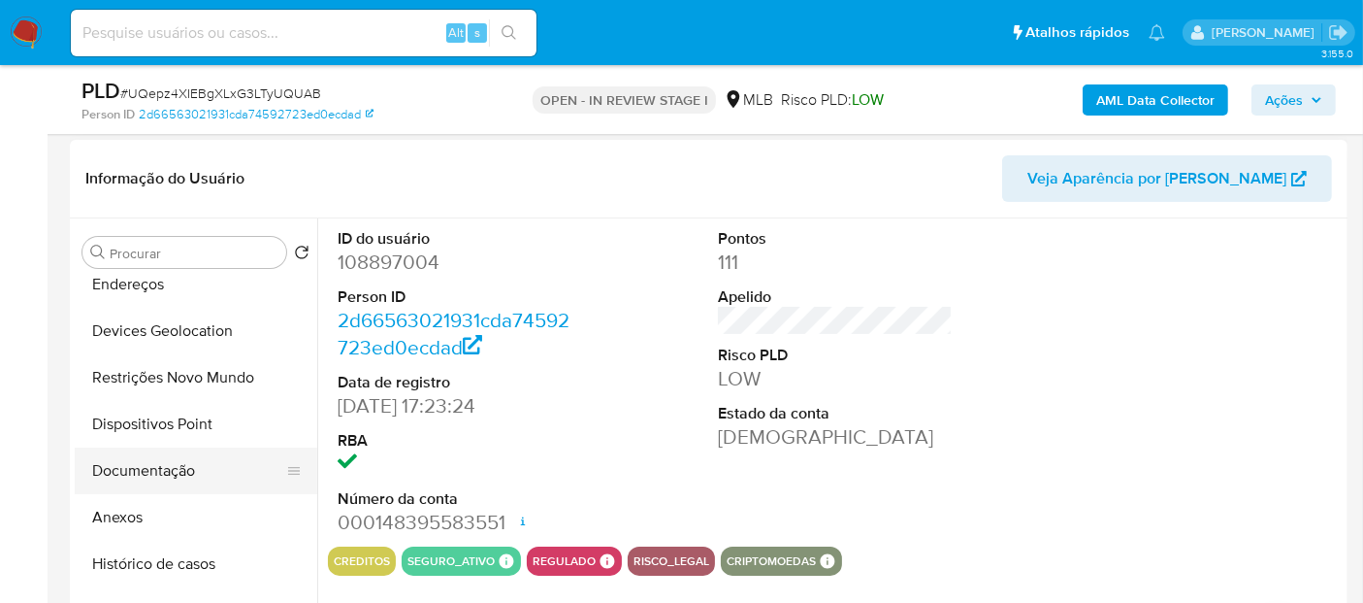
drag, startPoint x: 173, startPoint y: 550, endPoint x: 191, endPoint y: 477, distance: 75.1
click at [172, 552] on button "Histórico de casos" at bounding box center [196, 563] width 243 height 47
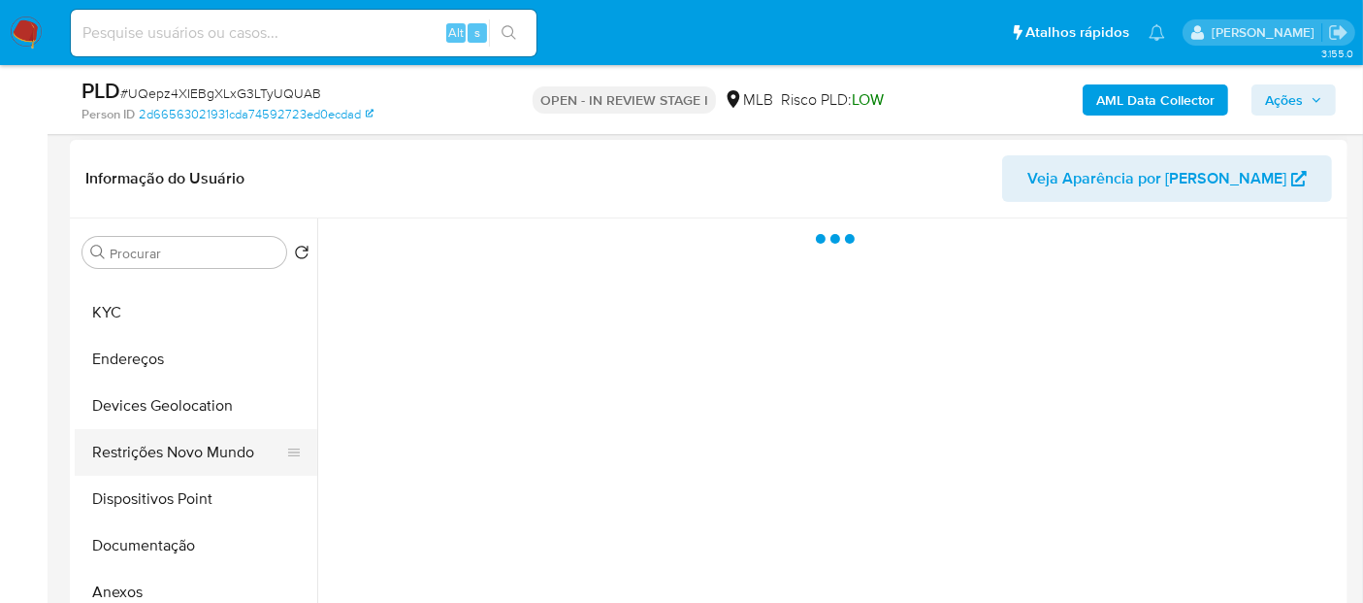
scroll to position [0, 0]
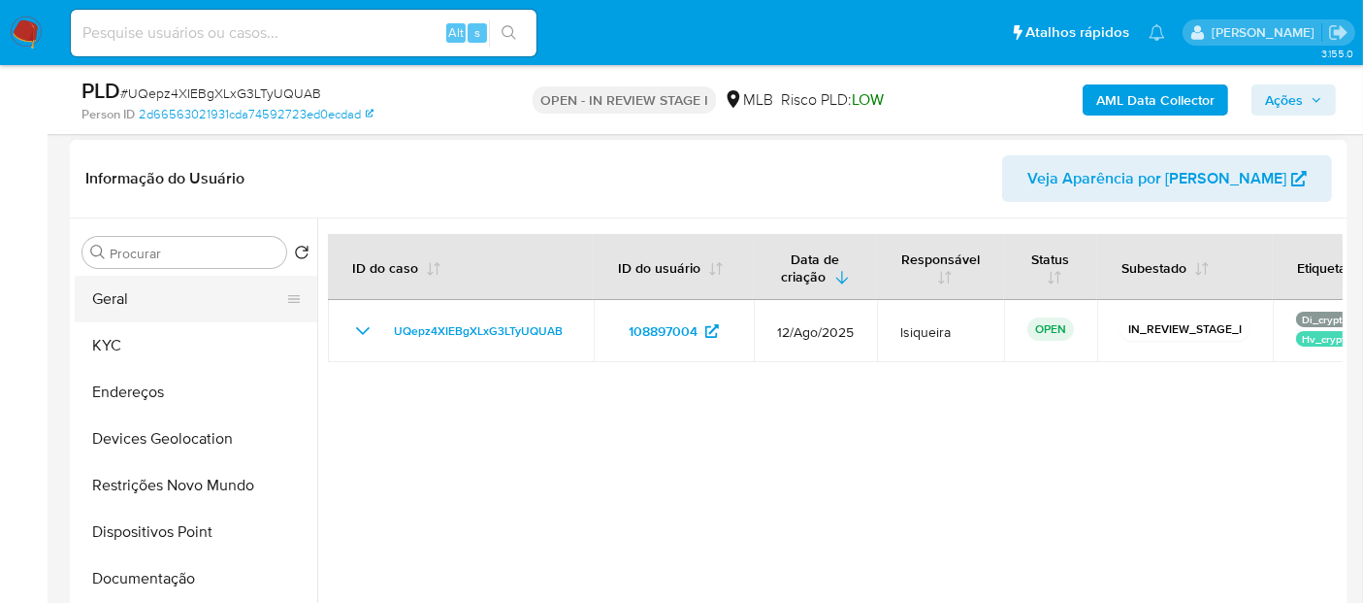
click at [175, 290] on button "Geral" at bounding box center [188, 299] width 227 height 47
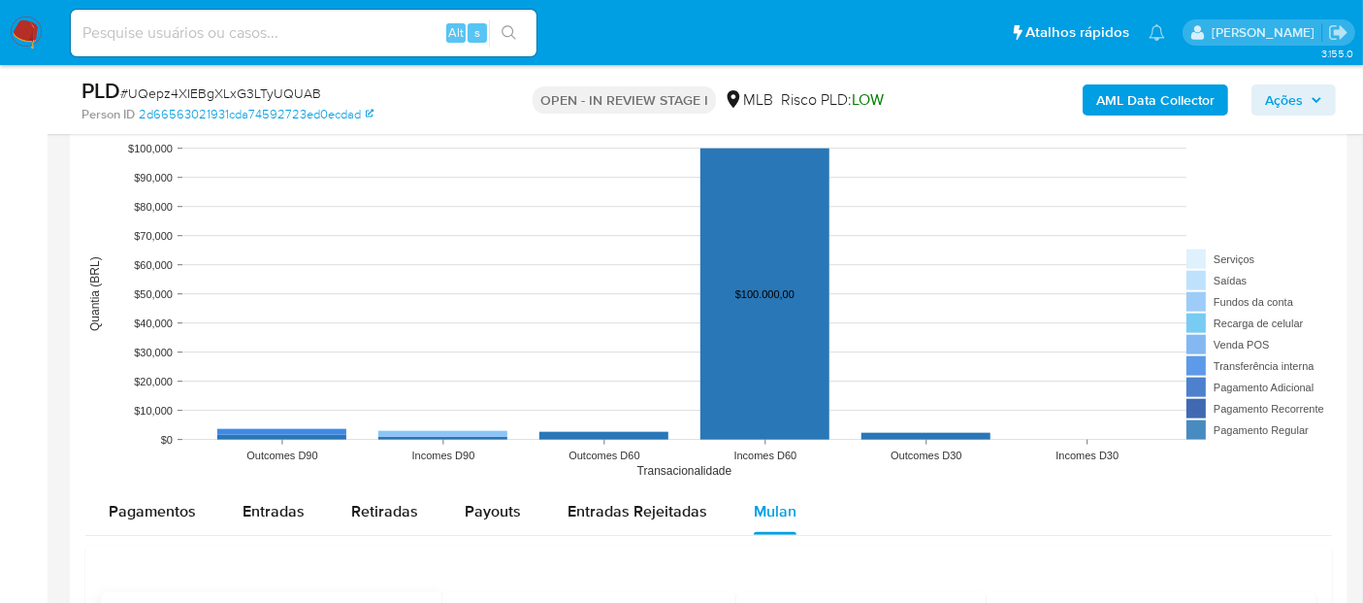
scroll to position [2010, 0]
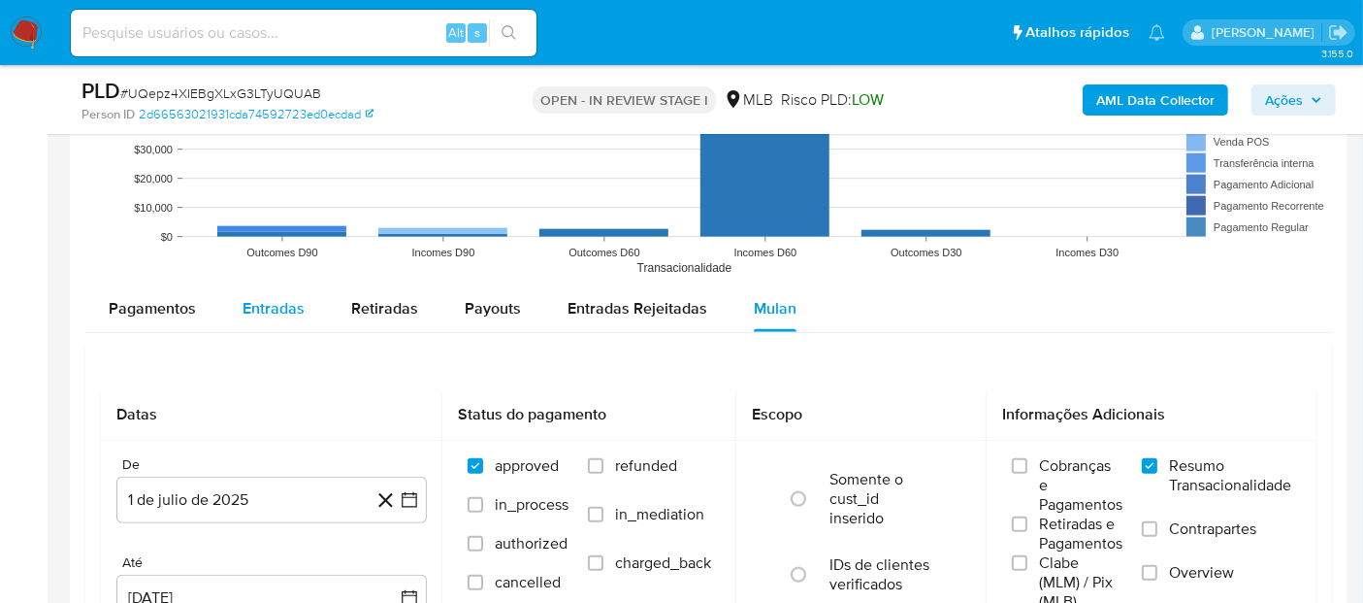
click at [272, 301] on span "Entradas" at bounding box center [274, 308] width 62 height 22
select select "10"
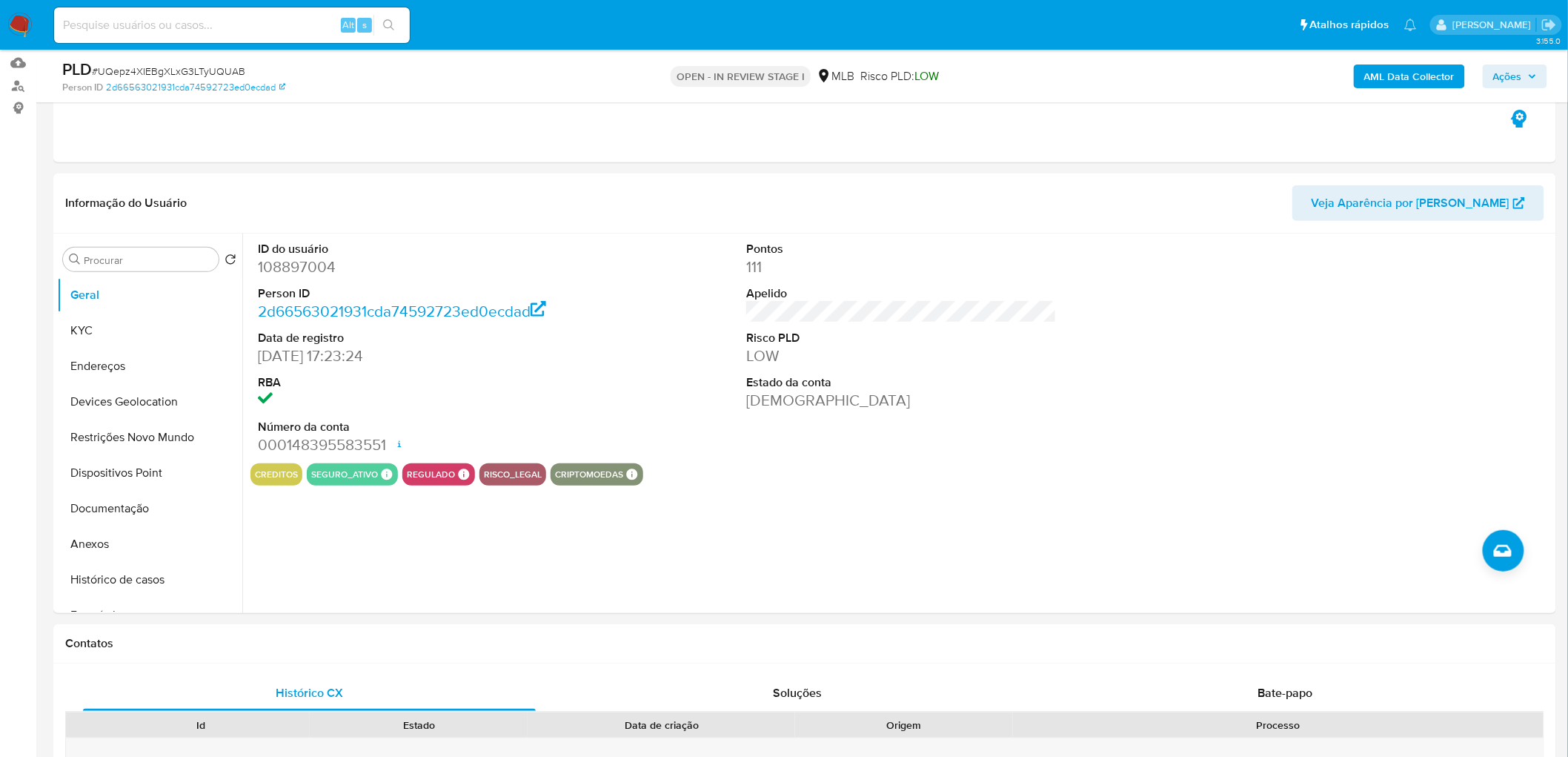
scroll to position [131, 0]
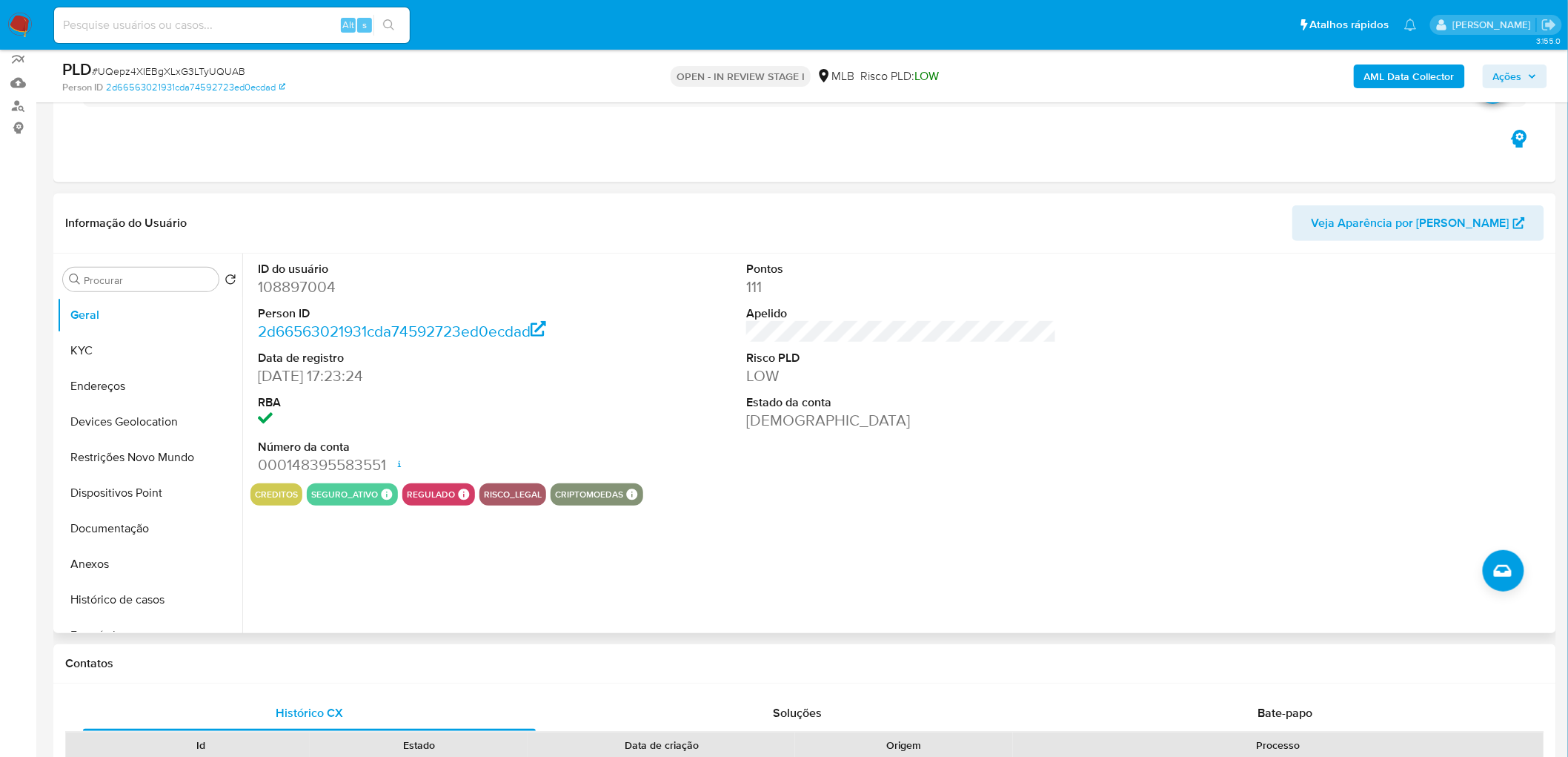
click at [465, 396] on dt "RBA" at bounding box center [413, 402] width 311 height 16
click at [100, 346] on button "KYC" at bounding box center [144, 351] width 173 height 36
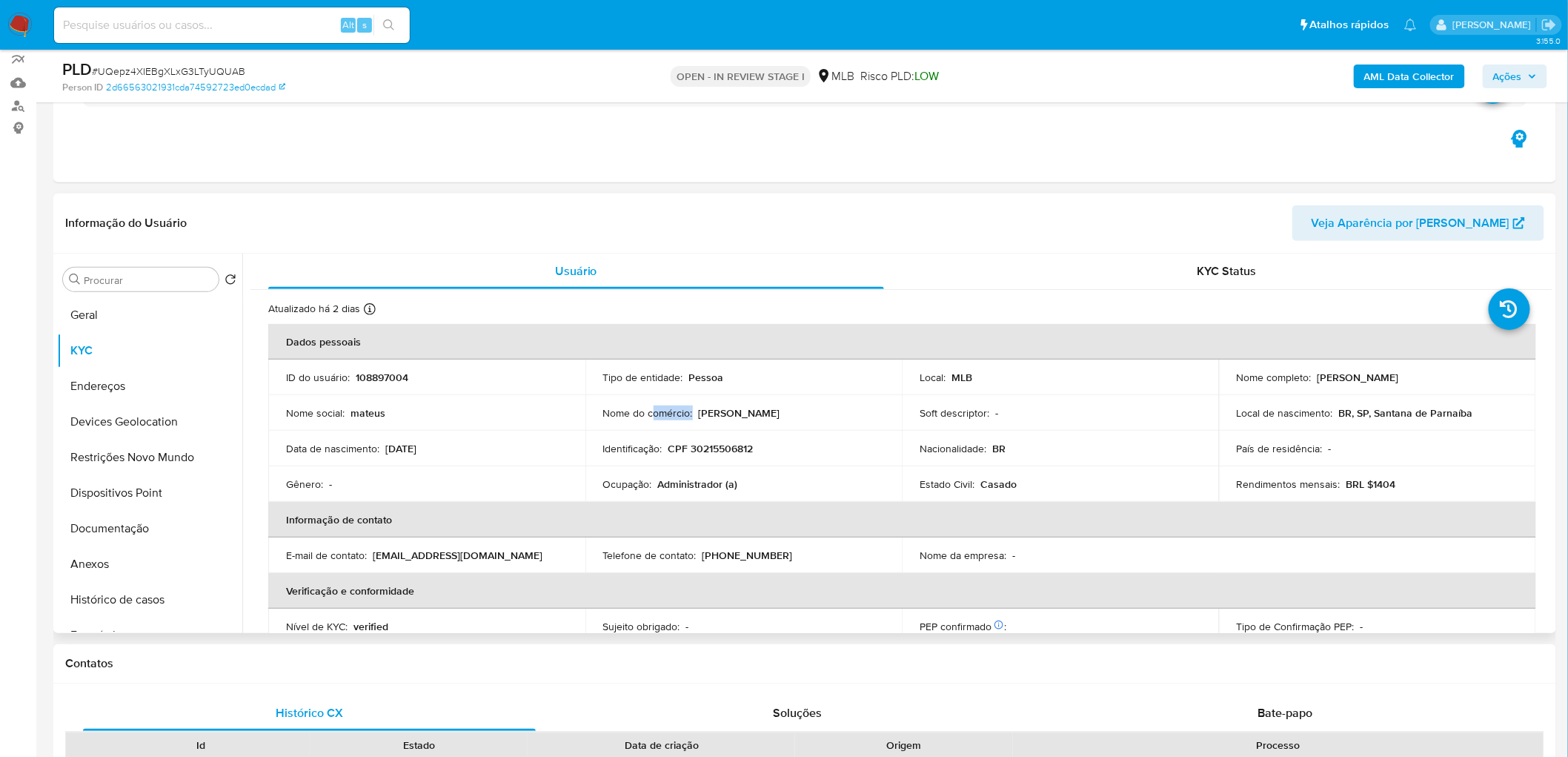
click at [692, 429] on td "Nome do comércio : [PERSON_NAME]" at bounding box center [744, 412] width 317 height 36
click at [851, 312] on div "Atualizado há 2 dias Criado: [DATE] 18:36:38 Atualizado: [DATE] 13:48:29" at bounding box center [883, 311] width 1230 height 19
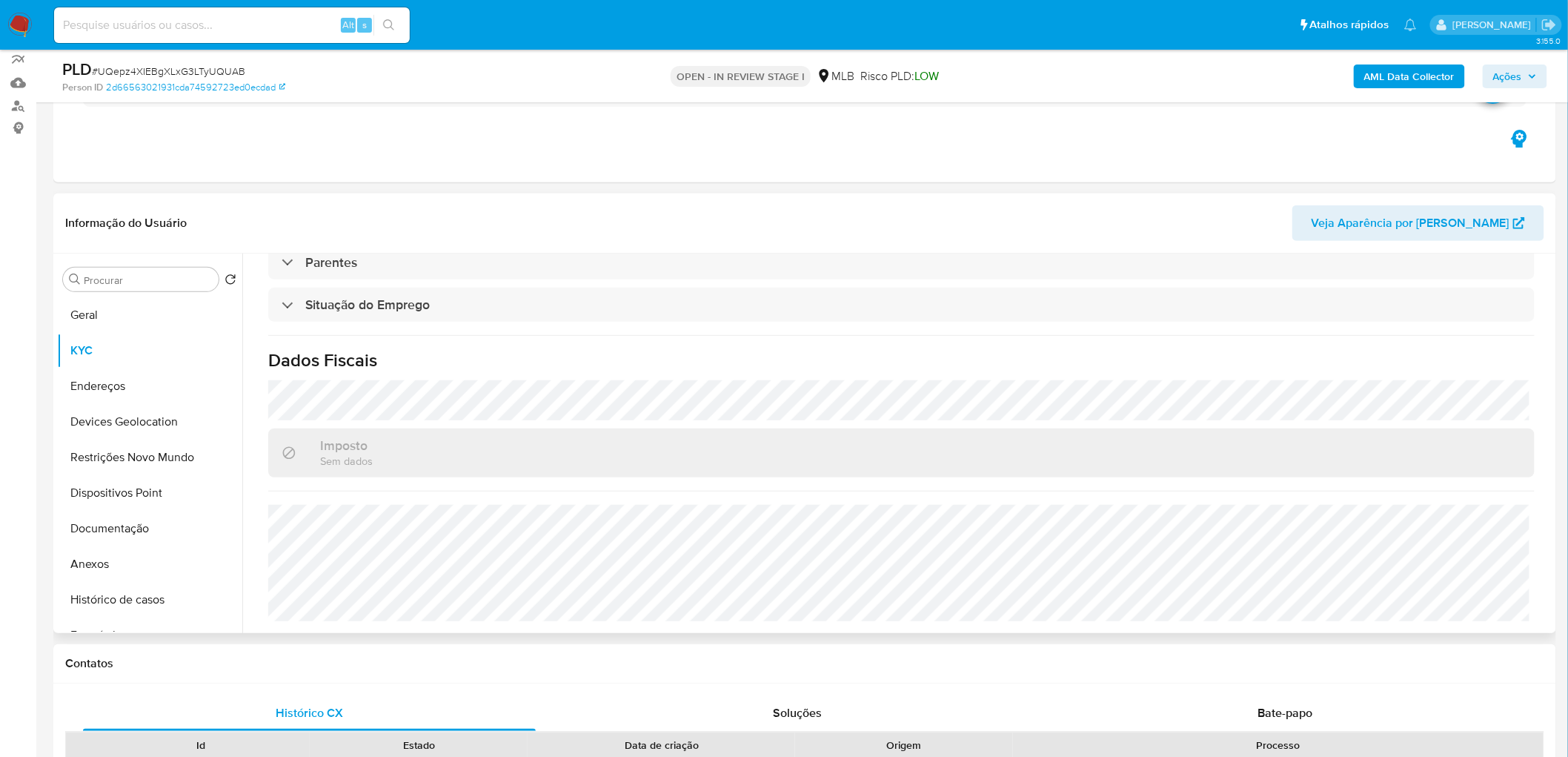
scroll to position [213, 0]
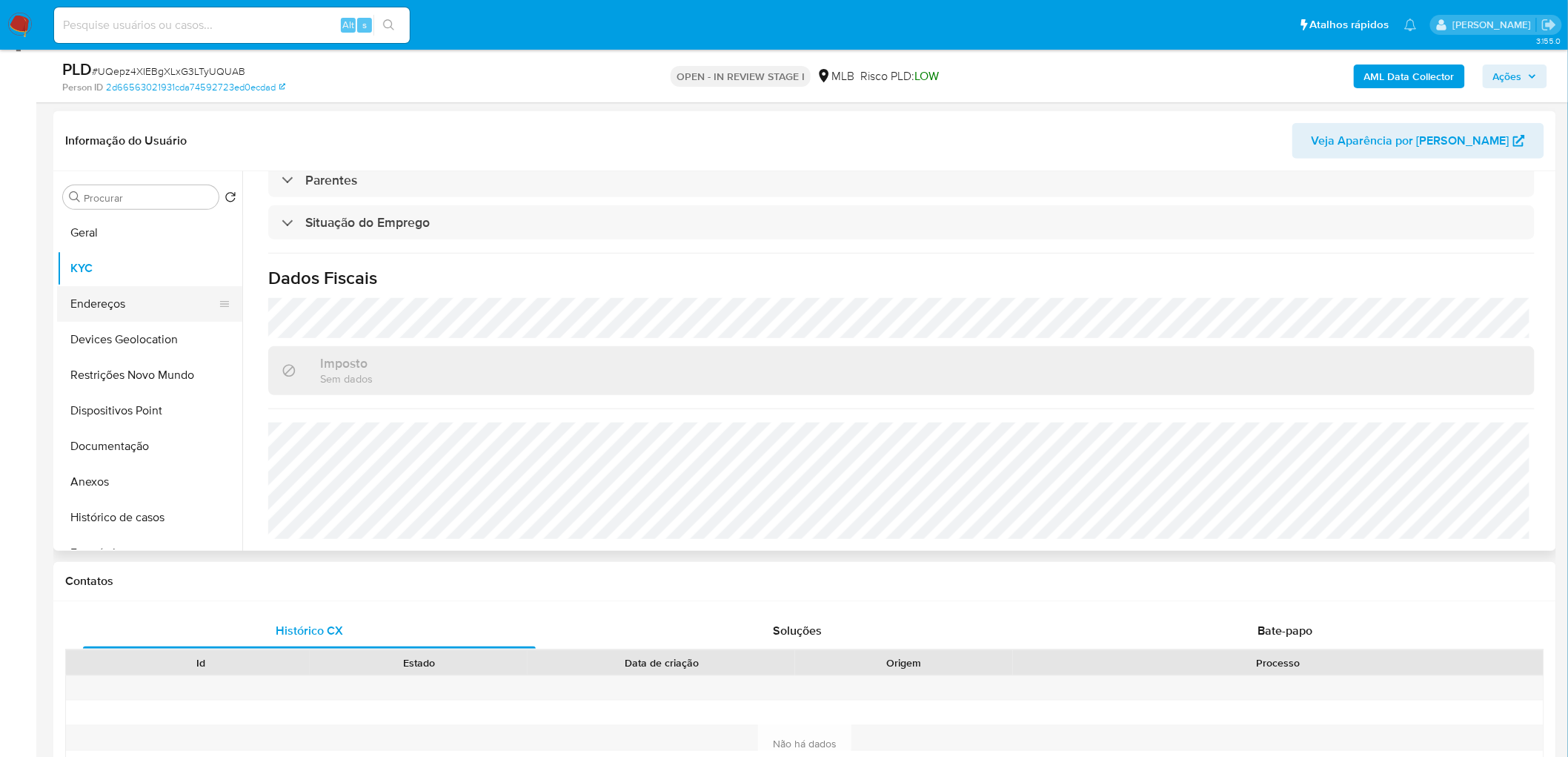
click at [128, 302] on button "Endereços" at bounding box center [144, 304] width 173 height 36
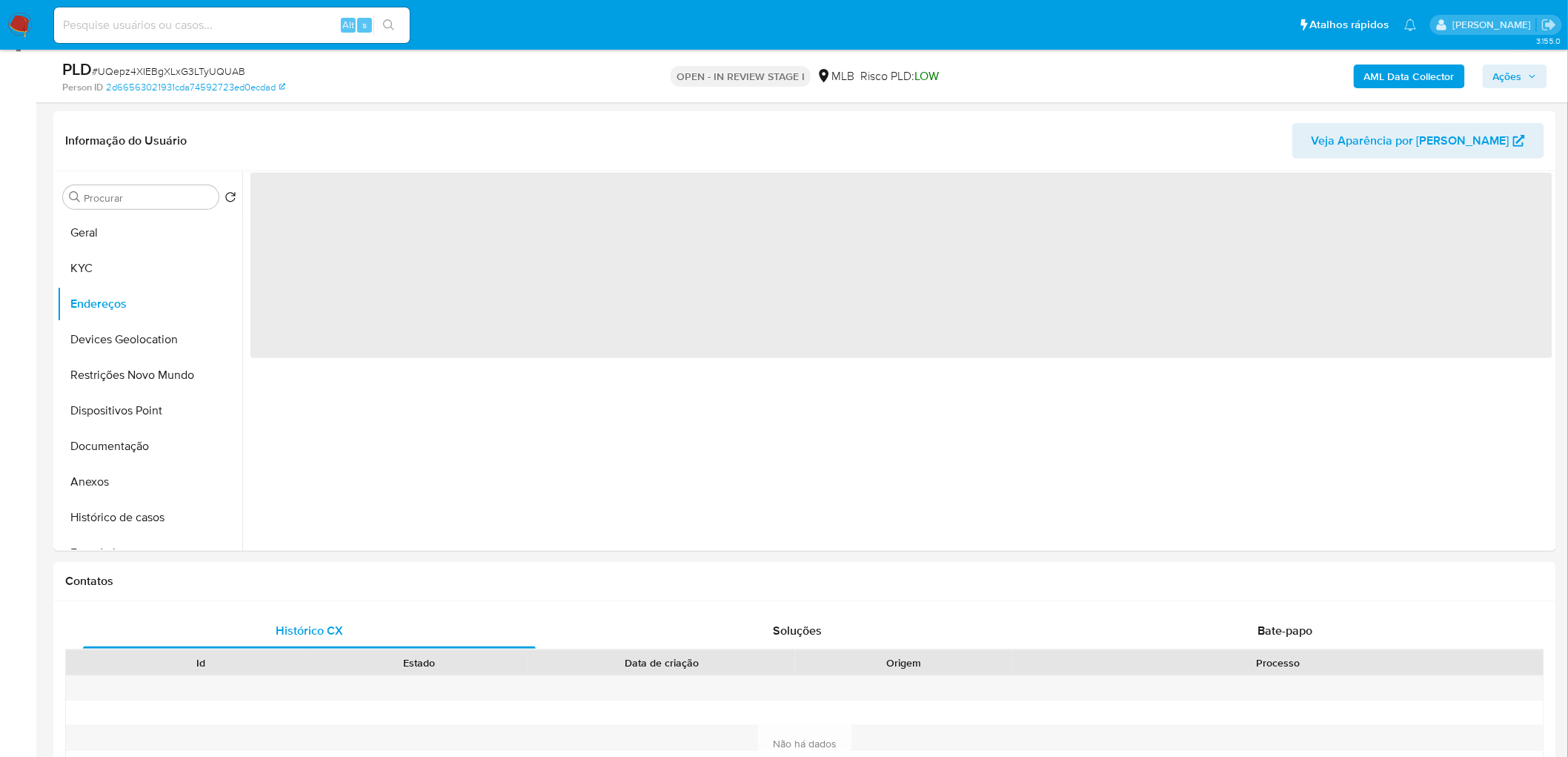
scroll to position [0, 0]
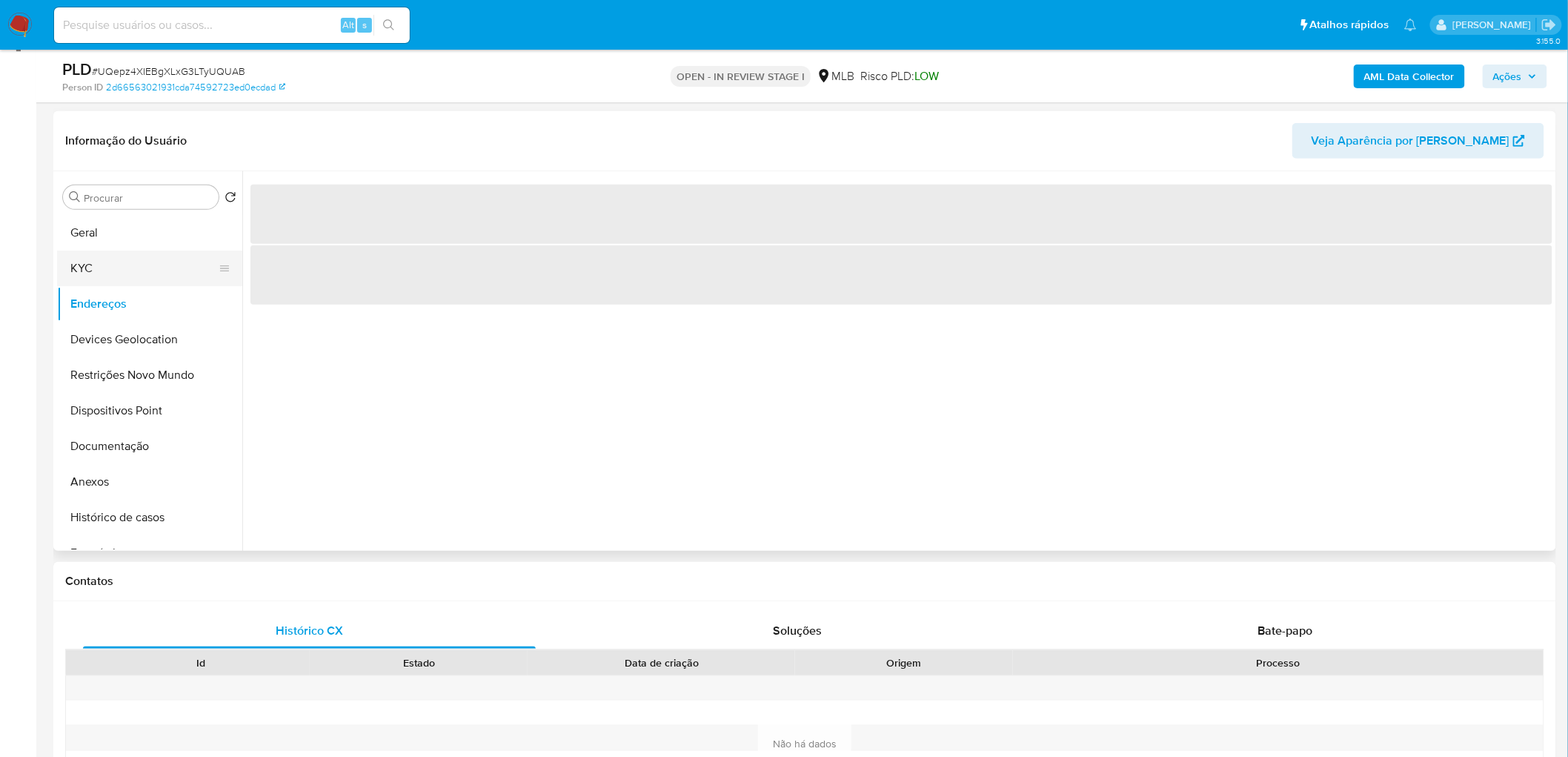
click at [130, 269] on button "KYC" at bounding box center [144, 268] width 173 height 36
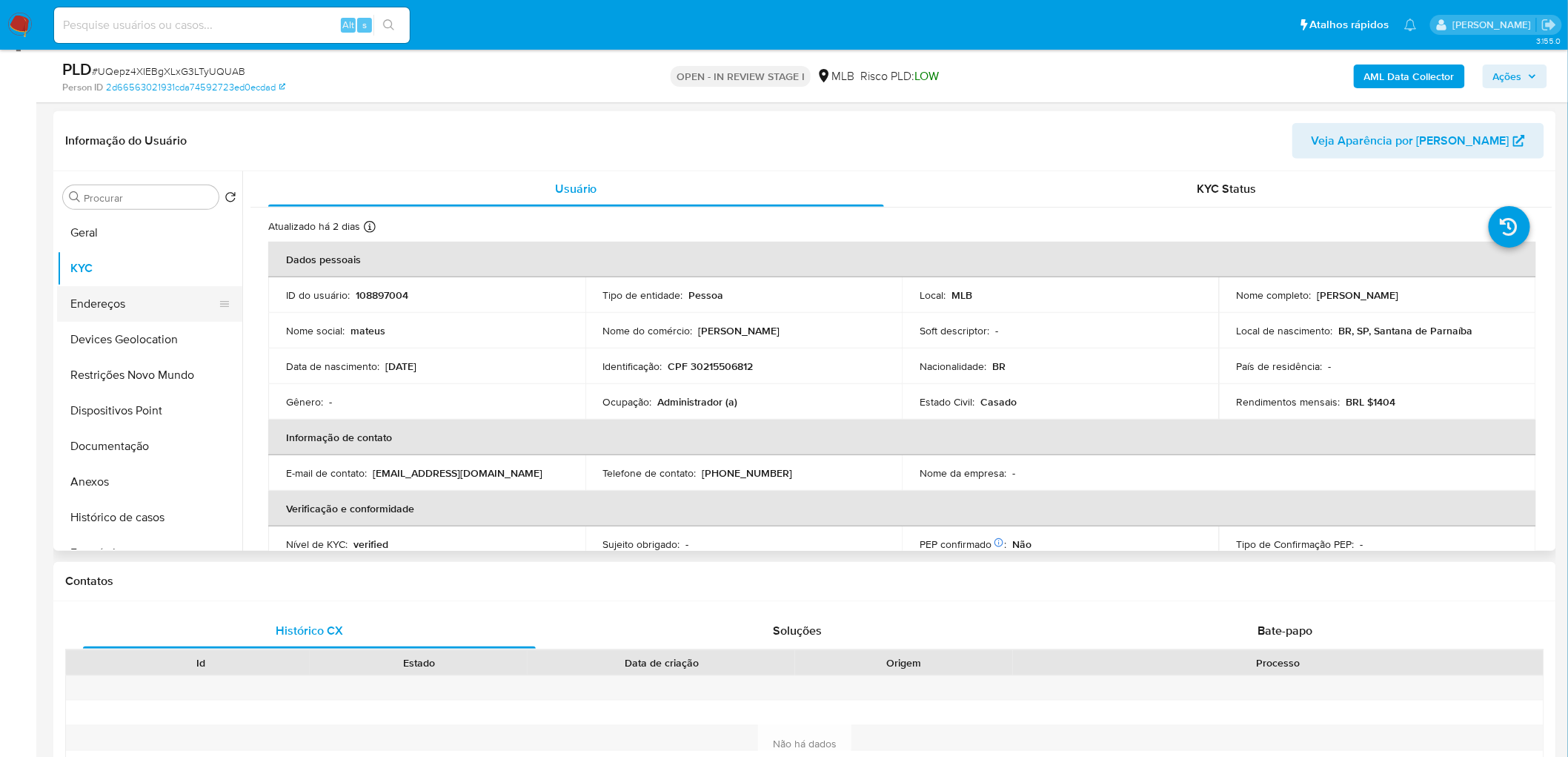
click at [92, 293] on button "Endereços" at bounding box center [144, 304] width 173 height 36
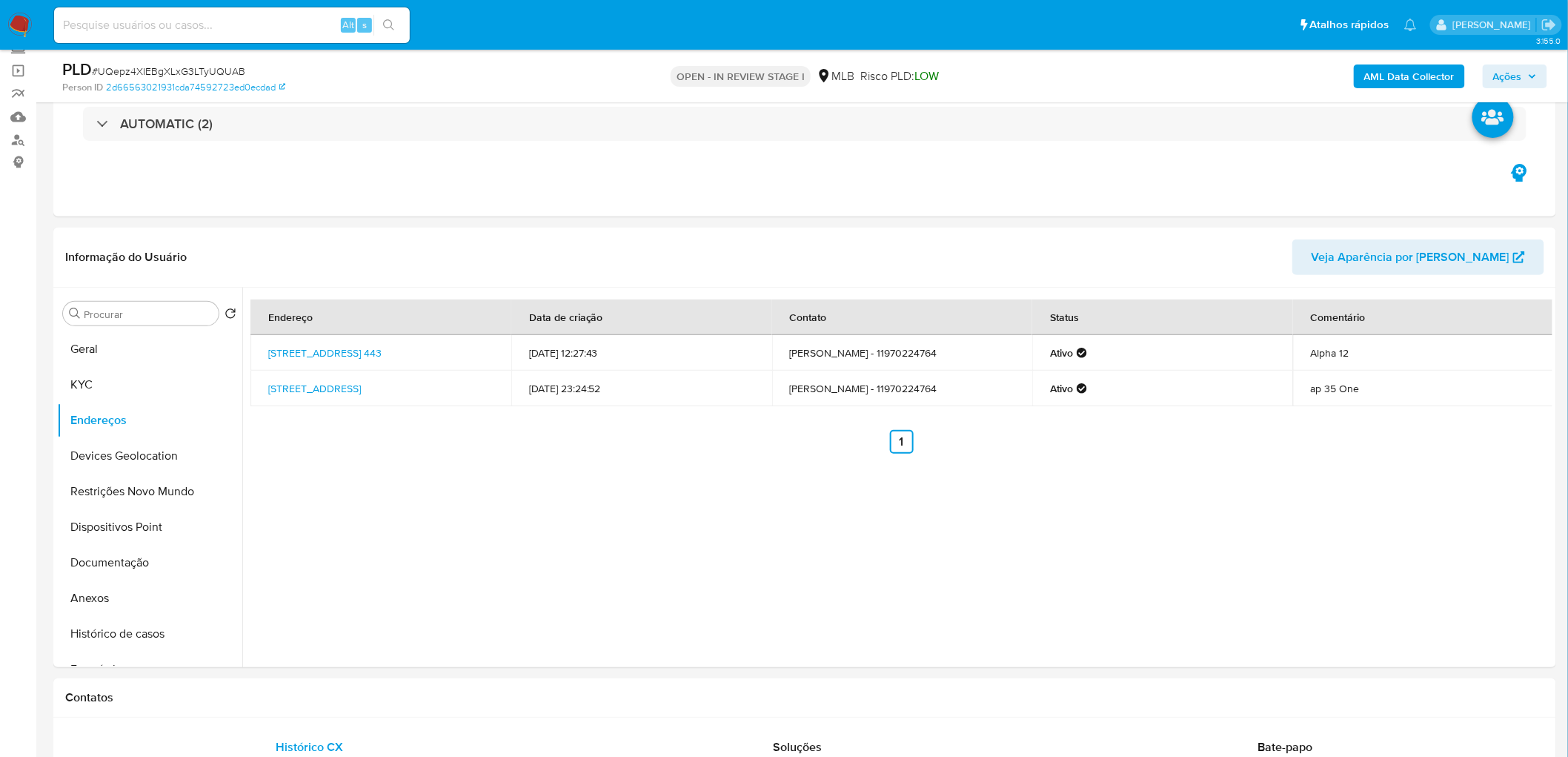
scroll to position [49, 0]
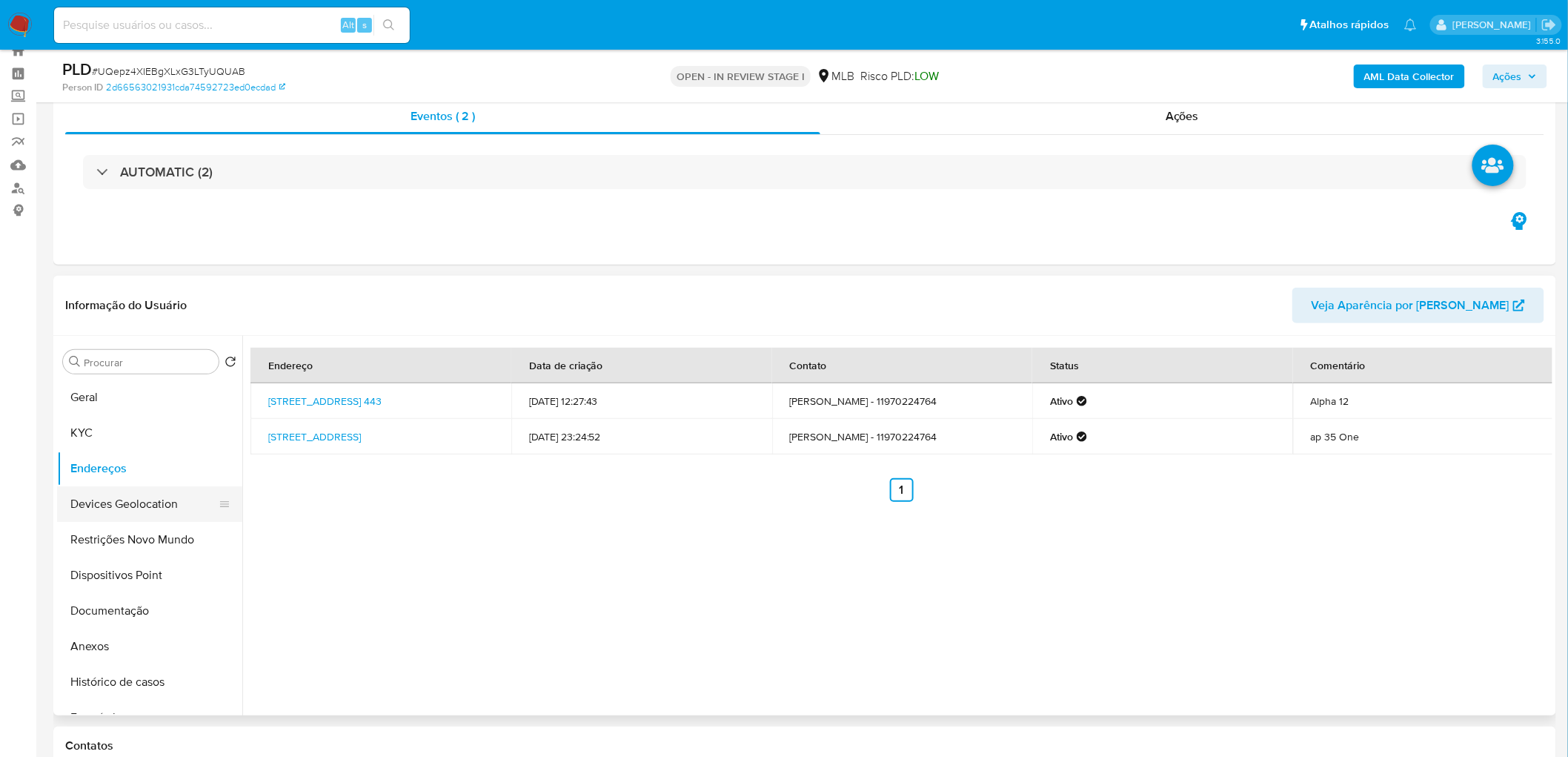
click at [134, 520] on button "Devices Geolocation" at bounding box center [144, 504] width 173 height 36
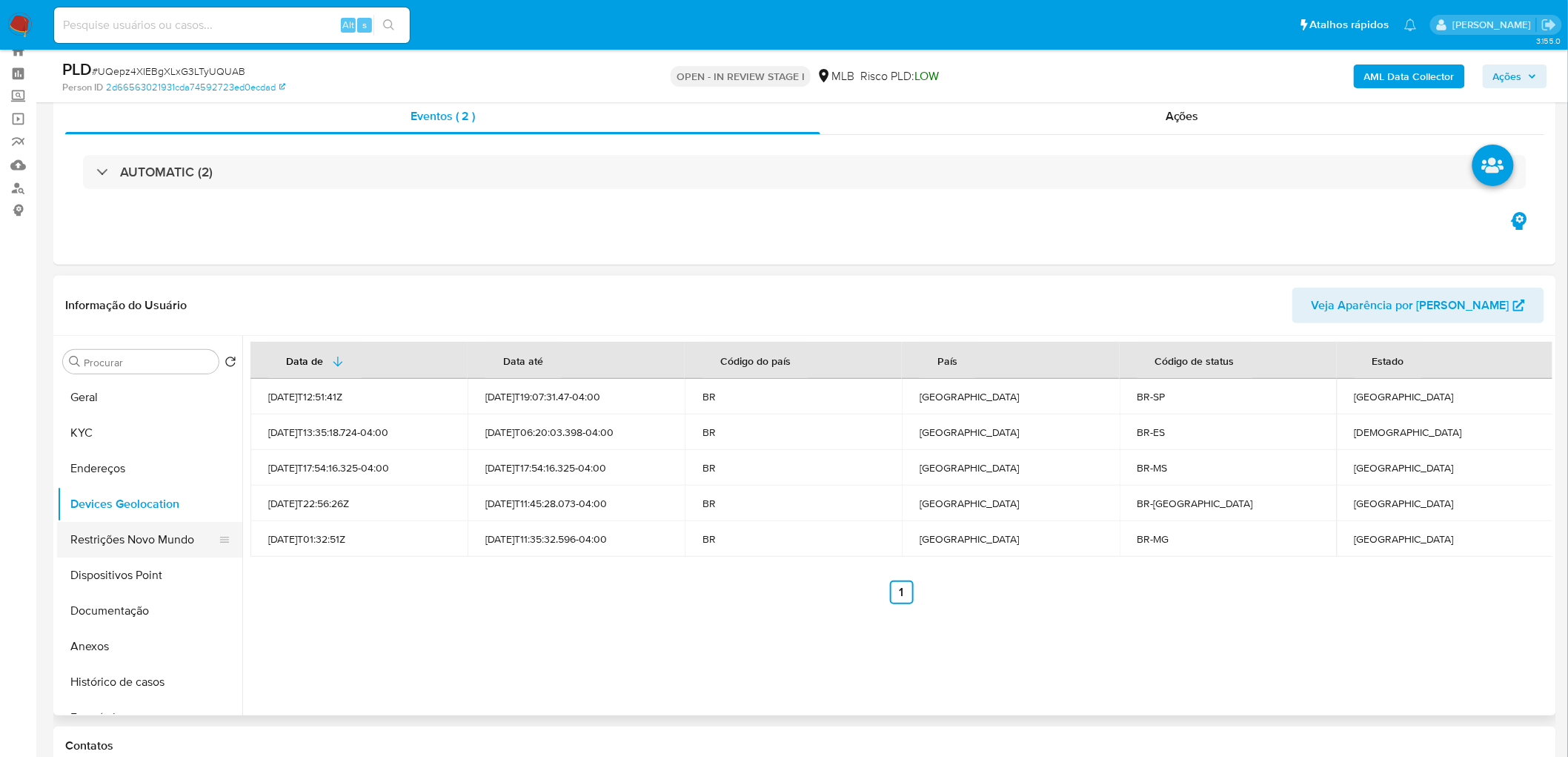
click at [160, 542] on button "Restrições Novo Mundo" at bounding box center [144, 539] width 173 height 36
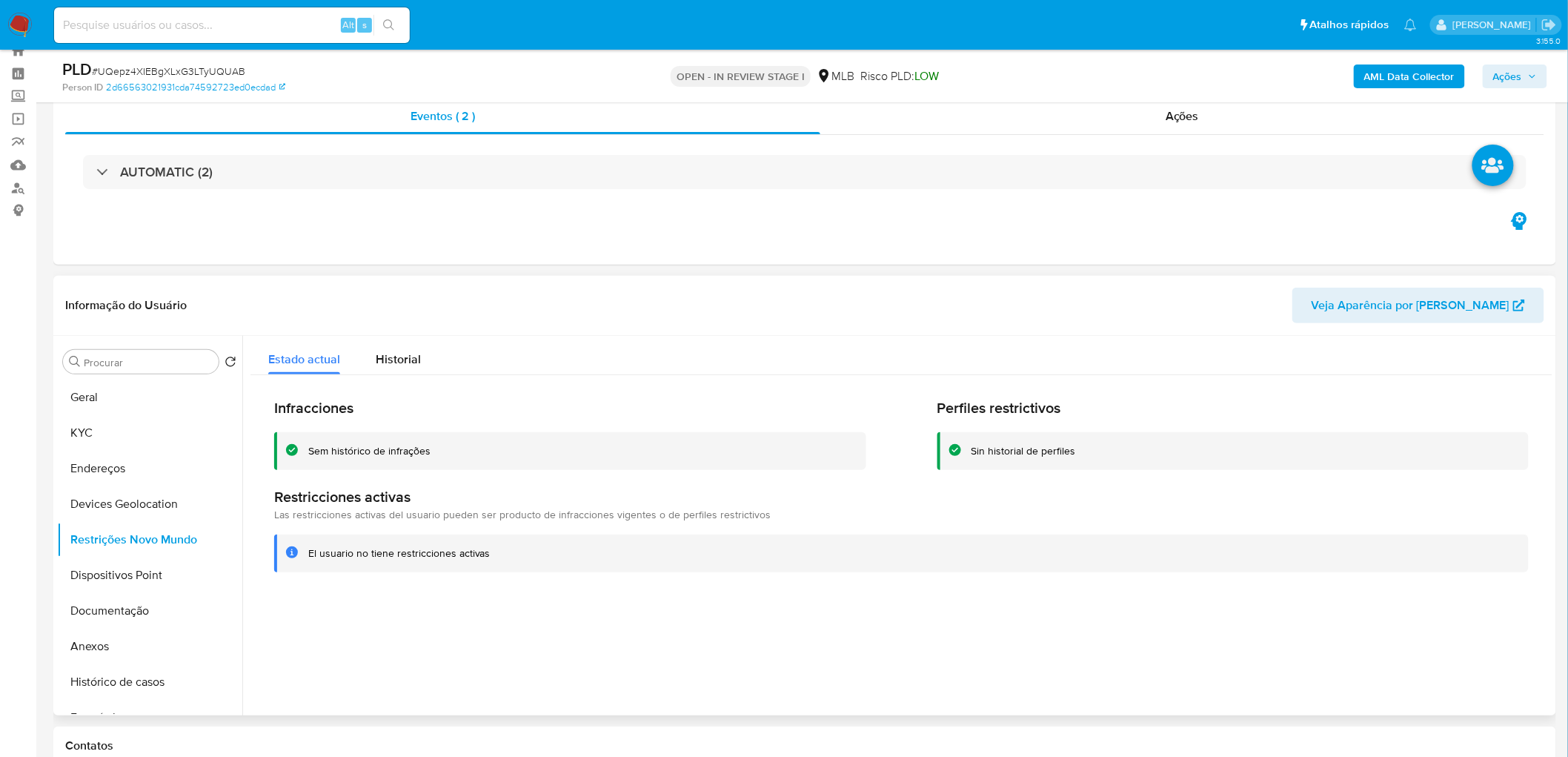
click at [523, 626] on div at bounding box center [897, 526] width 1311 height 380
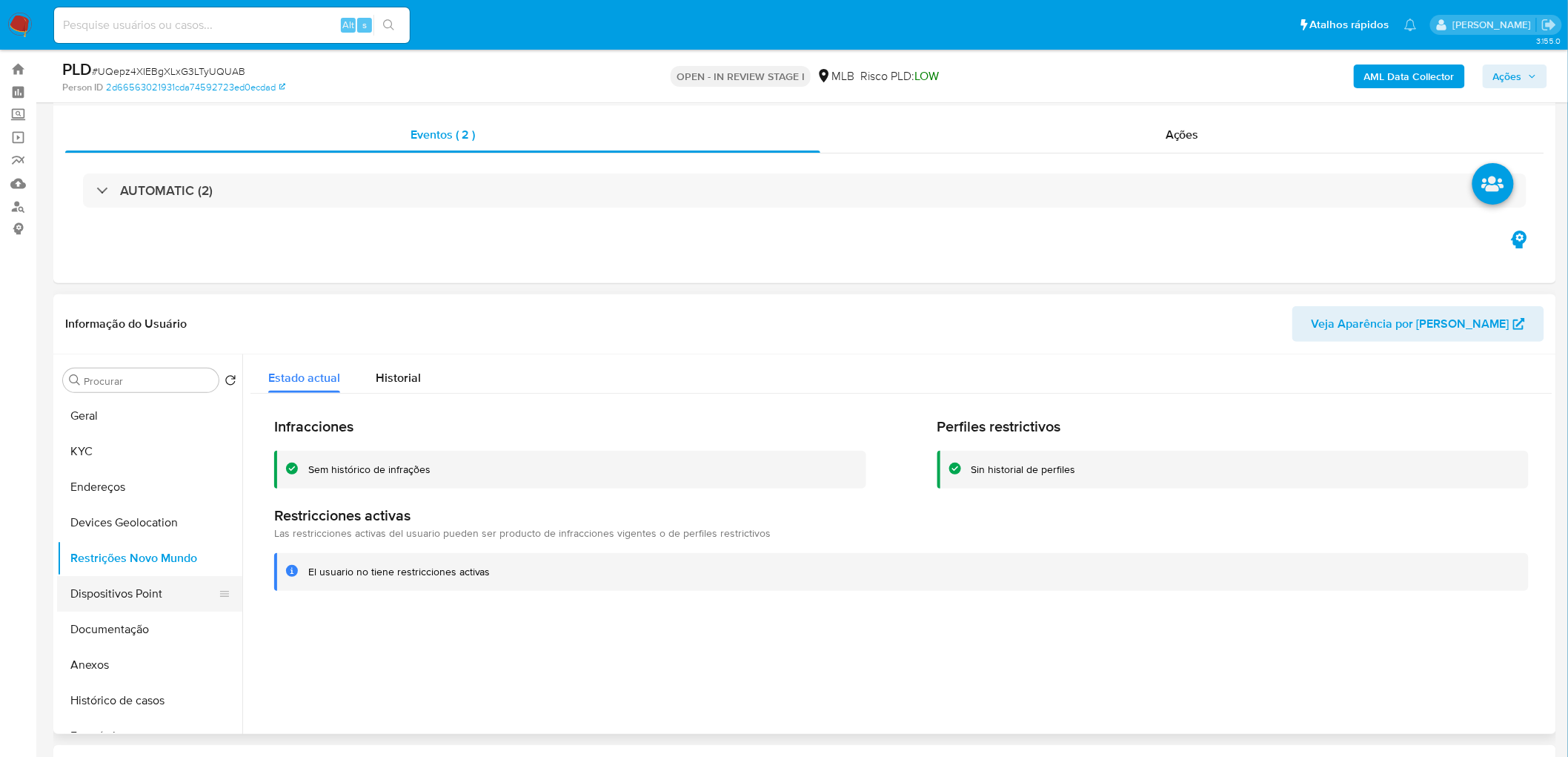
click at [112, 568] on ul "Geral KYC Endereços Devices Geolocation Restrições Novo Mundo Dispositivos Poin…" at bounding box center [150, 565] width 186 height 335
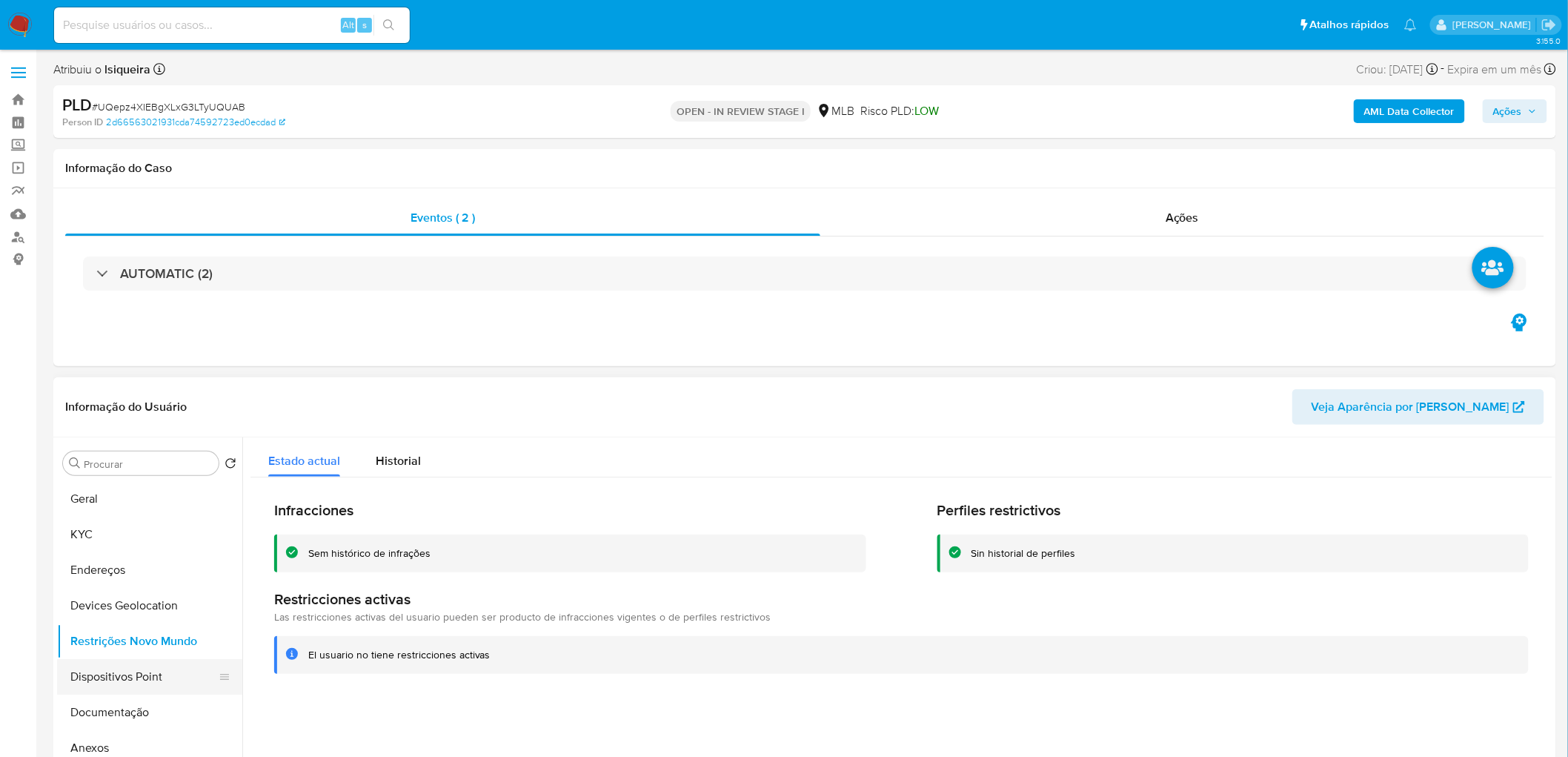
click at [154, 677] on button "Dispositivos Point" at bounding box center [144, 677] width 173 height 36
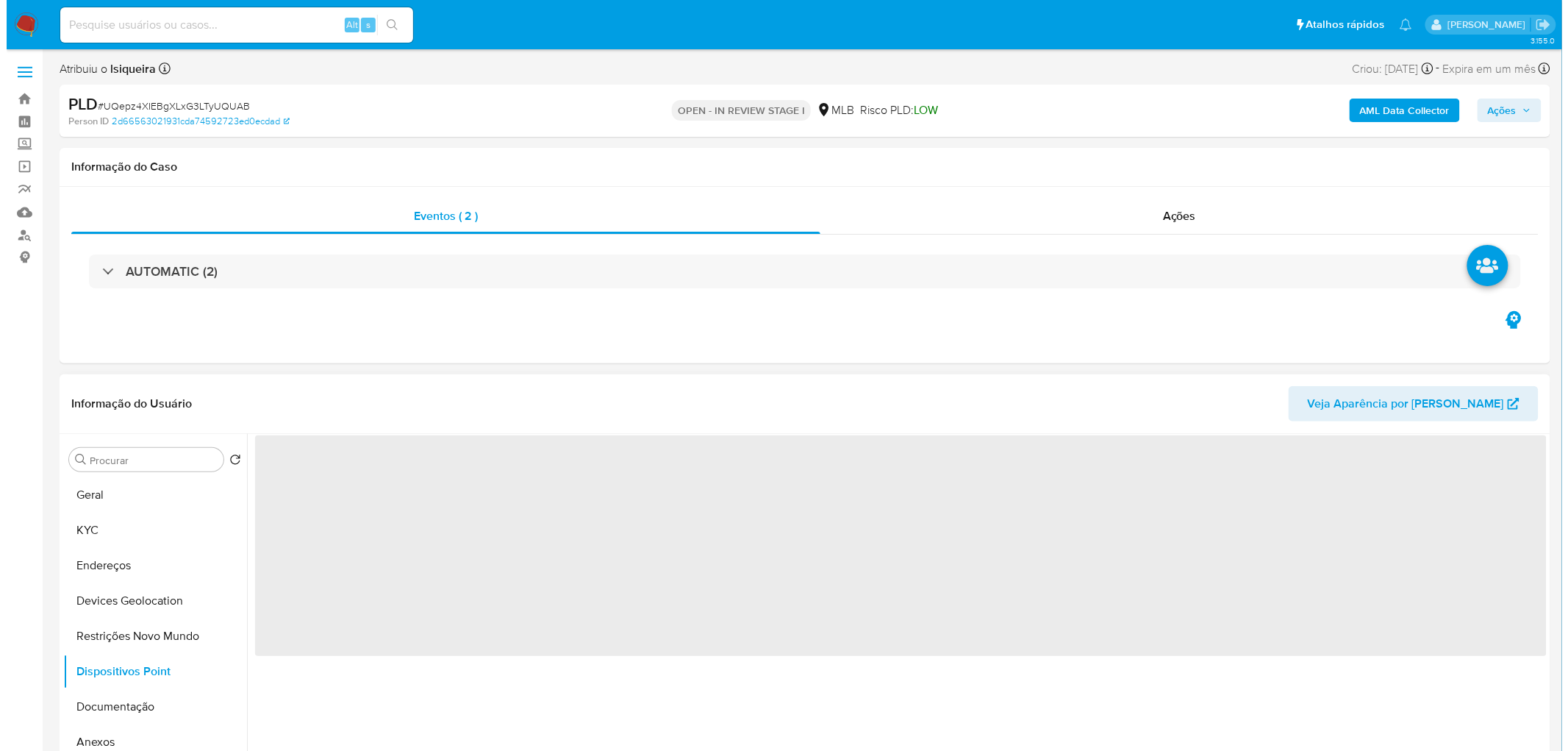
scroll to position [82, 0]
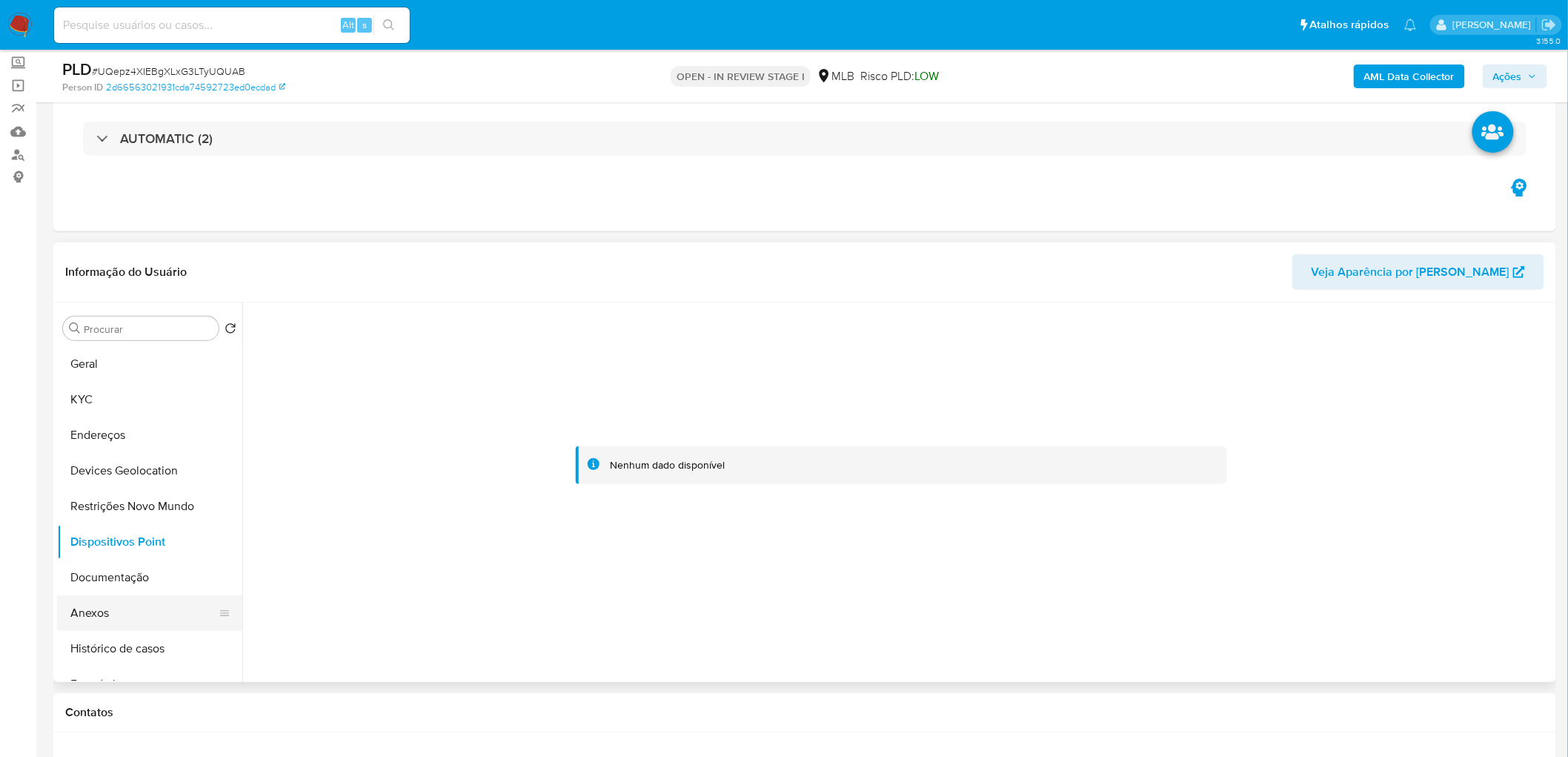
click at [124, 610] on button "Anexos" at bounding box center [144, 613] width 173 height 36
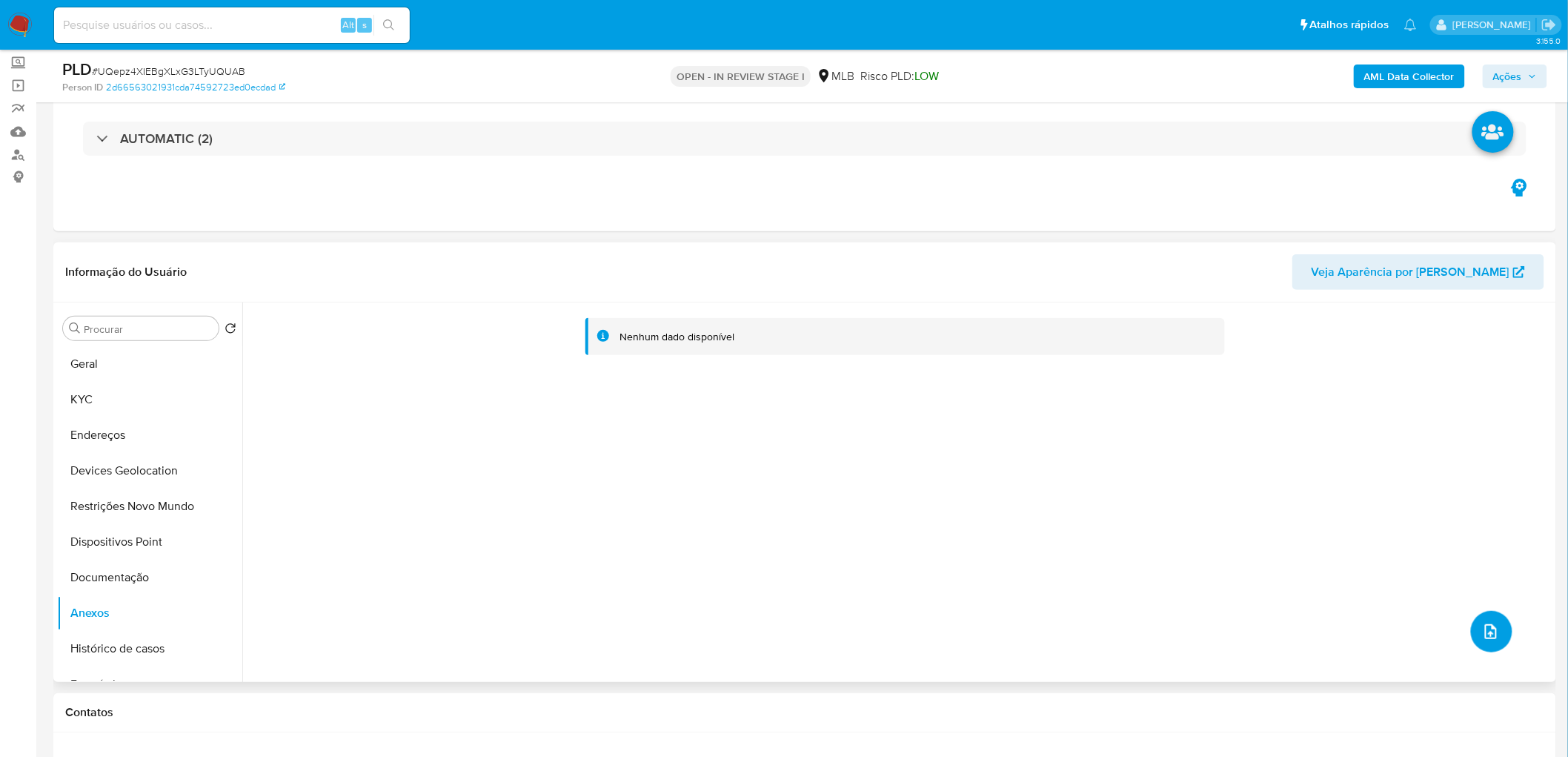
click at [1497, 626] on button "upload-file" at bounding box center [1492, 632] width 41 height 41
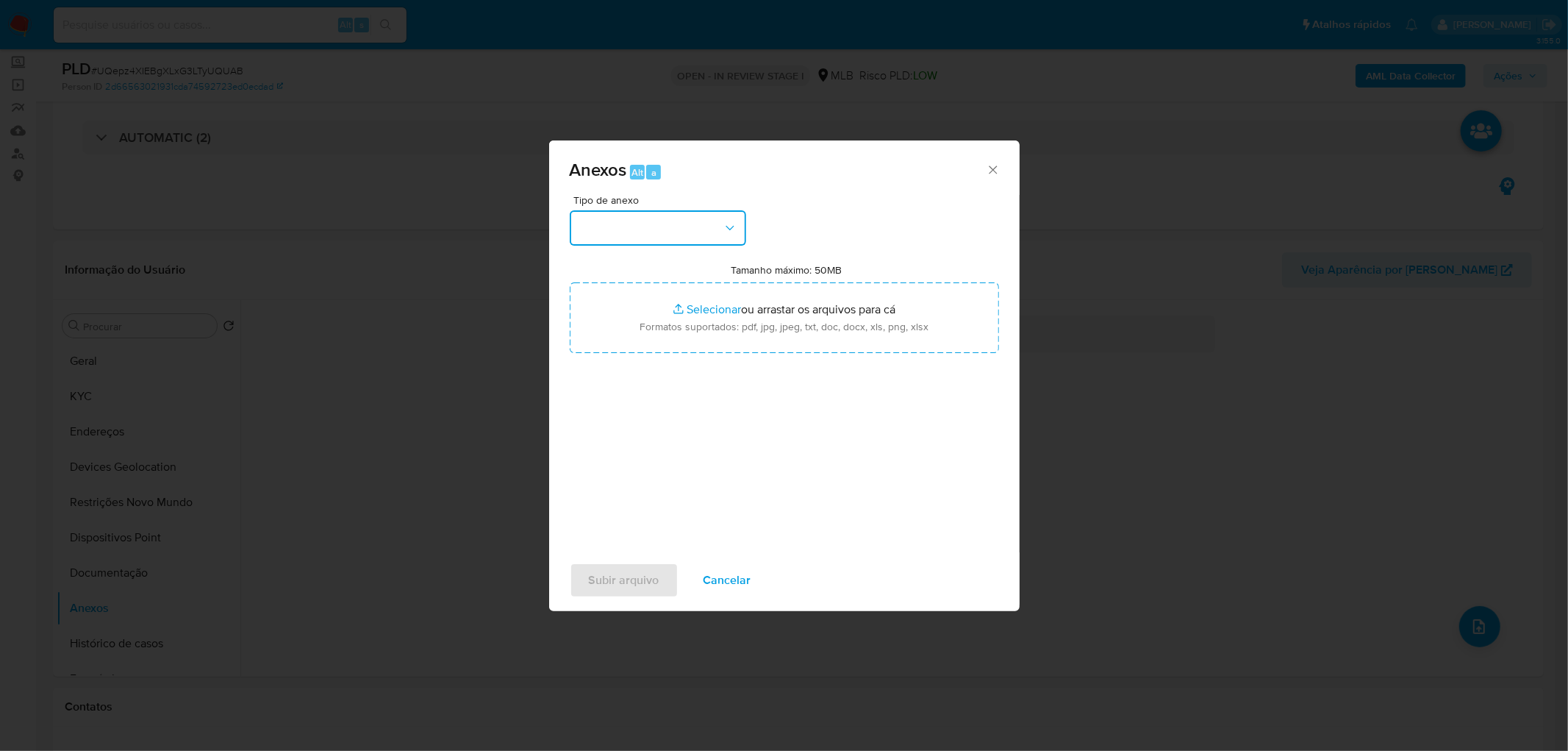
click at [703, 230] on button "button" at bounding box center [657, 228] width 176 height 36
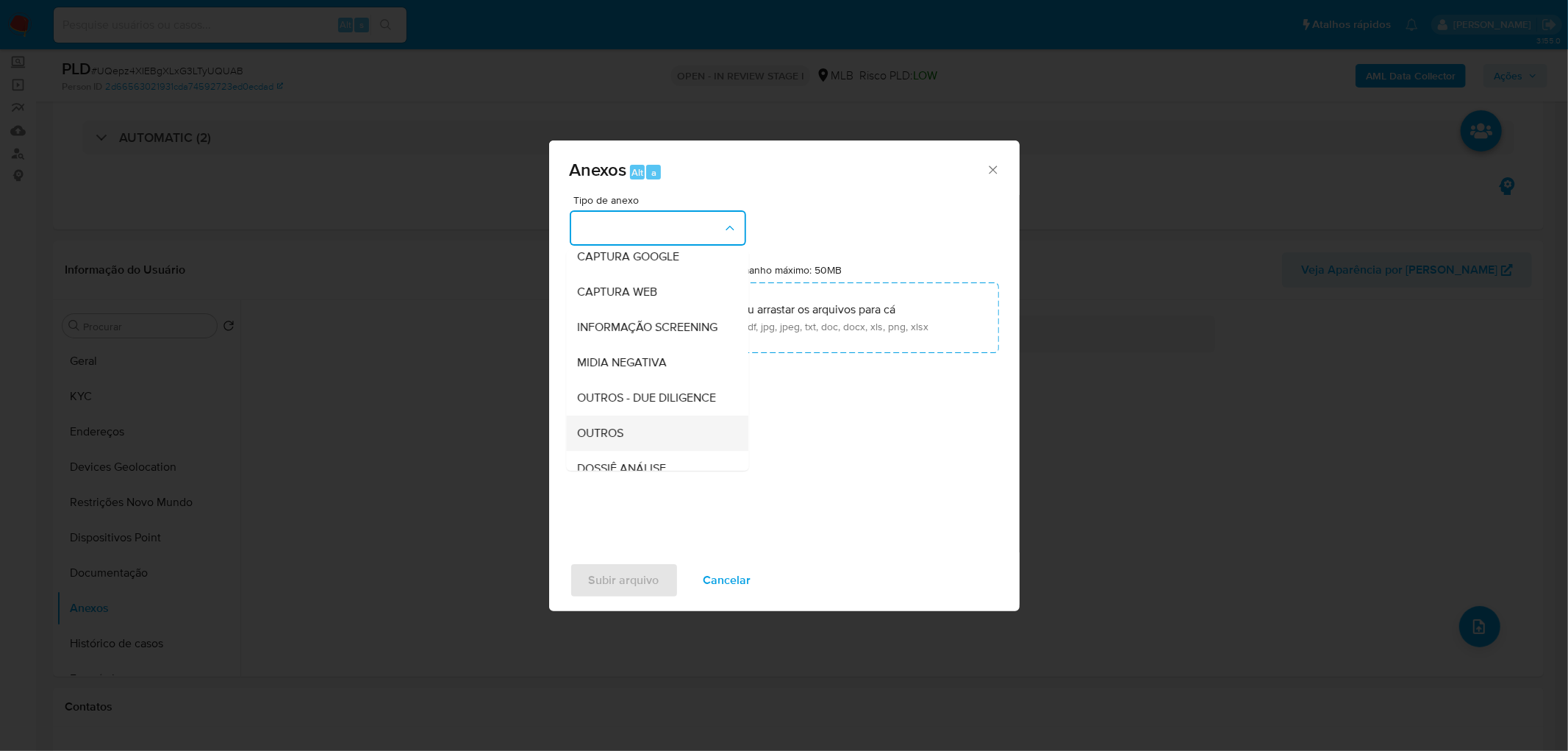
click at [593, 440] on span "OUTROS" at bounding box center [601, 433] width 46 height 14
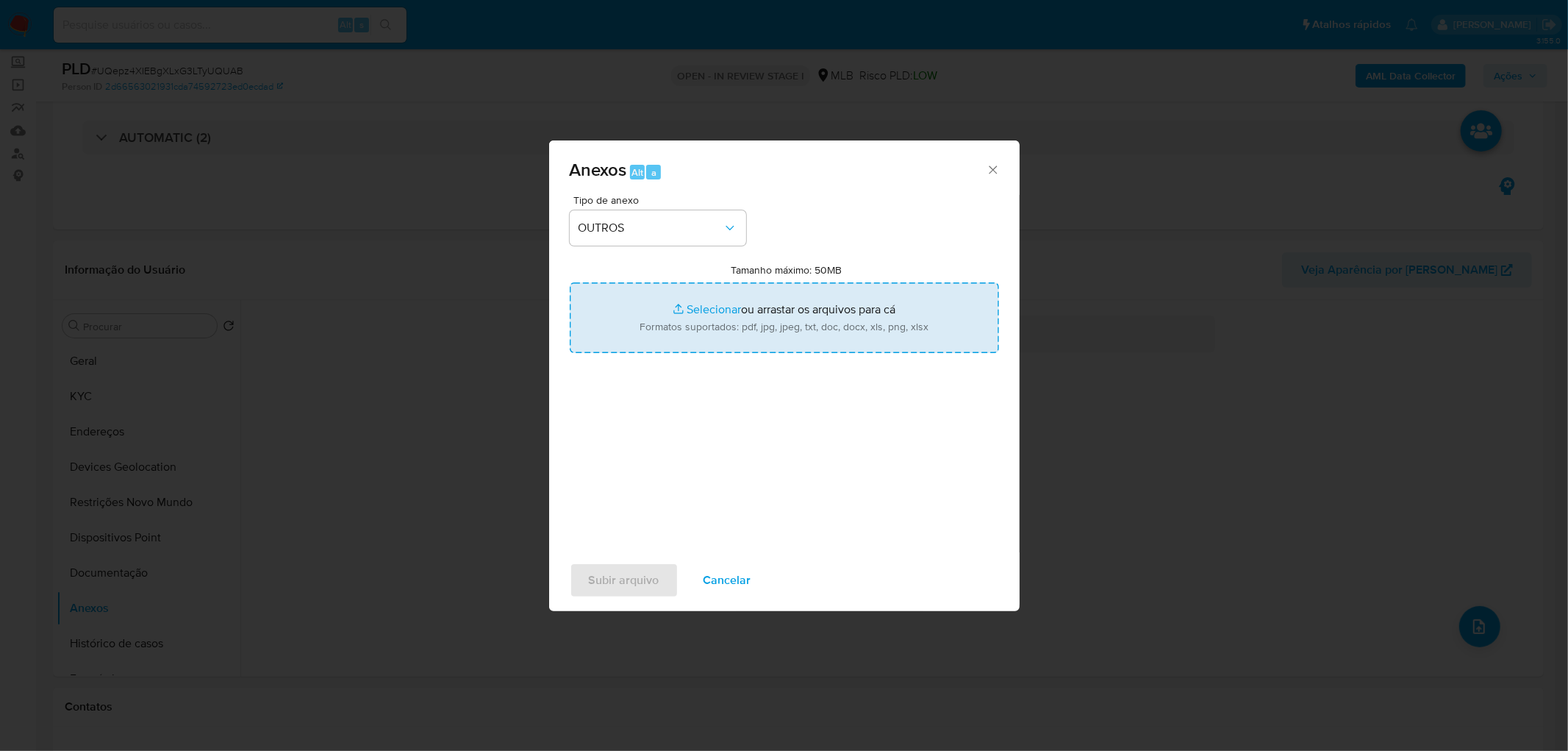
click at [720, 327] on input "Tamanho máximo: 50MB Selecionar arquivos" at bounding box center [784, 318] width 429 height 70
type input "C:\fakepath\Mulan 108897004_2025_08_22_07_21_06.xlsx"
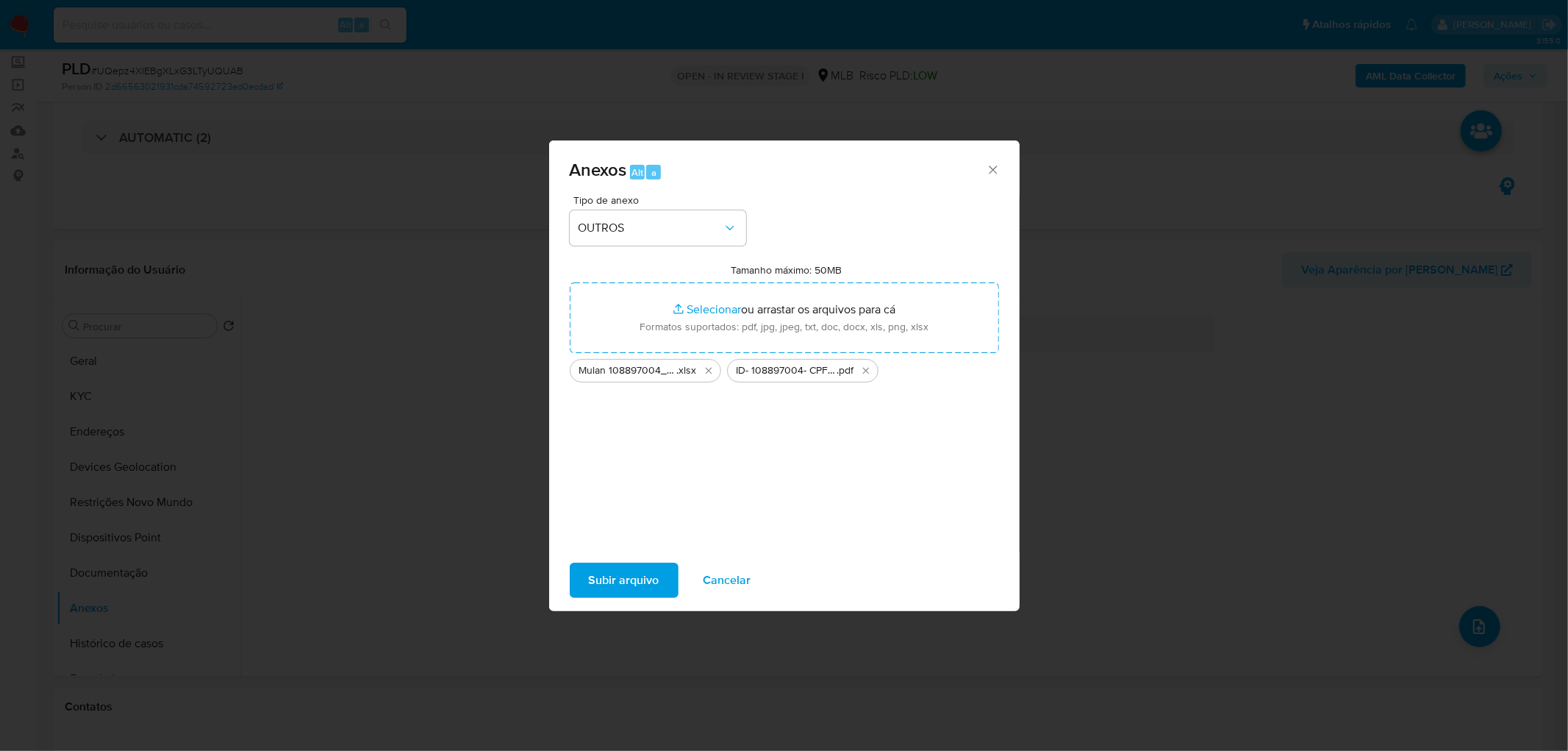
click at [649, 576] on span "Subir arquivo" at bounding box center [623, 580] width 70 height 33
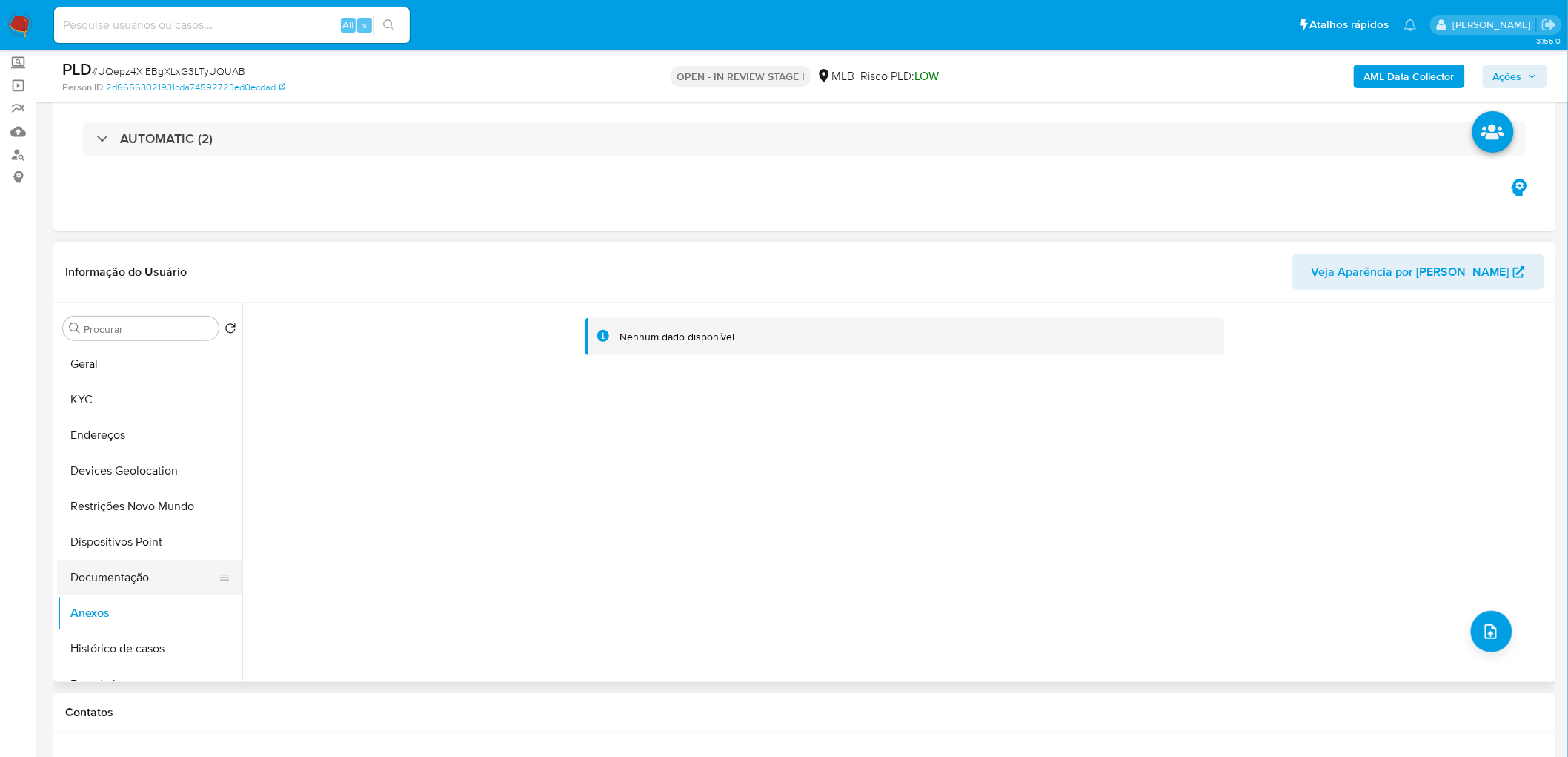
click at [138, 567] on button "Documentação" at bounding box center [144, 577] width 173 height 36
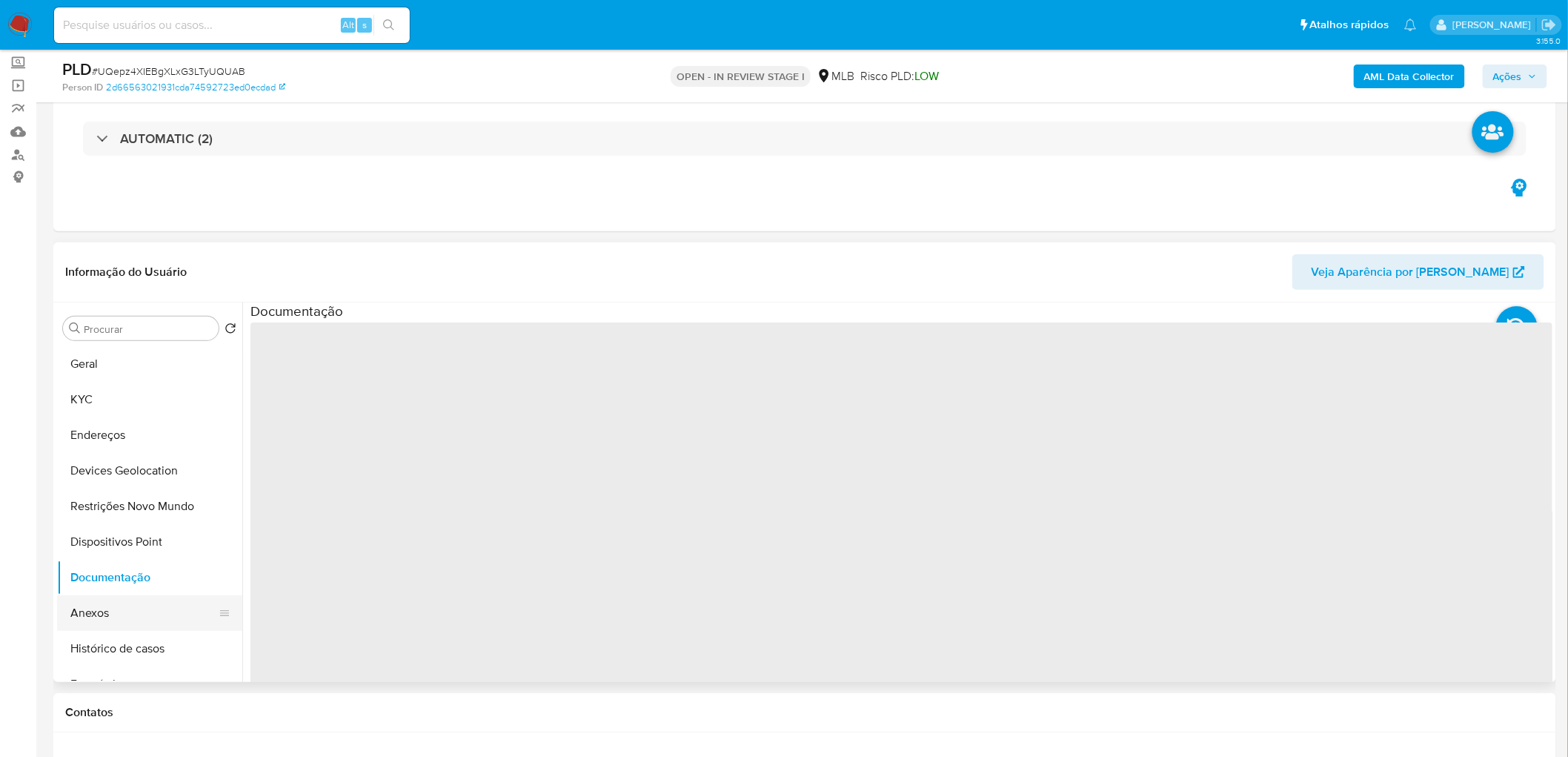
click at [113, 610] on button "Anexos" at bounding box center [144, 613] width 173 height 36
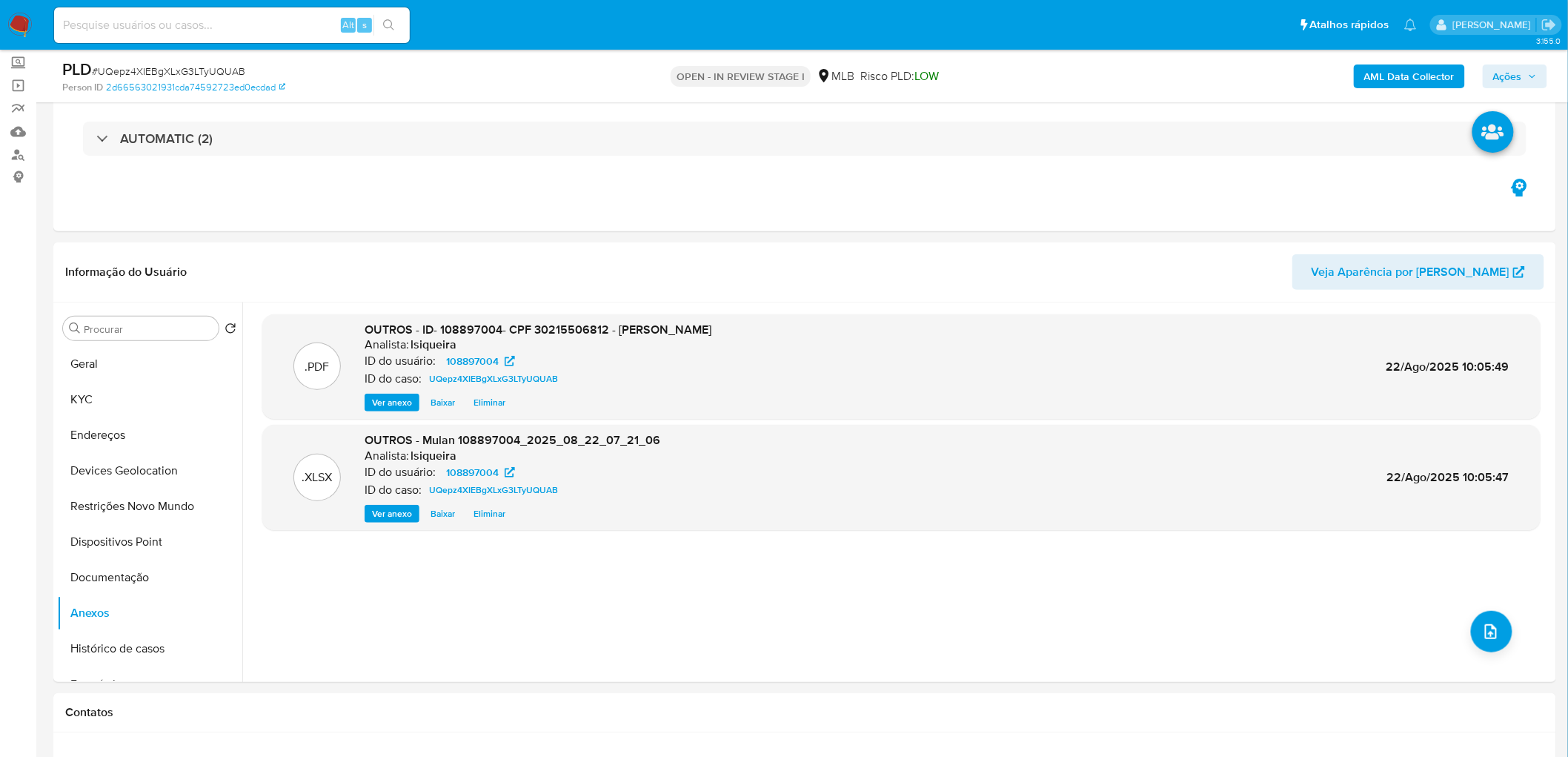
click at [1499, 77] on span "Ações" at bounding box center [1508, 76] width 29 height 24
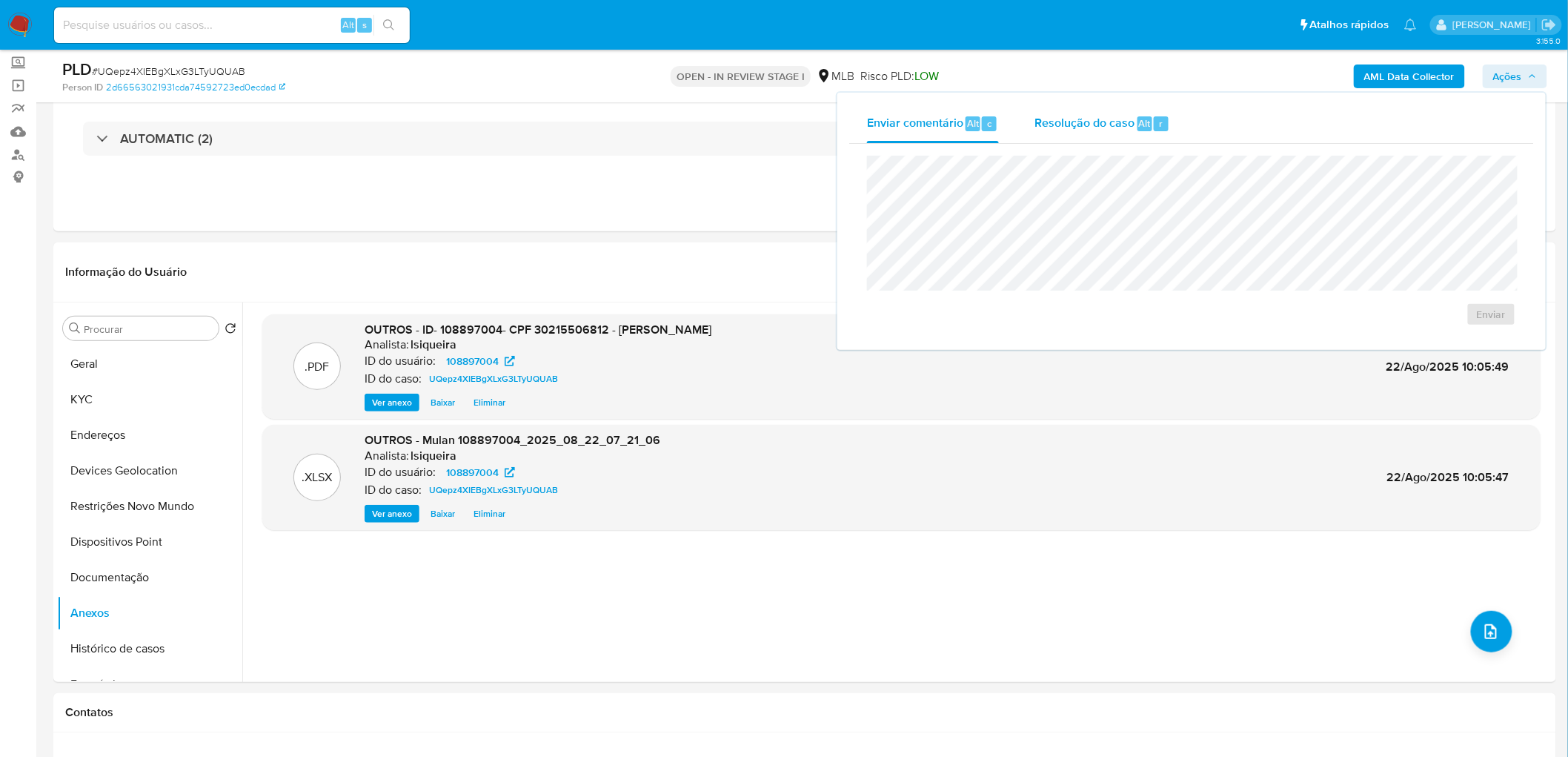
click at [1092, 121] on span "Resolução do caso" at bounding box center [1085, 122] width 100 height 17
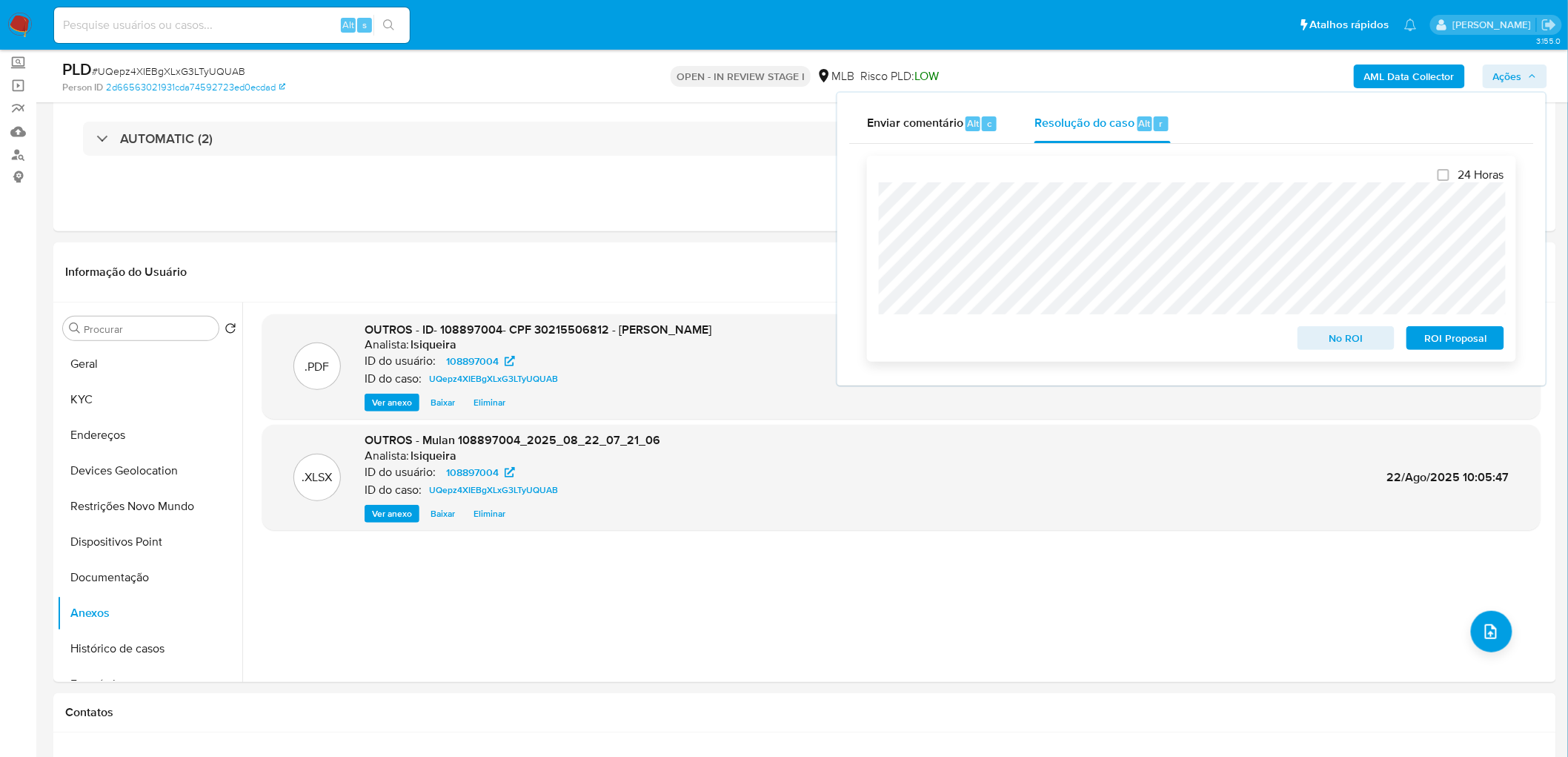
click at [1358, 346] on span "No ROI" at bounding box center [1347, 338] width 77 height 21
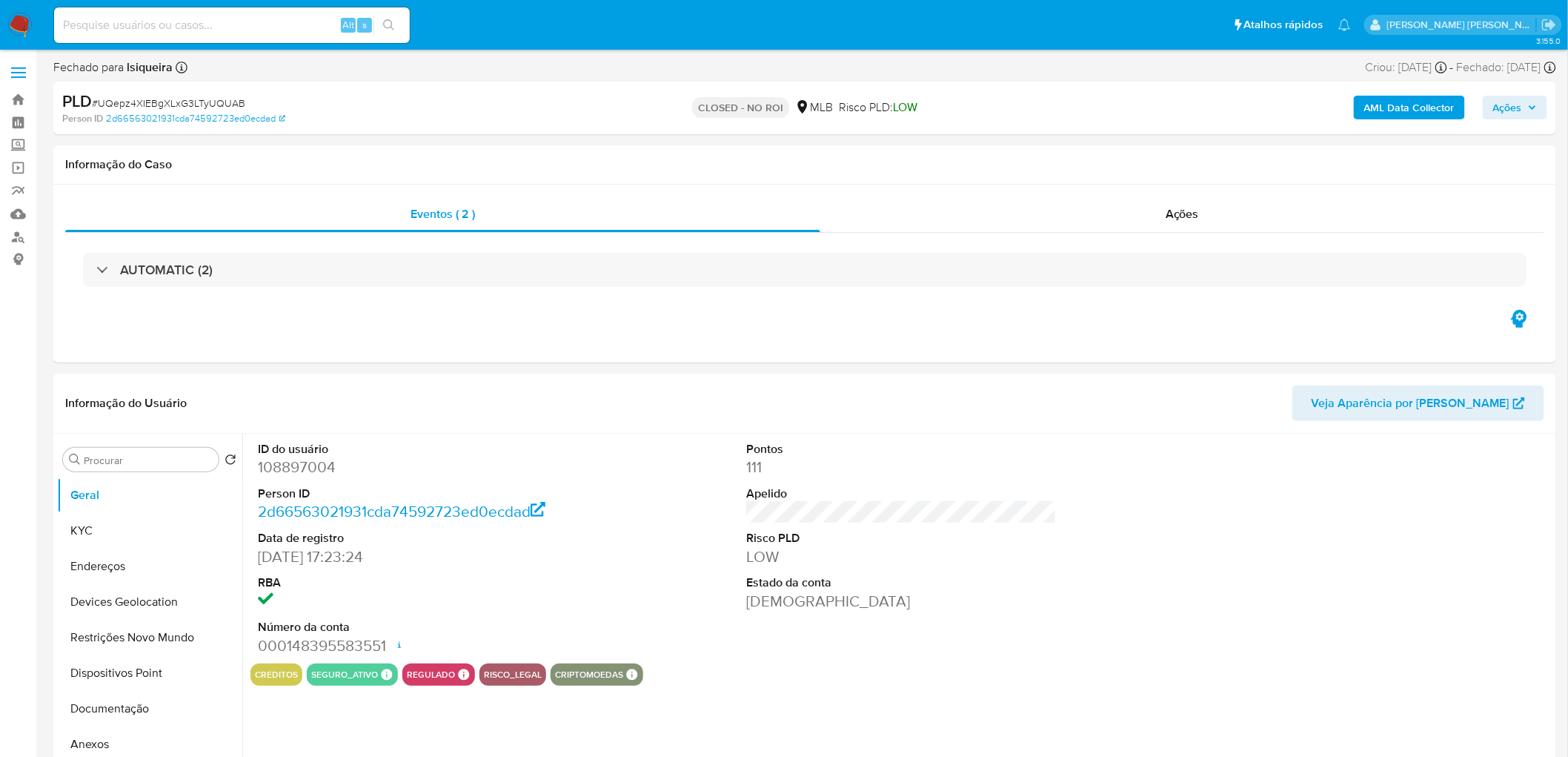
select select "10"
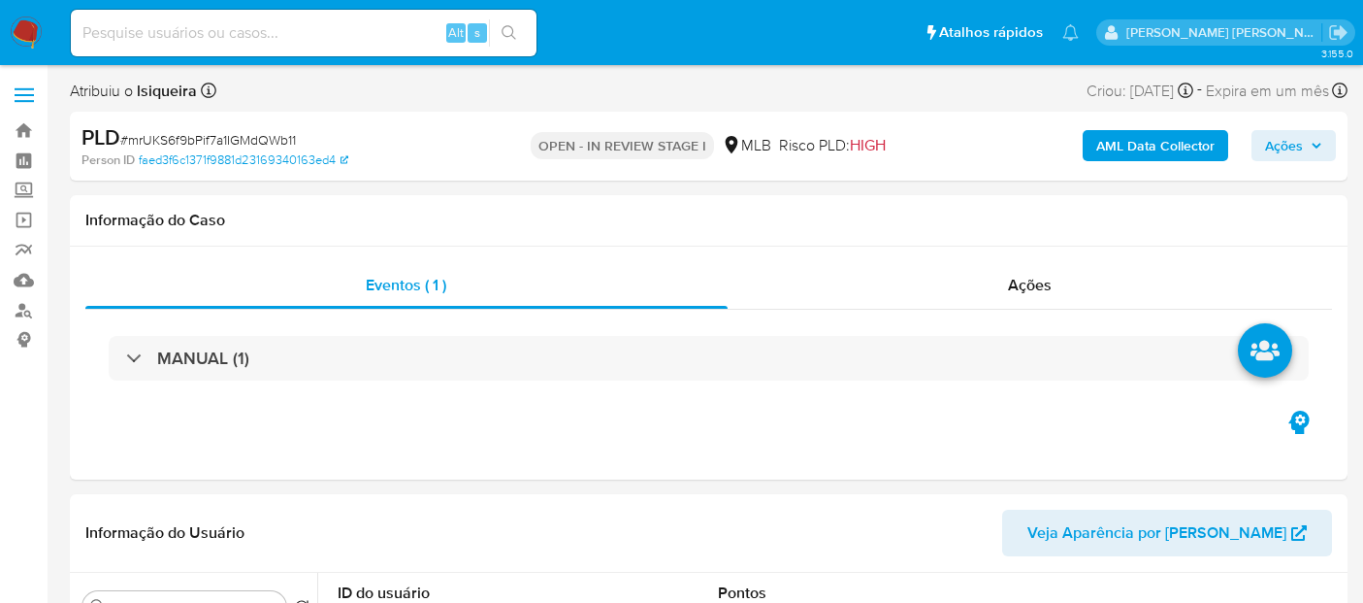
select select "10"
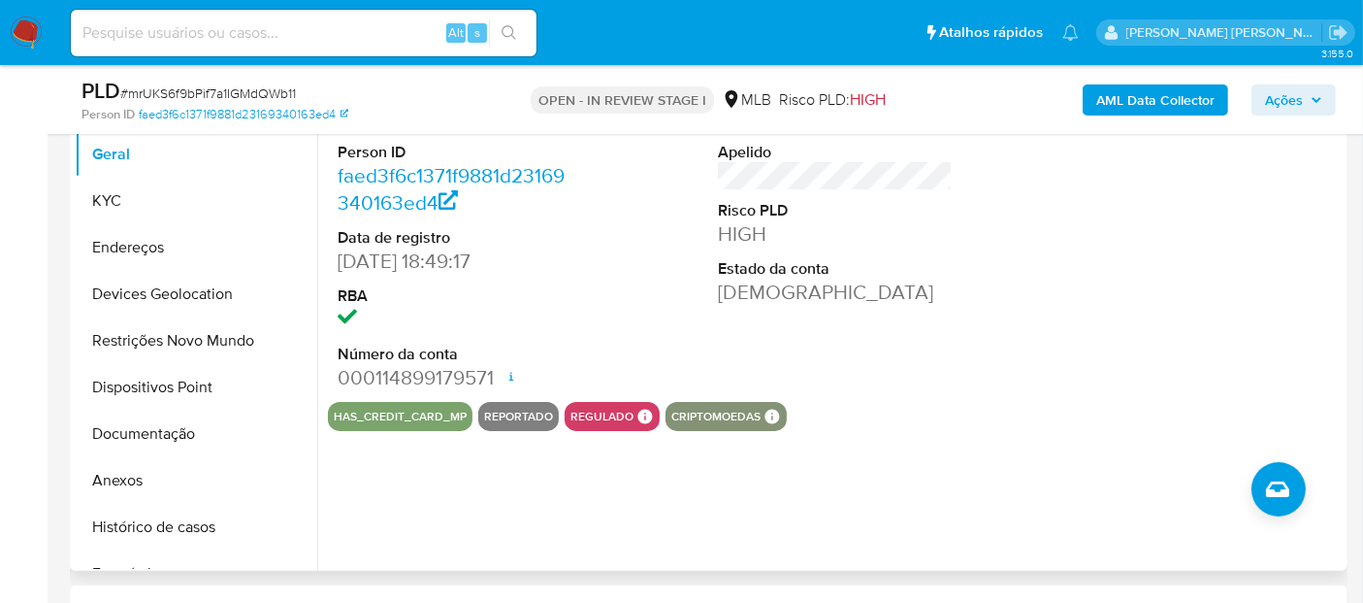
scroll to position [431, 0]
click at [173, 529] on button "Histórico de casos" at bounding box center [188, 526] width 227 height 47
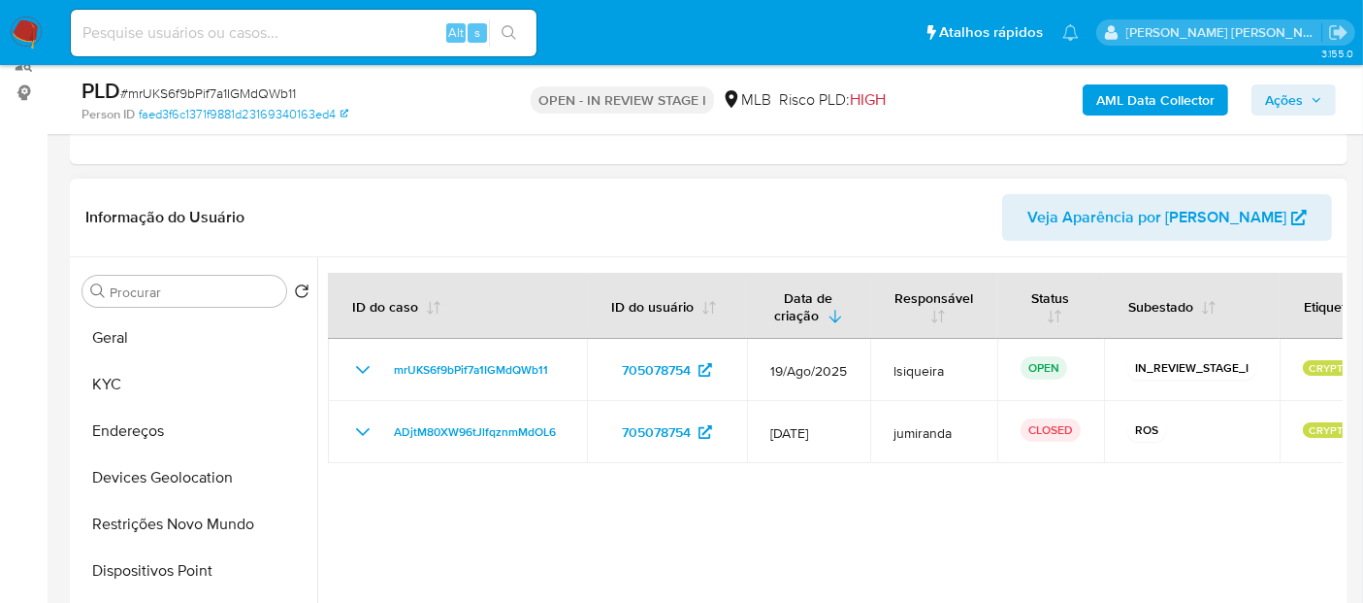
scroll to position [215, 0]
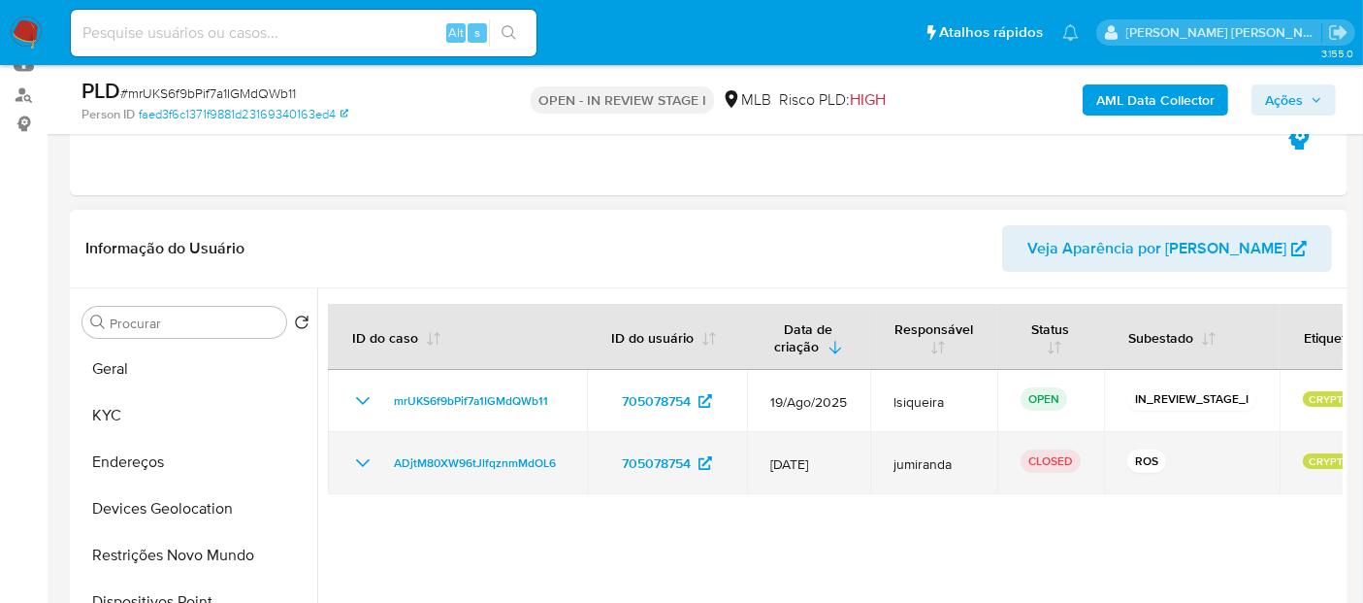
click at [345, 467] on td "ADjtM80XW96tJlfqznmMdOL6" at bounding box center [457, 463] width 259 height 62
click at [362, 457] on icon "Mostrar/Ocultar" at bounding box center [362, 462] width 23 height 23
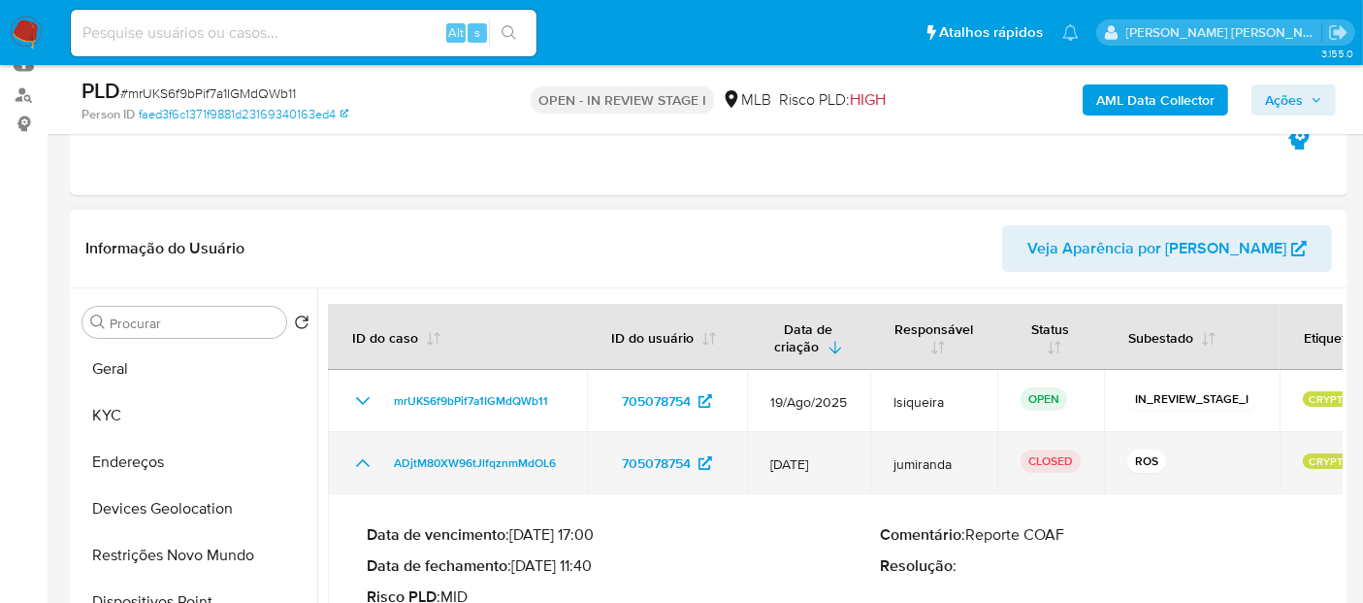
click at [362, 471] on icon "Mostrar/Ocultar" at bounding box center [362, 462] width 23 height 23
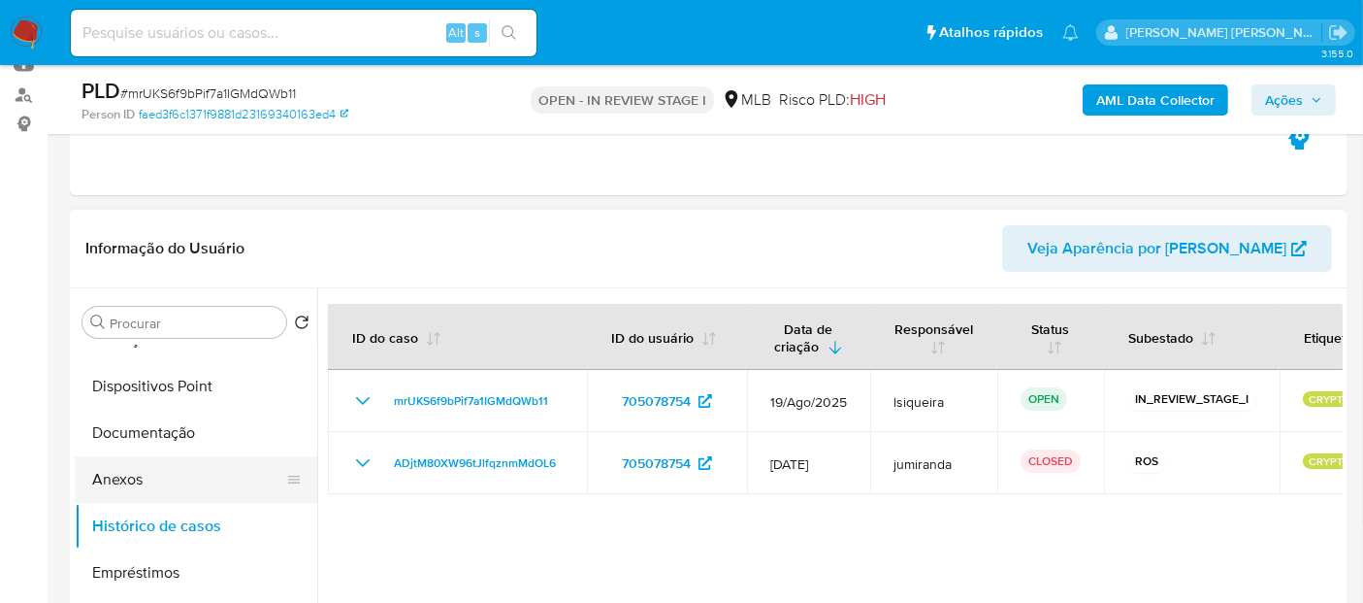
click at [180, 486] on button "Anexos" at bounding box center [188, 479] width 227 height 47
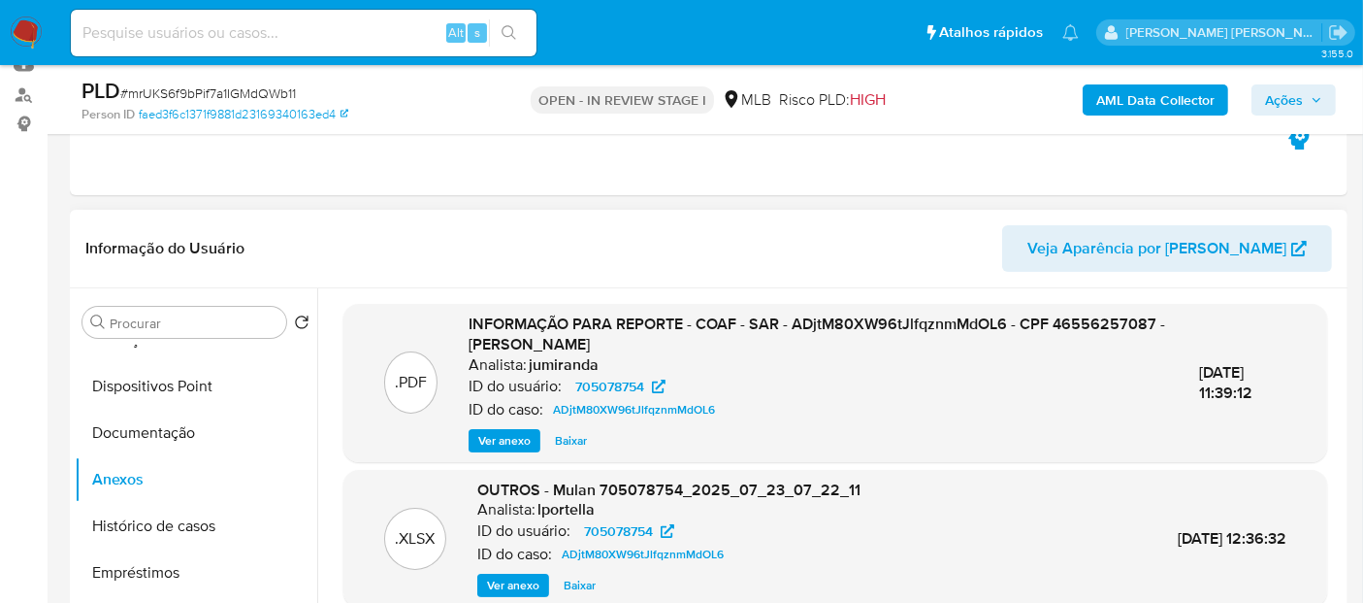
click at [489, 439] on span "Ver anexo" at bounding box center [504, 440] width 52 height 19
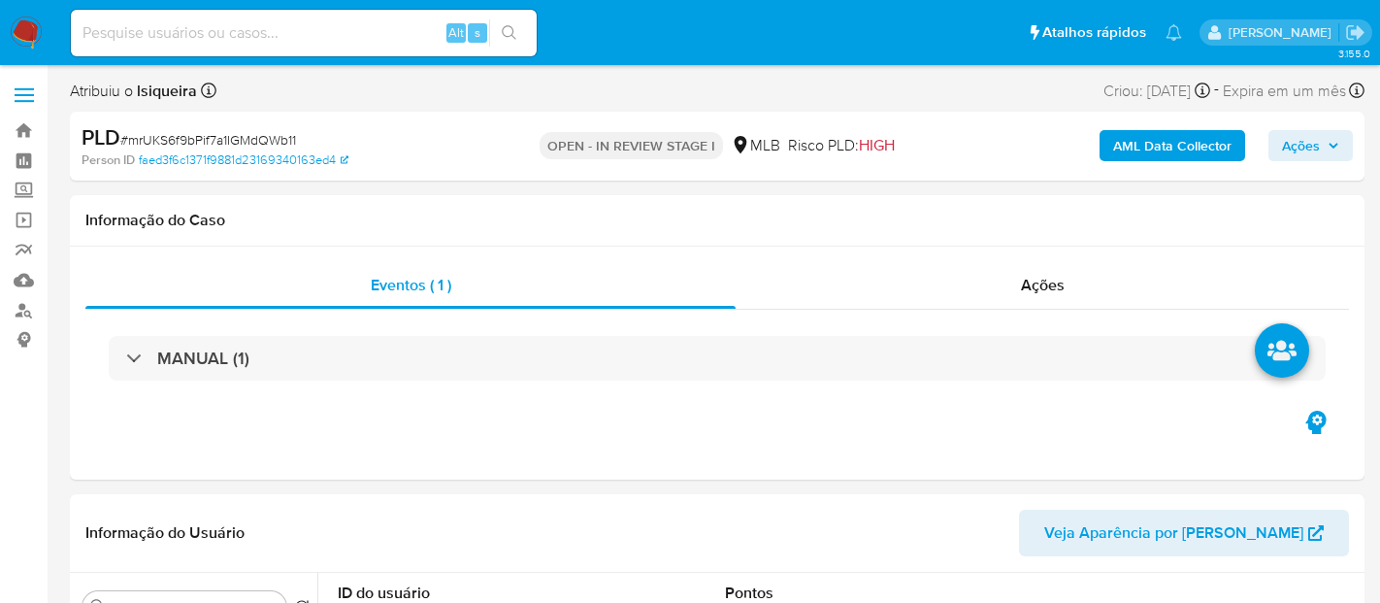
select select "10"
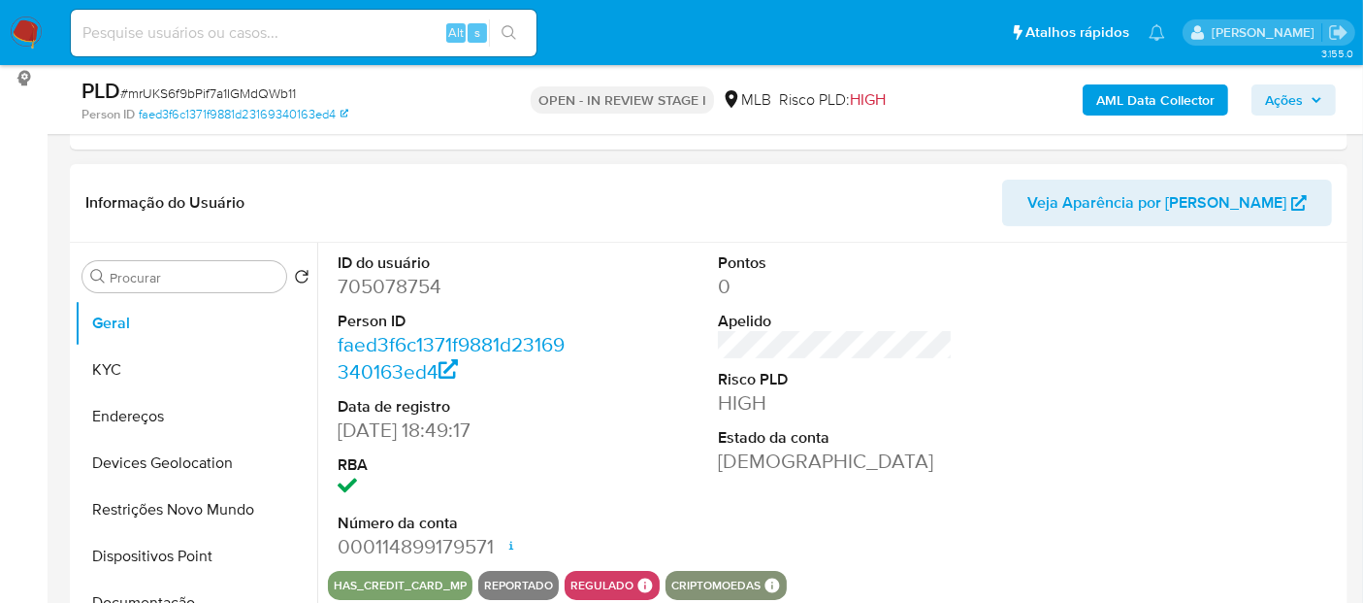
scroll to position [323, 0]
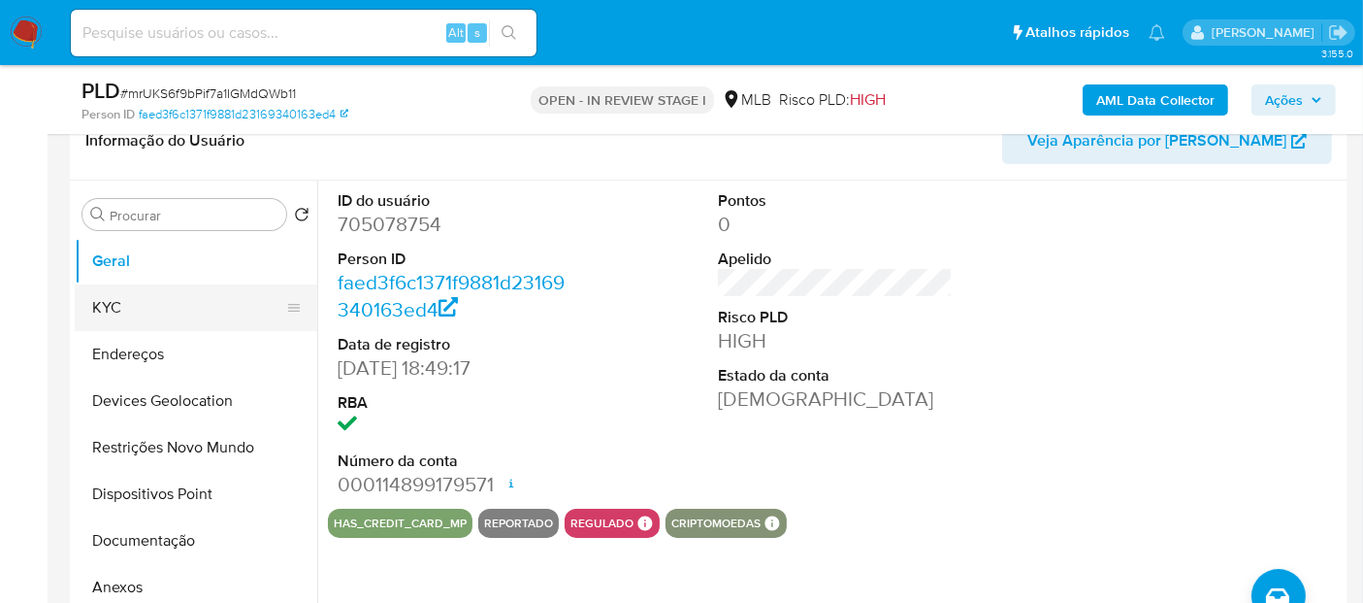
click at [100, 314] on button "KYC" at bounding box center [188, 307] width 227 height 47
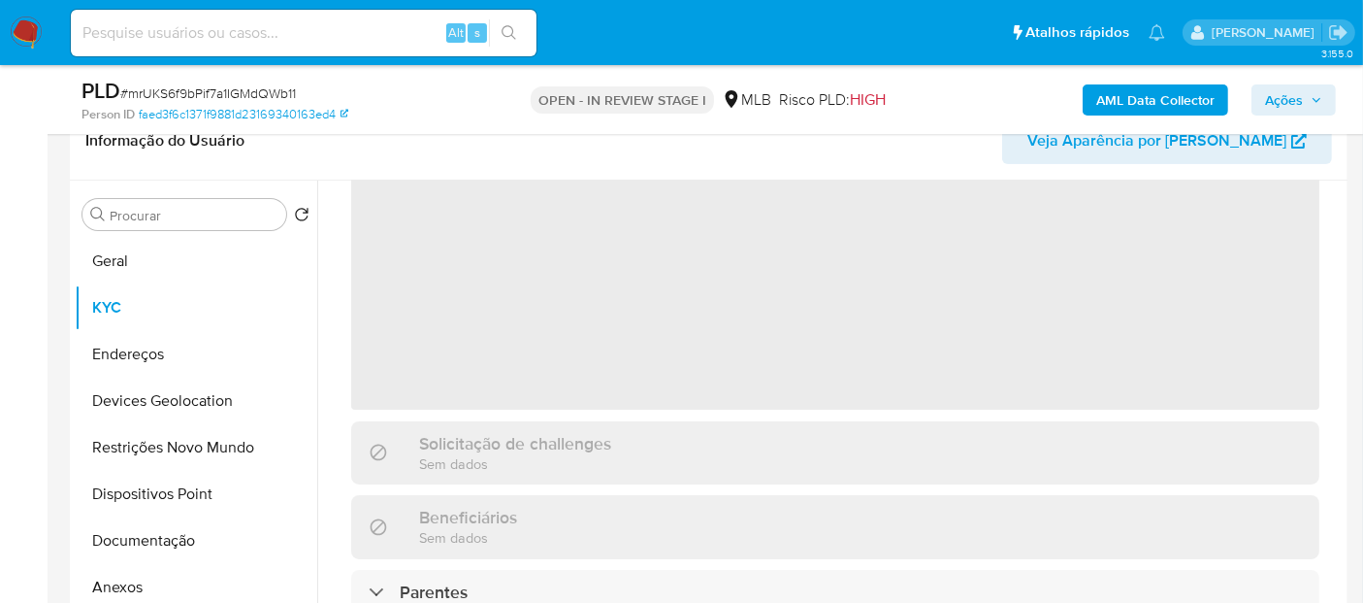
scroll to position [0, 0]
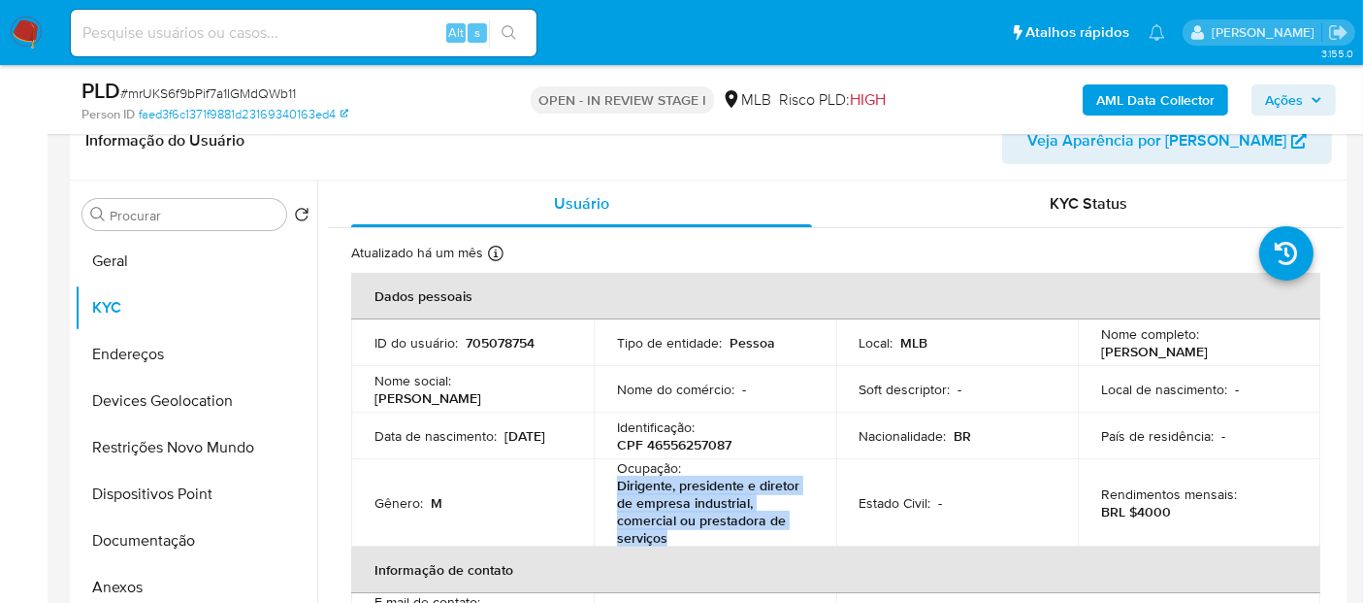
drag, startPoint x: 671, startPoint y: 546, endPoint x: 610, endPoint y: 493, distance: 80.4
click at [610, 493] on td "Ocupação : Dirigente, presidente e diretor de empresa industrial, comercial ou …" at bounding box center [715, 502] width 243 height 87
copy p "Dirigente, presidente e diretor de empresa industrial, comercial ou prestadora …"
click at [126, 531] on button "Documentação" at bounding box center [188, 540] width 227 height 47
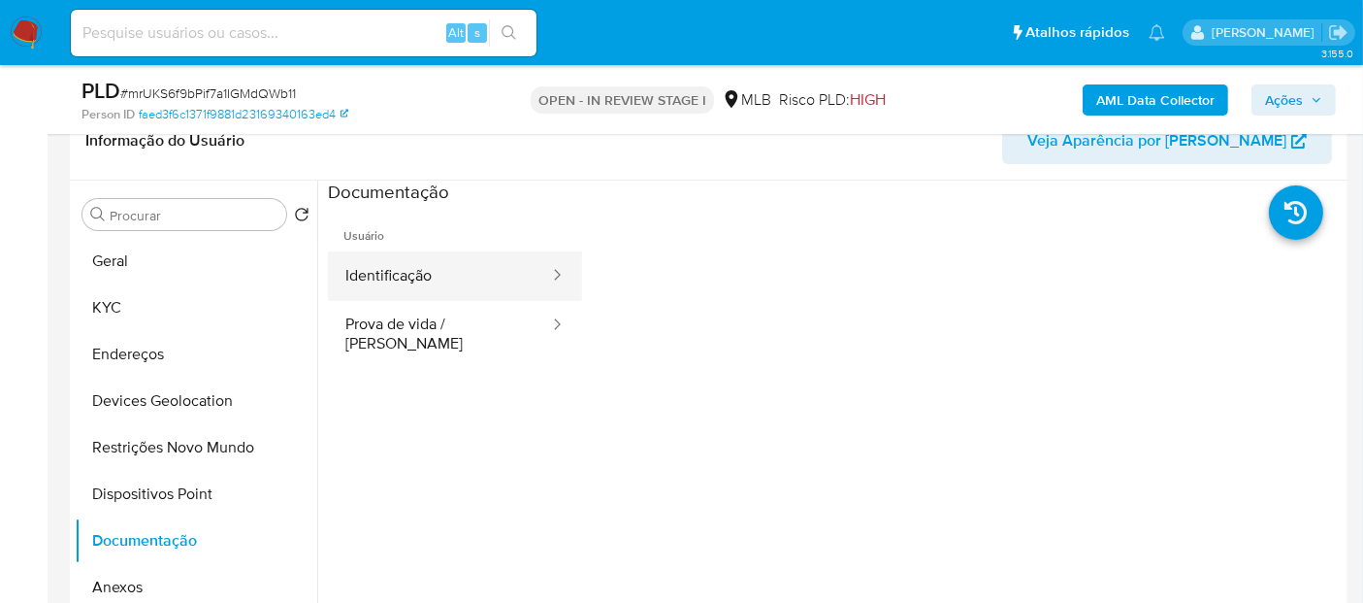
click at [457, 292] on button "Identificação" at bounding box center [439, 275] width 223 height 49
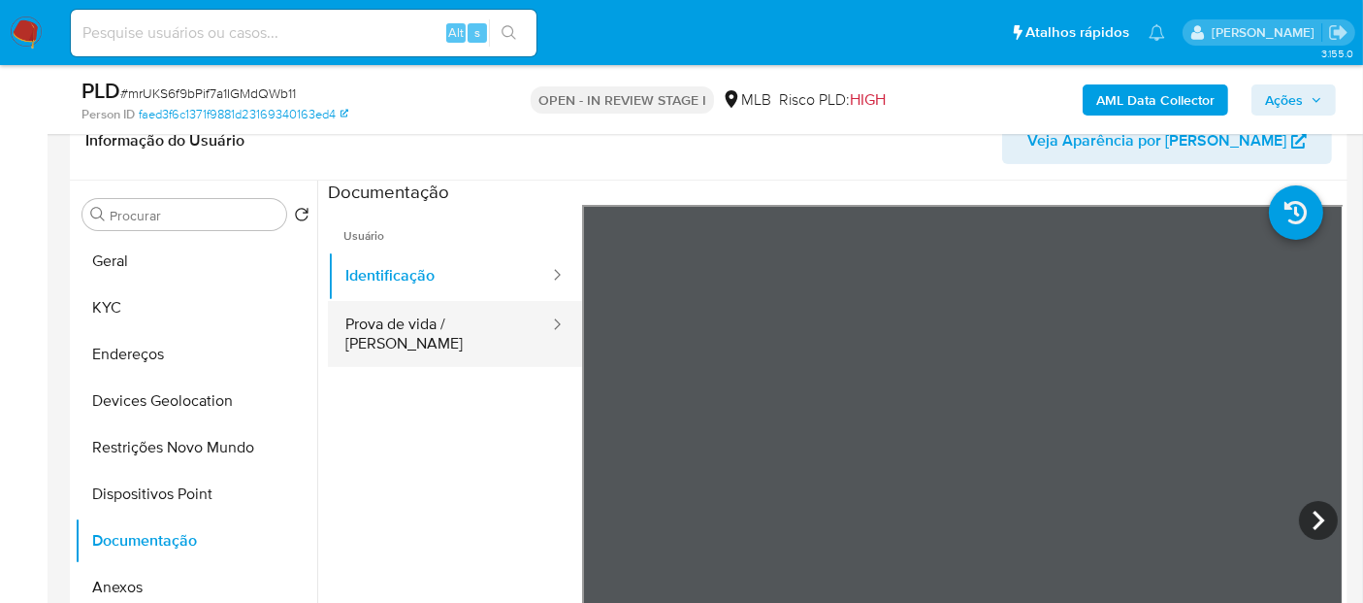
click at [441, 334] on button "Prova de vida / Selfie" at bounding box center [439, 334] width 223 height 66
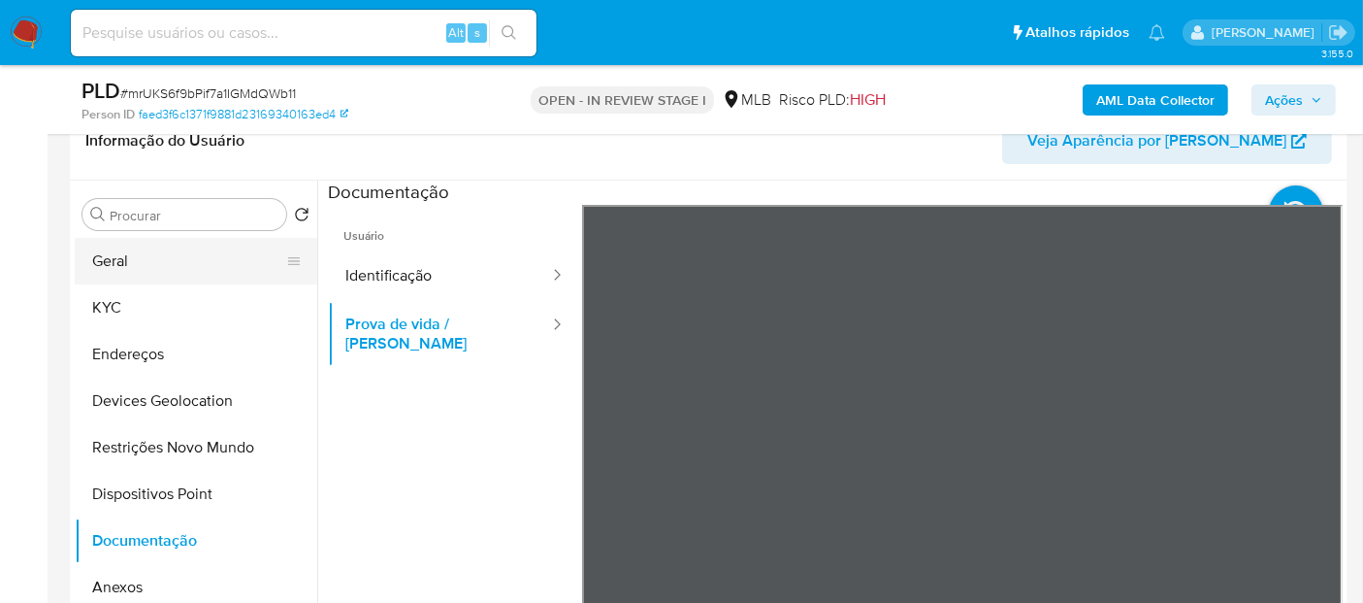
click at [197, 261] on button "Geral" at bounding box center [188, 261] width 227 height 47
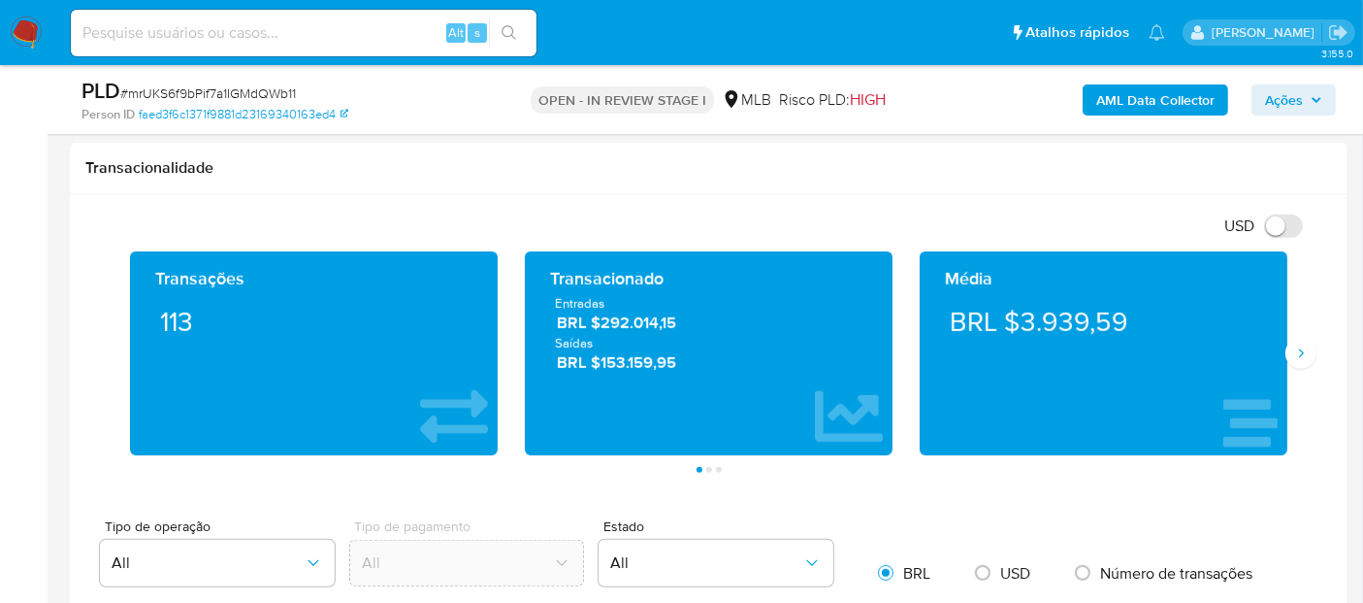
scroll to position [1224, 0]
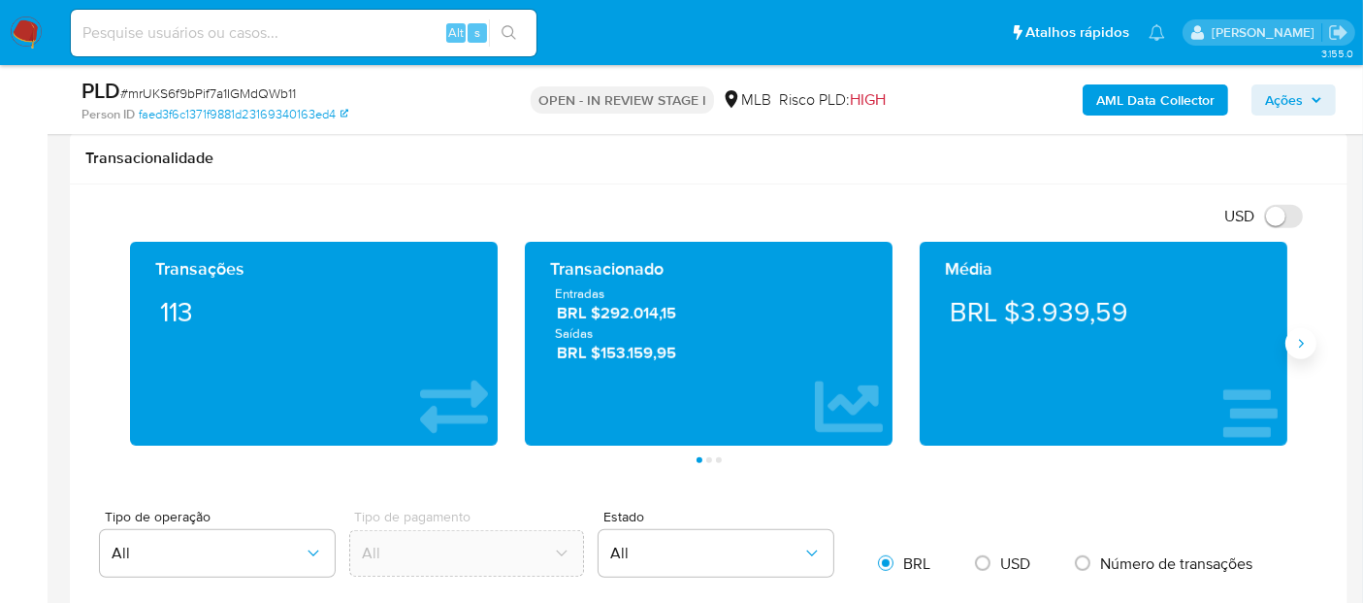
click at [1298, 340] on icon "Siguiente" at bounding box center [1301, 344] width 16 height 16
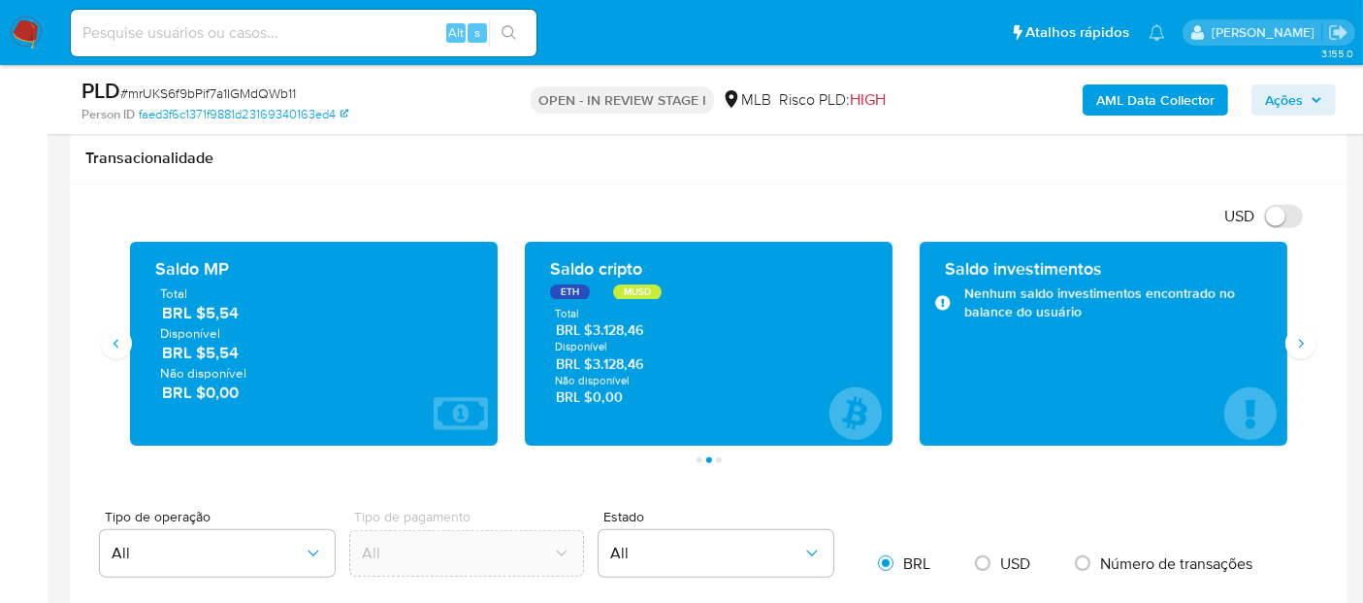
drag, startPoint x: 651, startPoint y: 364, endPoint x: 598, endPoint y: 361, distance: 53.4
click at [598, 361] on span "BRL $3.128,46" at bounding box center [709, 364] width 307 height 18
click at [1295, 344] on icon "Siguiente" at bounding box center [1301, 344] width 16 height 16
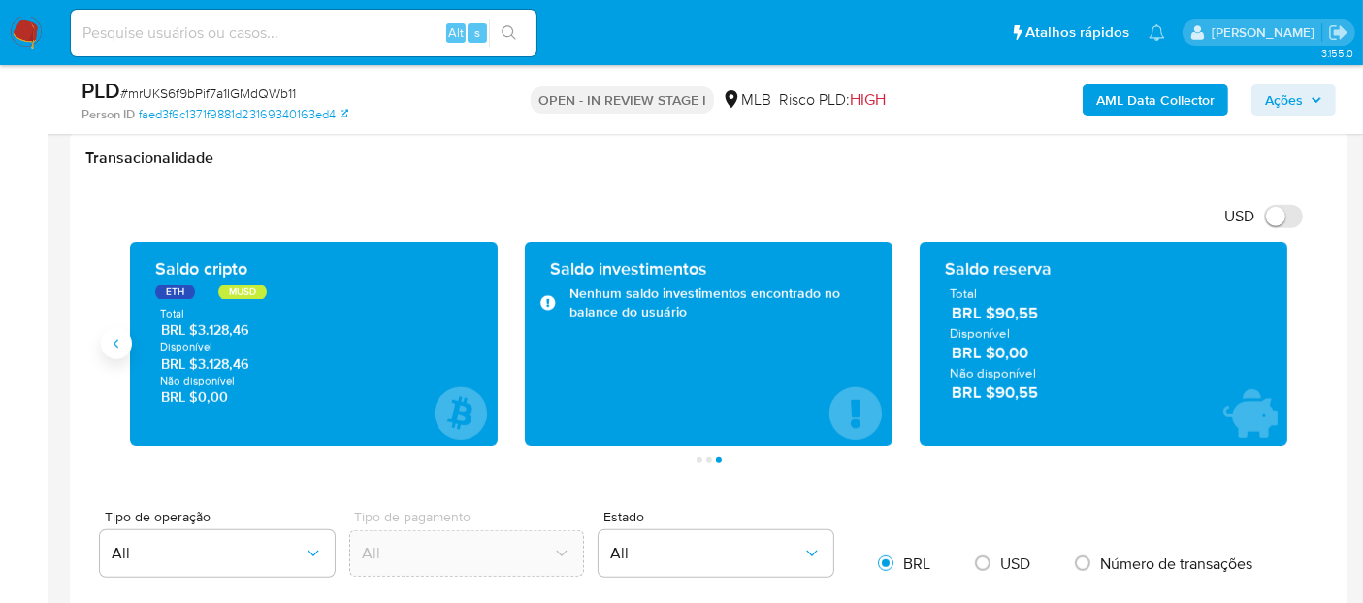
click at [115, 342] on icon "Anterior" at bounding box center [116, 344] width 5 height 9
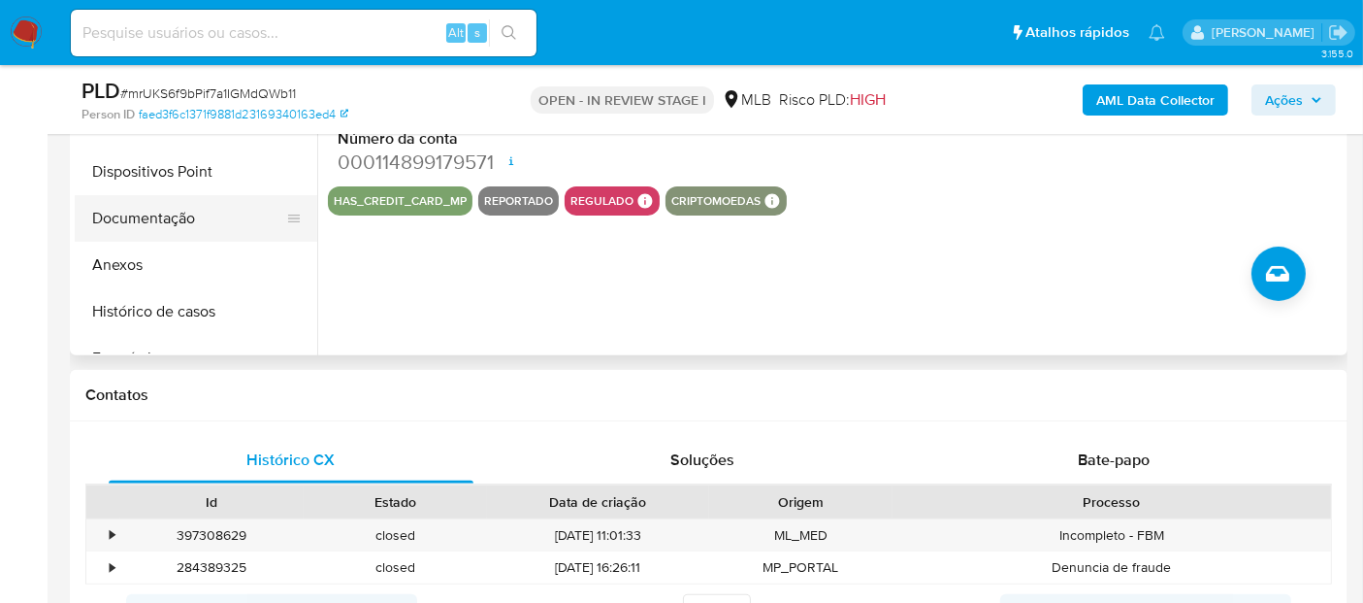
scroll to position [576, 0]
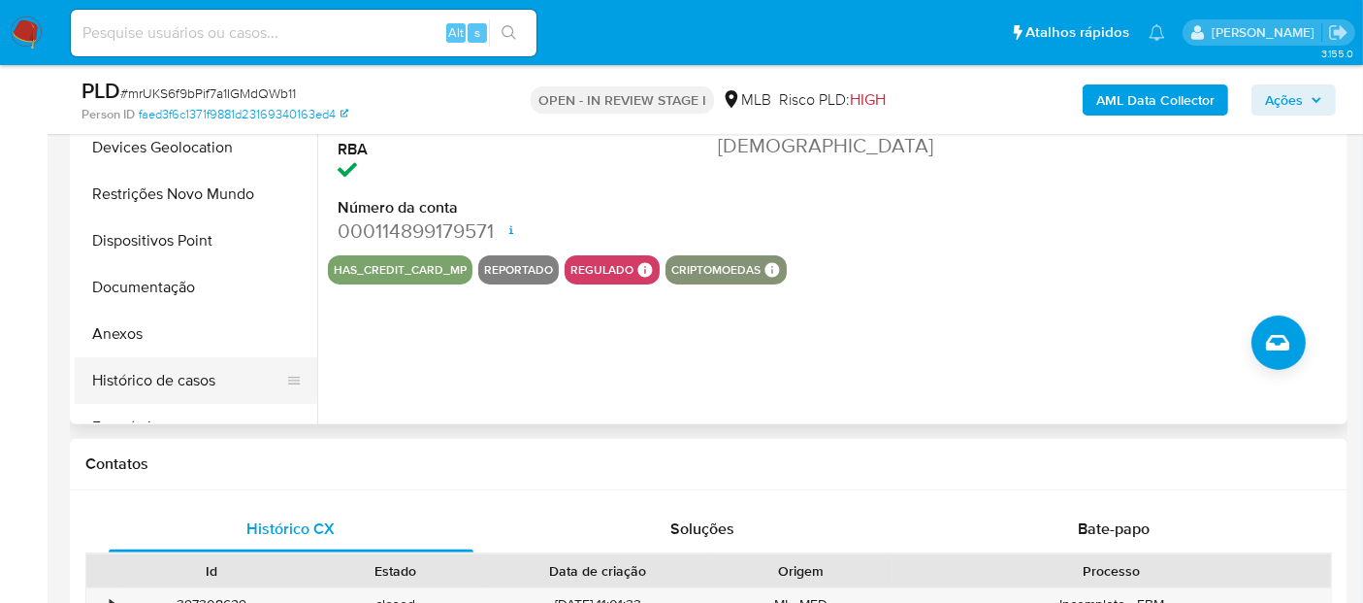
click at [156, 384] on button "Histórico de casos" at bounding box center [188, 380] width 227 height 47
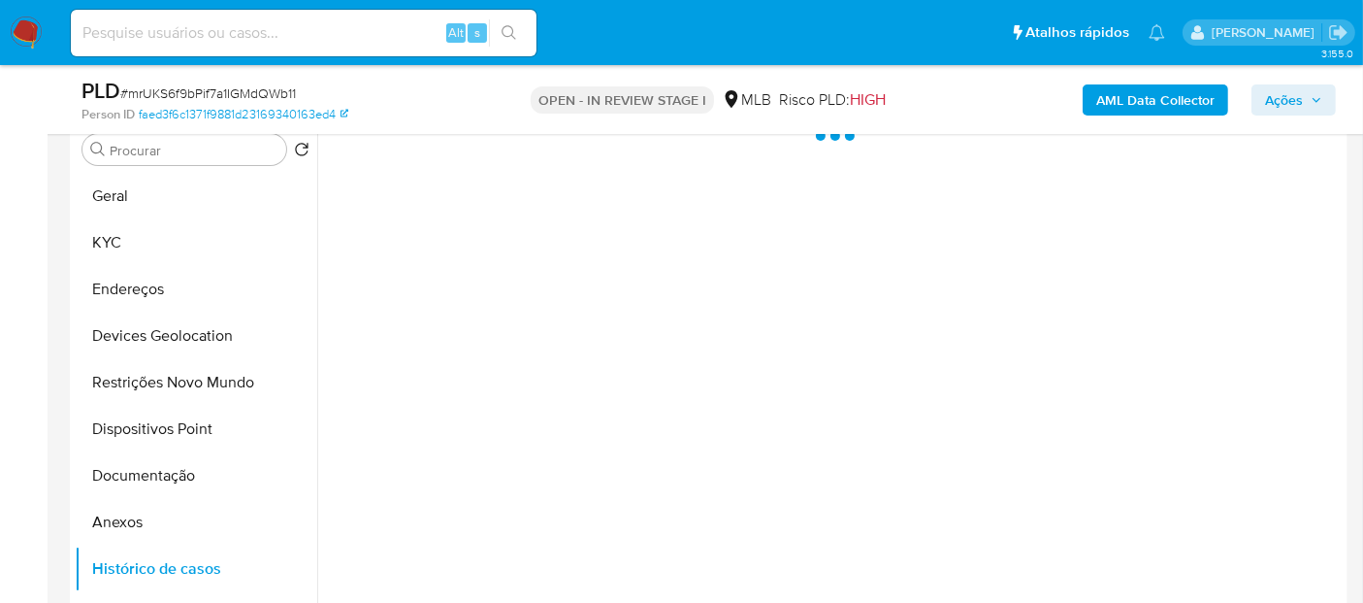
scroll to position [361, 0]
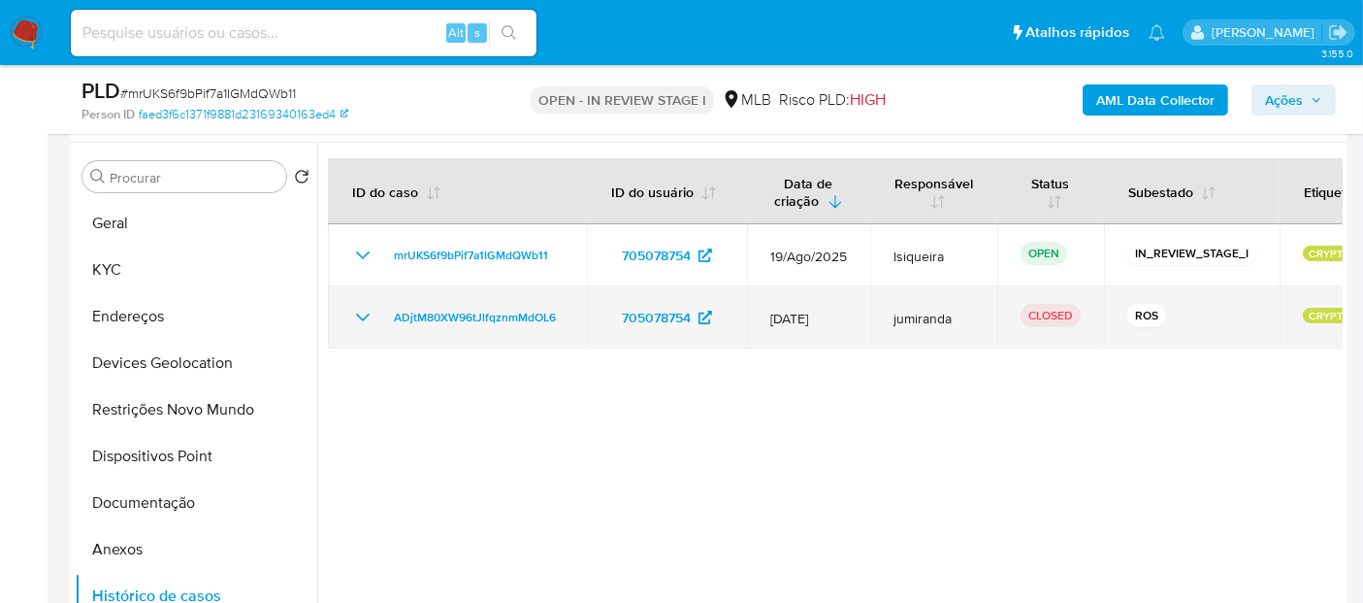
click at [351, 317] on icon "Mostrar/Ocultar" at bounding box center [362, 317] width 23 height 23
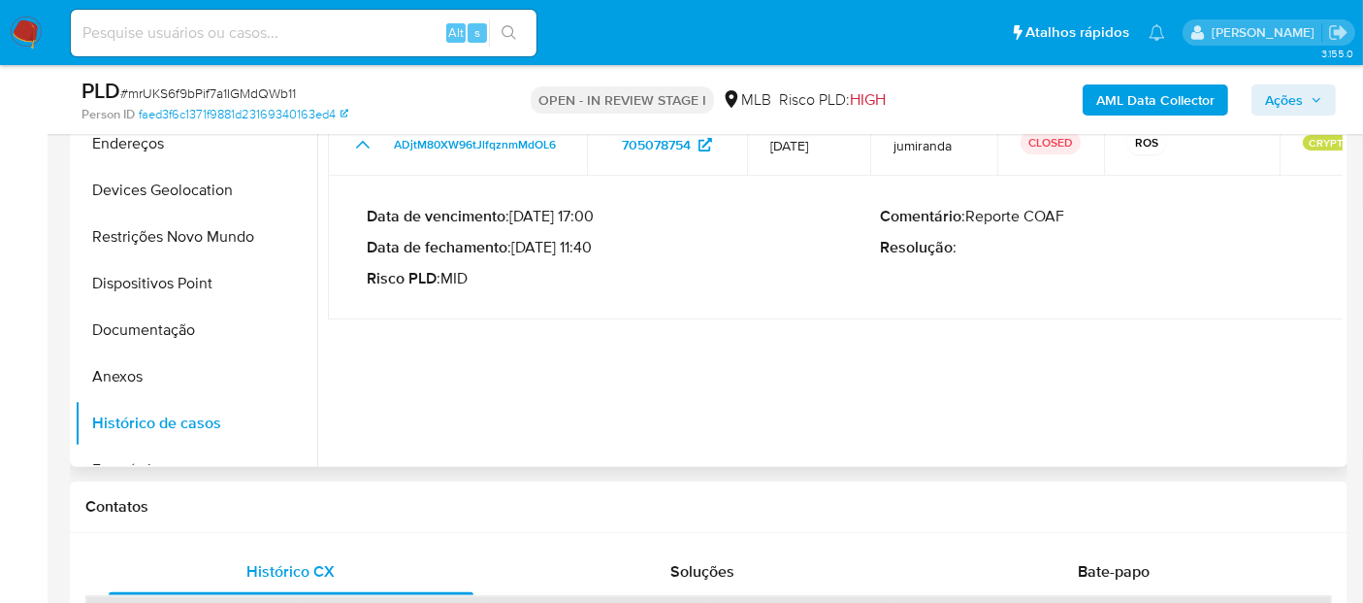
scroll to position [576, 0]
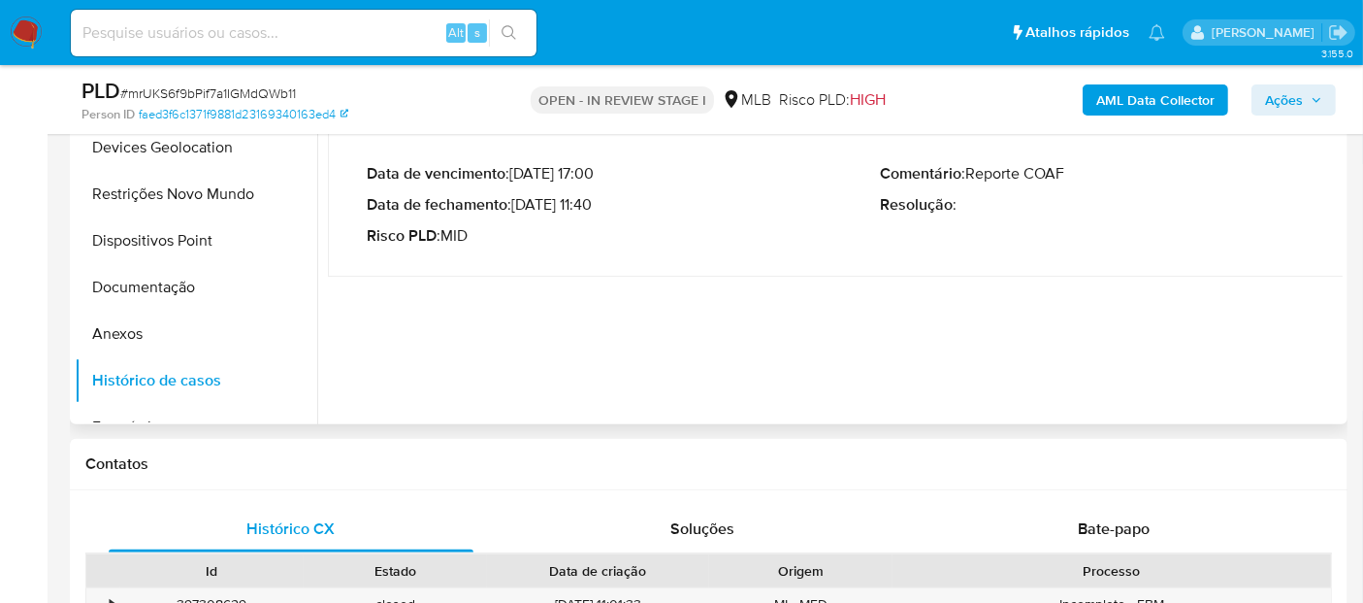
drag, startPoint x: 599, startPoint y: 206, endPoint x: 518, endPoint y: 205, distance: 80.5
click at [518, 205] on p "Data de fechamento : 24/07/2025 11:40" at bounding box center [623, 204] width 513 height 19
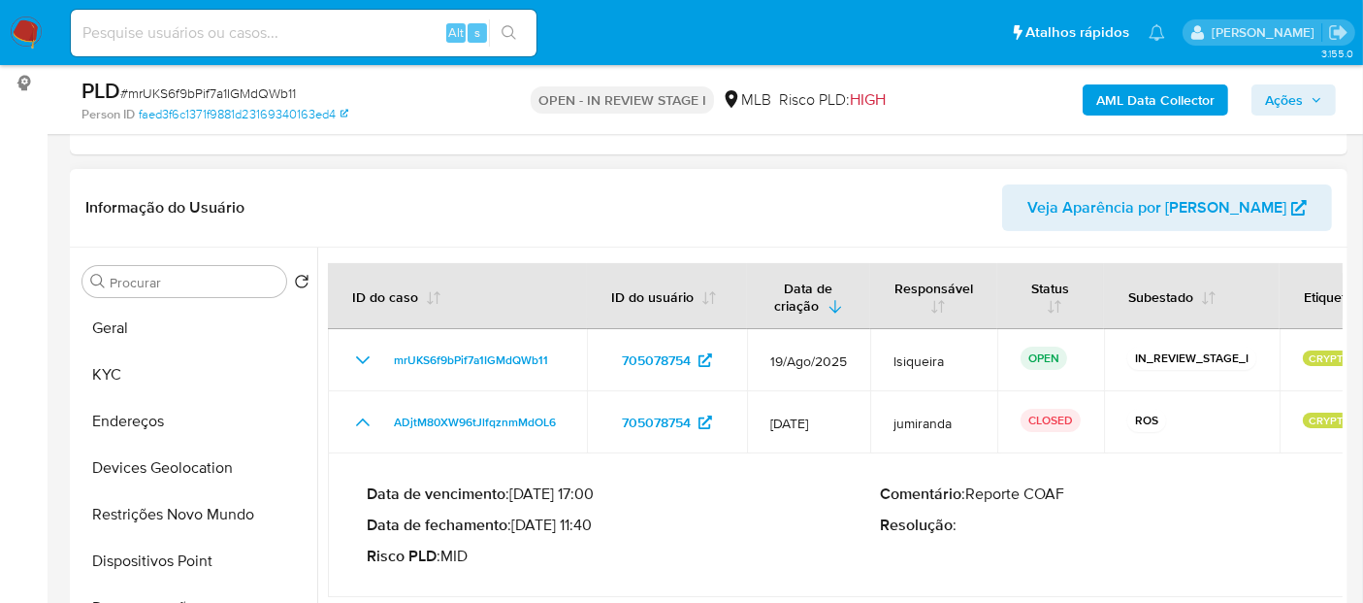
scroll to position [253, 0]
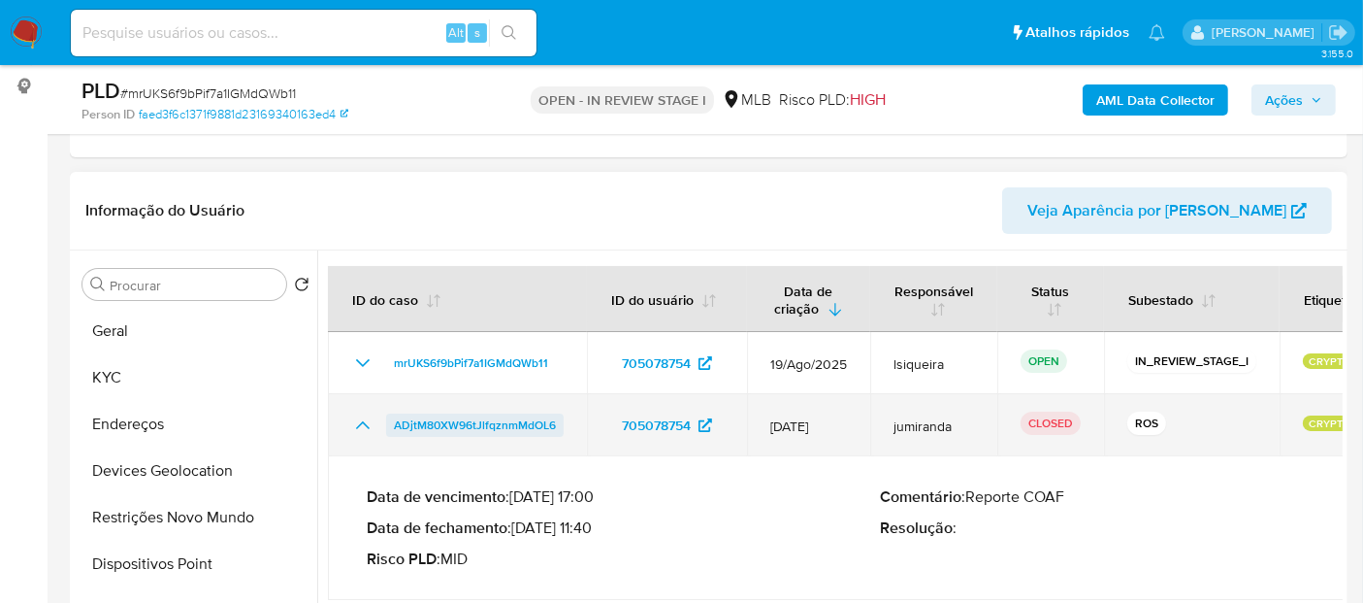
drag, startPoint x: 569, startPoint y: 427, endPoint x: 390, endPoint y: 428, distance: 178.5
click at [390, 428] on td "ADjtM80XW96tJlfqznmMdOL6" at bounding box center [457, 425] width 259 height 62
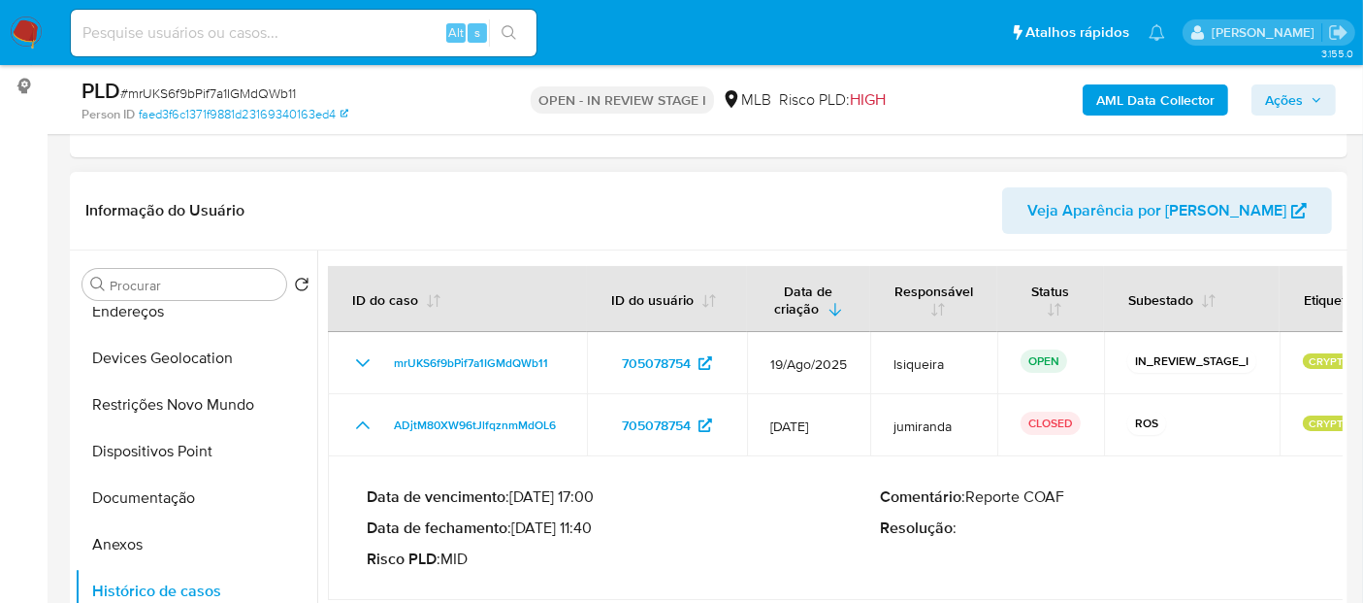
scroll to position [215, 0]
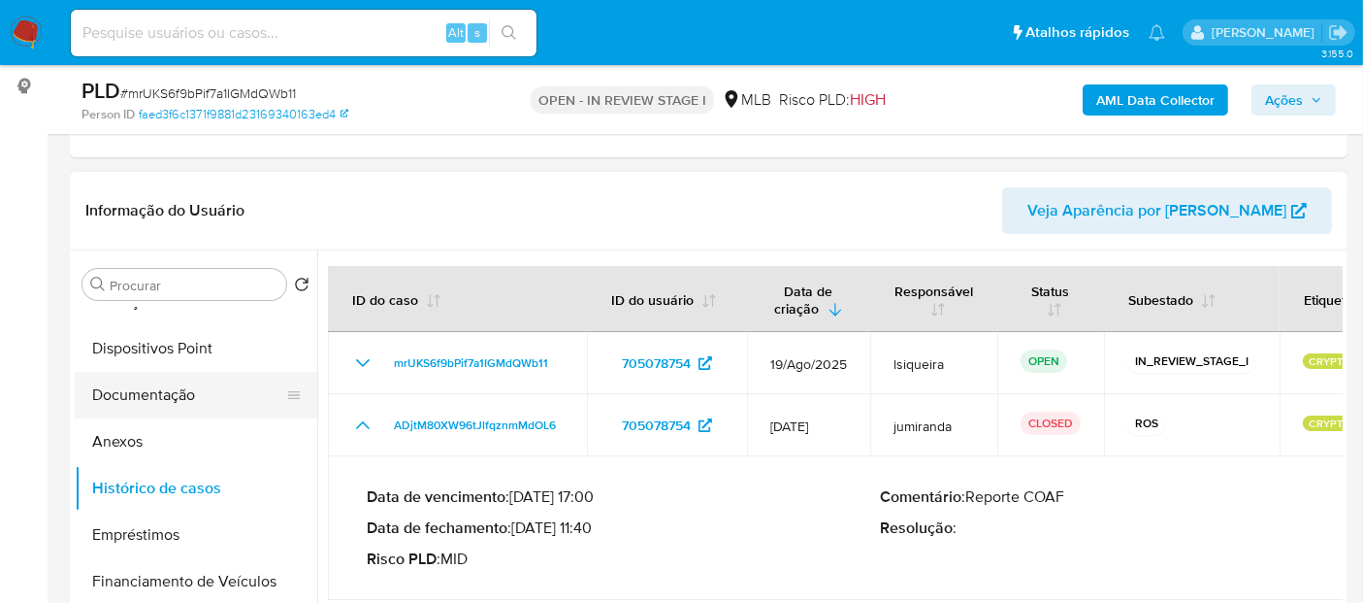
click at [150, 390] on button "Documentação" at bounding box center [188, 395] width 227 height 47
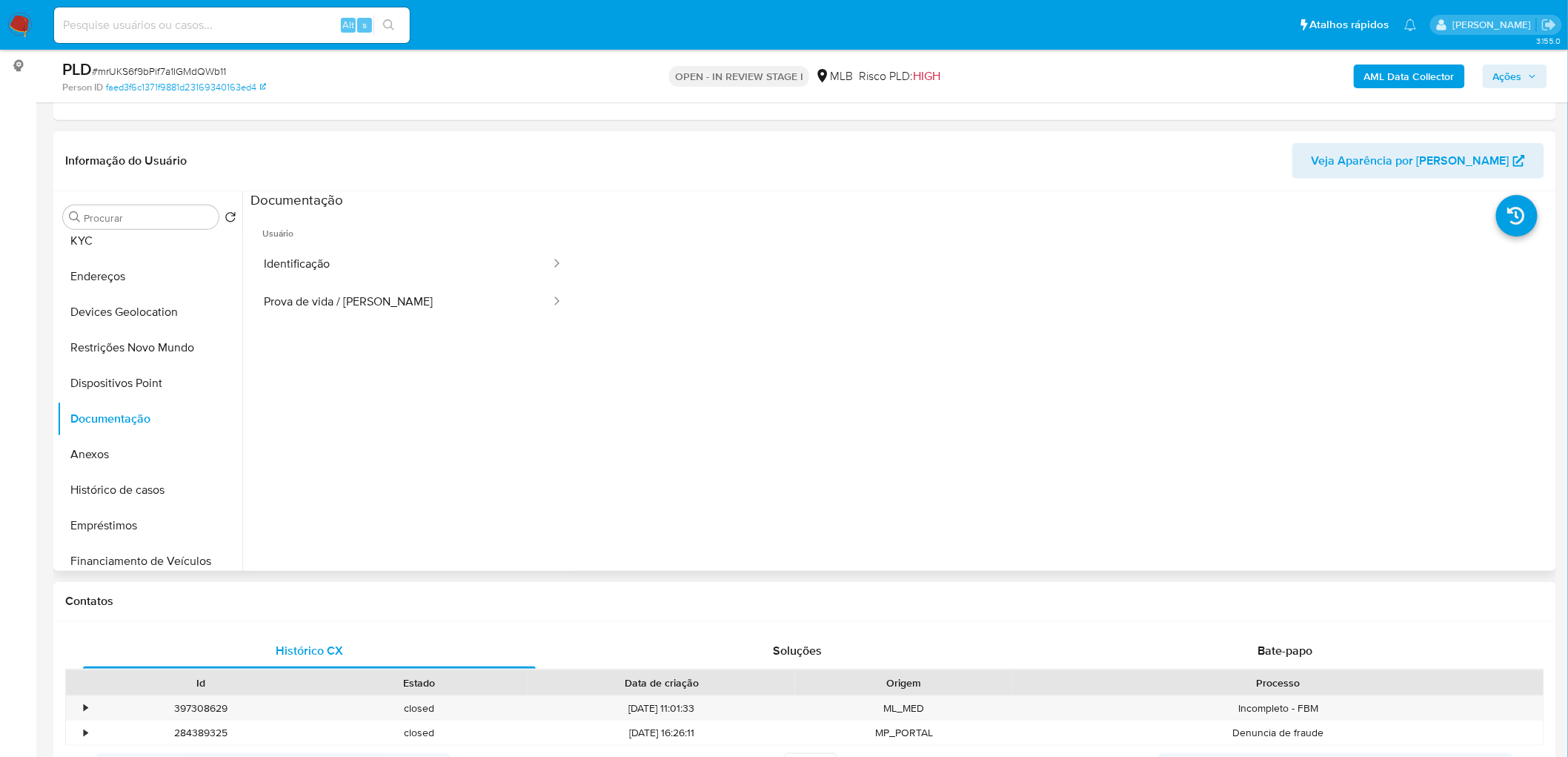
scroll to position [0, 0]
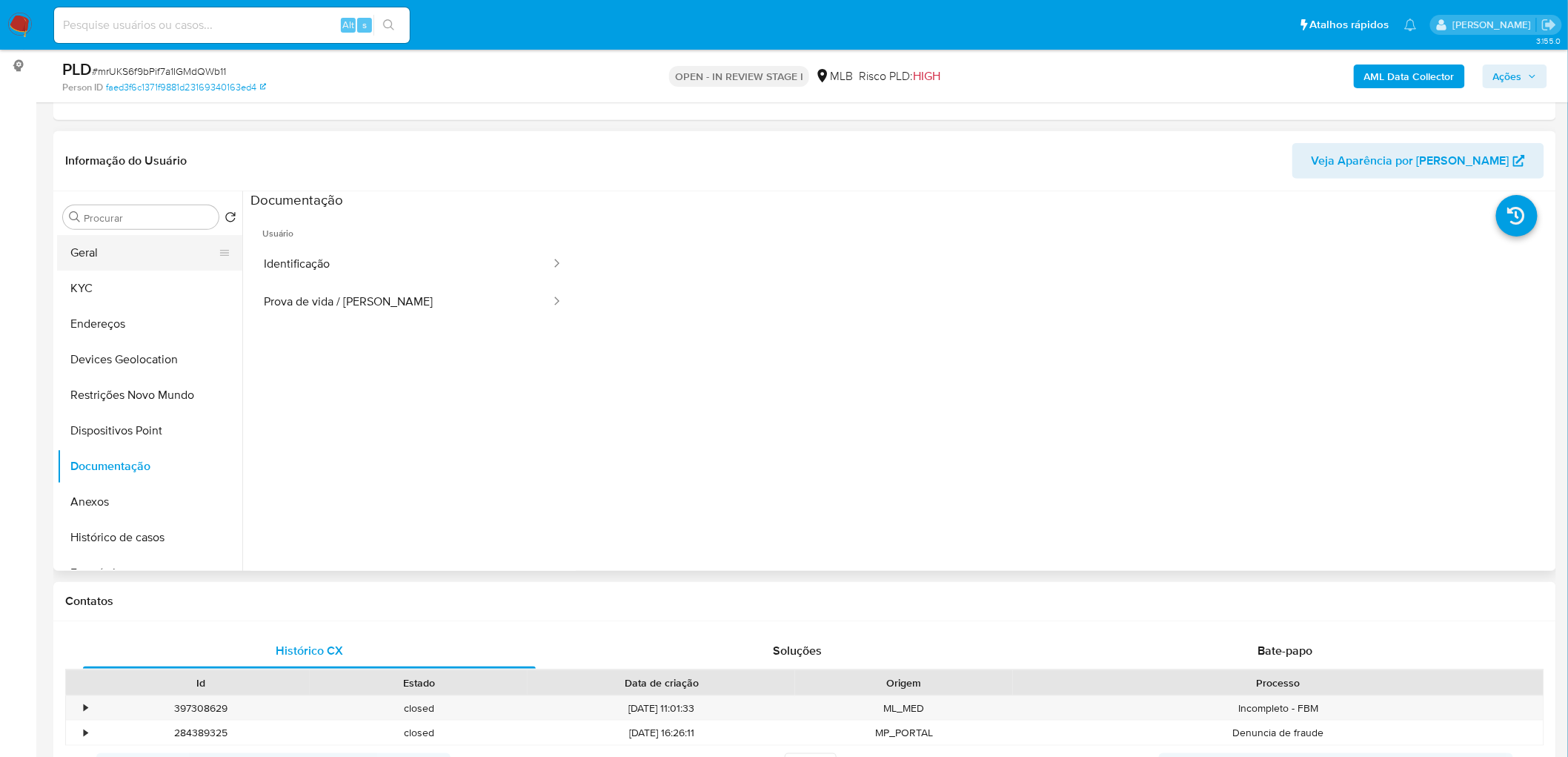
click at [129, 249] on button "Geral" at bounding box center [144, 253] width 173 height 36
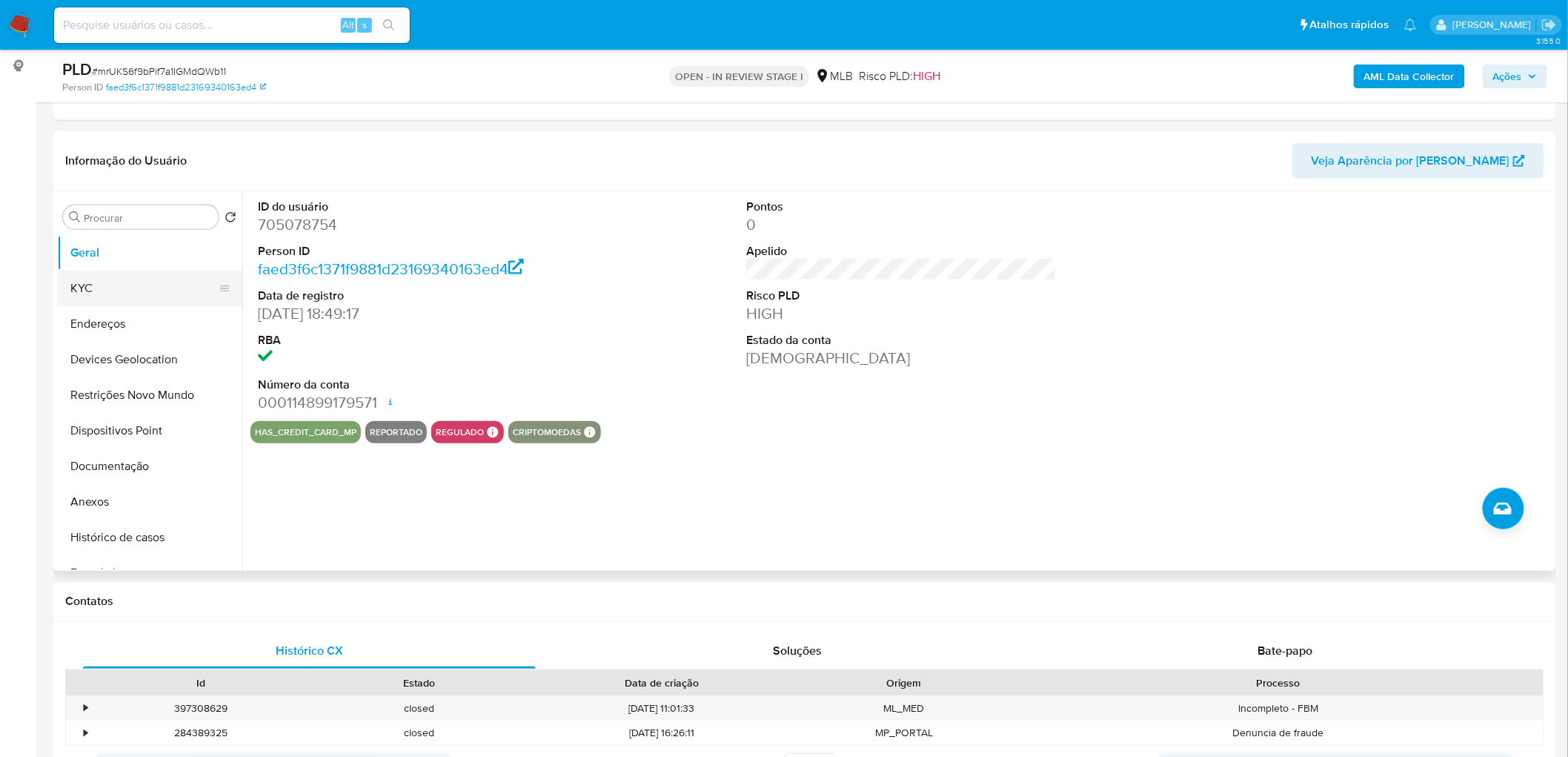
click at [128, 285] on button "KYC" at bounding box center [144, 288] width 173 height 36
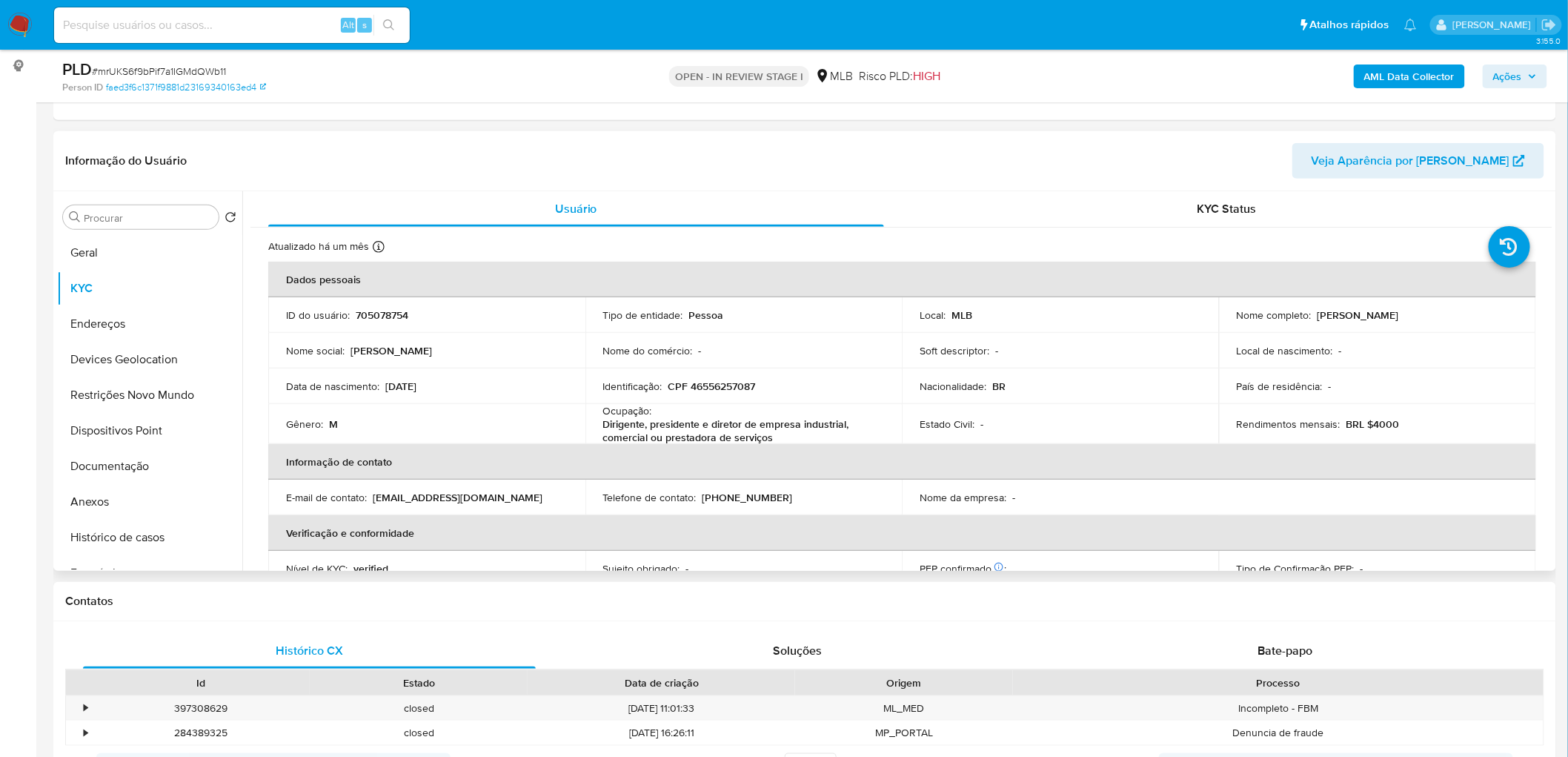
click at [949, 175] on header "Informação do Usuário Veja Aparência por Pessoa" at bounding box center [804, 160] width 1479 height 36
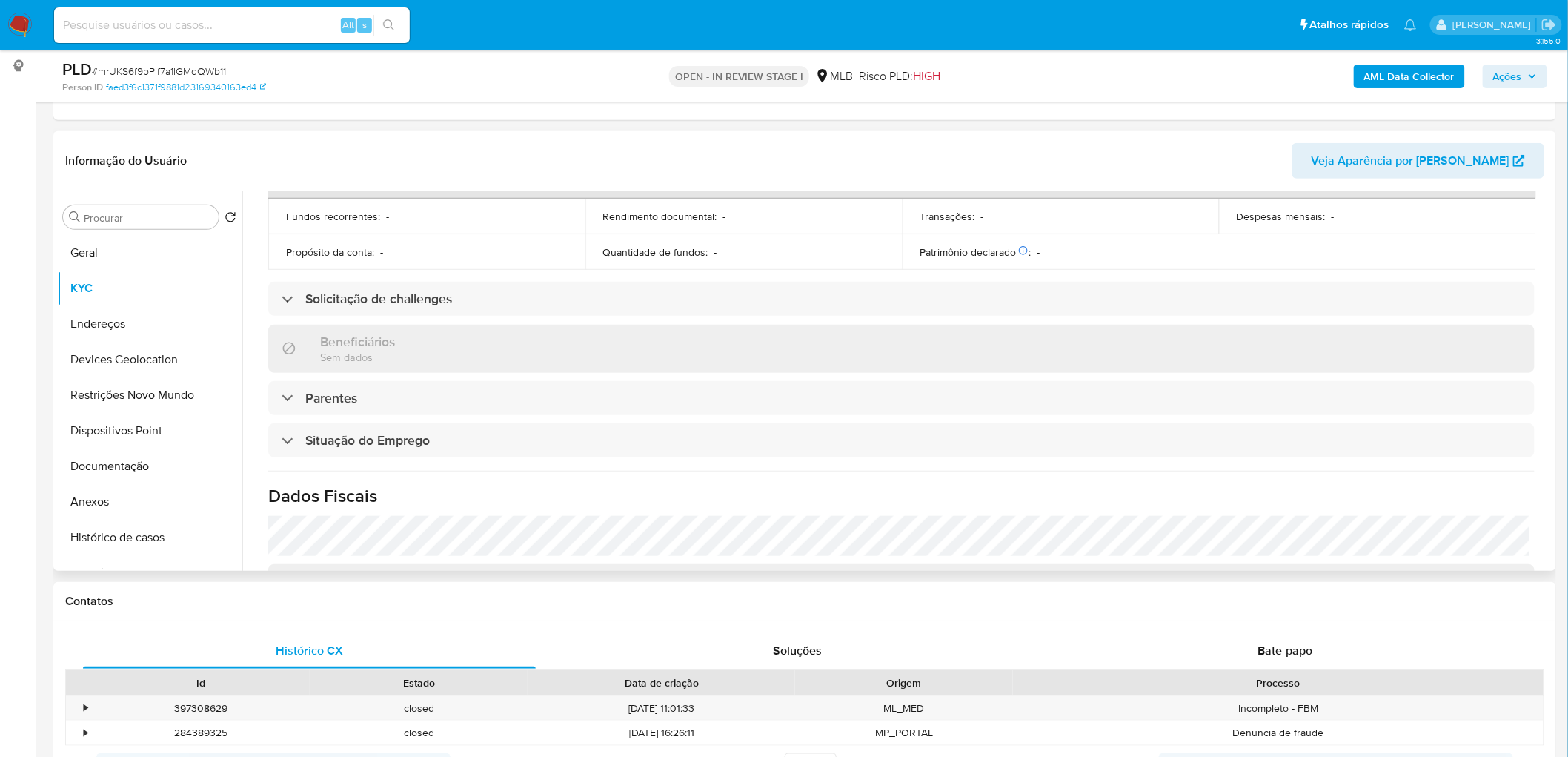
scroll to position [576, 0]
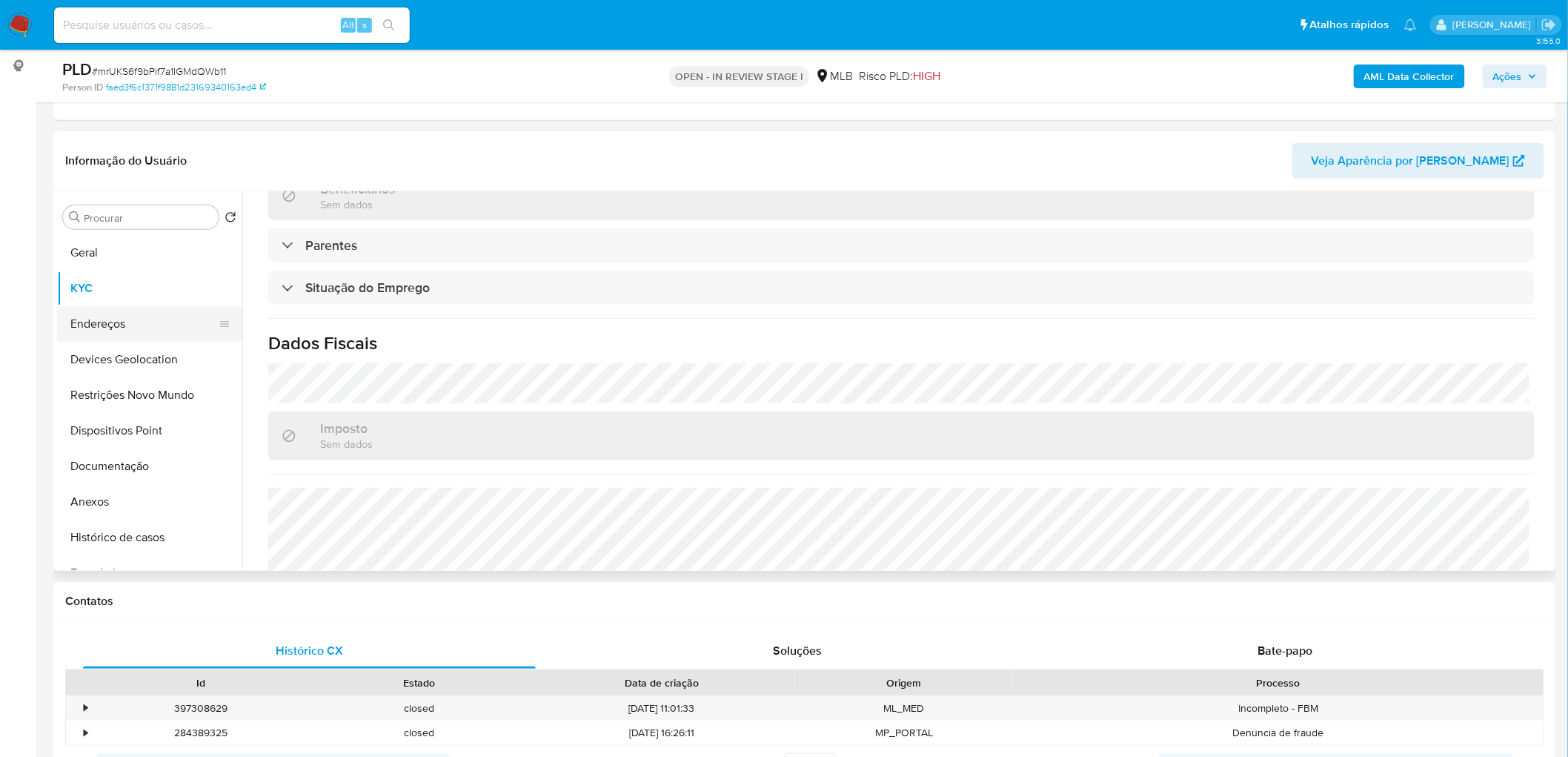
click at [142, 319] on button "Endereços" at bounding box center [144, 324] width 173 height 36
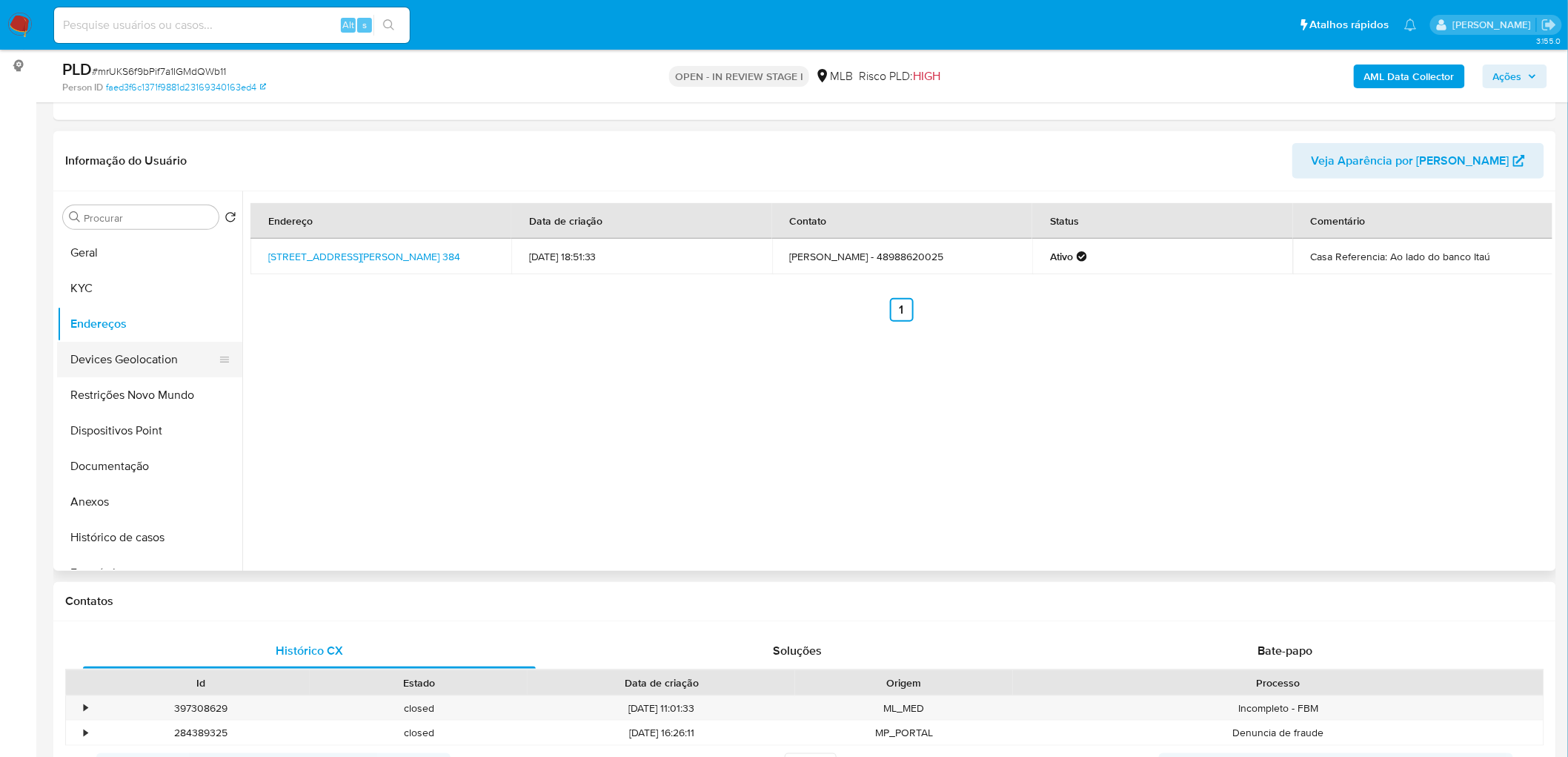
drag, startPoint x: 676, startPoint y: 500, endPoint x: 141, endPoint y: 364, distance: 552.0
click at [141, 364] on button "Devices Geolocation" at bounding box center [144, 359] width 173 height 36
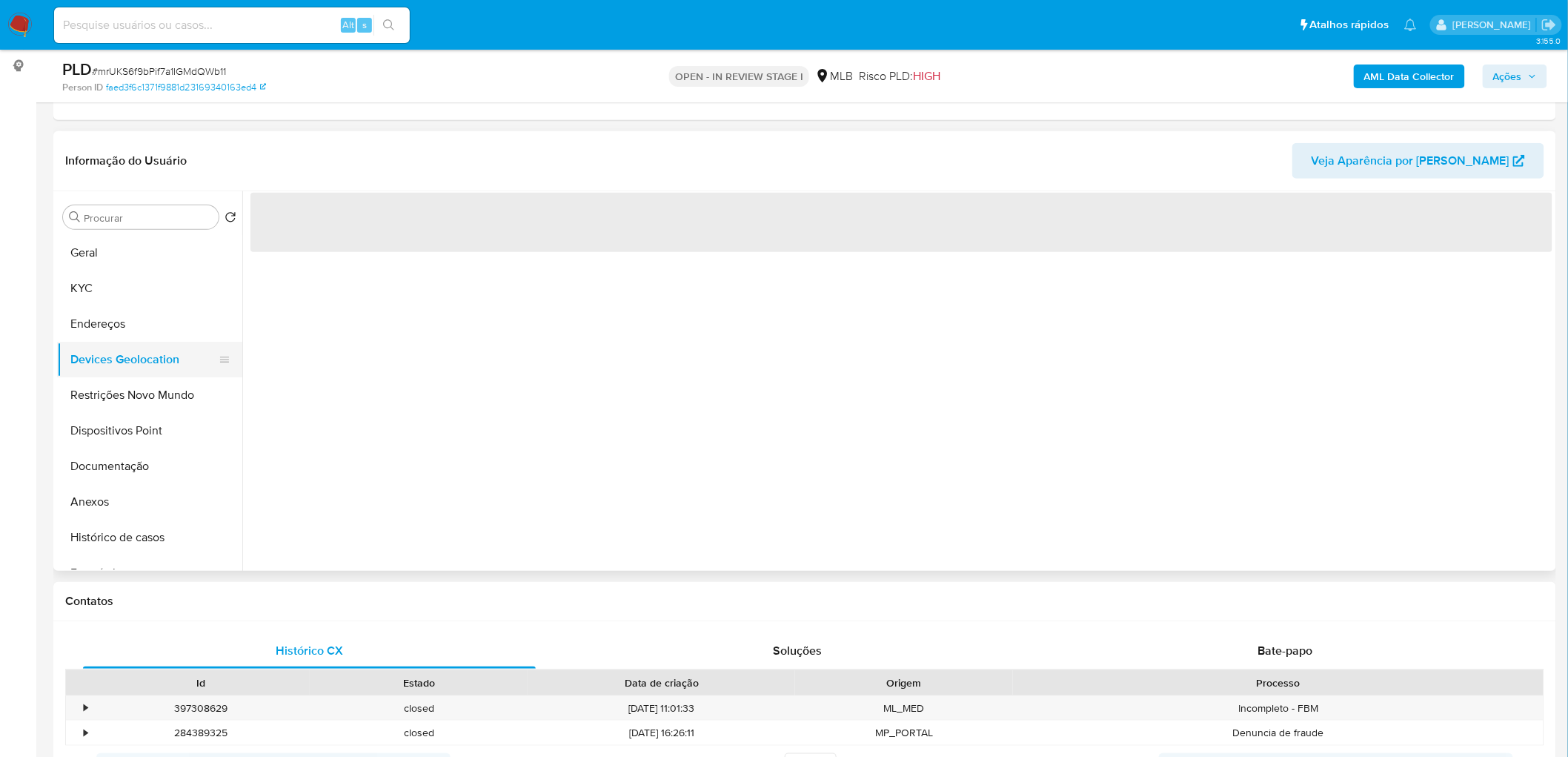
click at [141, 364] on button "Devices Geolocation" at bounding box center [144, 359] width 173 height 36
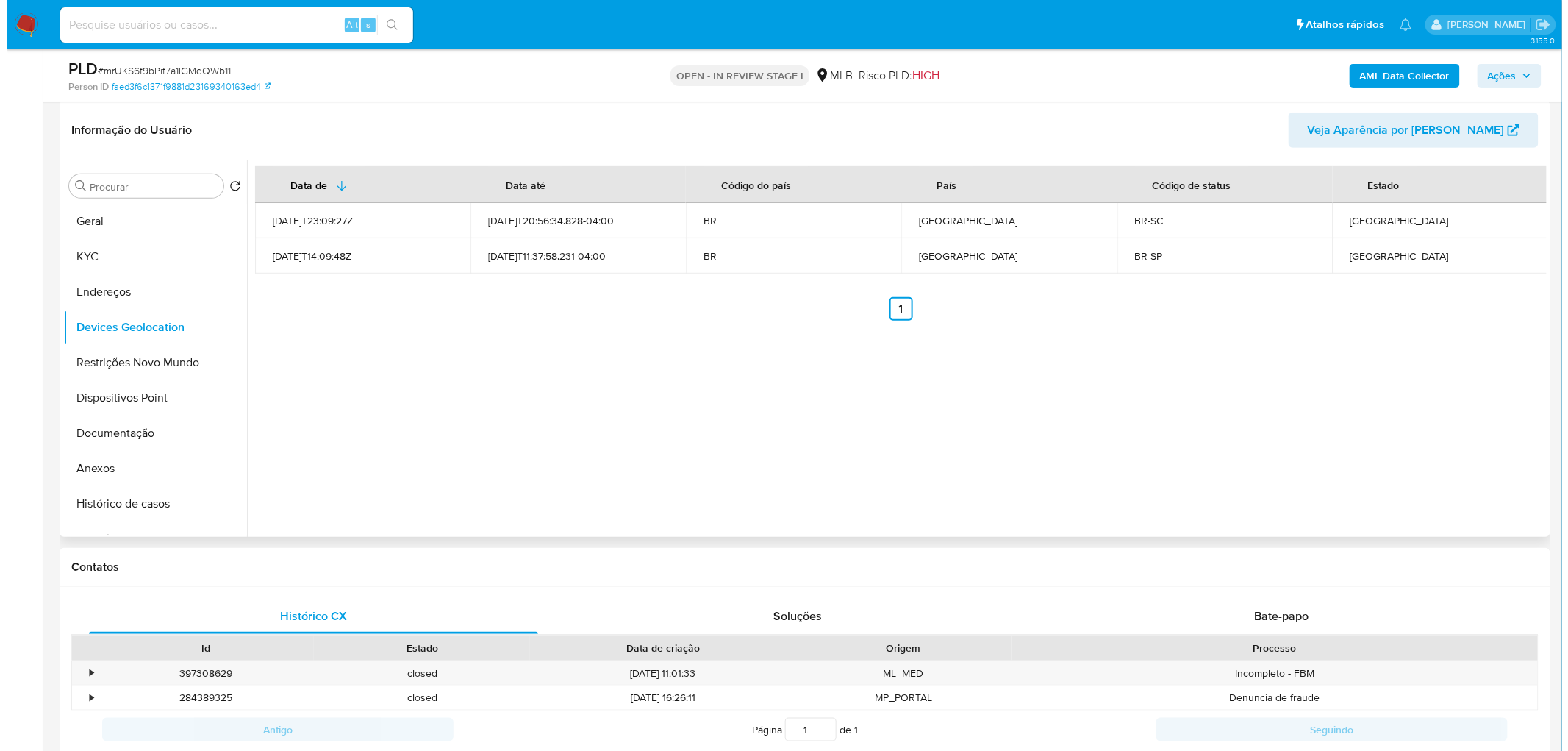
scroll to position [192, 0]
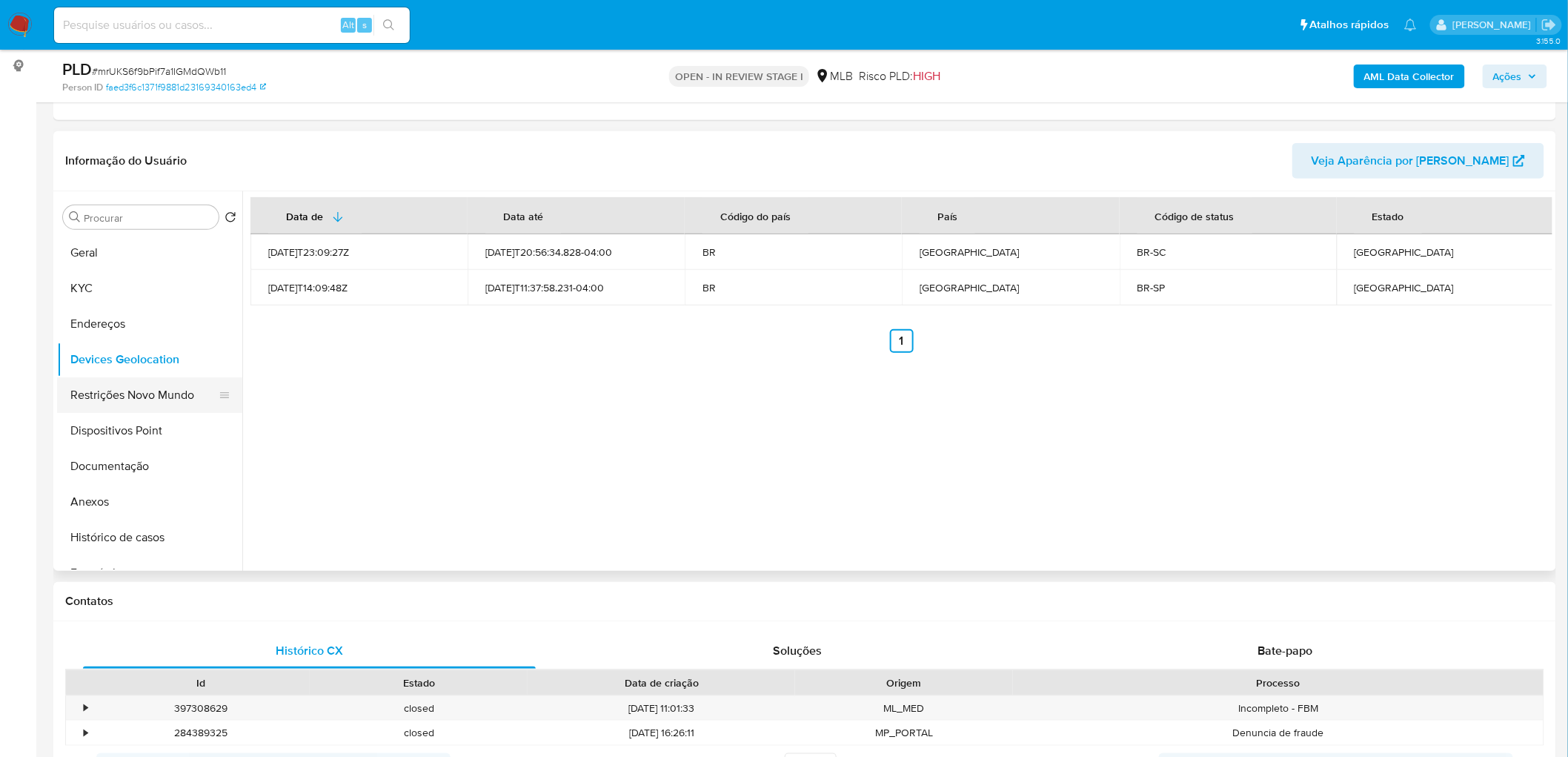
click at [124, 393] on button "Restrições Novo Mundo" at bounding box center [144, 395] width 173 height 36
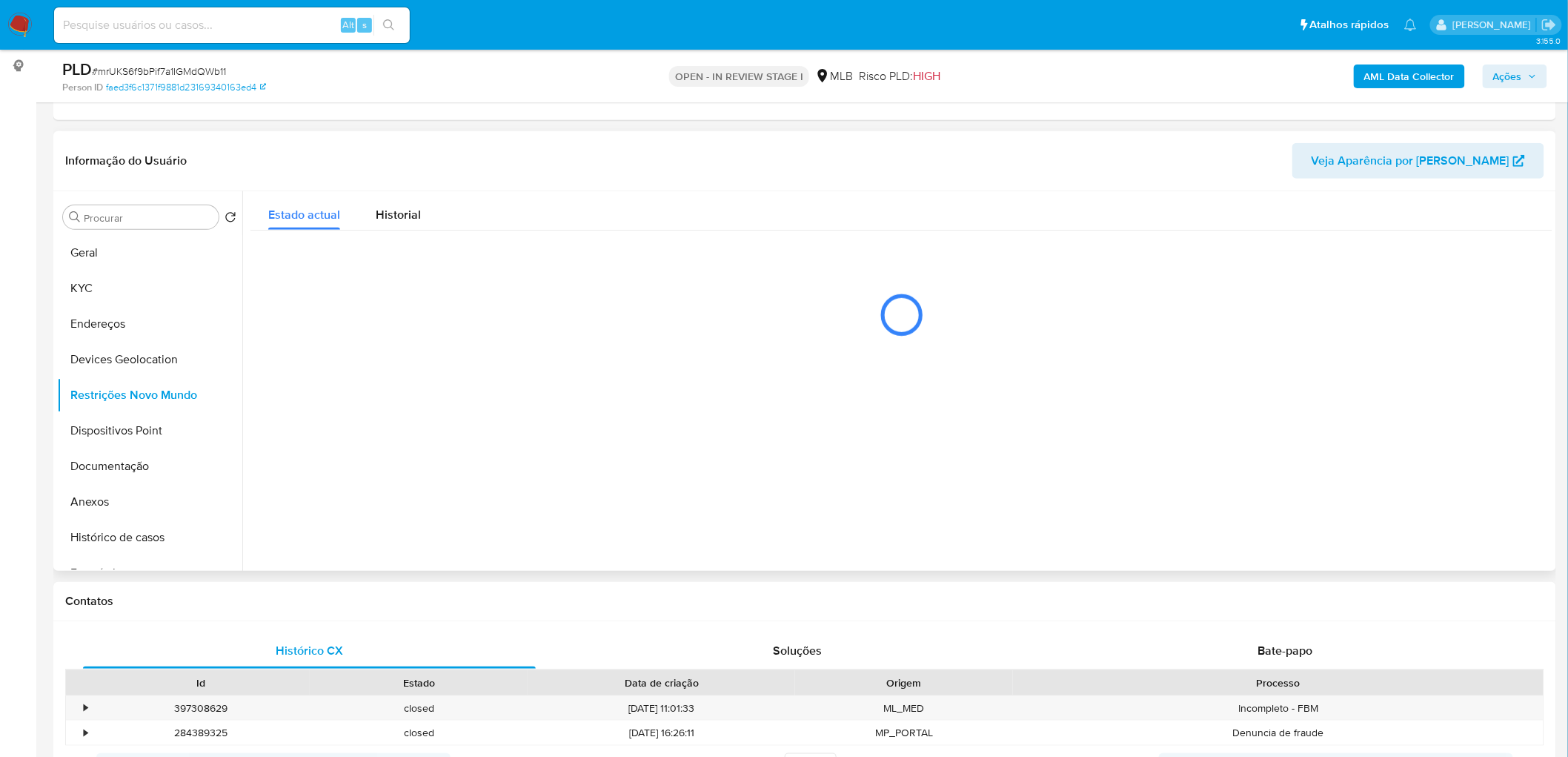
click at [877, 290] on icon at bounding box center [901, 315] width 50 height 50
click at [119, 438] on button "Dispositivos Point" at bounding box center [144, 430] width 173 height 36
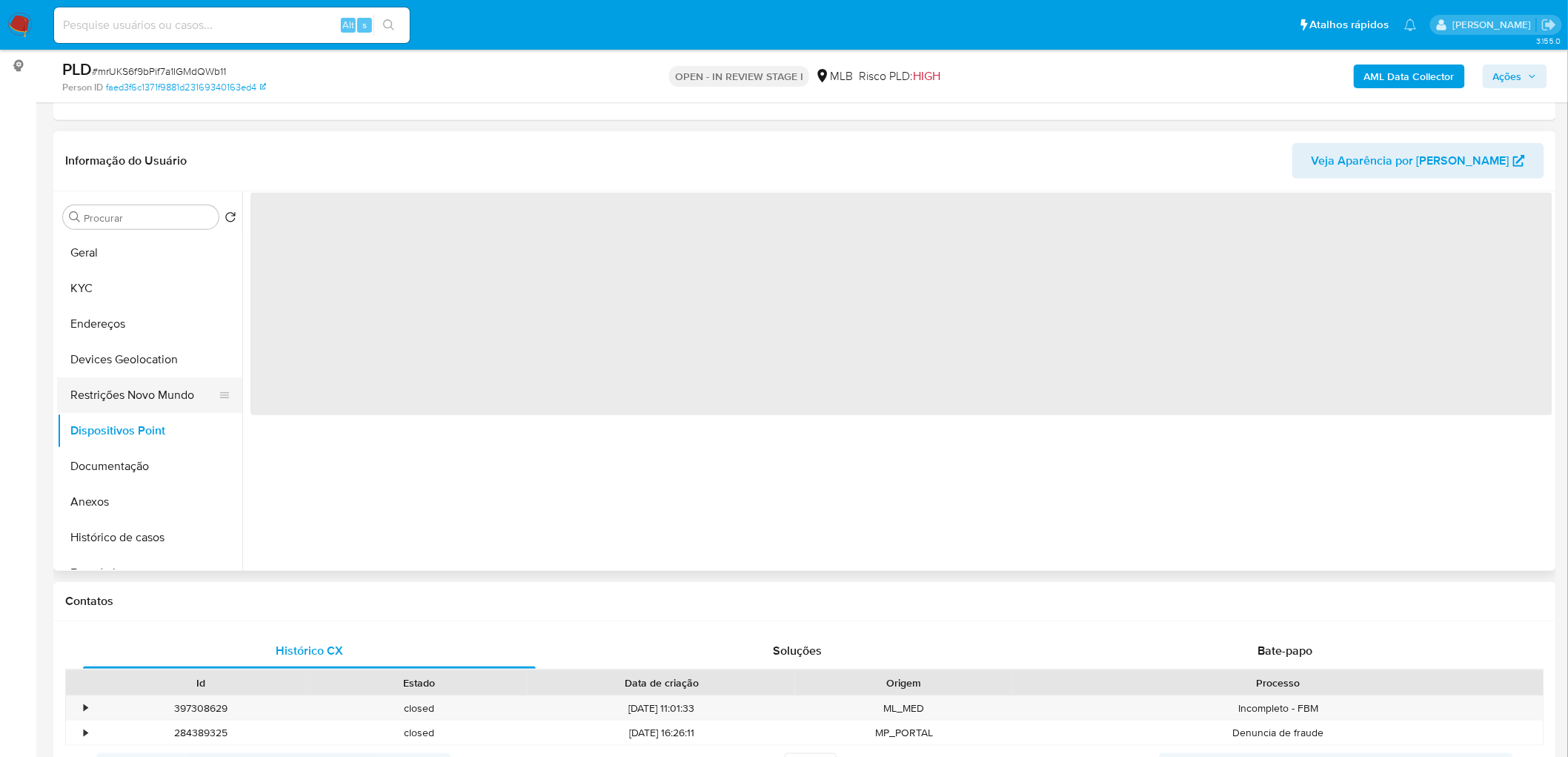
click at [152, 398] on button "Restrições Novo Mundo" at bounding box center [144, 395] width 173 height 36
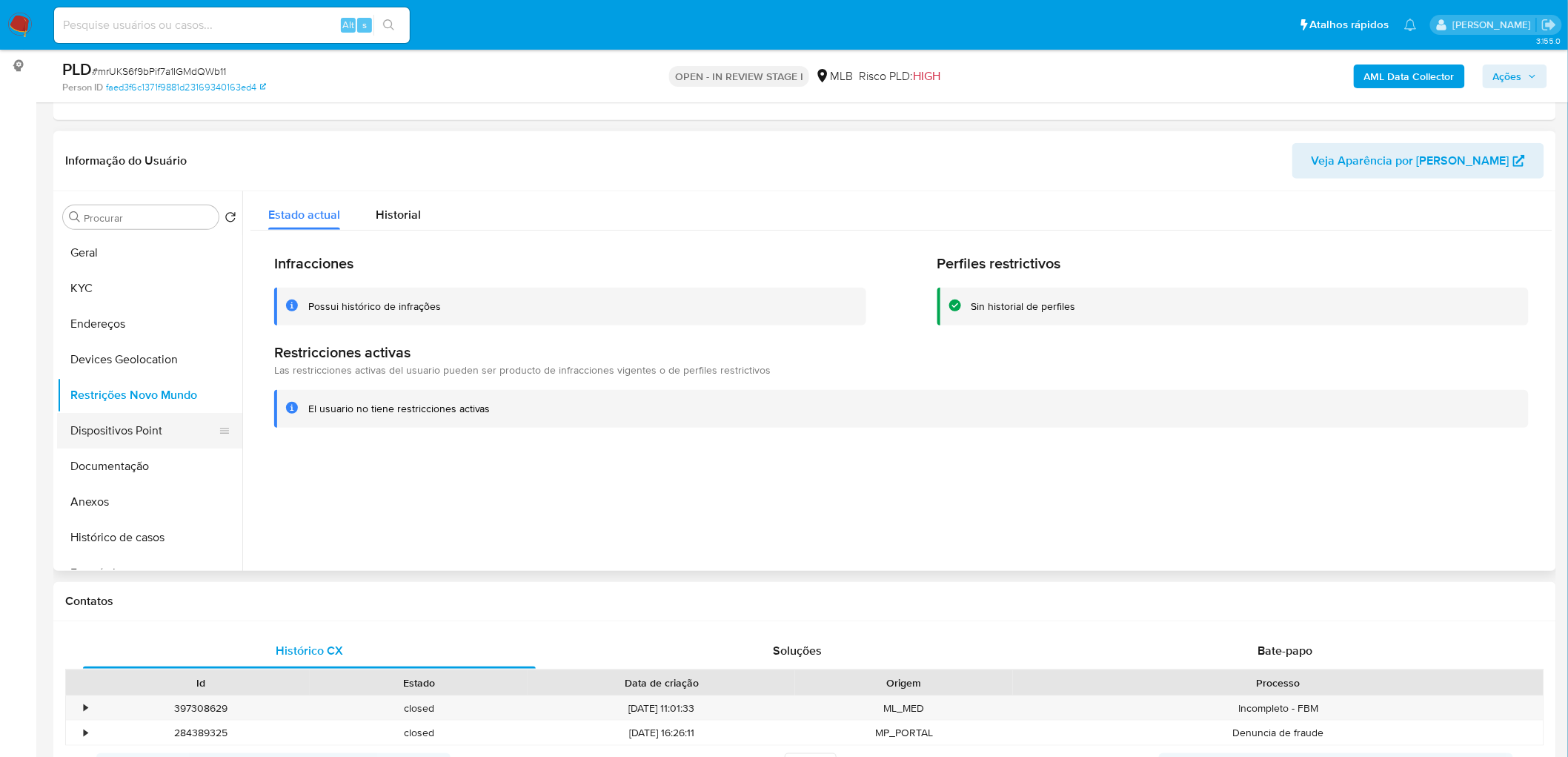
click at [150, 431] on button "Dispositivos Point" at bounding box center [144, 430] width 173 height 36
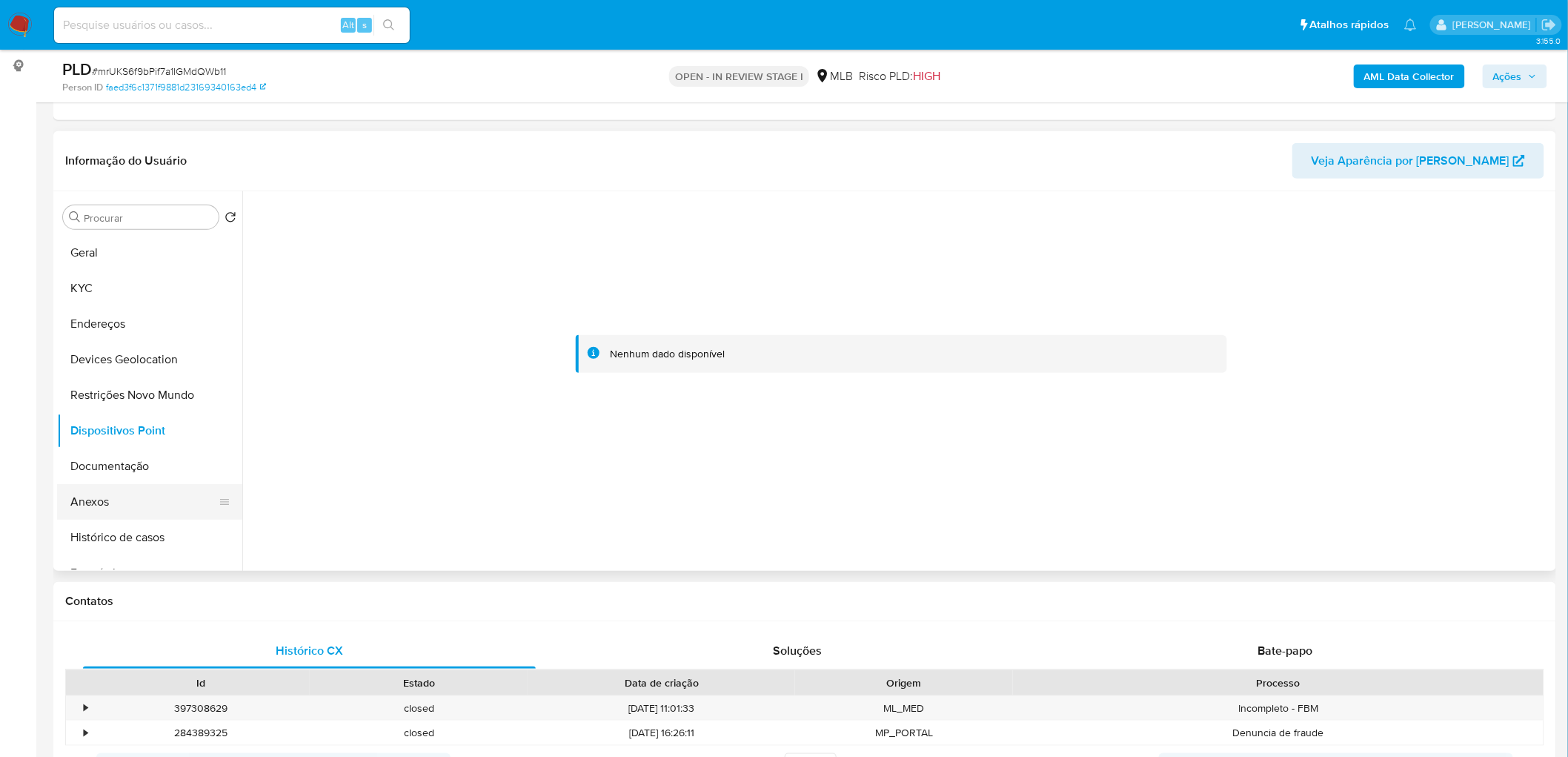
click at [105, 460] on button "Anexos" at bounding box center [144, 502] width 173 height 36
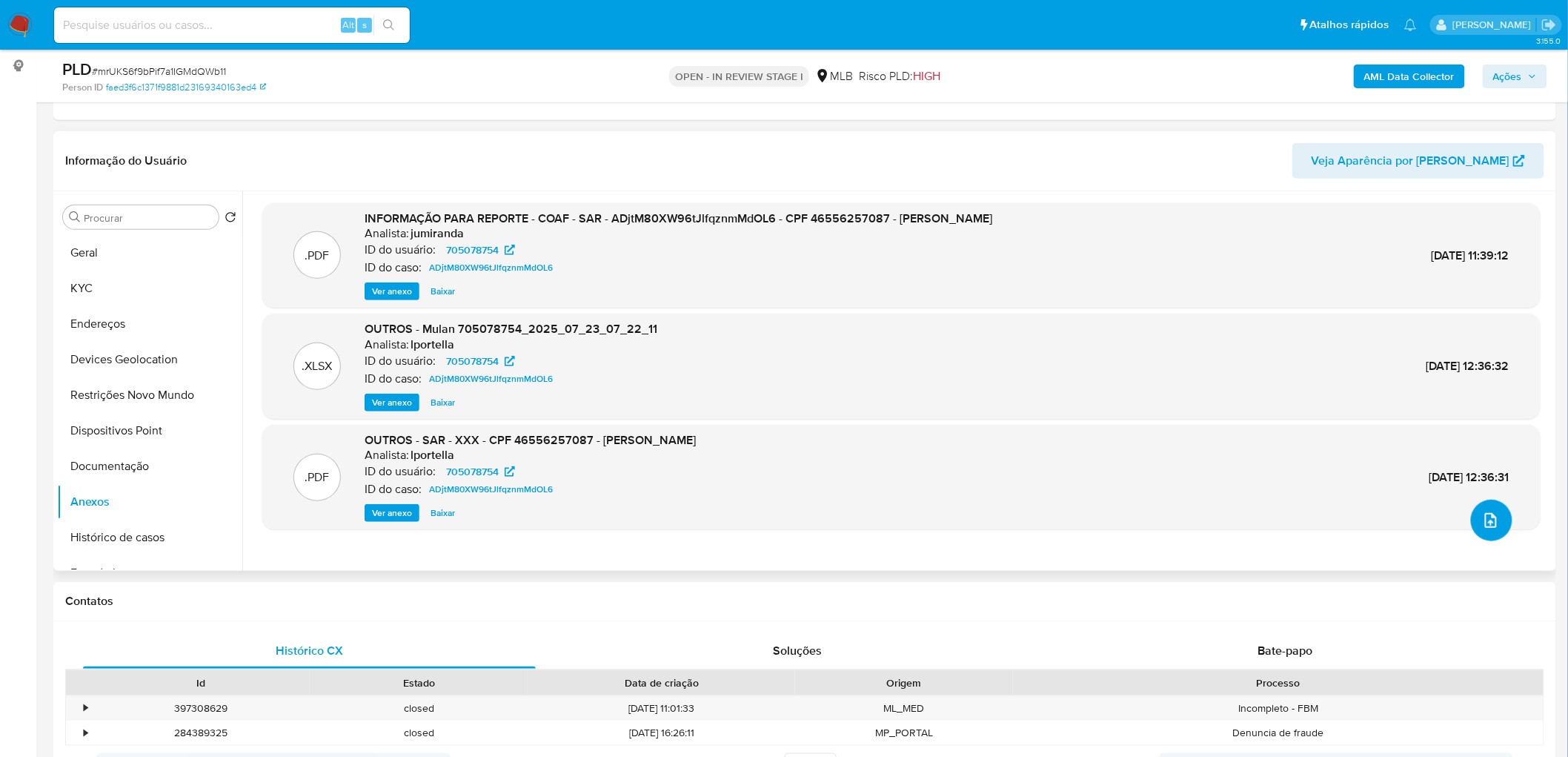
click at [1053, 460] on button "upload-file" at bounding box center [1492, 520] width 41 height 41
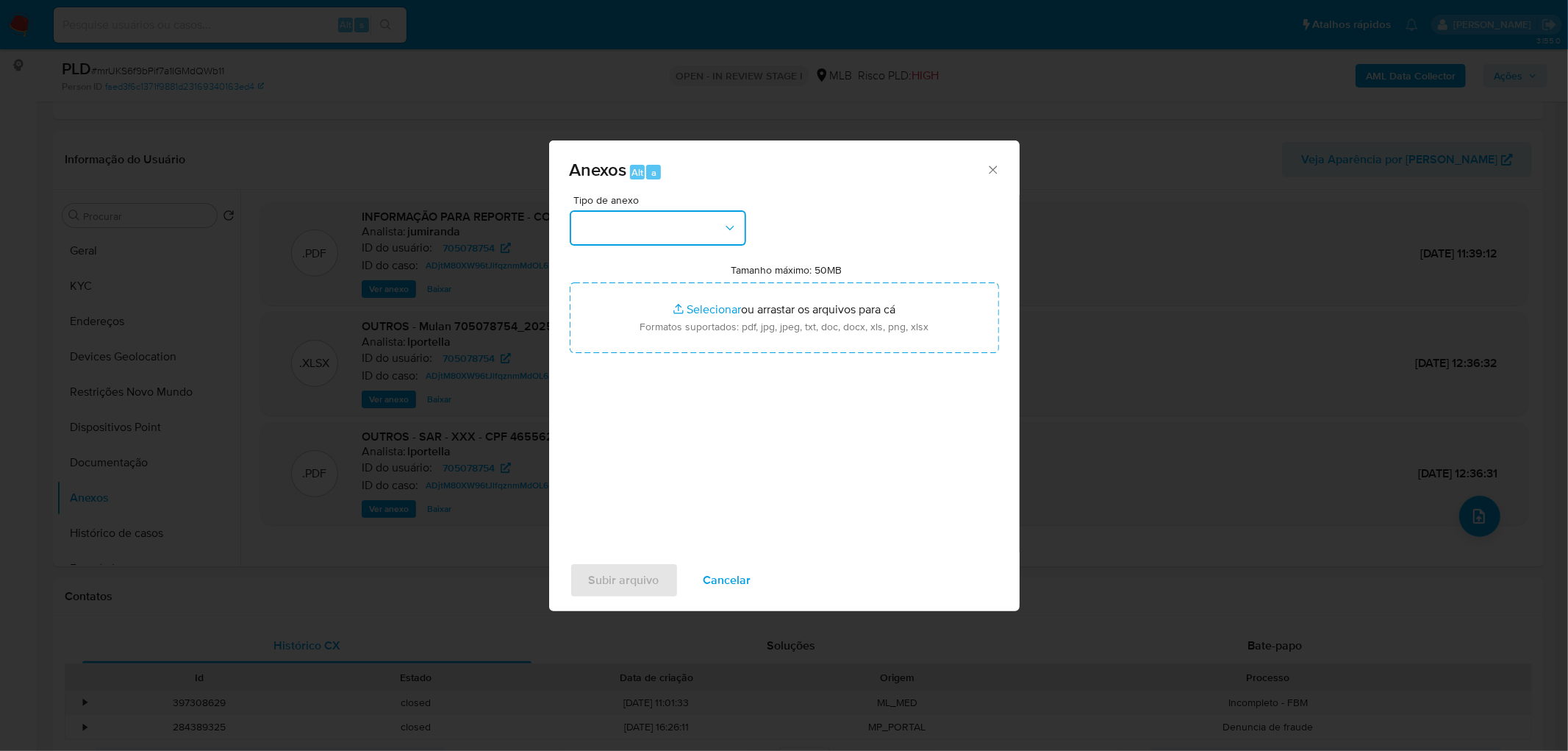
click at [644, 216] on button "button" at bounding box center [657, 228] width 176 height 36
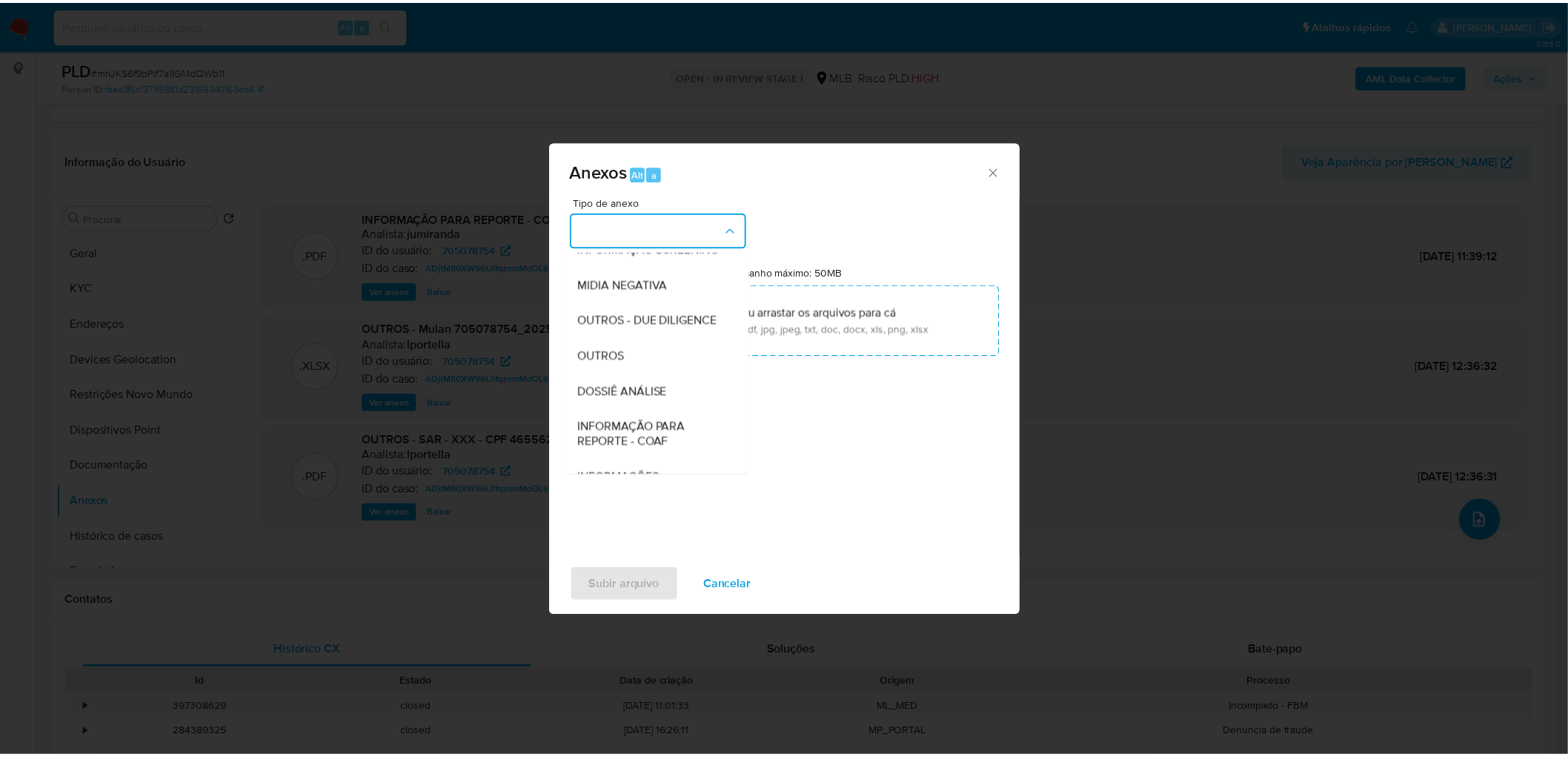
scroll to position [164, 0]
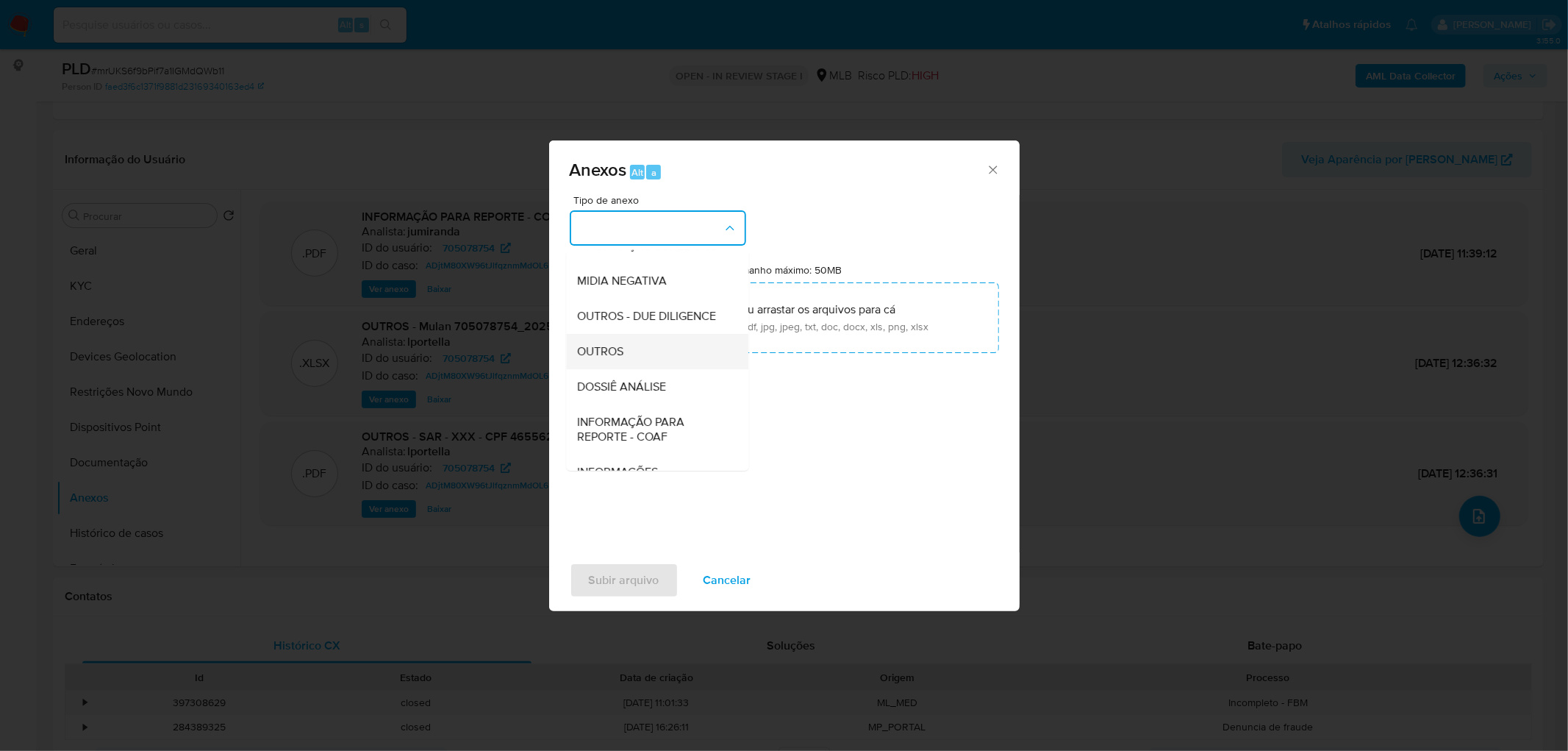
click at [631, 369] on div "OUTROS" at bounding box center [653, 352] width 150 height 36
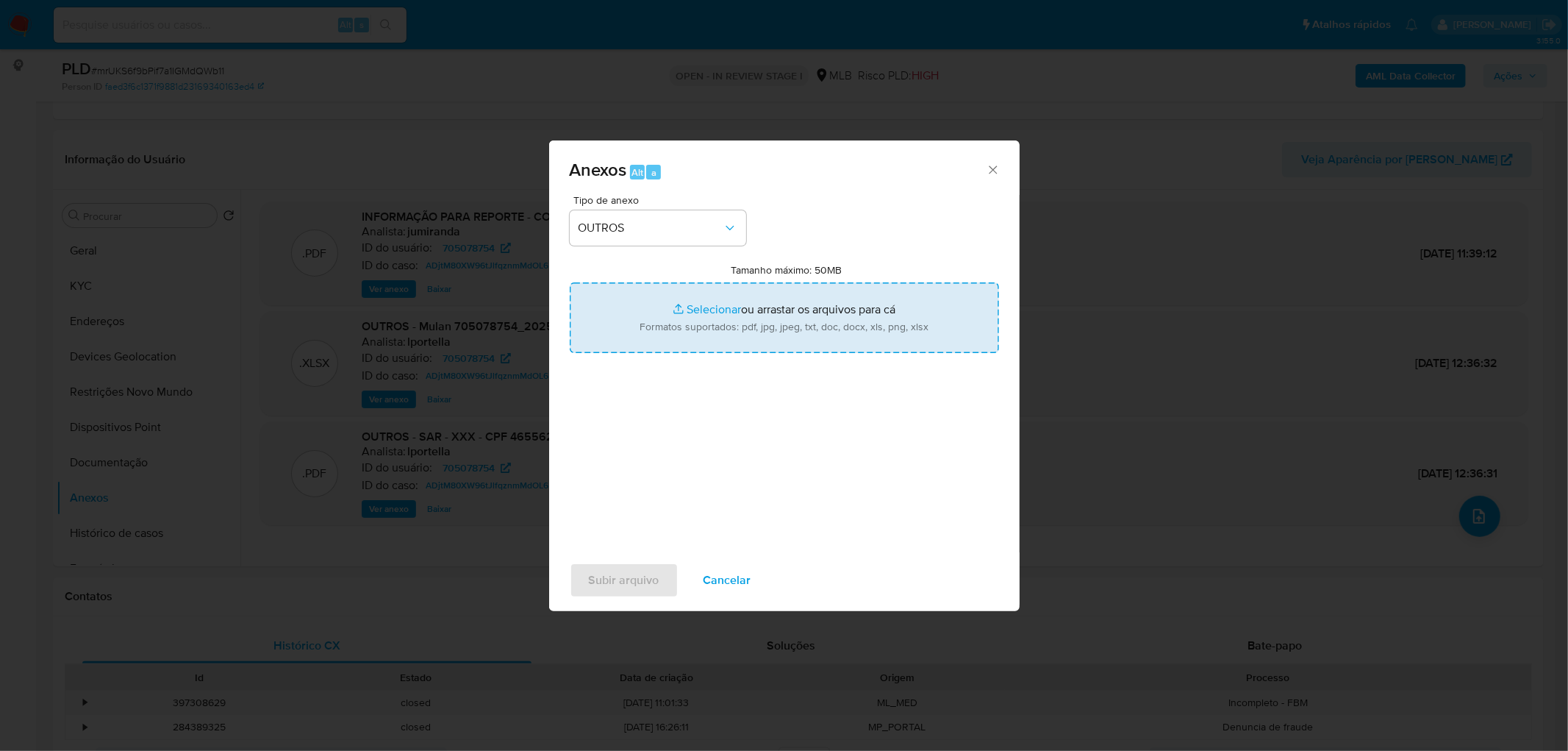
click at [724, 314] on input "Tamanho máximo: 50MB Selecionar arquivos" at bounding box center [784, 318] width 429 height 70
type input "C:\fakepath\Mulan 705078754_2025_08_21_17_17_19.xlsx"
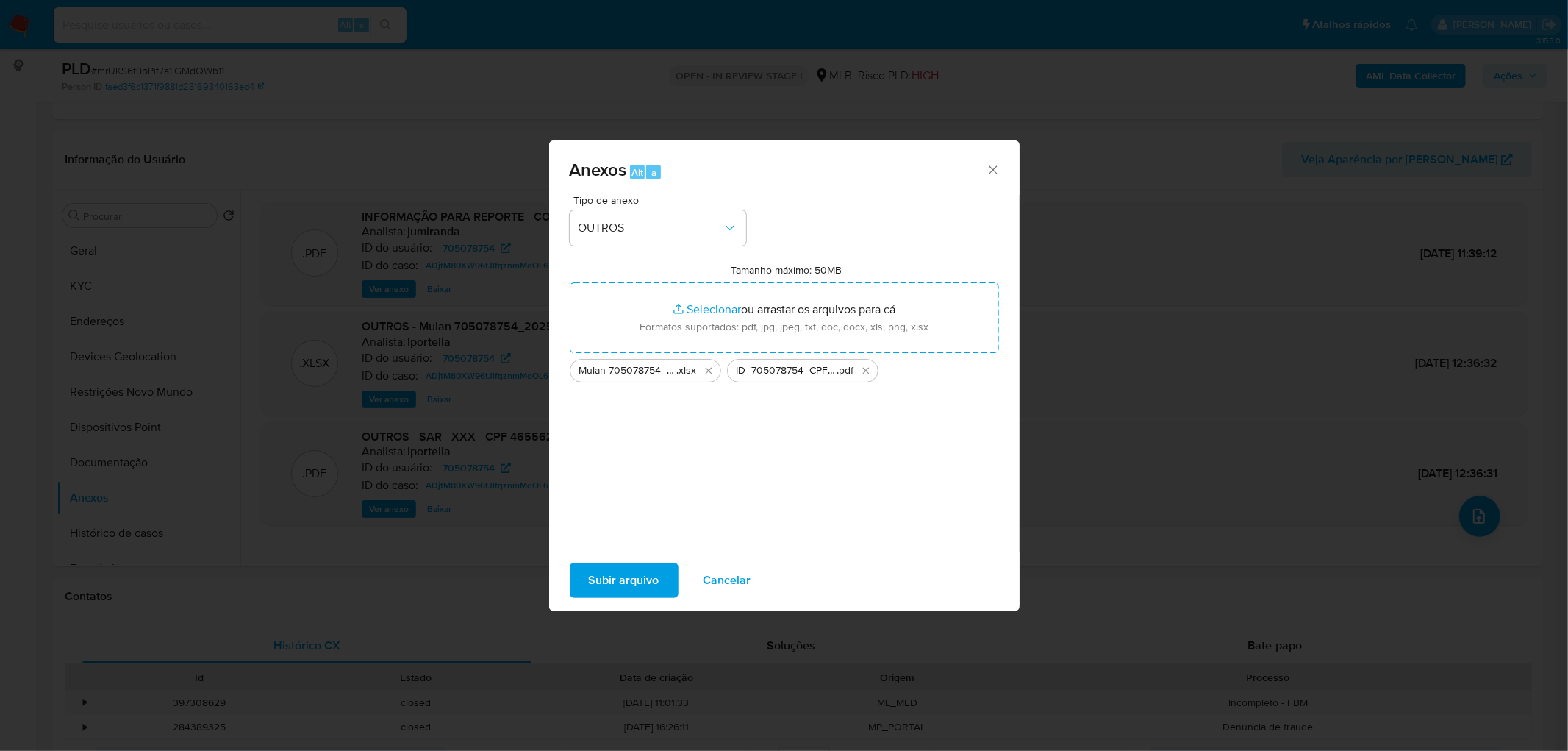
click at [627, 456] on span "Subir arquivo" at bounding box center [623, 580] width 70 height 33
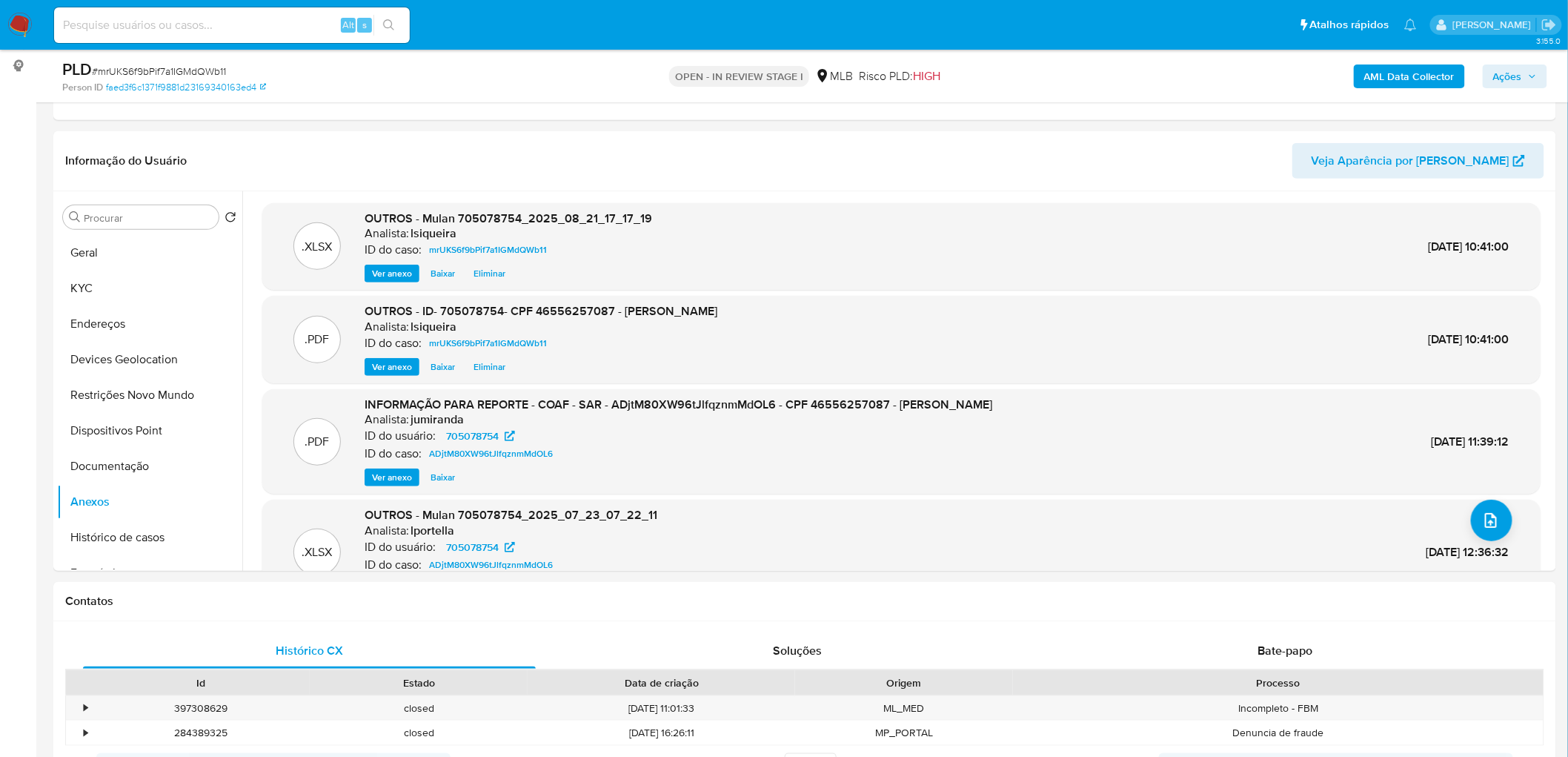
click at [1053, 71] on span "Ações" at bounding box center [1515, 76] width 44 height 21
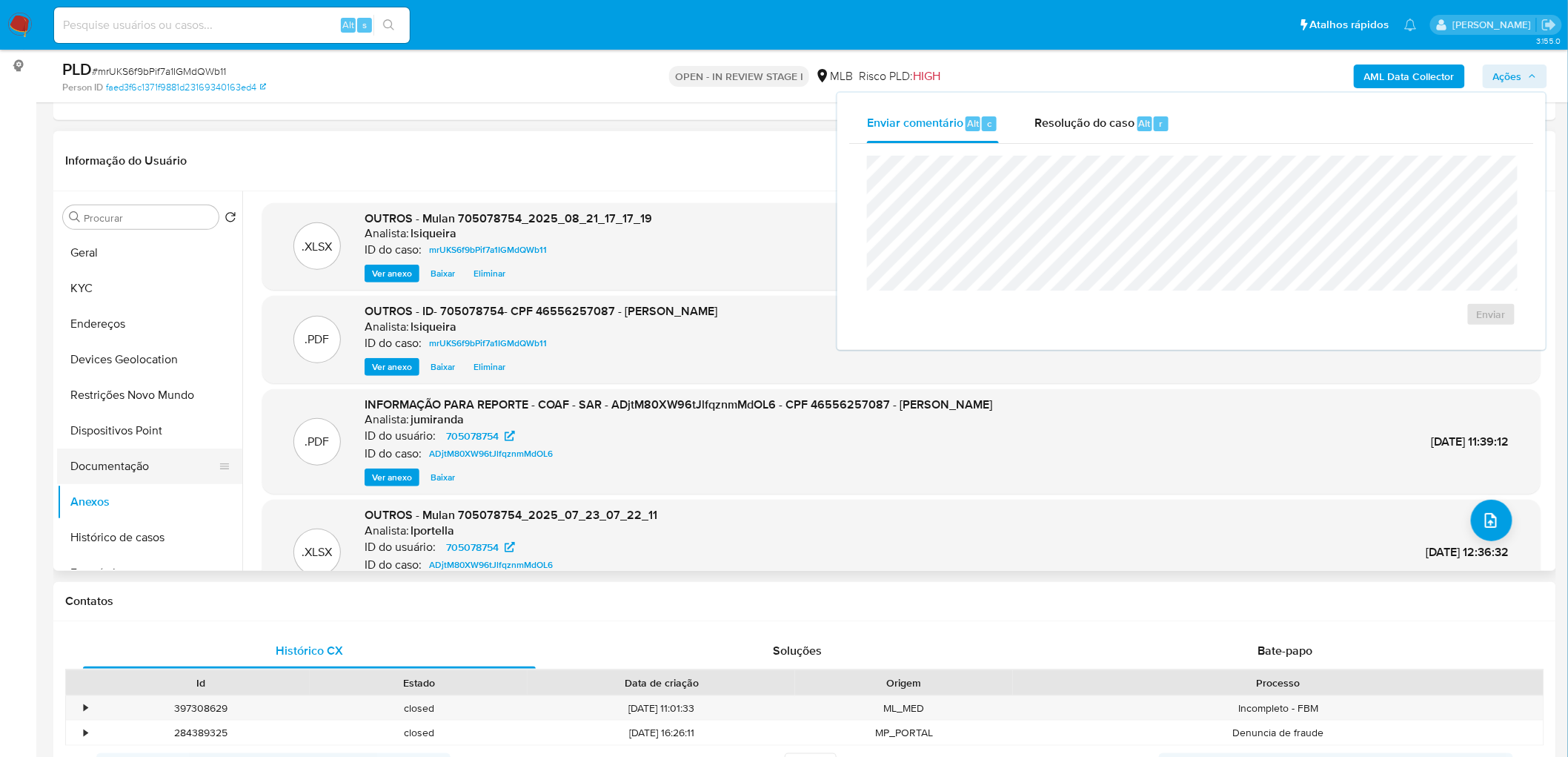
click at [131, 460] on button "Documentação" at bounding box center [144, 466] width 173 height 36
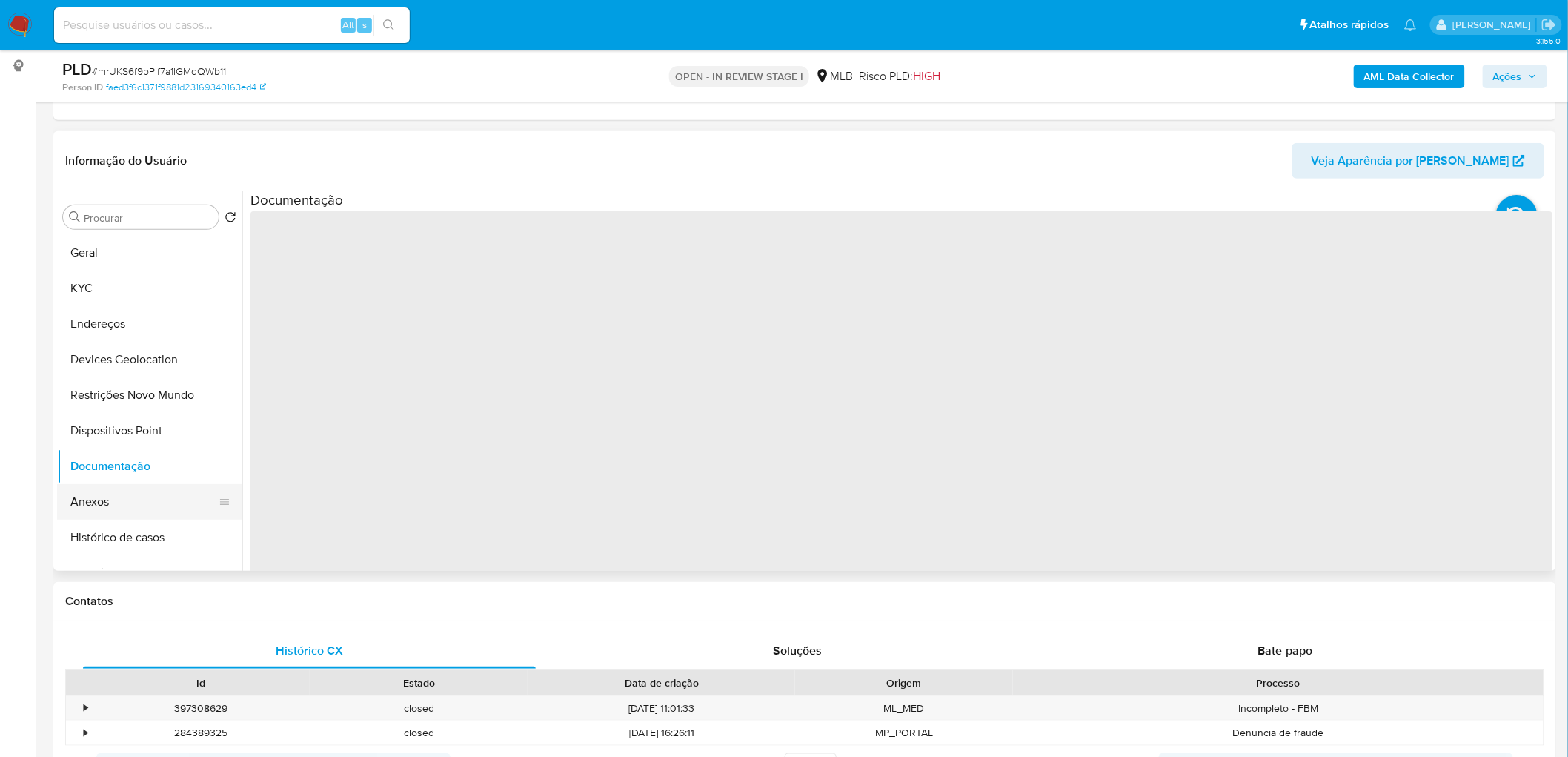
click at [115, 460] on button "Anexos" at bounding box center [144, 502] width 173 height 36
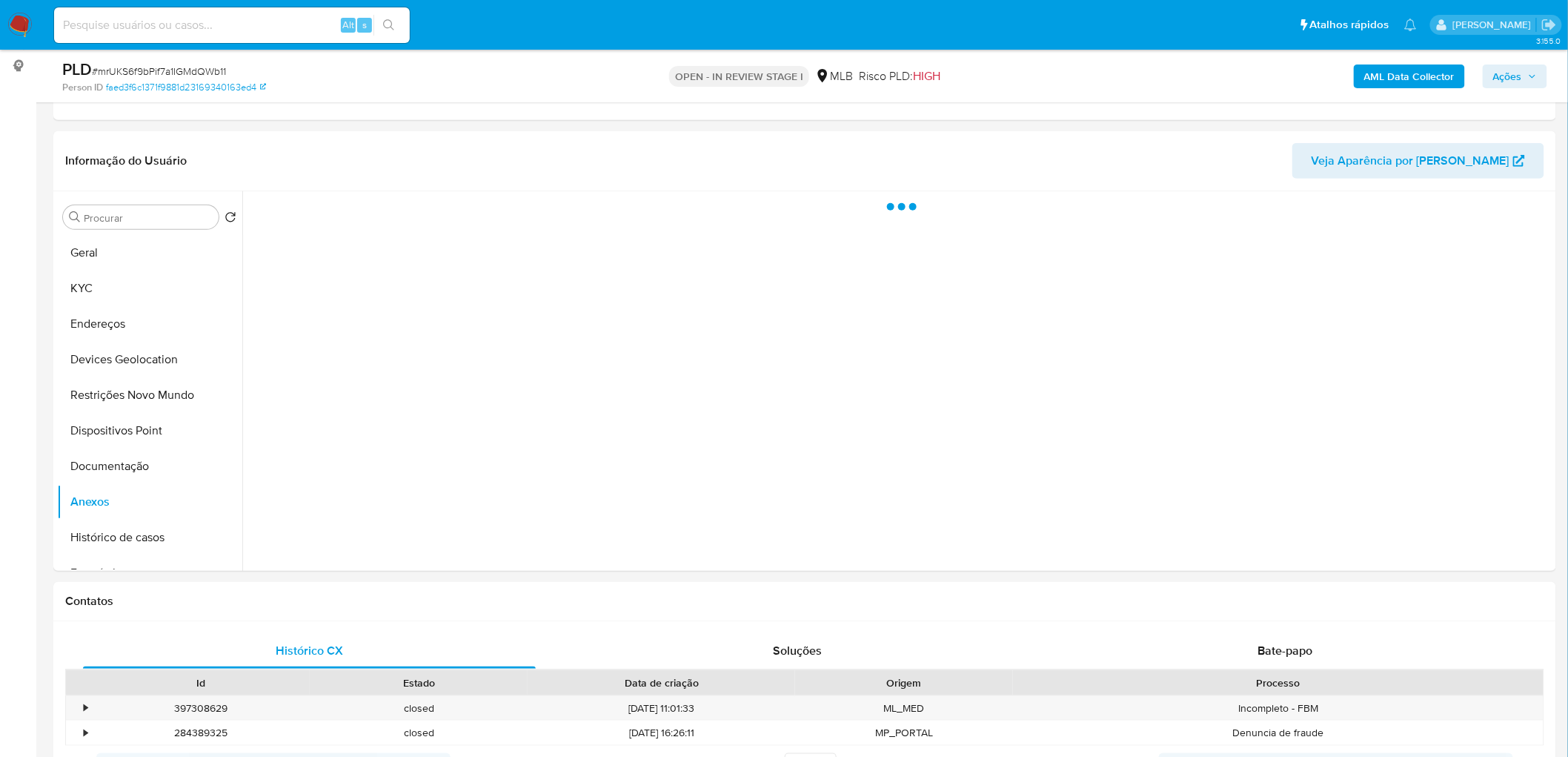
click at [1053, 69] on span "Ações" at bounding box center [1508, 76] width 29 height 24
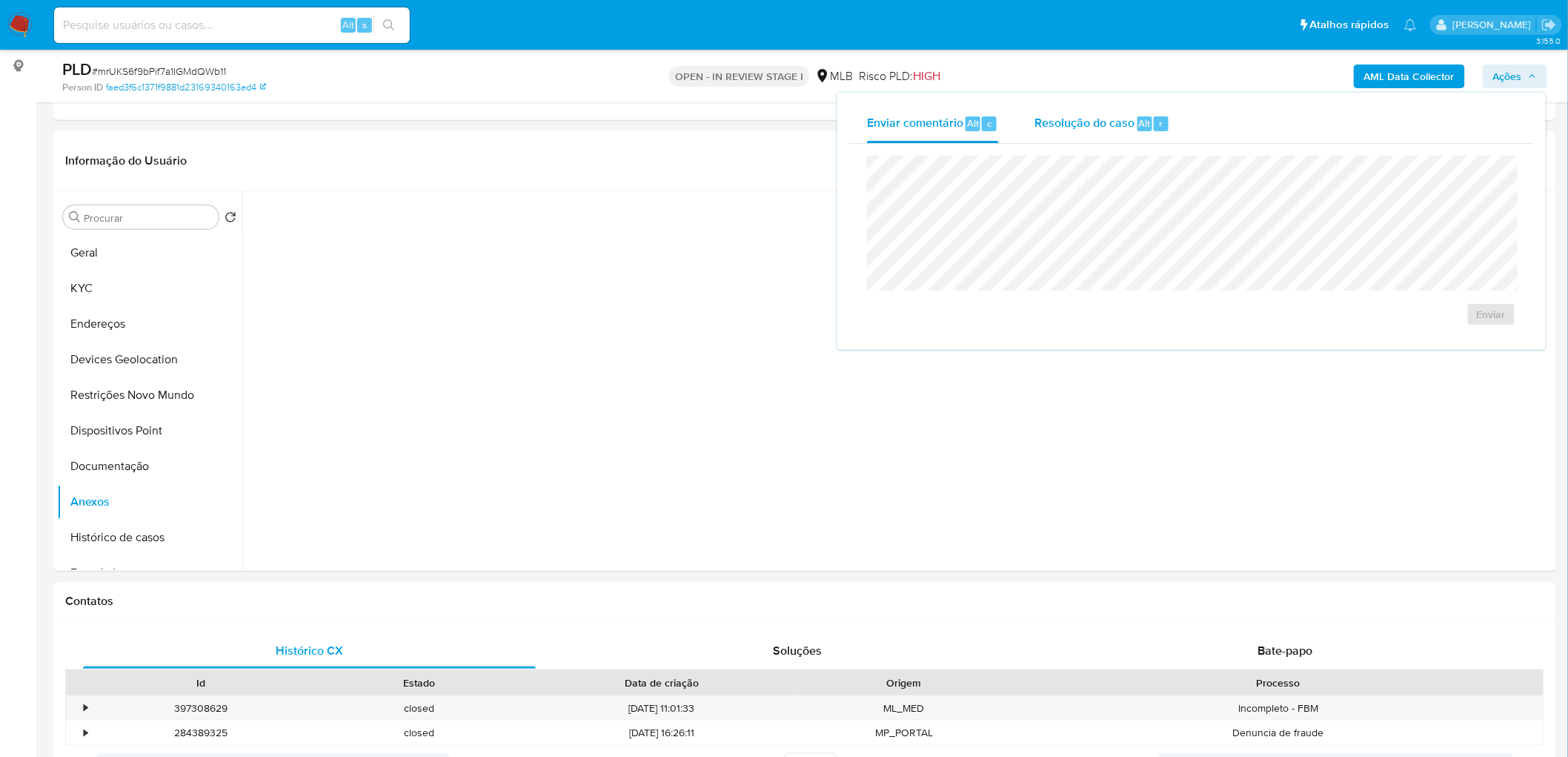
click at [1053, 129] on span "Resolução do caso" at bounding box center [1085, 122] width 100 height 17
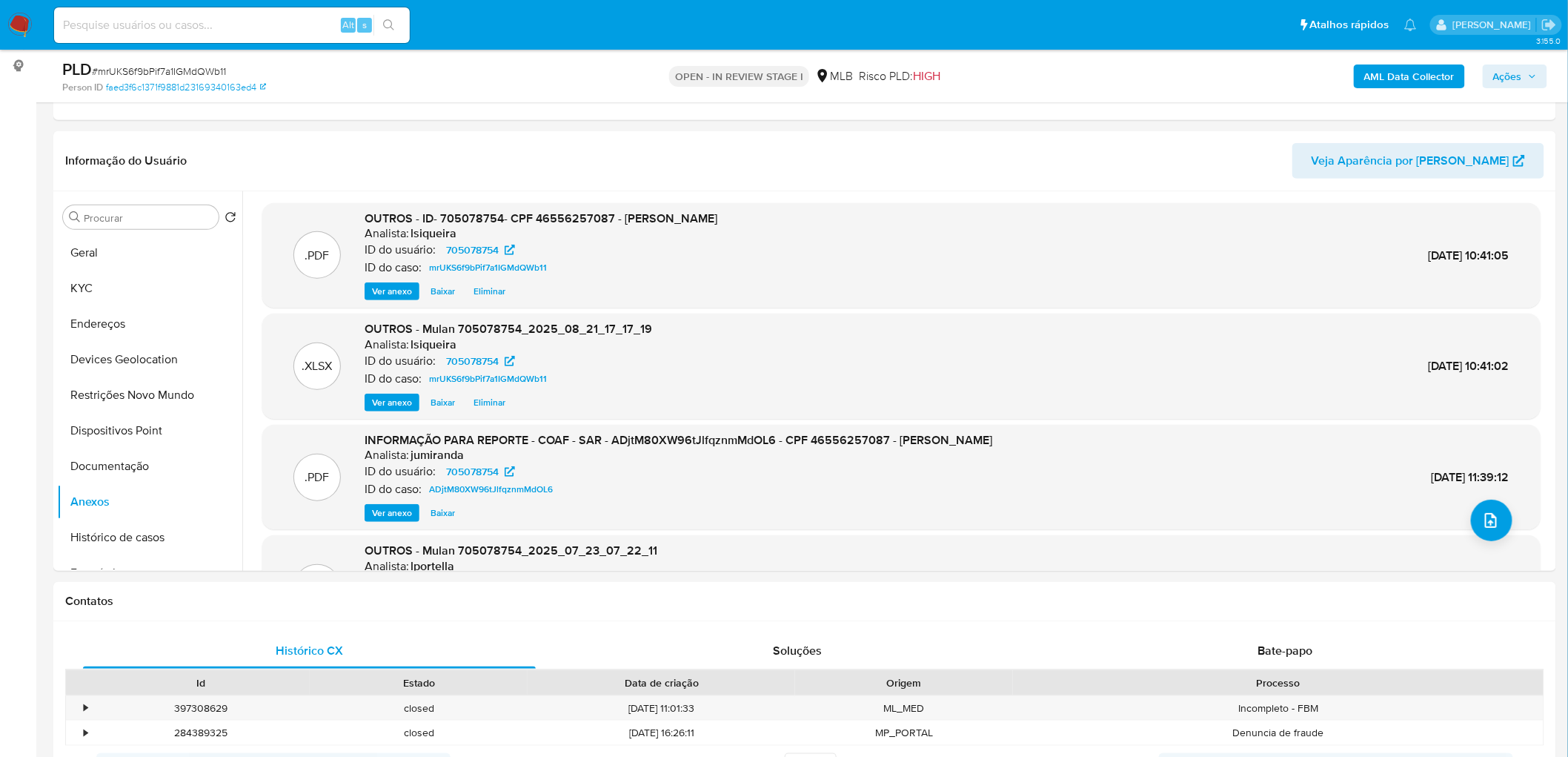
click at [1053, 70] on span "Ações" at bounding box center [1508, 76] width 29 height 24
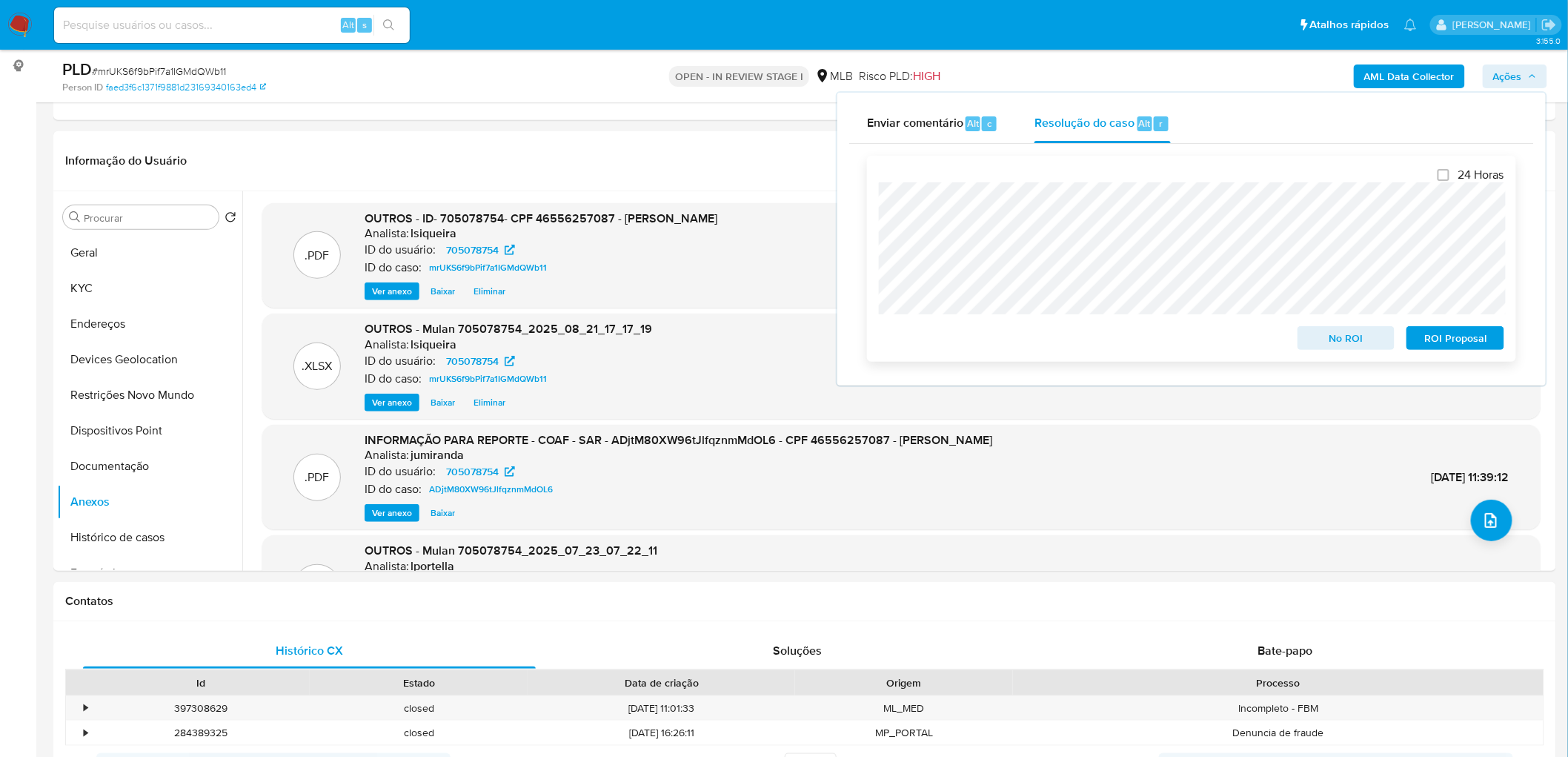
click at [1053, 339] on span "No ROI" at bounding box center [1347, 338] width 77 height 21
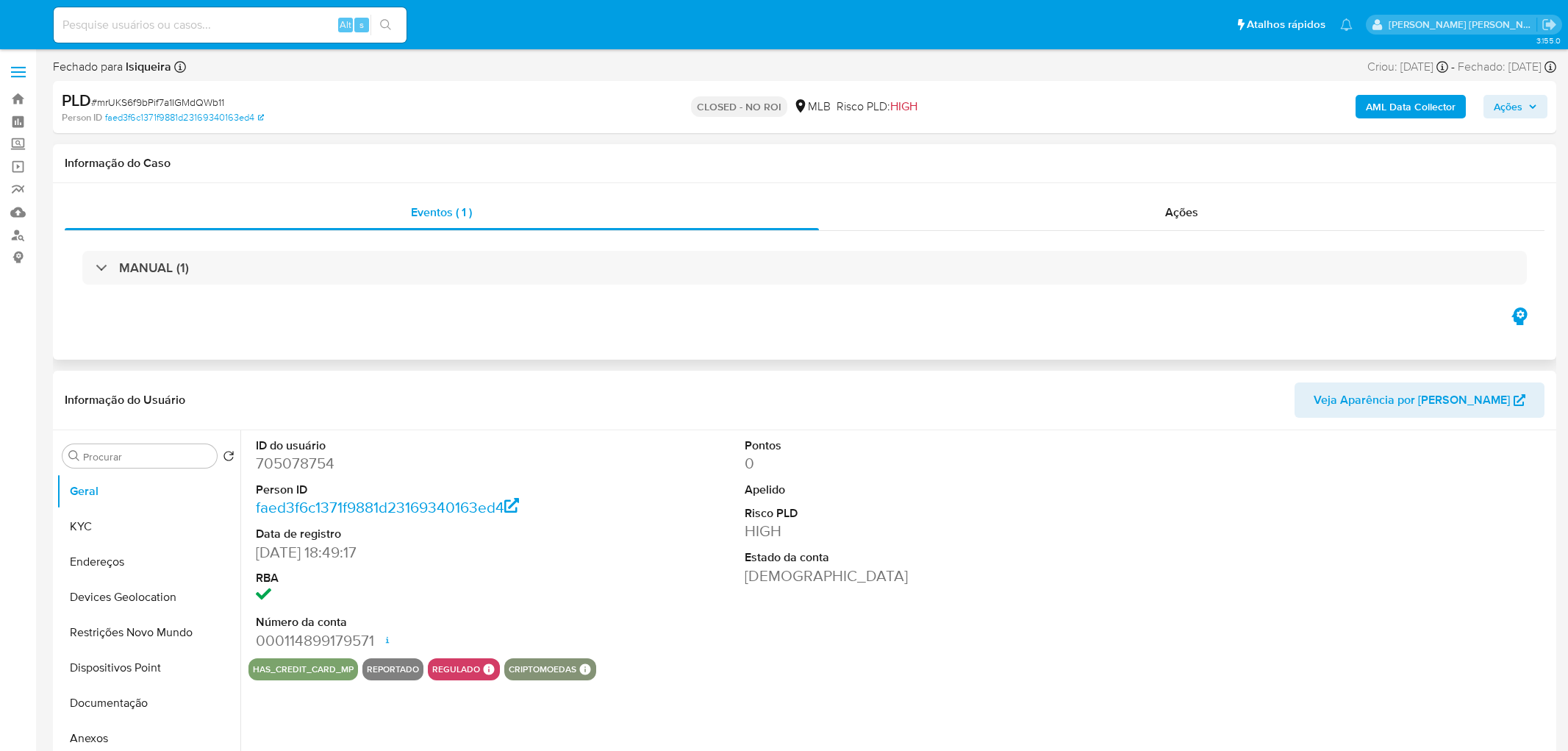
select select "10"
click at [1099, 217] on div "Ações" at bounding box center [1172, 212] width 720 height 36
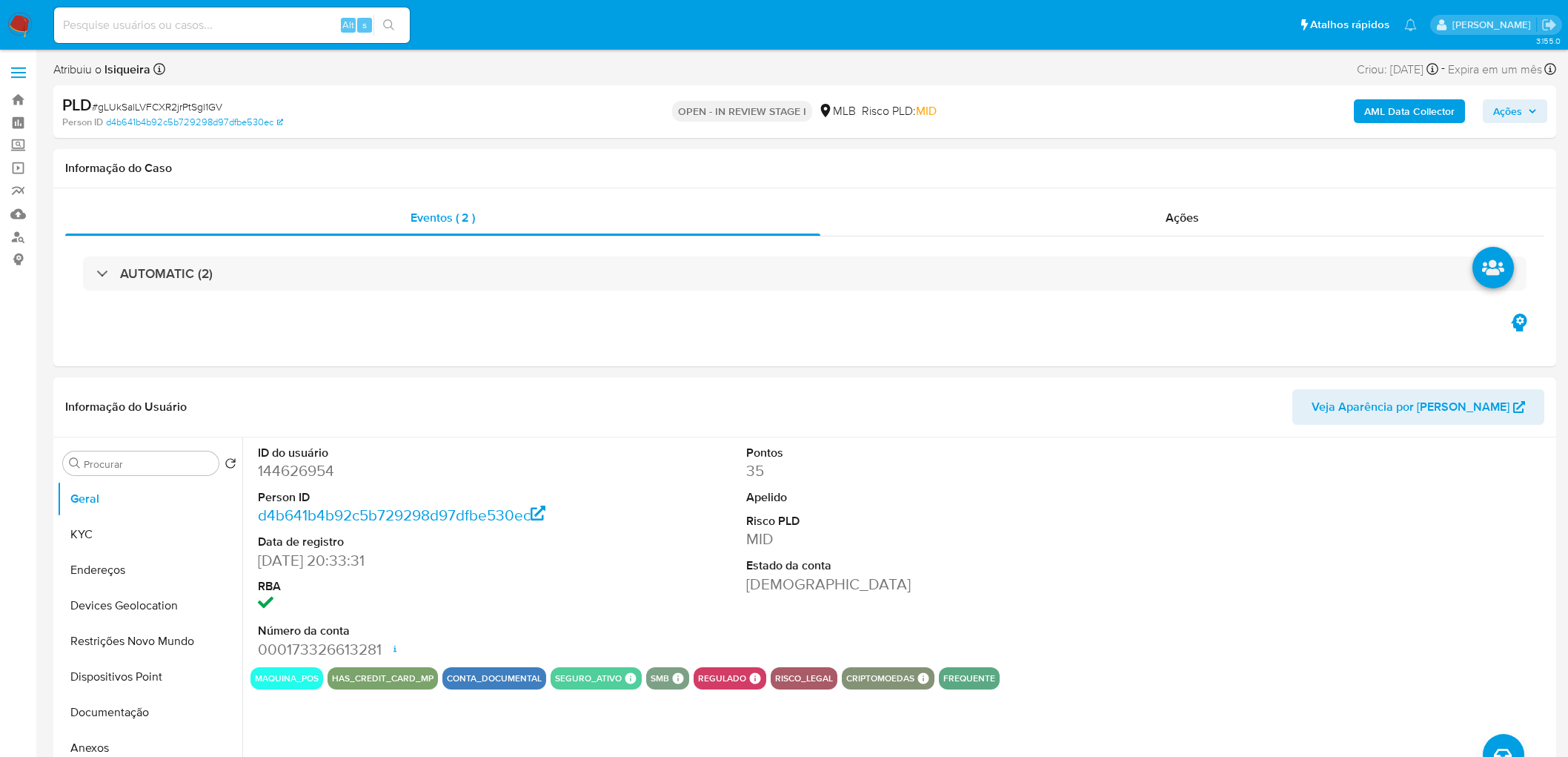
select select "10"
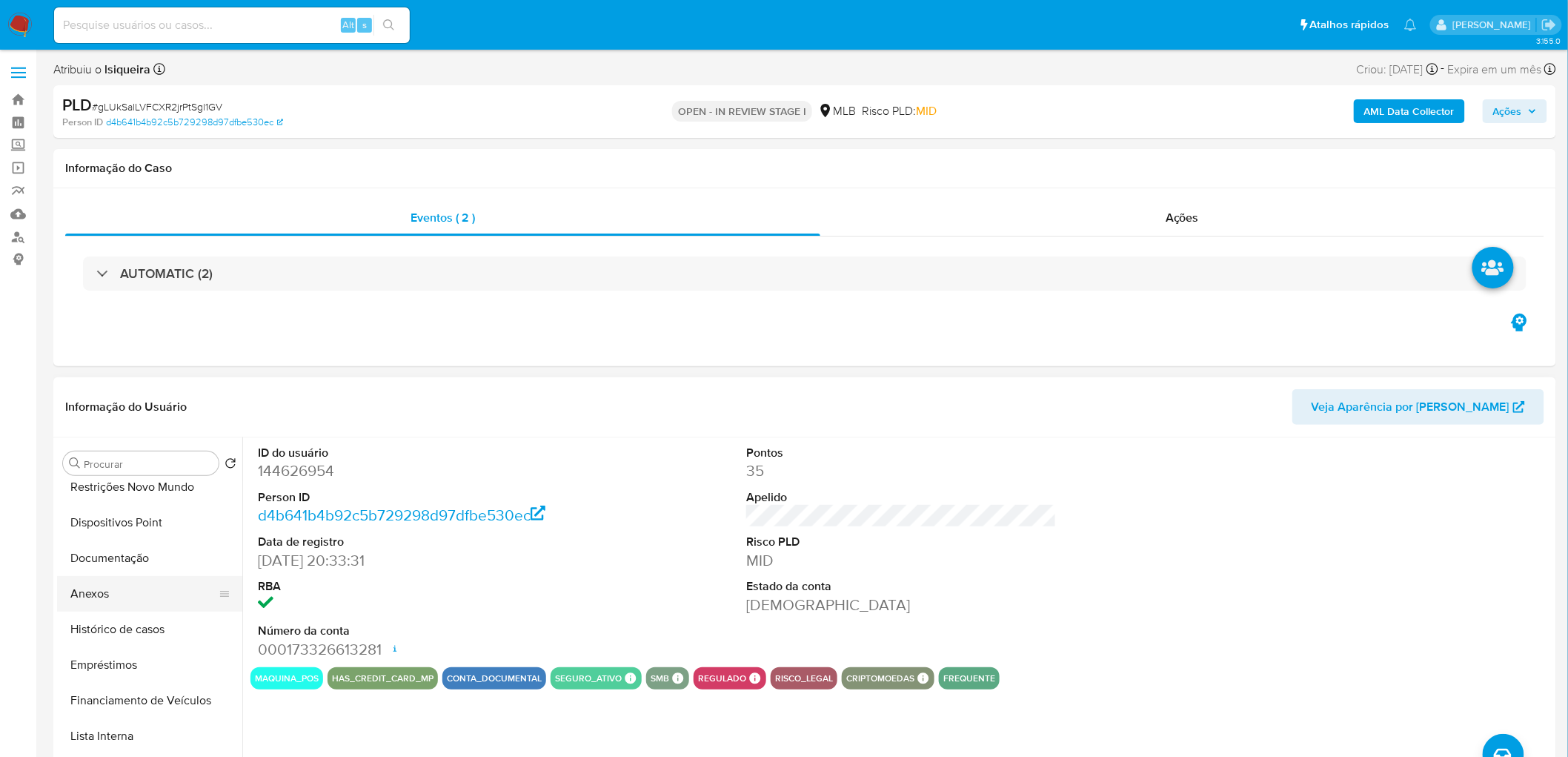
scroll to position [164, 0]
click at [157, 617] on button "Histórico de casos" at bounding box center [144, 619] width 173 height 36
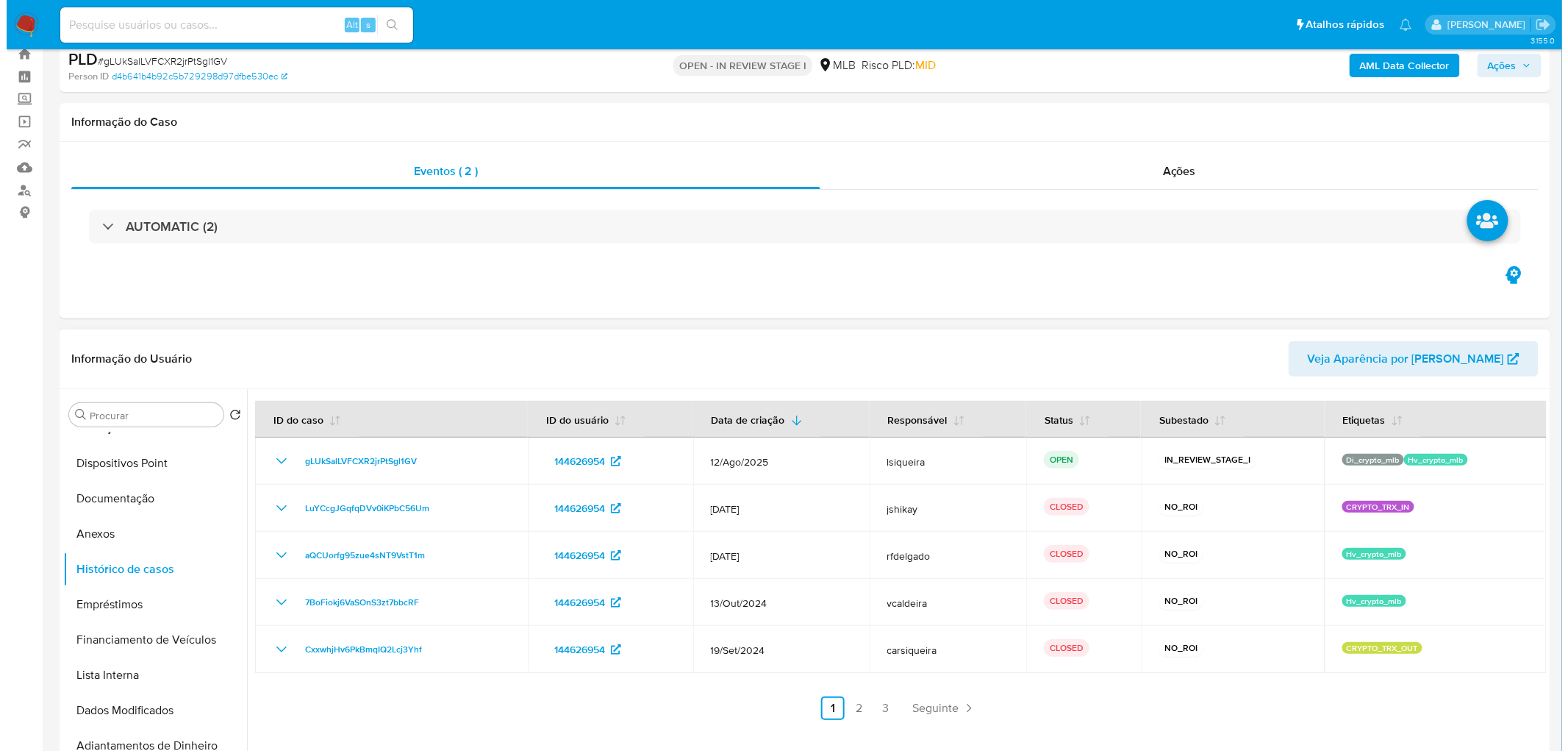
scroll to position [82, 0]
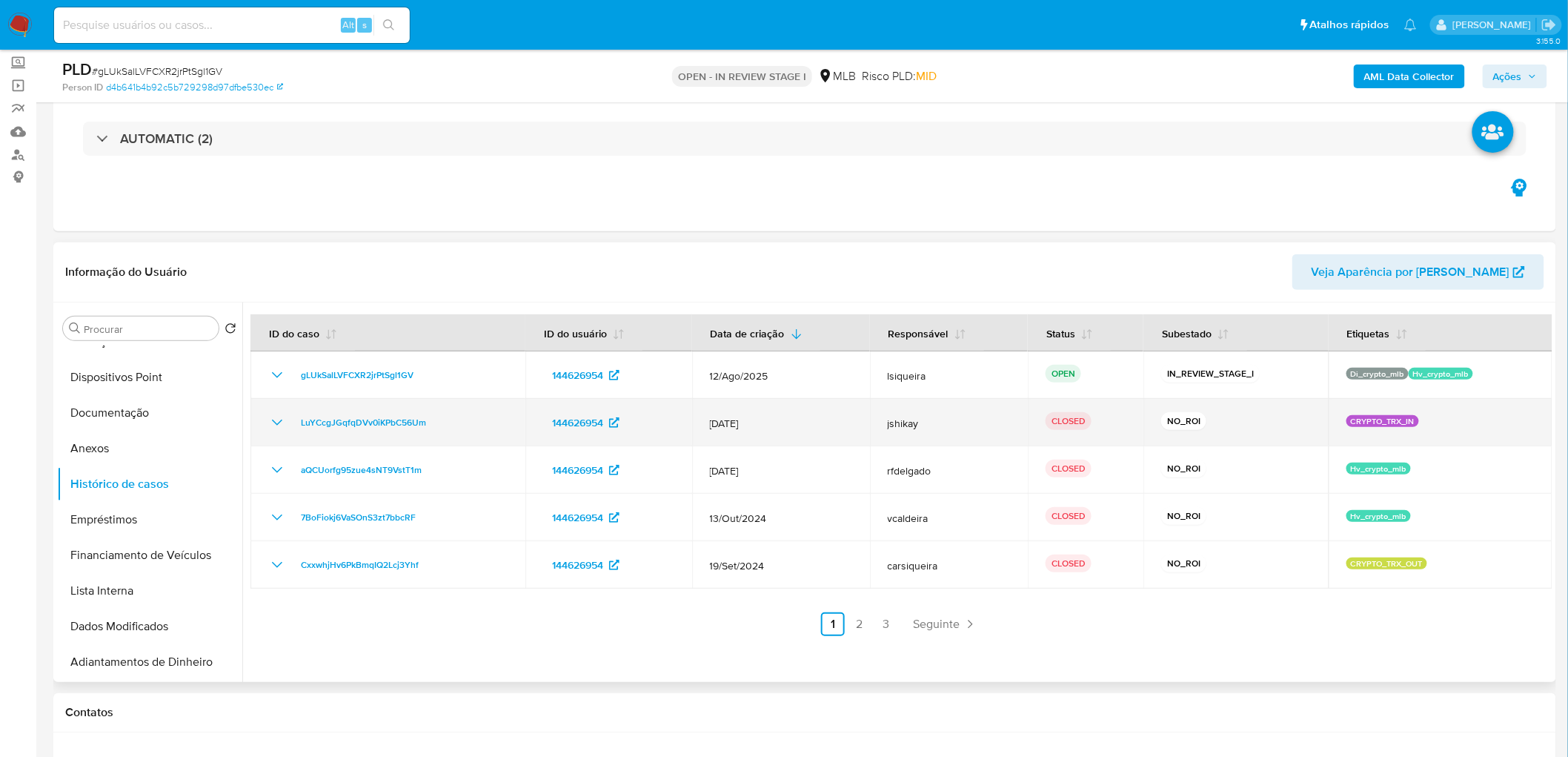
click at [283, 423] on icon "Mostrar/Ocultar" at bounding box center [276, 422] width 18 height 18
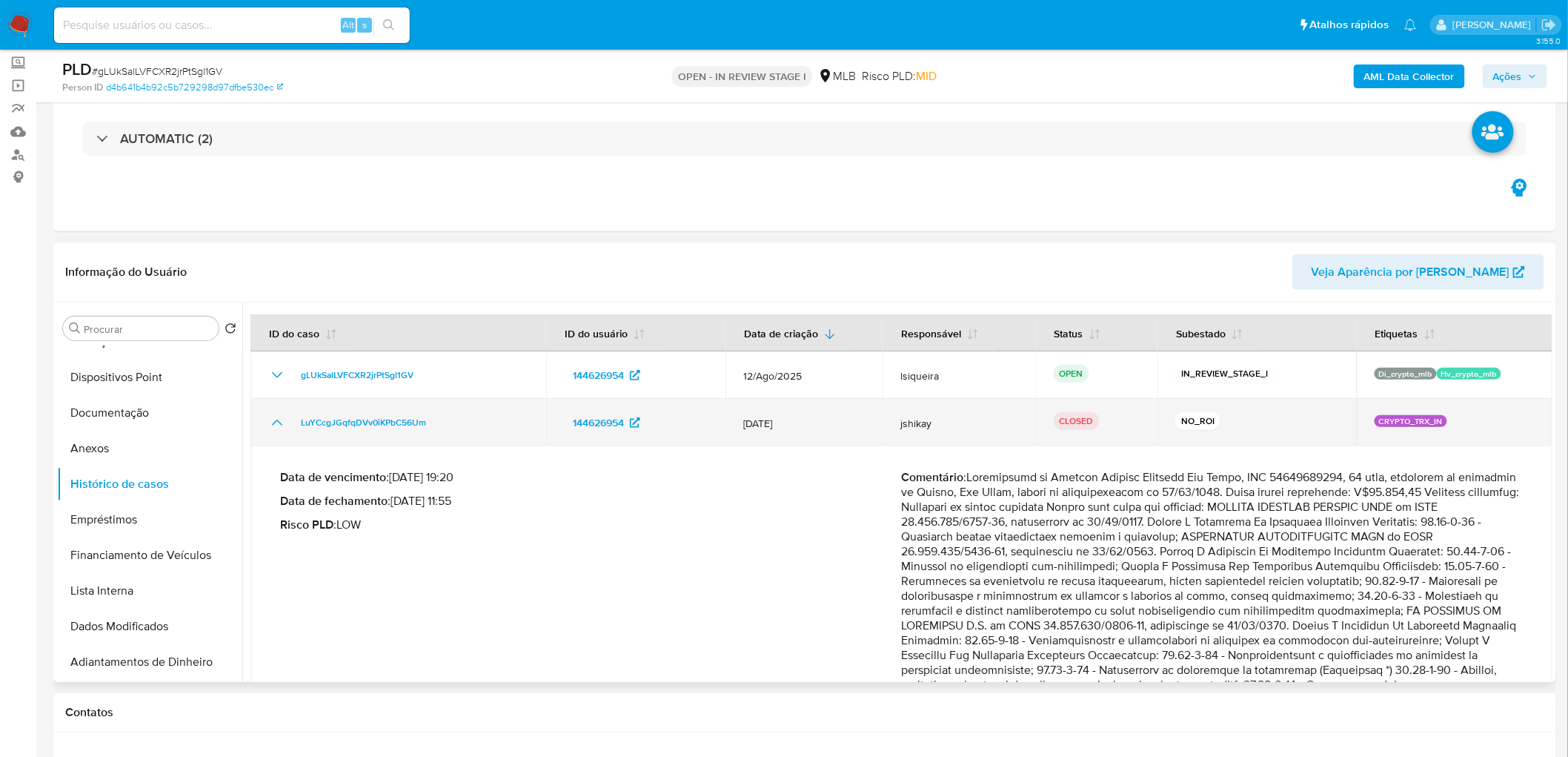
click at [283, 423] on icon "Mostrar/Ocultar" at bounding box center [276, 422] width 18 height 18
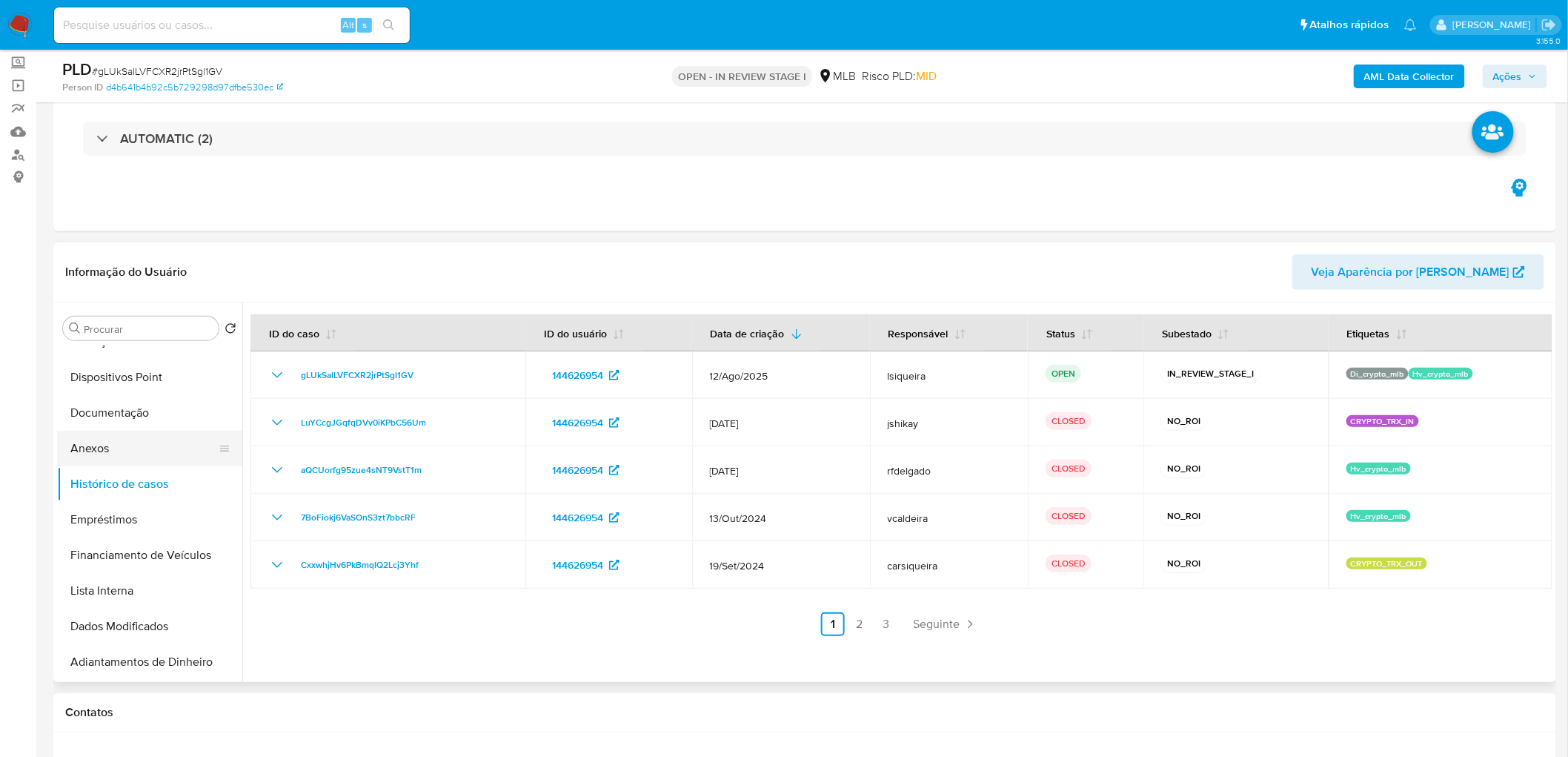
click at [128, 442] on button "Anexos" at bounding box center [144, 448] width 173 height 36
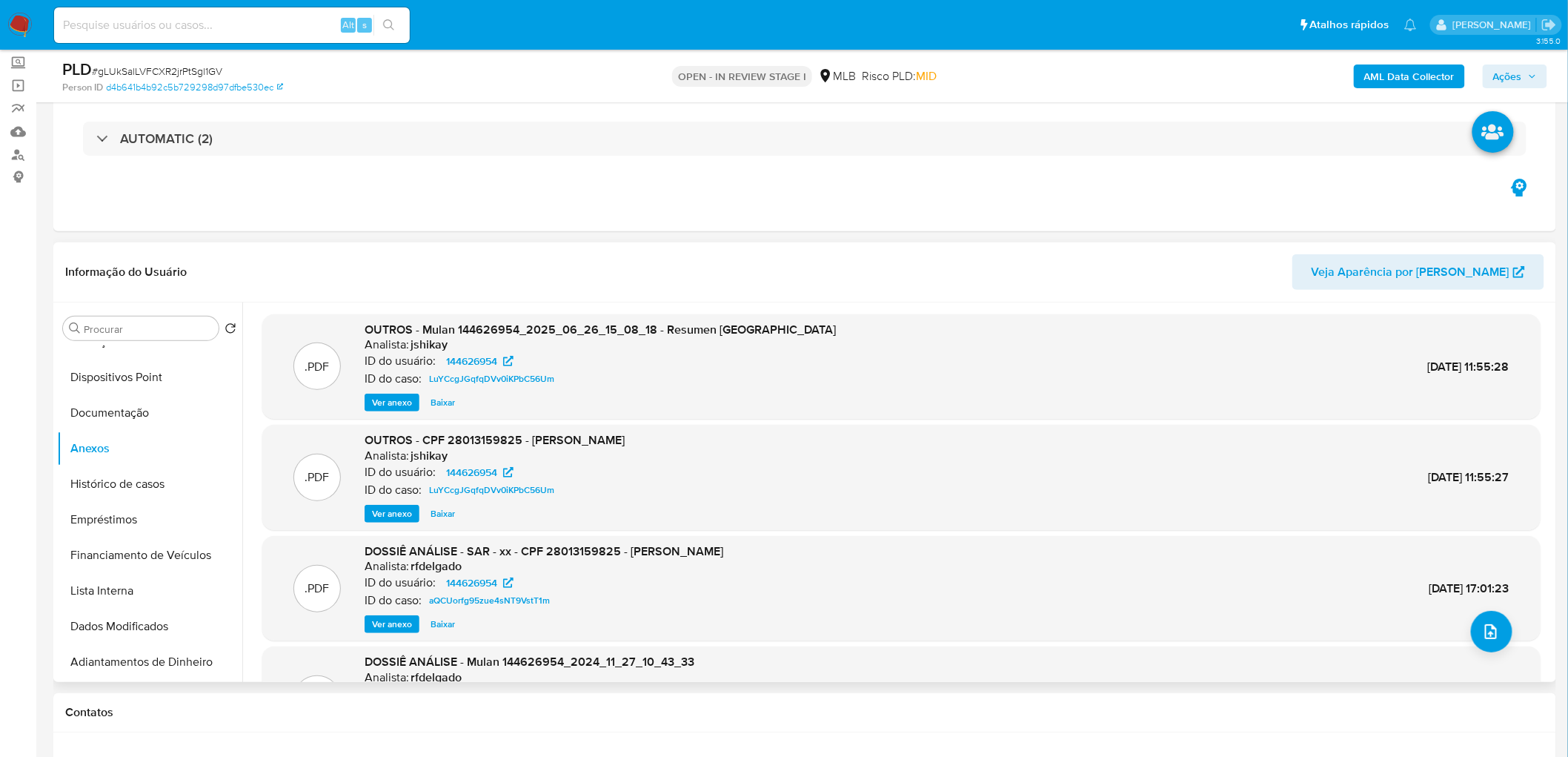
click at [403, 507] on span "Ver anexo" at bounding box center [392, 513] width 40 height 15
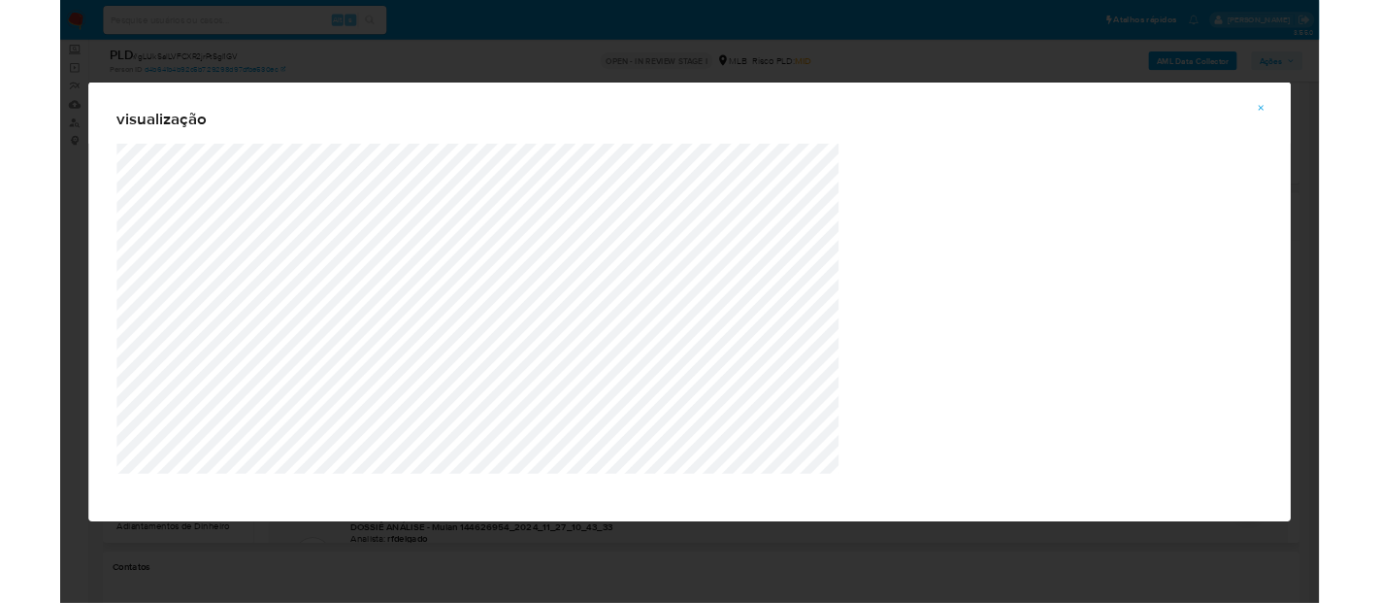
scroll to position [215, 0]
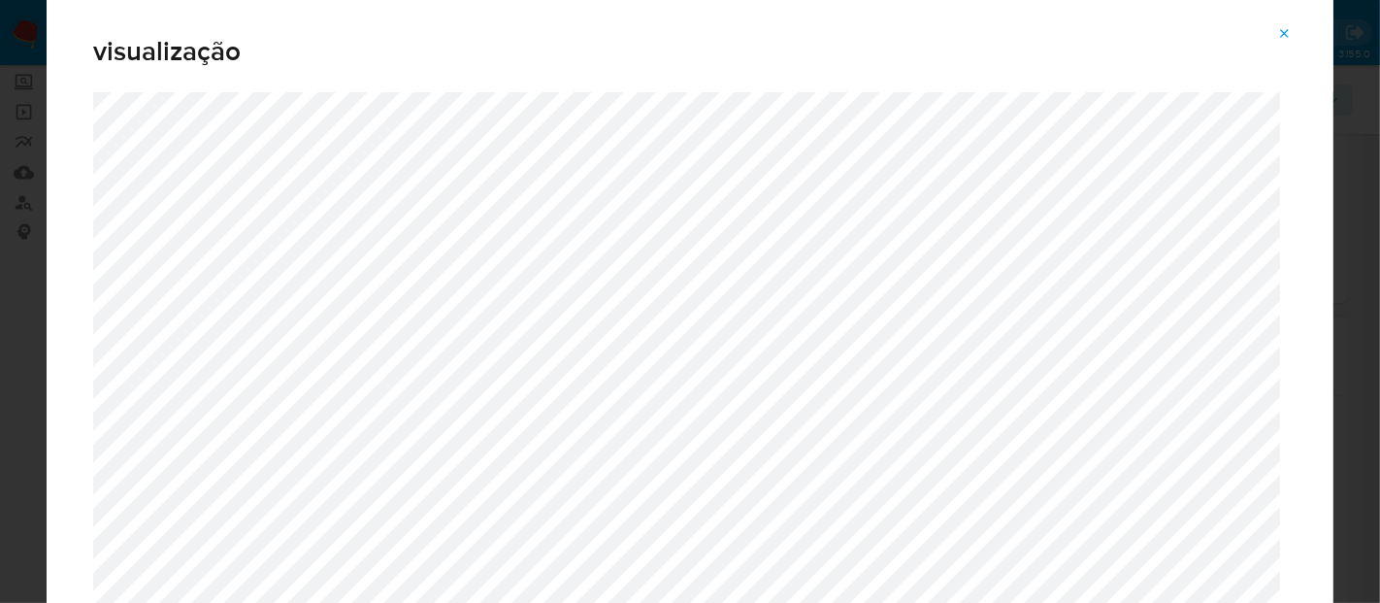
click at [1375, 540] on div "visualização" at bounding box center [690, 301] width 1380 height 603
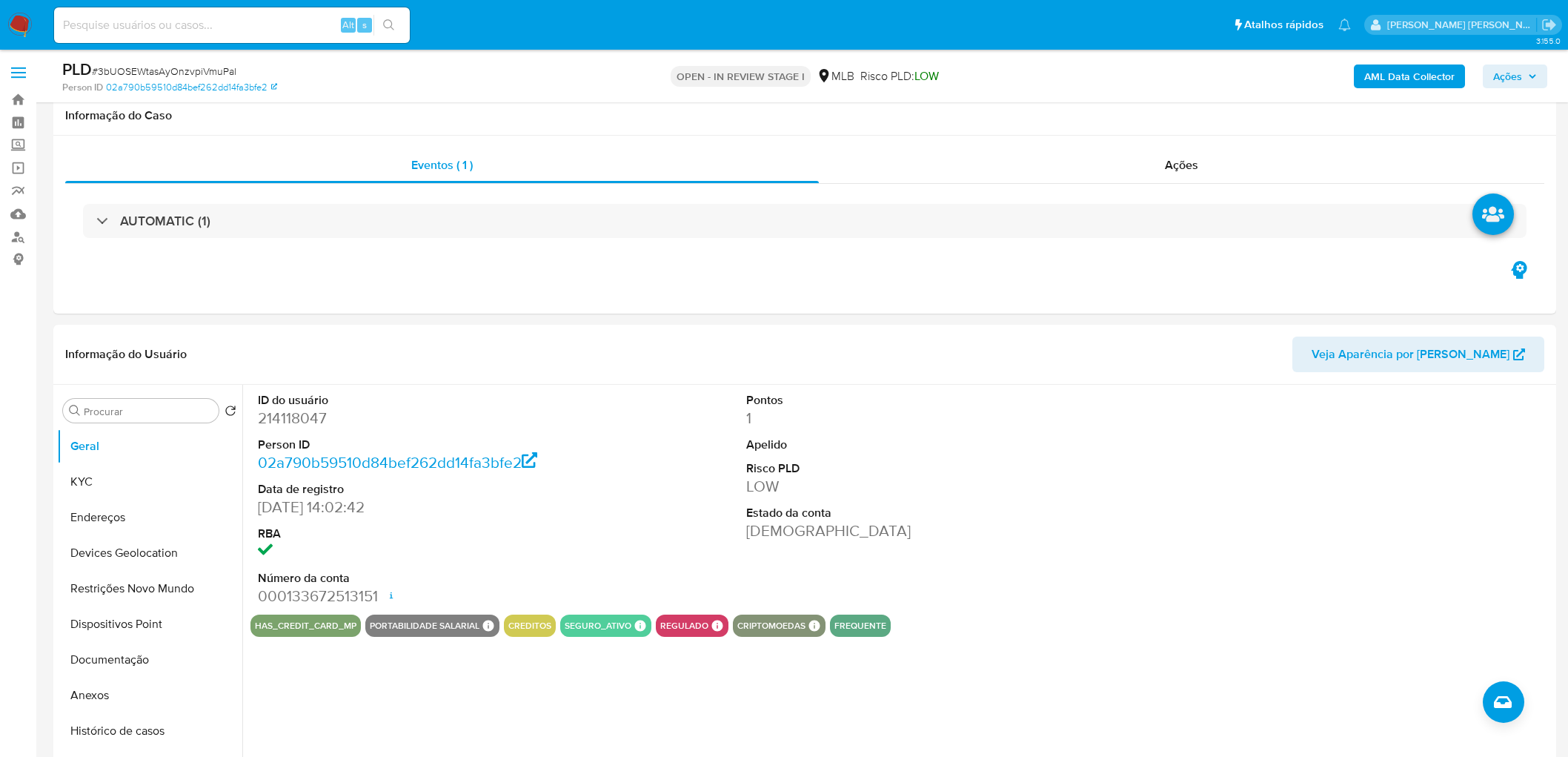
select select "10"
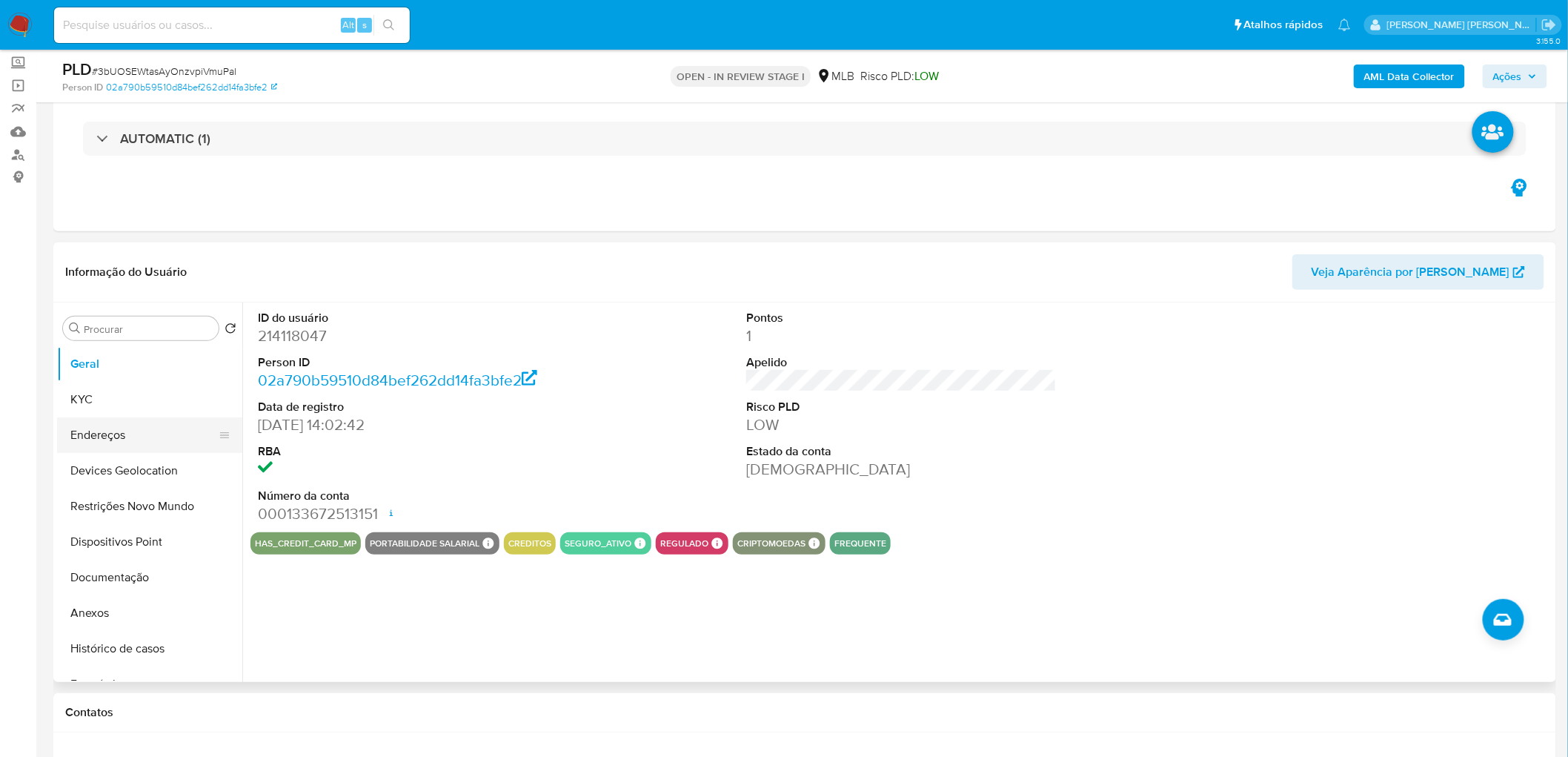
drag, startPoint x: 119, startPoint y: 640, endPoint x: 179, endPoint y: 427, distance: 221.3
click at [119, 641] on button "Histórico de casos" at bounding box center [150, 649] width 186 height 36
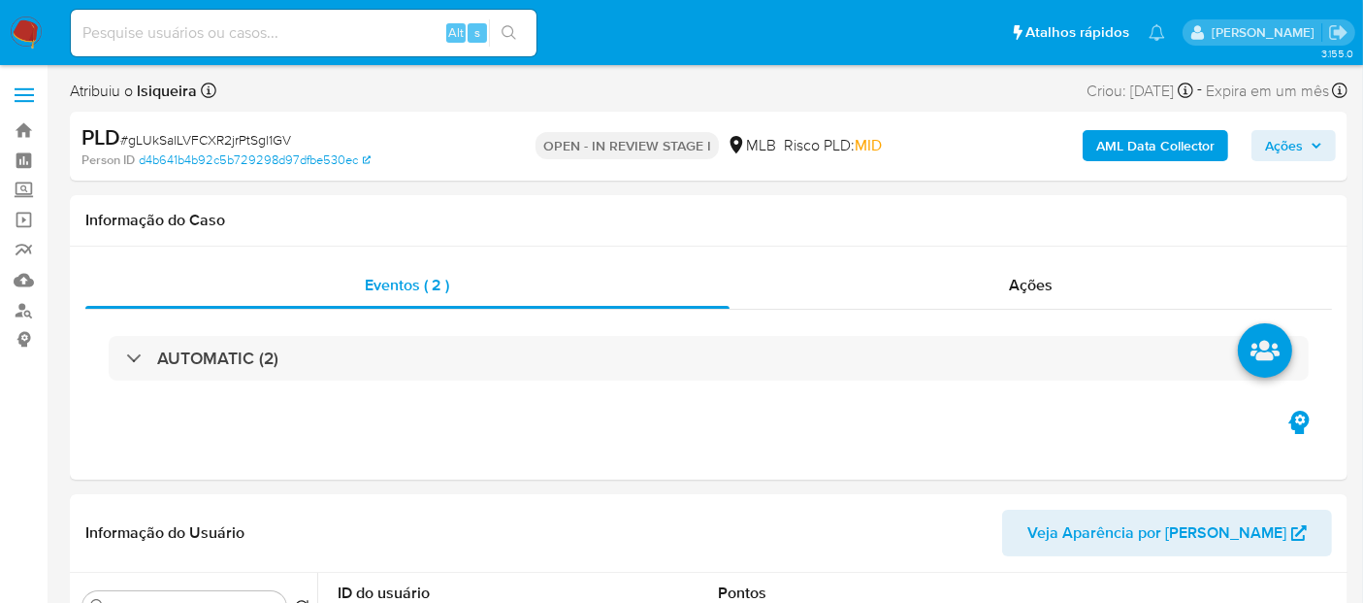
select select "10"
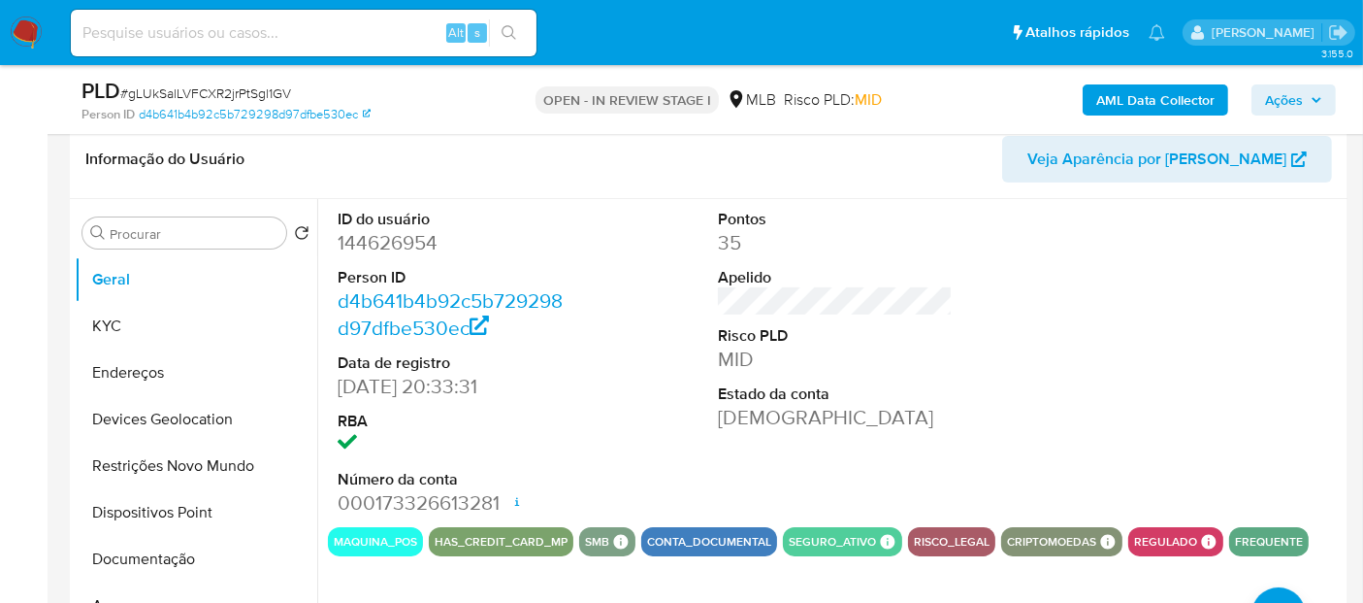
scroll to position [323, 0]
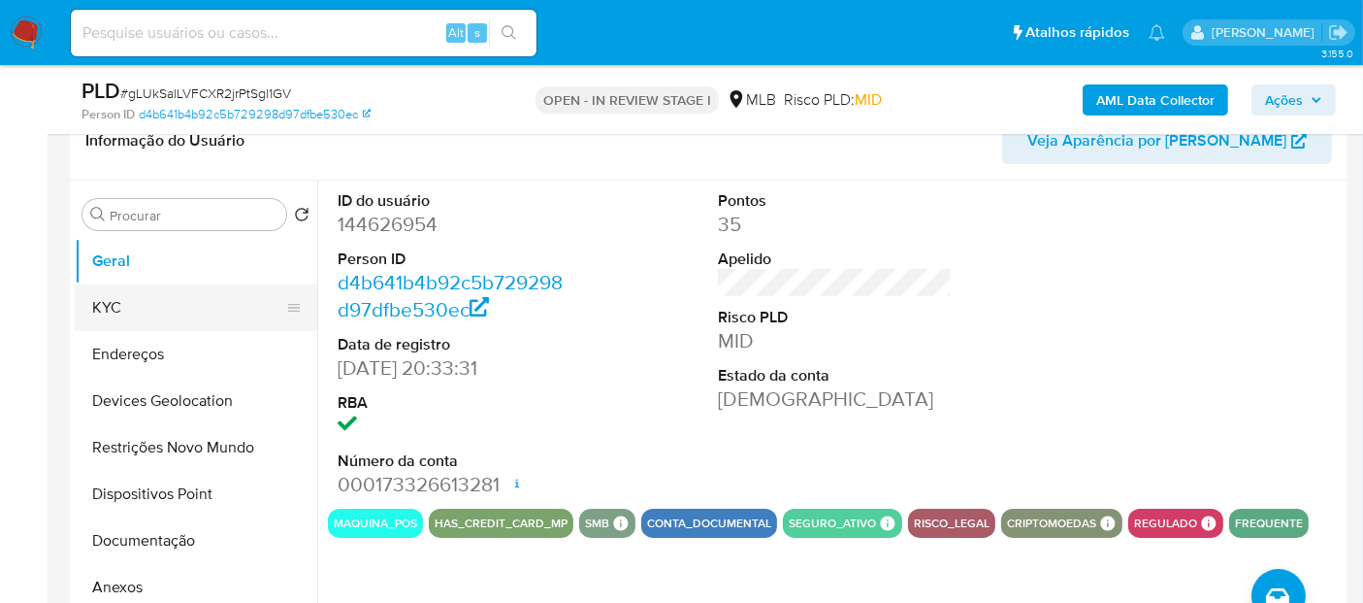
click at [152, 314] on button "KYC" at bounding box center [188, 307] width 227 height 47
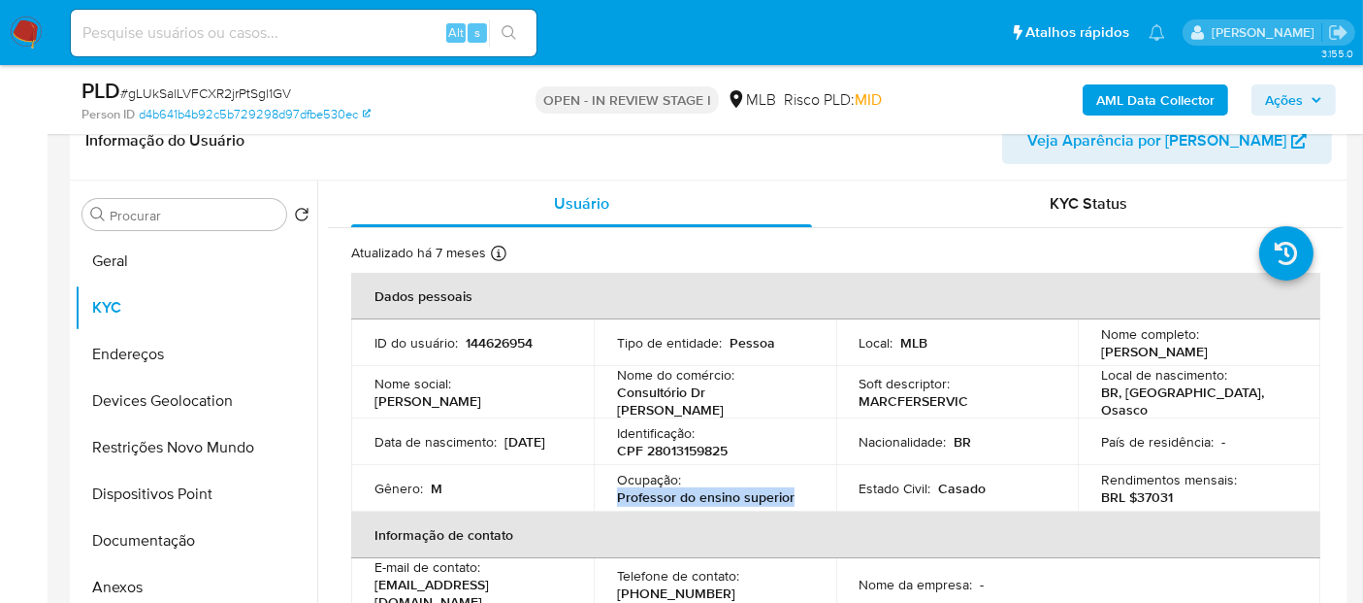
drag, startPoint x: 811, startPoint y: 483, endPoint x: 615, endPoint y: 497, distance: 196.5
click at [615, 497] on td "Ocupação : Professor do ensino superior" at bounding box center [715, 488] width 243 height 47
copy p "Professor do ensino superior"
click at [155, 544] on button "Documentação" at bounding box center [188, 540] width 227 height 47
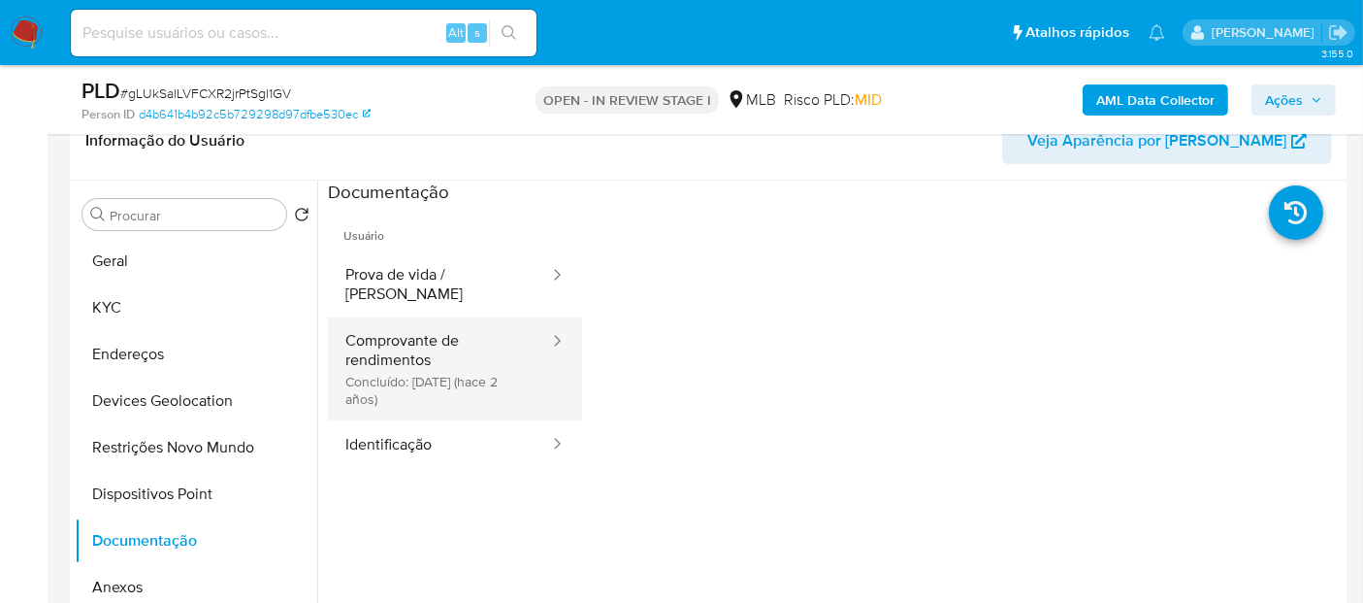
click at [391, 374] on button "Comprovante de rendimentos Concluído: [DATE] (hace 2 años)" at bounding box center [439, 368] width 223 height 103
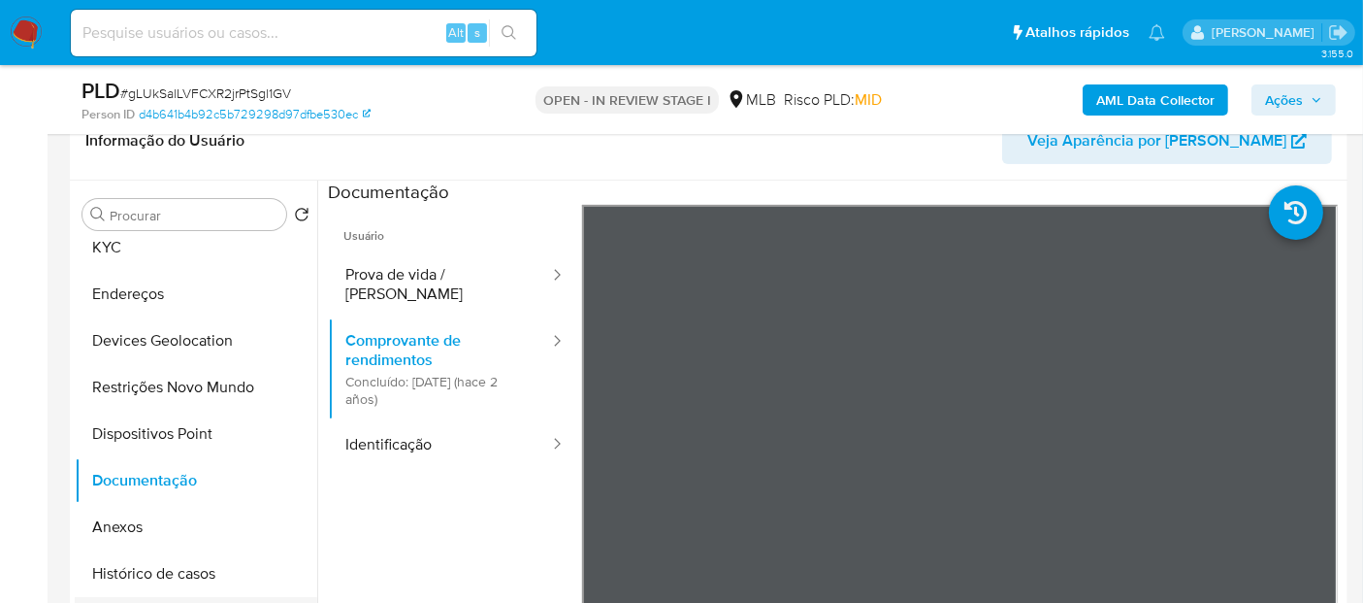
scroll to position [108, 0]
